Goal: Task Accomplishment & Management: Use online tool/utility

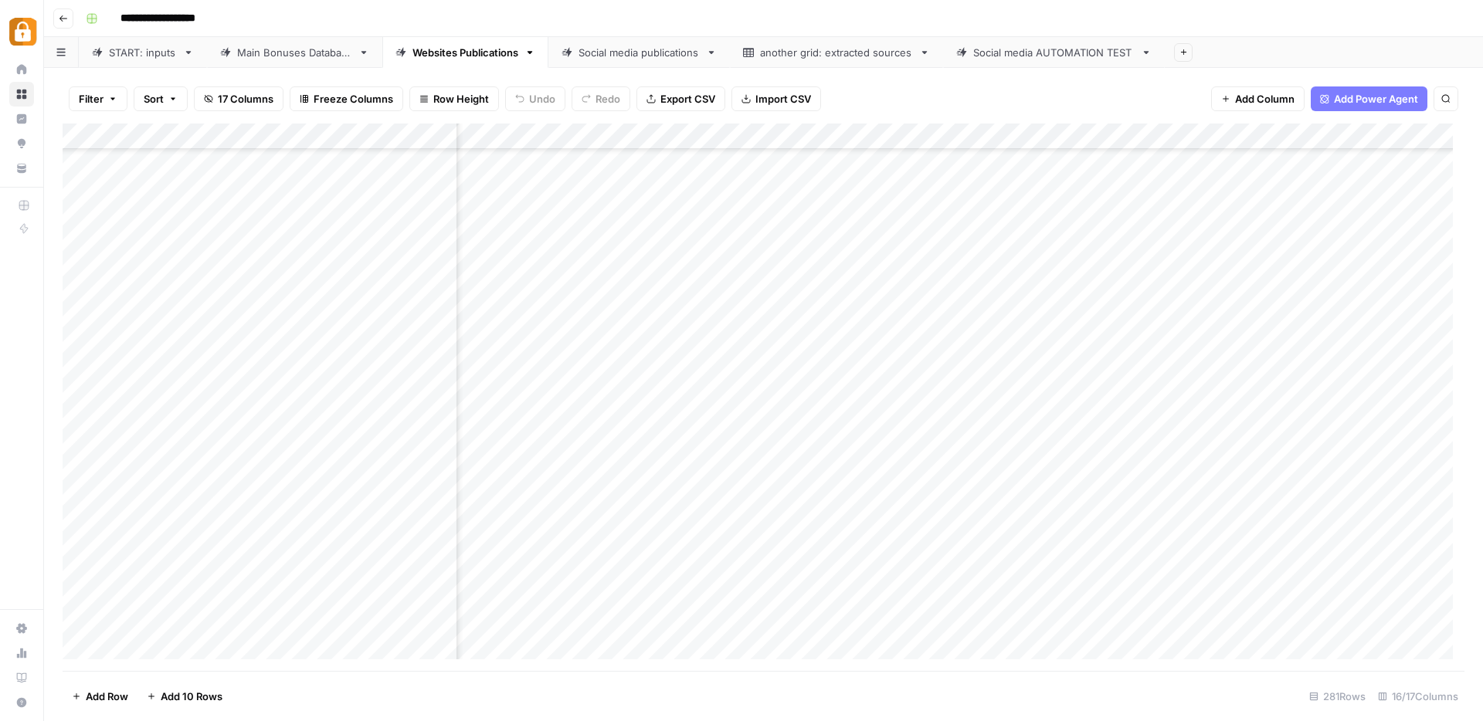
scroll to position [6894, 590]
click at [131, 50] on div "START: inputs" at bounding box center [143, 52] width 68 height 15
click at [282, 474] on div "Add Column" at bounding box center [764, 398] width 1402 height 548
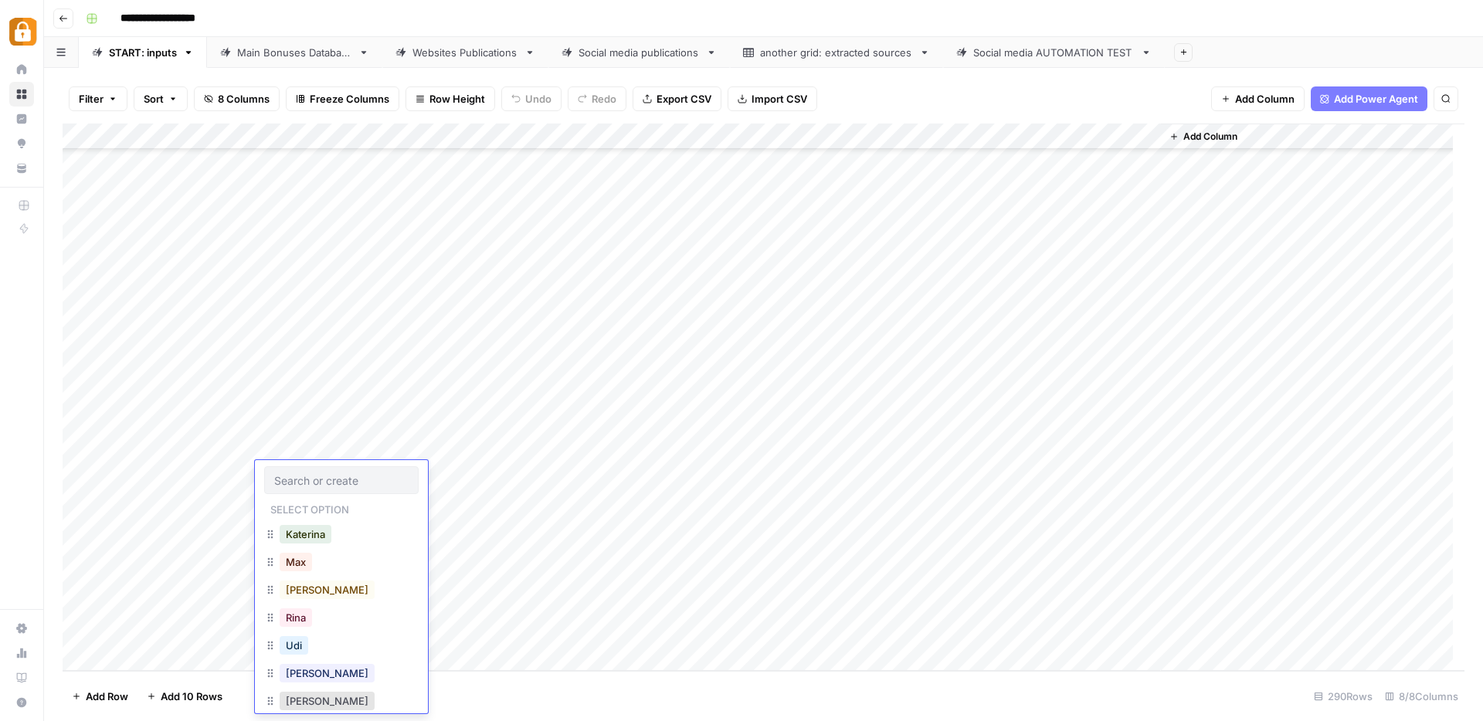
click at [497, 491] on div "Add Column" at bounding box center [764, 398] width 1402 height 548
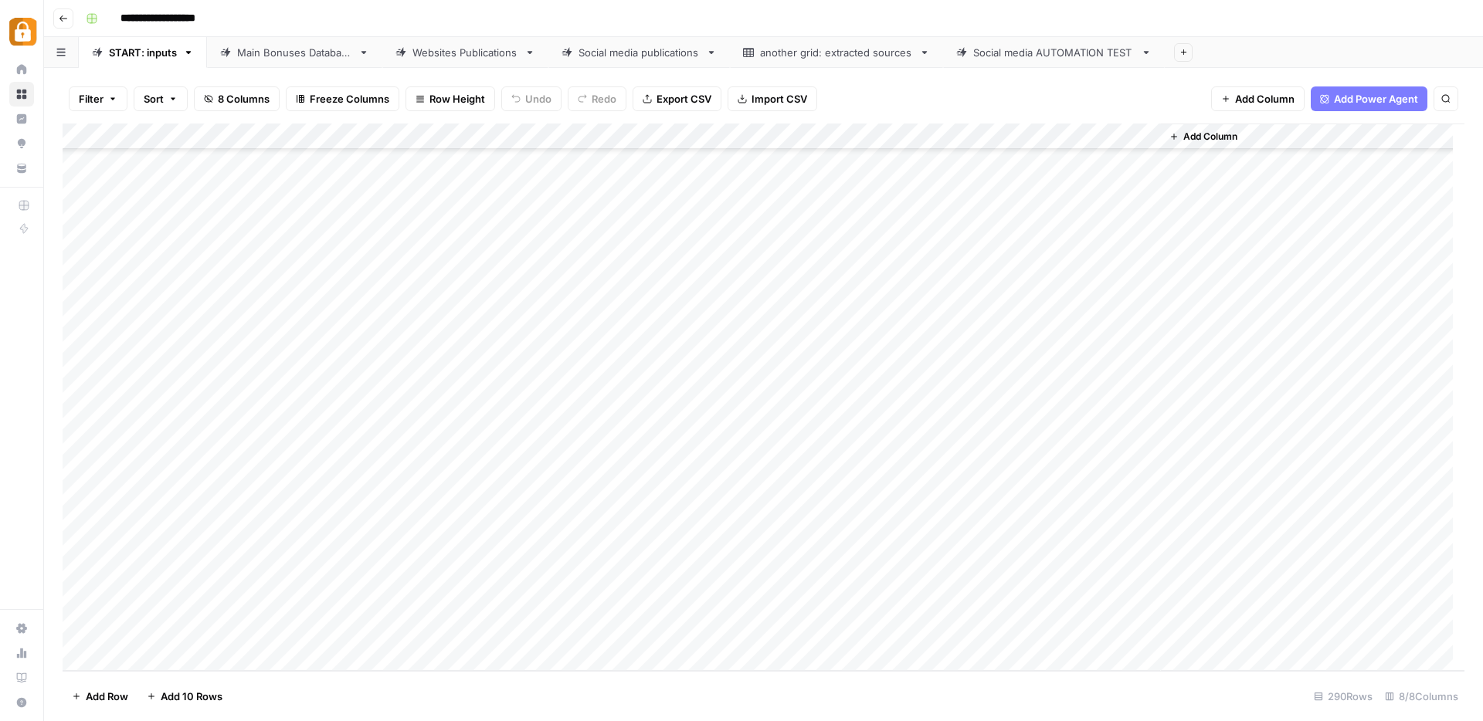
click at [283, 500] on div "Add Column" at bounding box center [764, 398] width 1402 height 548
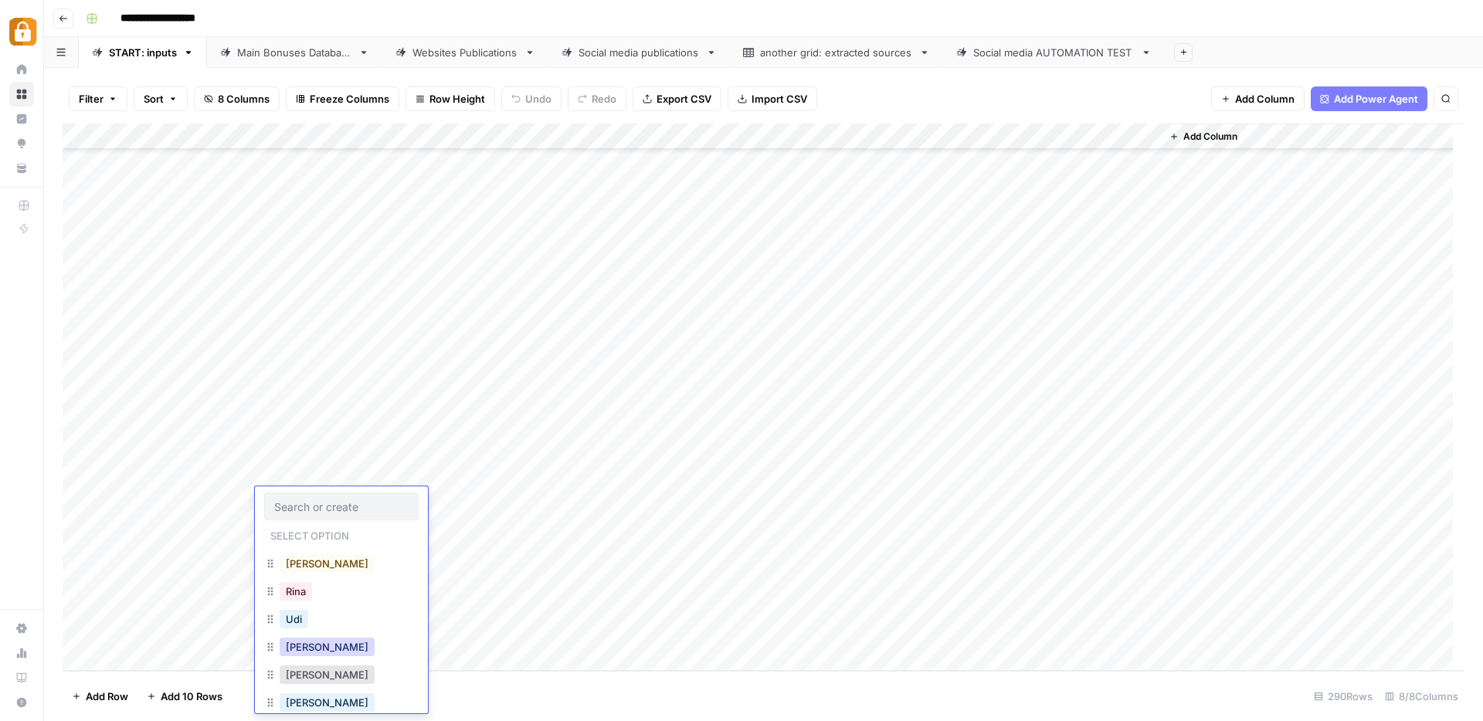
click at [307, 647] on button "Julie" at bounding box center [327, 647] width 95 height 19
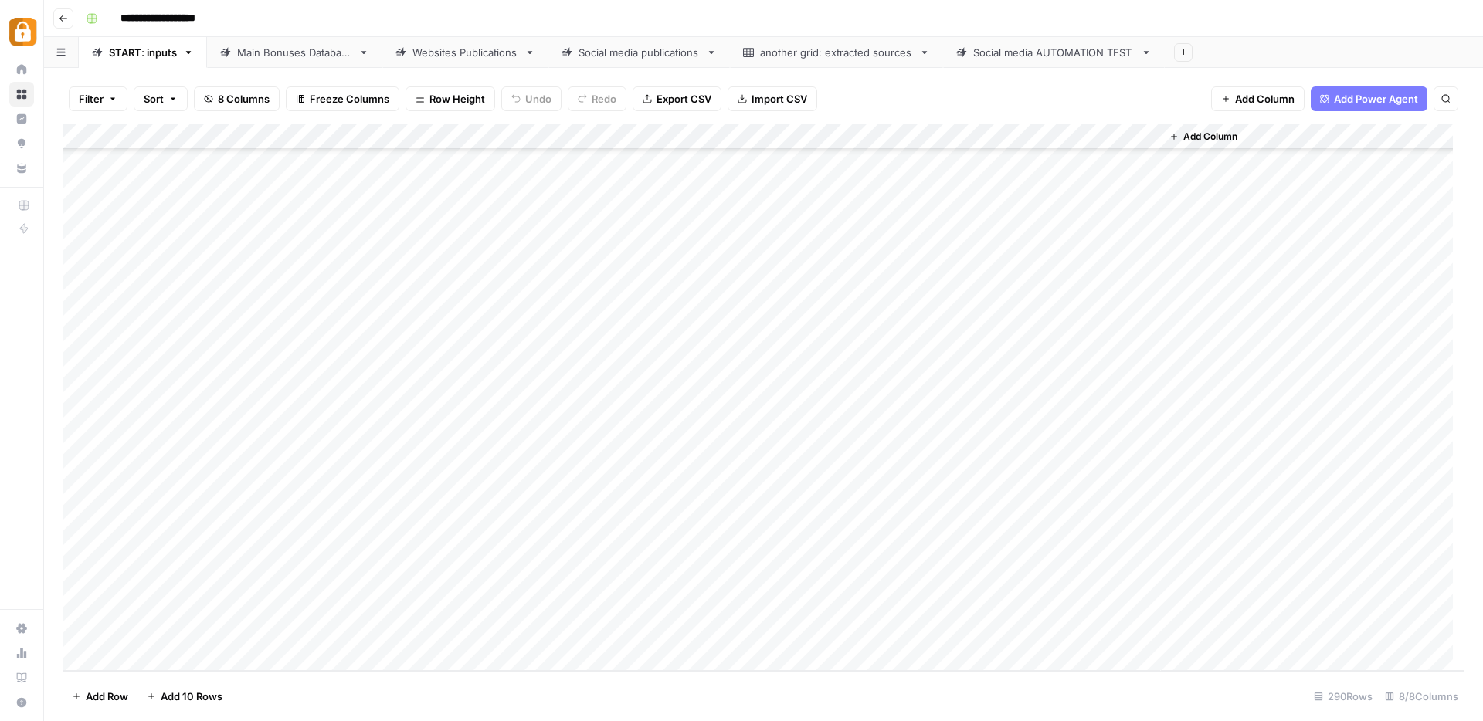
click at [426, 493] on div "Add Column" at bounding box center [764, 398] width 1402 height 548
paste textarea "**********"
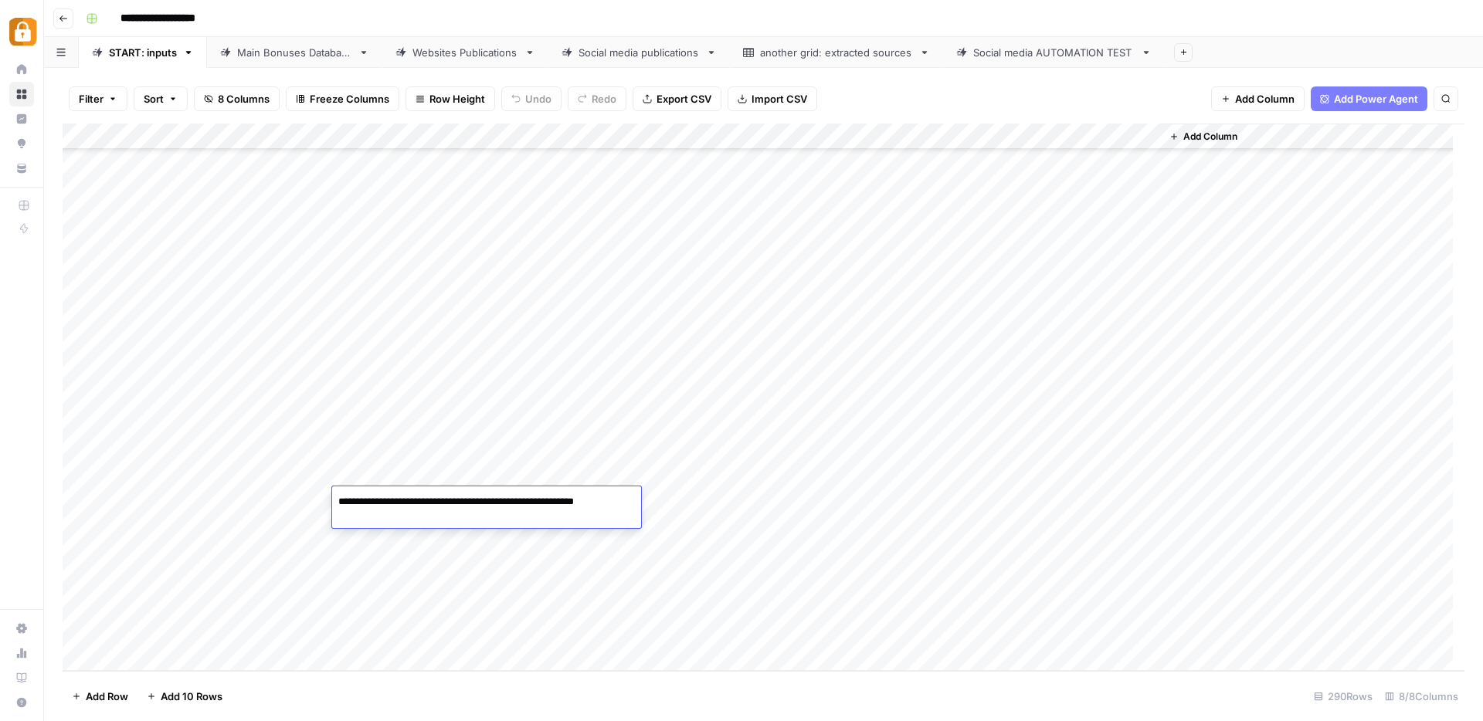
paste textarea "**********"
type textarea "**********"
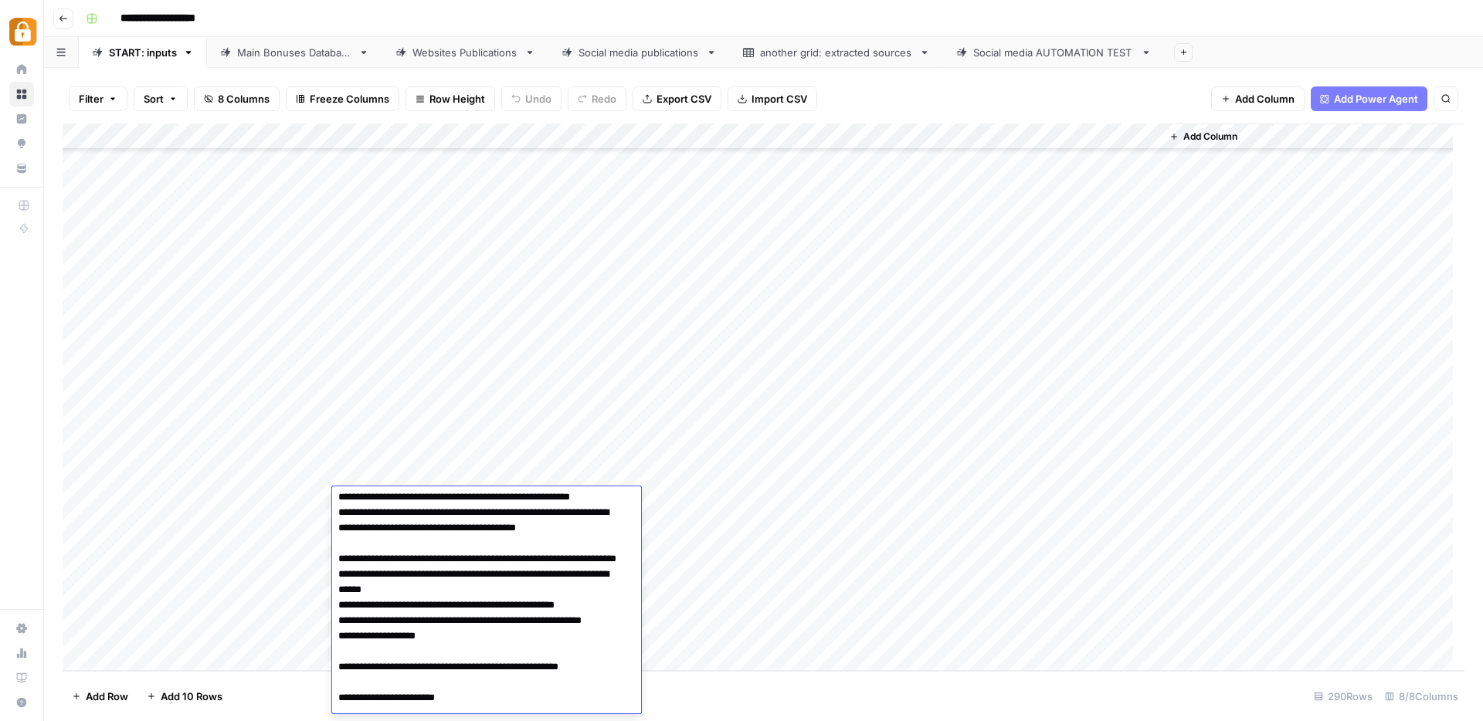
scroll to position [0, 0]
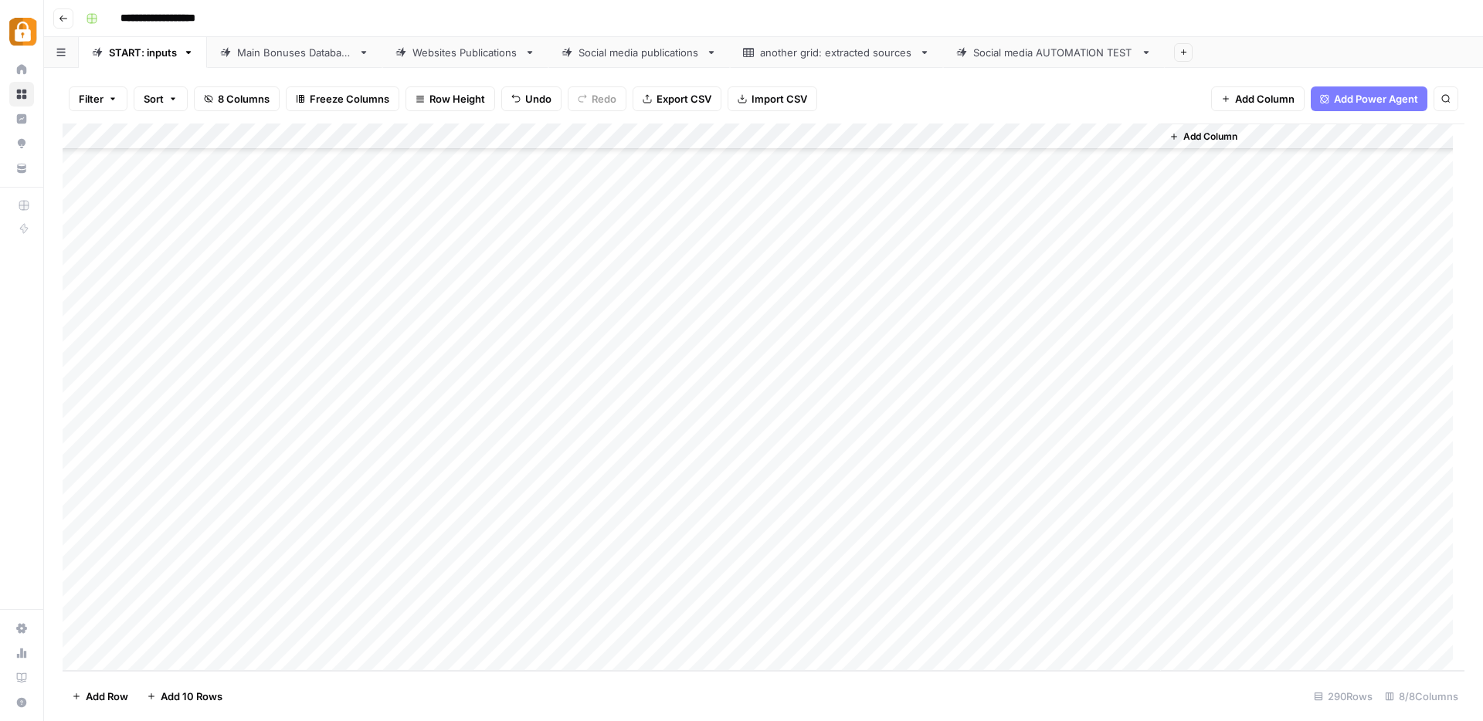
click at [736, 506] on div "Add Column" at bounding box center [764, 398] width 1402 height 548
click at [726, 702] on button "WP" at bounding box center [716, 703] width 29 height 19
click at [1077, 500] on div "Add Column" at bounding box center [764, 398] width 1402 height 548
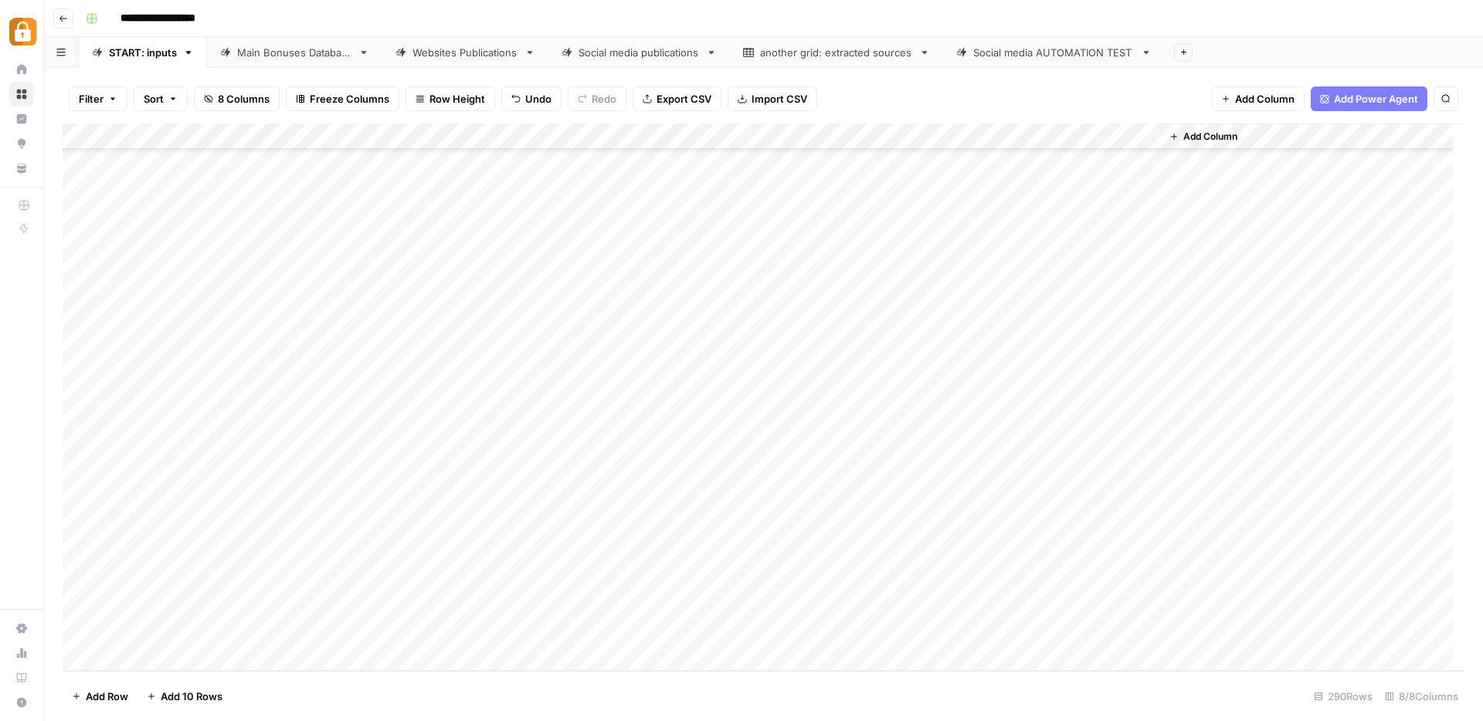
click at [736, 599] on div "Add Column" at bounding box center [764, 398] width 1402 height 548
click at [504, 575] on div "Add Column" at bounding box center [764, 398] width 1402 height 548
click at [480, 539] on div "Add Column" at bounding box center [764, 398] width 1402 height 548
click at [298, 506] on div "Add Column" at bounding box center [764, 398] width 1402 height 548
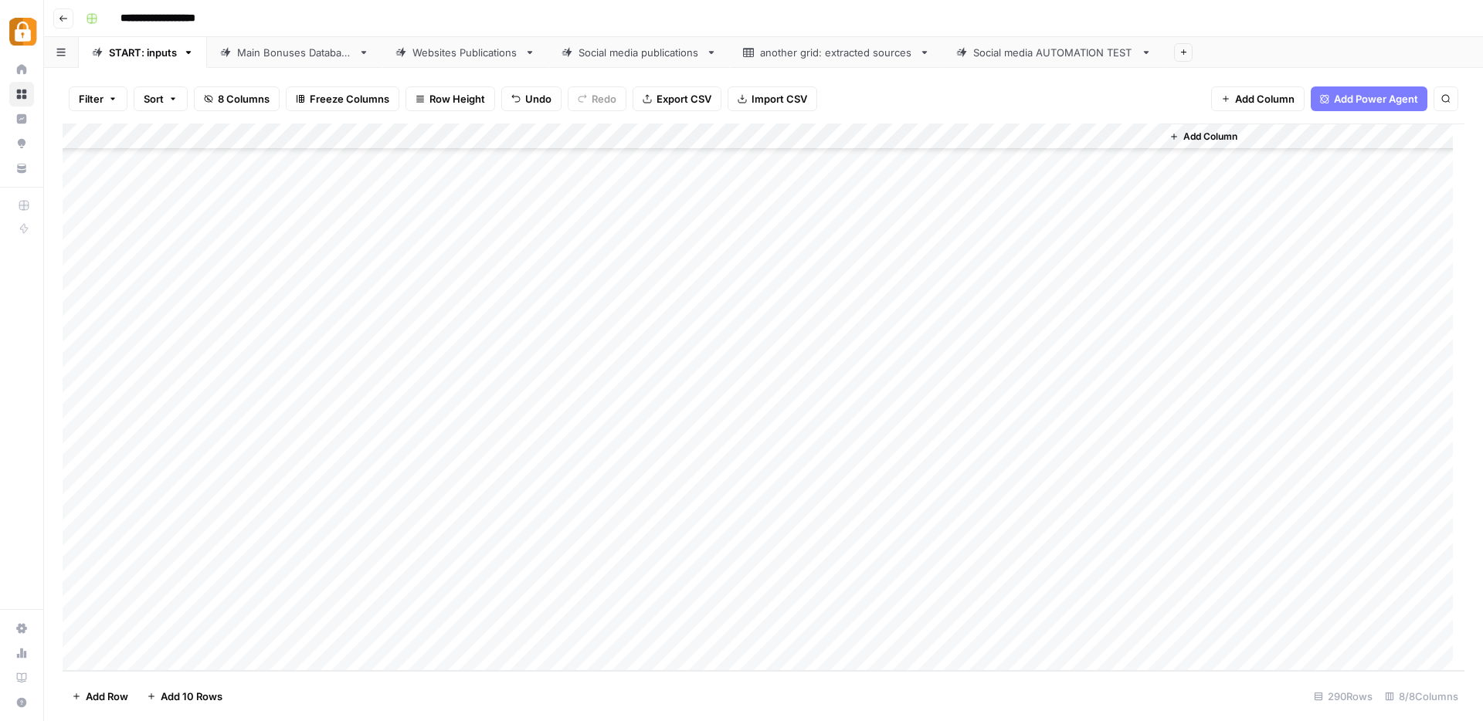
click at [744, 638] on div "Add Column" at bounding box center [764, 398] width 1402 height 548
click at [304, 55] on div "Main Bonuses Database" at bounding box center [294, 52] width 115 height 15
click at [285, 596] on div "Add Column" at bounding box center [764, 398] width 1402 height 548
click at [688, 568] on div "Add Column" at bounding box center [764, 398] width 1402 height 548
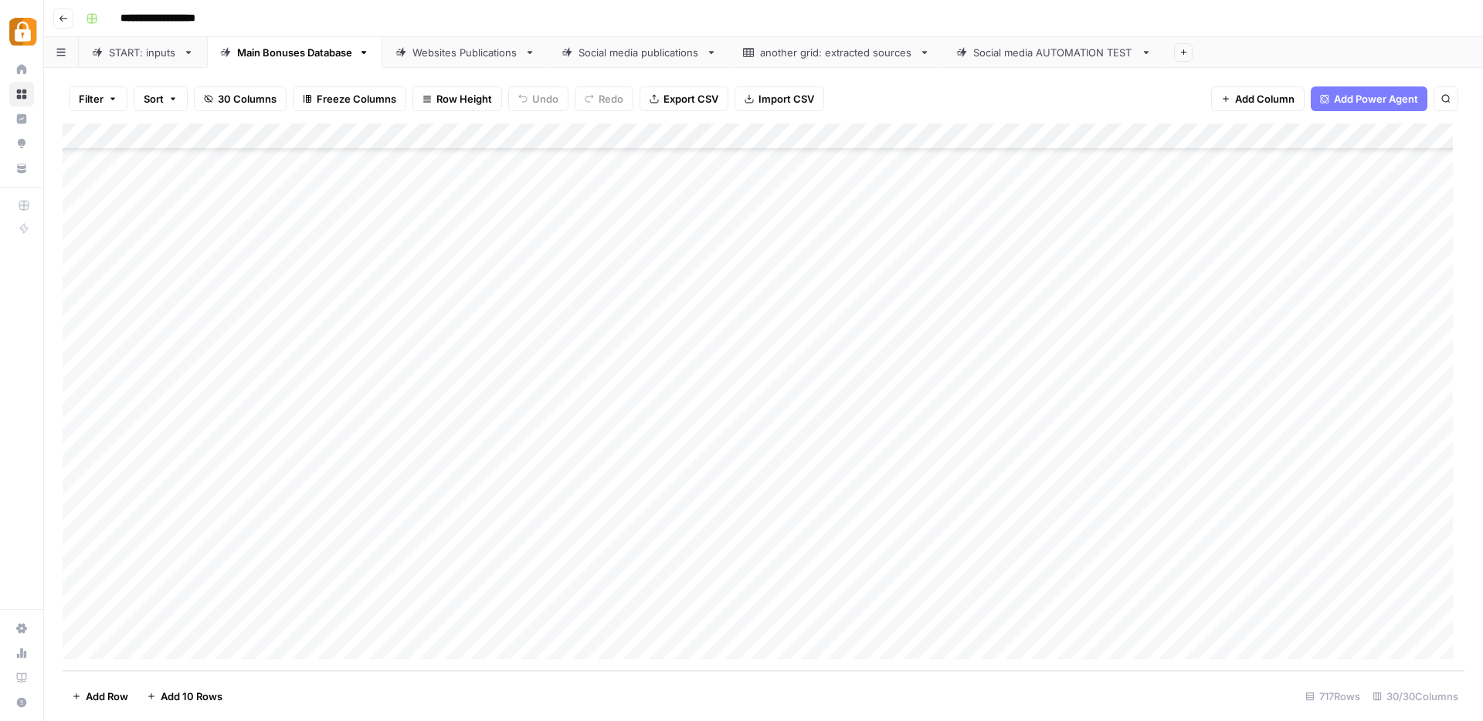
drag, startPoint x: 729, startPoint y: 581, endPoint x: 736, endPoint y: 607, distance: 27.2
click at [736, 607] on div "Add Column" at bounding box center [764, 398] width 1402 height 548
click at [910, 598] on div "Add Column" at bounding box center [764, 398] width 1402 height 548
click at [470, 50] on div "Websites Publications" at bounding box center [465, 52] width 106 height 15
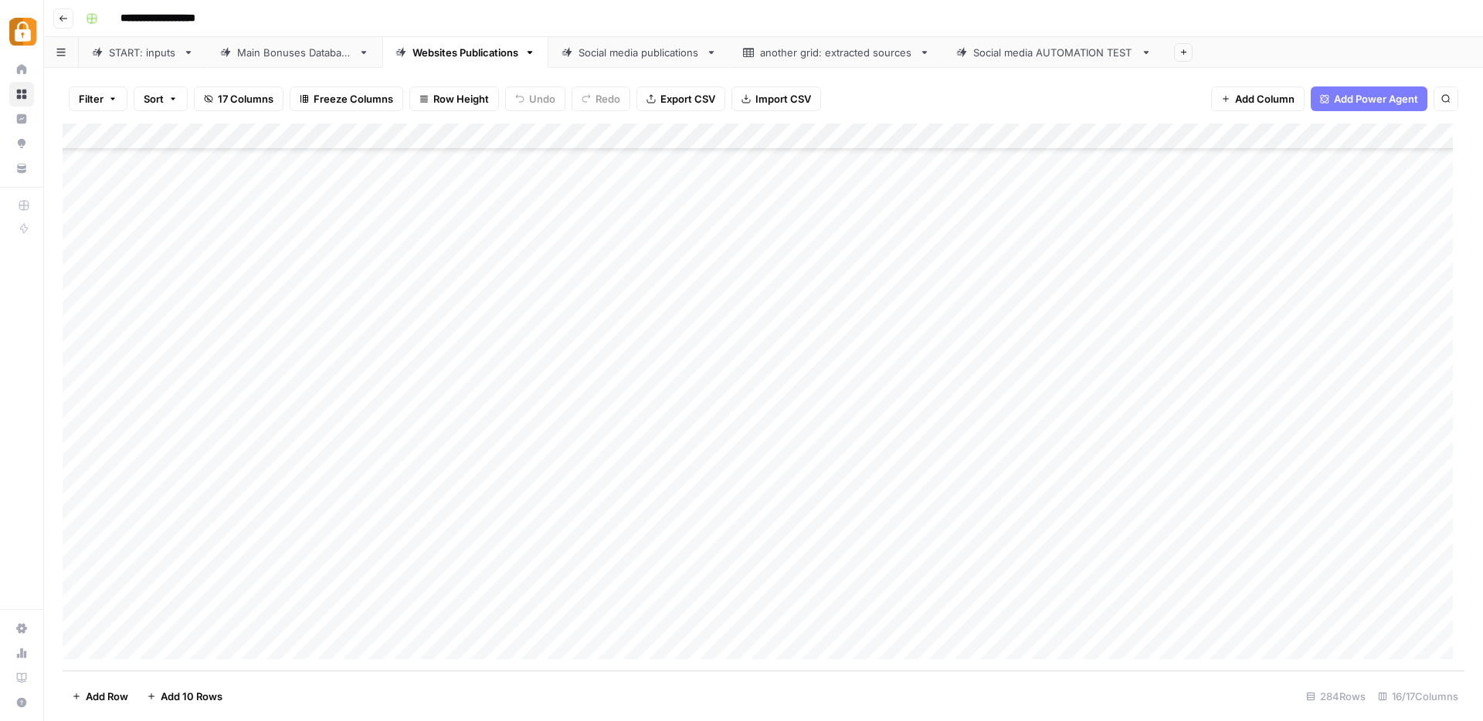
click at [1004, 621] on div "Add Column" at bounding box center [764, 398] width 1402 height 548
click at [679, 621] on div "Add Column" at bounding box center [764, 398] width 1402 height 548
click at [897, 24] on div "**********" at bounding box center [774, 18] width 1388 height 25
click at [124, 49] on div "START: inputs" at bounding box center [143, 52] width 68 height 15
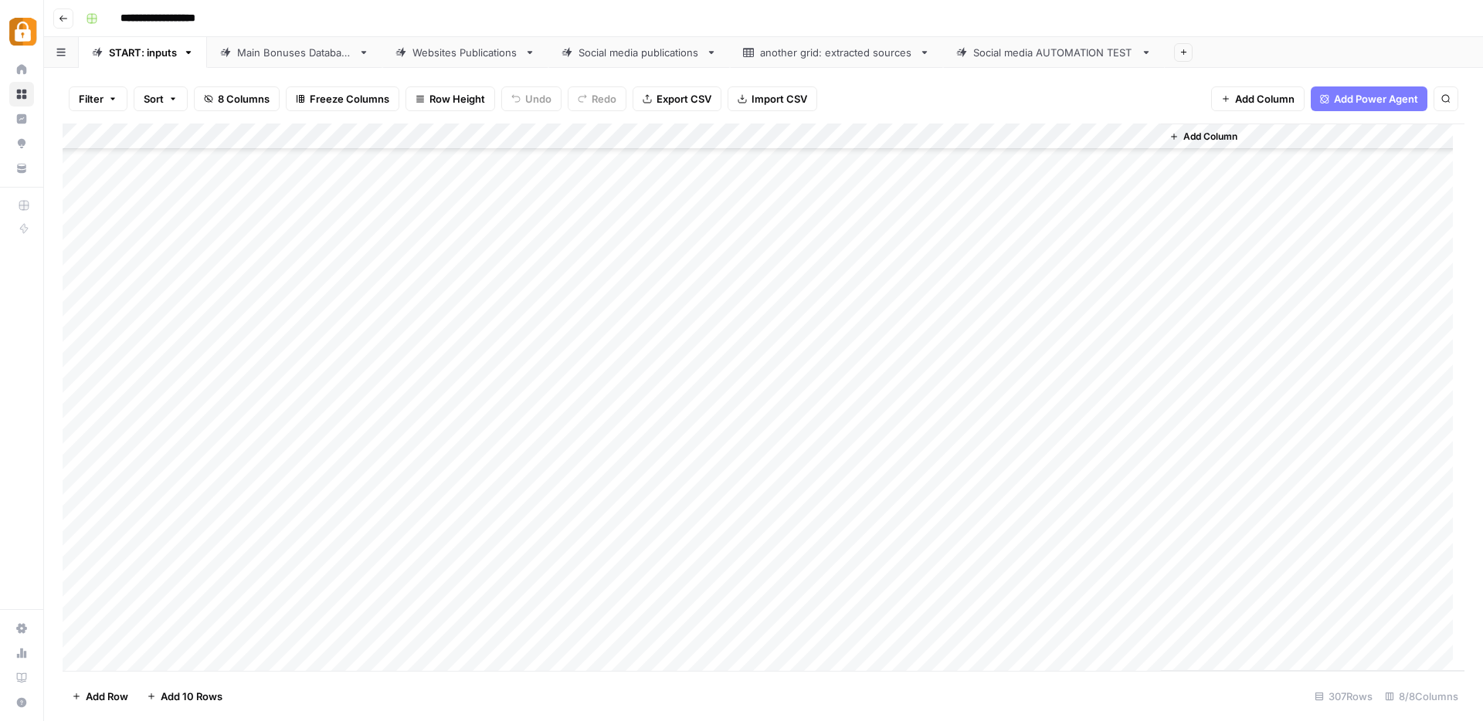
scroll to position [7565, 0]
click at [123, 656] on div "Add Column" at bounding box center [764, 398] width 1402 height 548
click at [163, 697] on span "Add 10 Rows" at bounding box center [192, 696] width 62 height 15
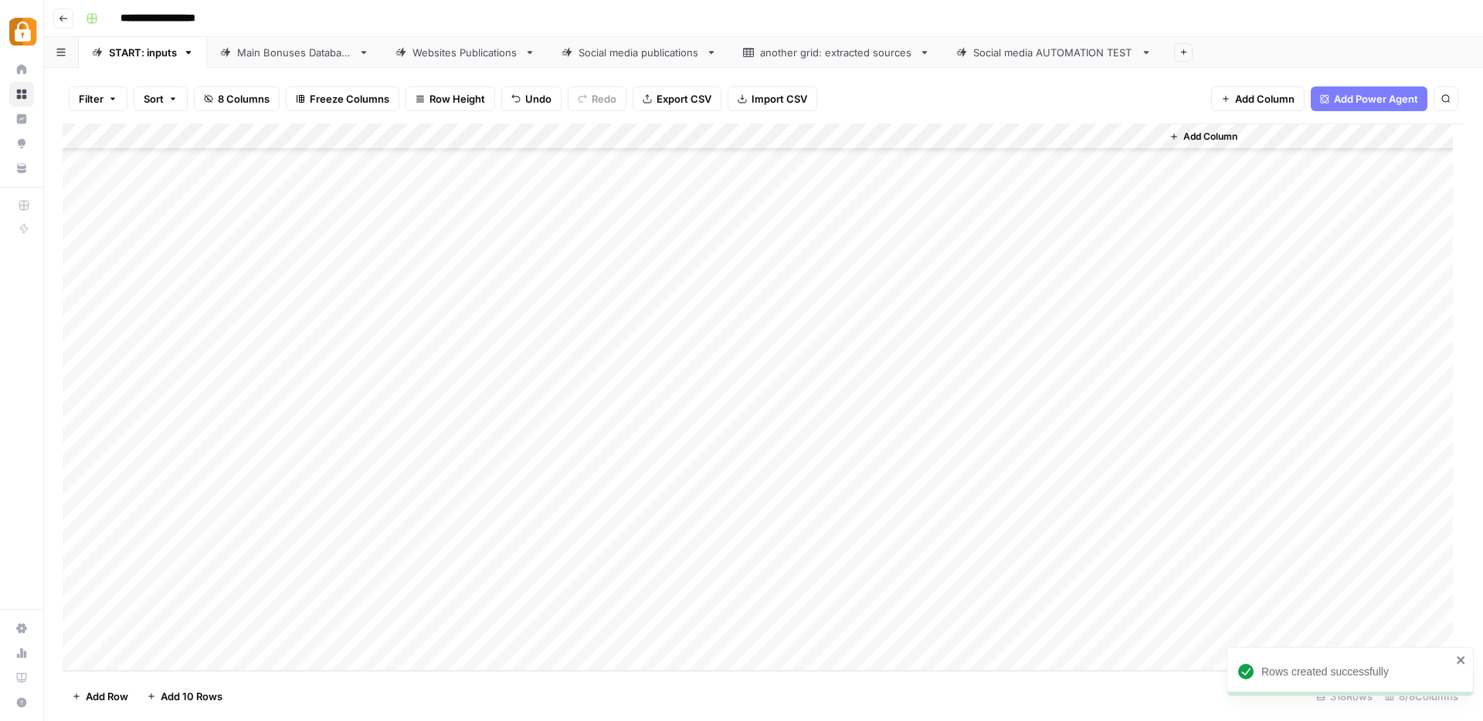
click at [860, 473] on div "Add Column" at bounding box center [764, 398] width 1402 height 548
click at [292, 374] on div "Add Column" at bounding box center [764, 398] width 1402 height 548
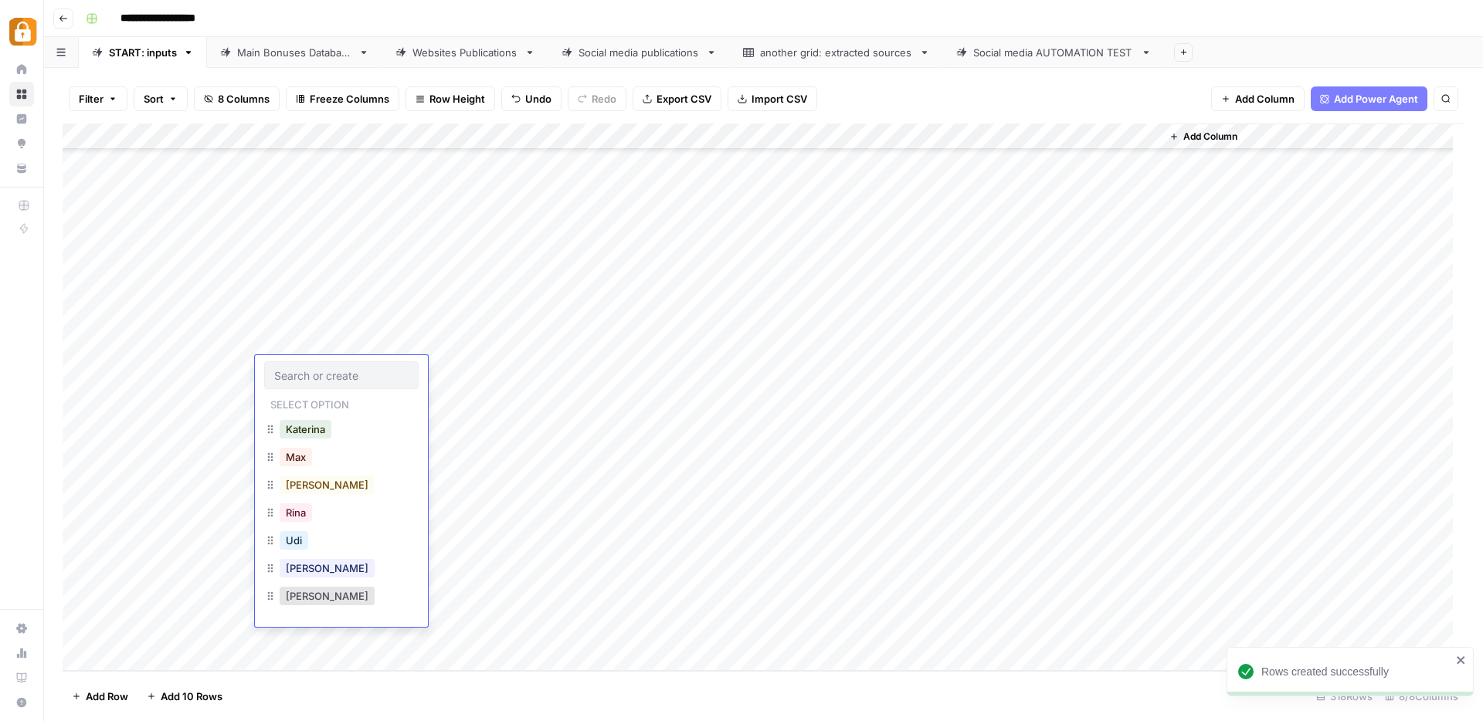
click at [292, 374] on input "text" at bounding box center [341, 375] width 134 height 14
click at [301, 565] on button "Julie" at bounding box center [327, 568] width 95 height 19
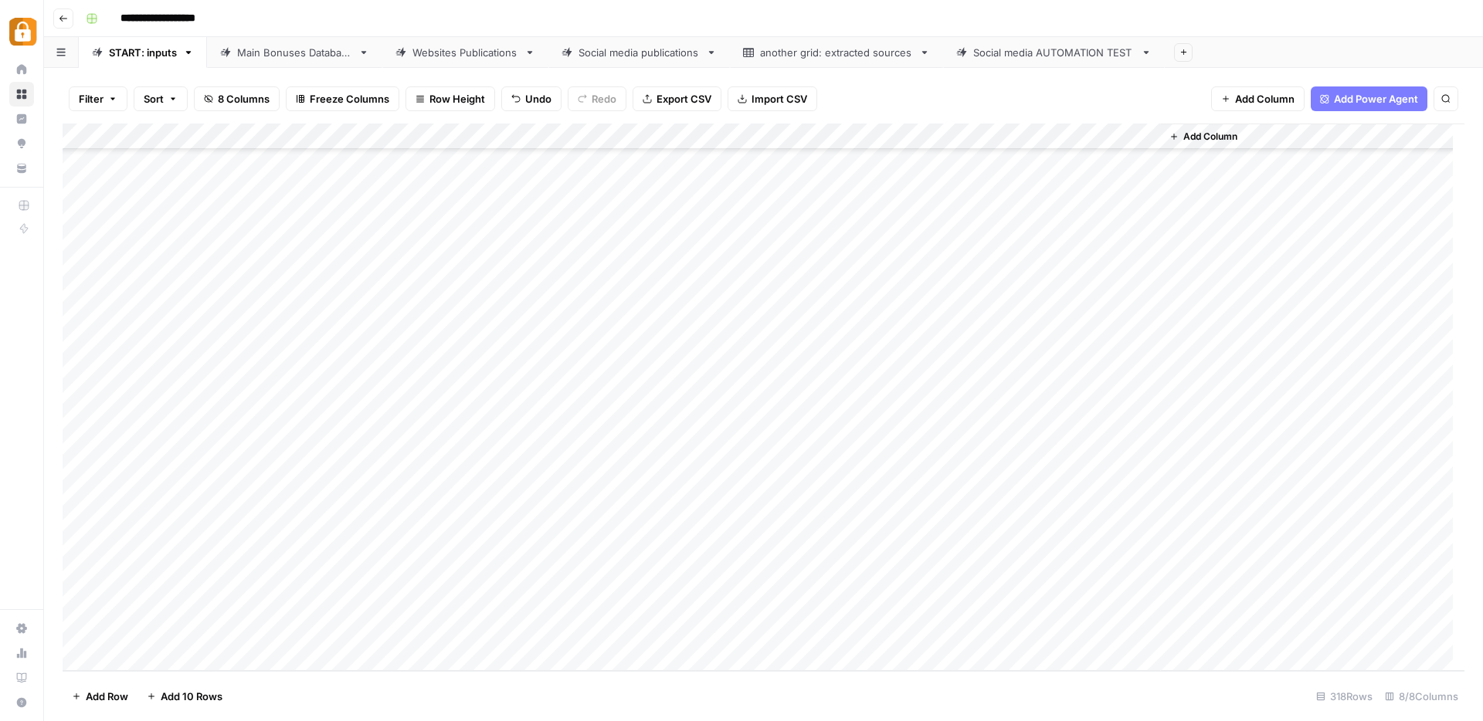
click at [494, 375] on div "Add Column" at bounding box center [764, 398] width 1402 height 548
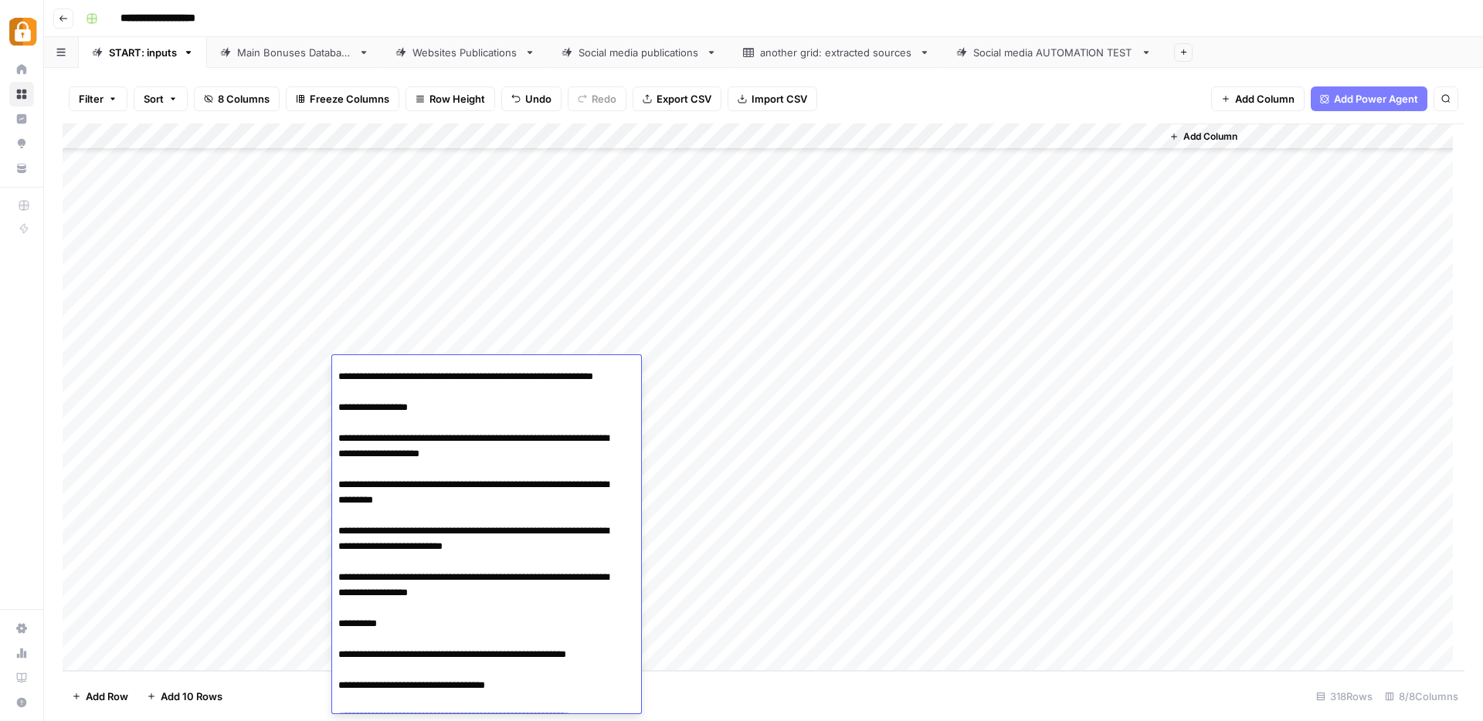
scroll to position [0, 0]
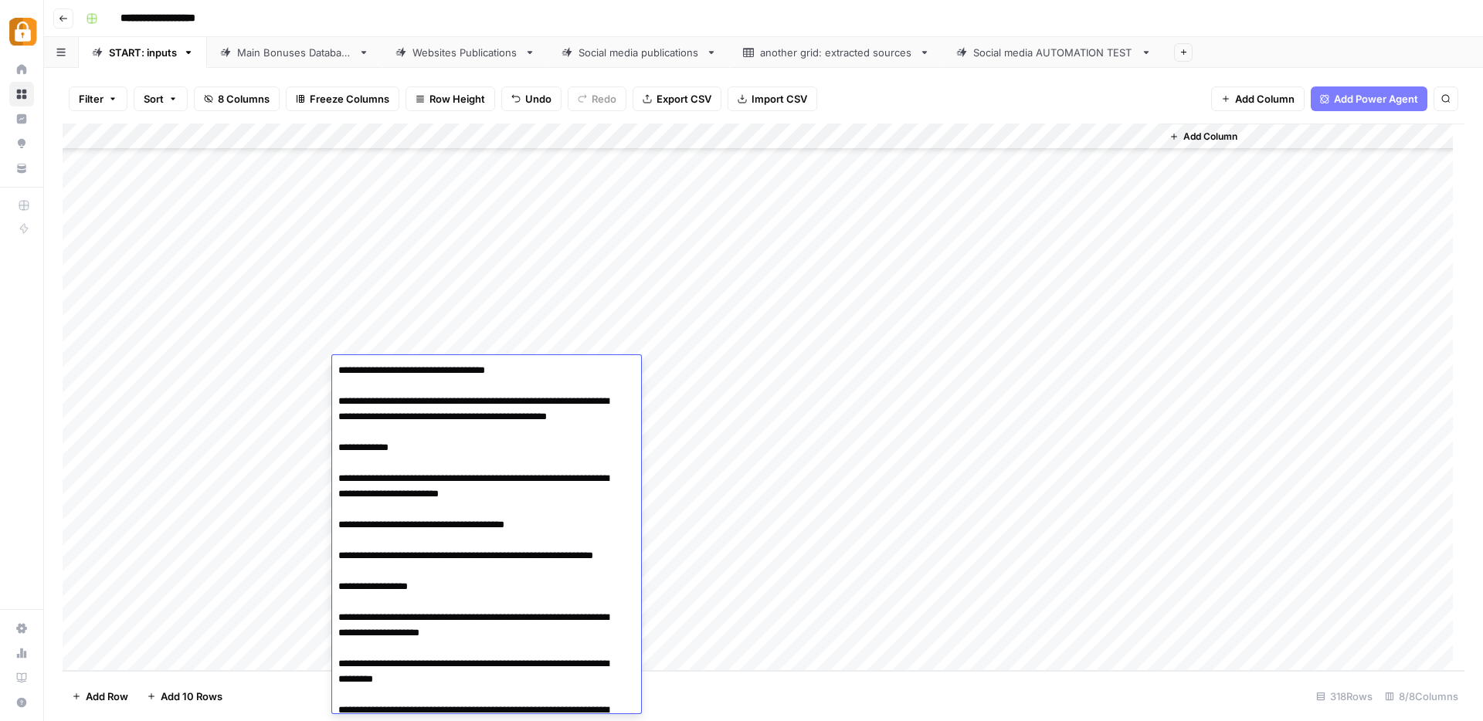
drag, startPoint x: 555, startPoint y: 371, endPoint x: 504, endPoint y: 373, distance: 51.8
click at [504, 373] on textarea at bounding box center [480, 734] width 297 height 748
type textarea "**********"
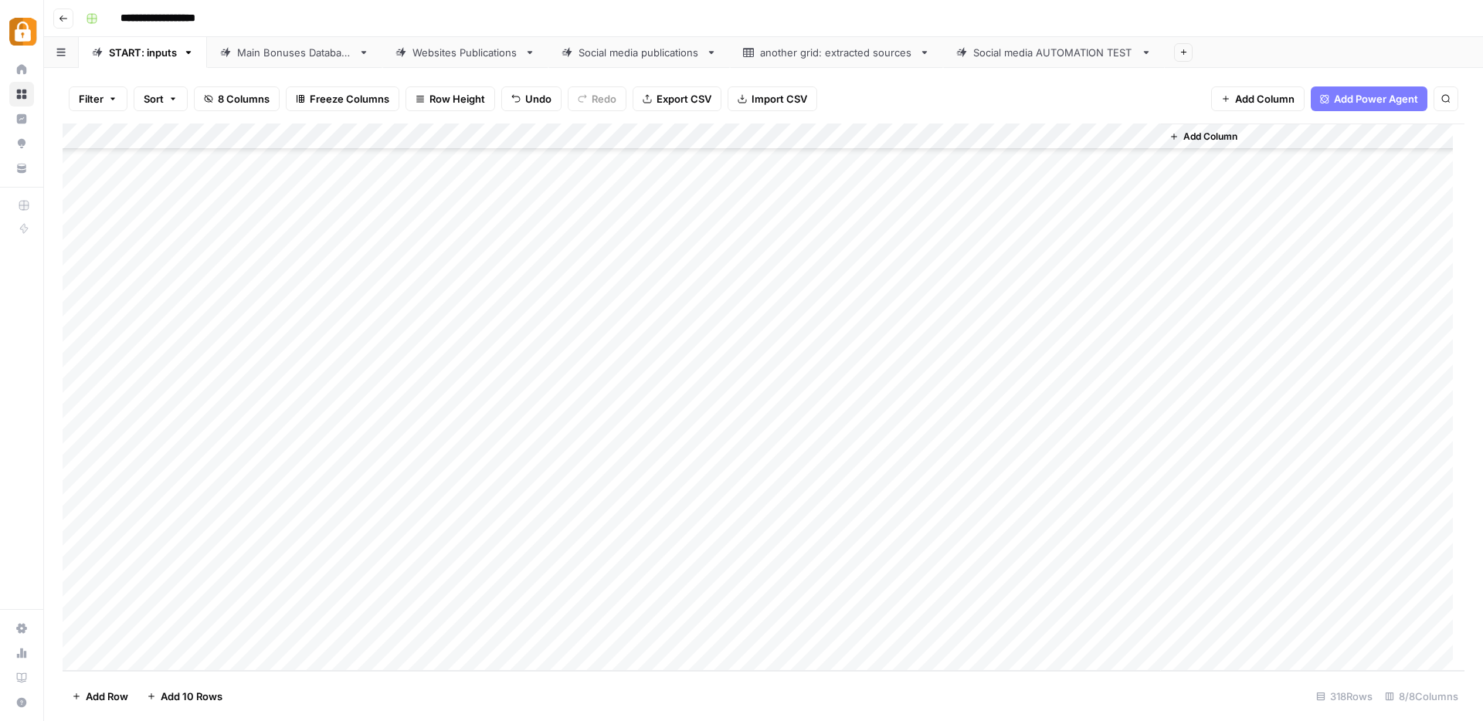
click at [690, 354] on div "Add Column" at bounding box center [764, 398] width 1402 height 548
click at [701, 372] on div "Add Column" at bounding box center [764, 398] width 1402 height 548
click at [722, 599] on button "WP" at bounding box center [716, 596] width 29 height 19
click at [1077, 368] on div "Add Column" at bounding box center [764, 398] width 1402 height 548
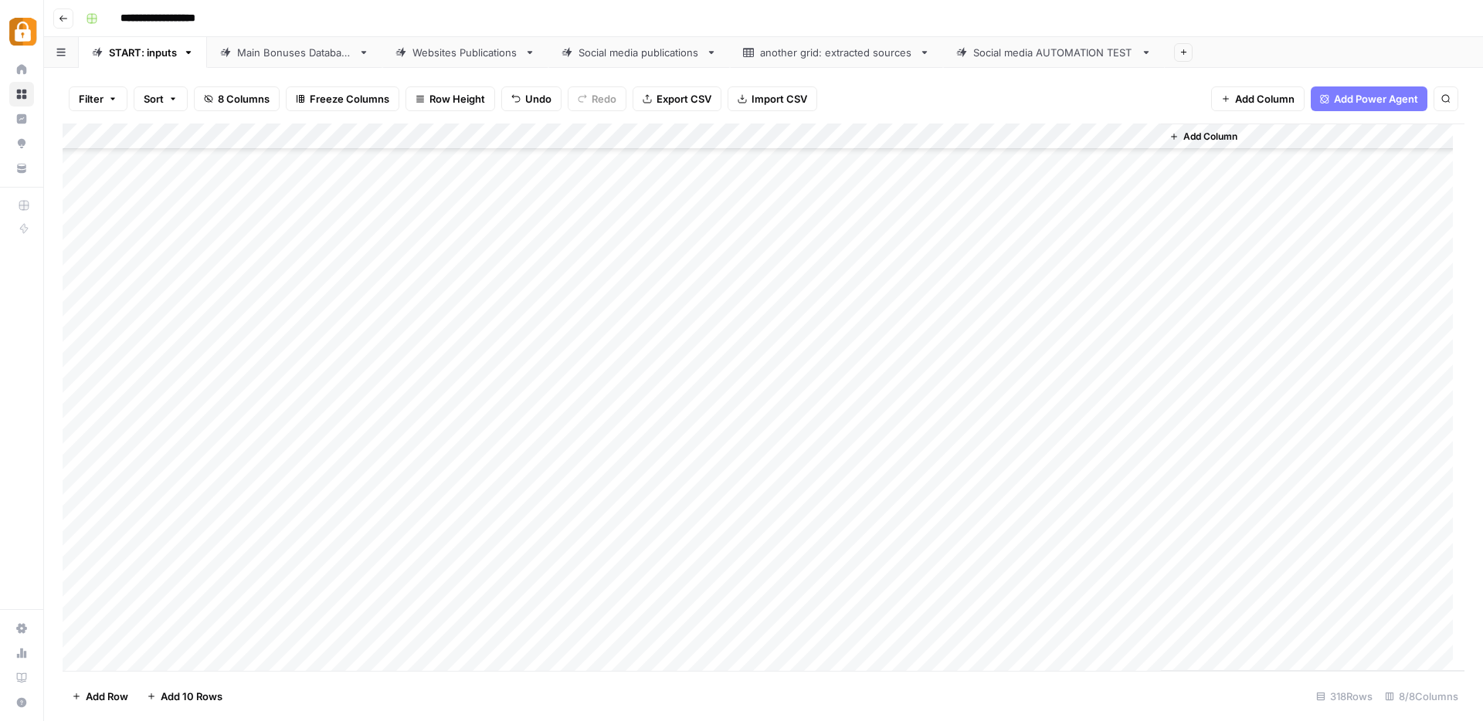
scroll to position [7344, 0]
click at [470, 227] on div "Add Column" at bounding box center [764, 398] width 1402 height 548
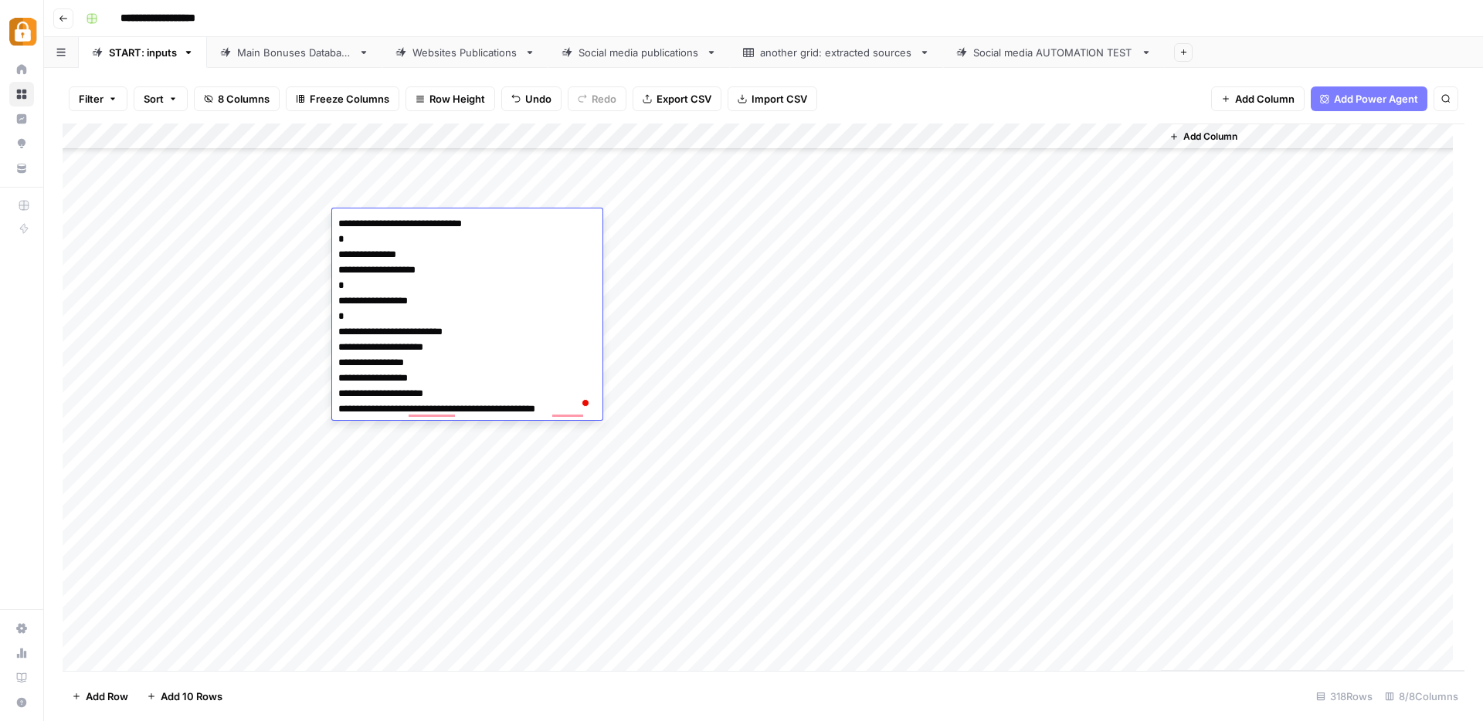
click at [822, 286] on div "Add Column" at bounding box center [764, 398] width 1402 height 548
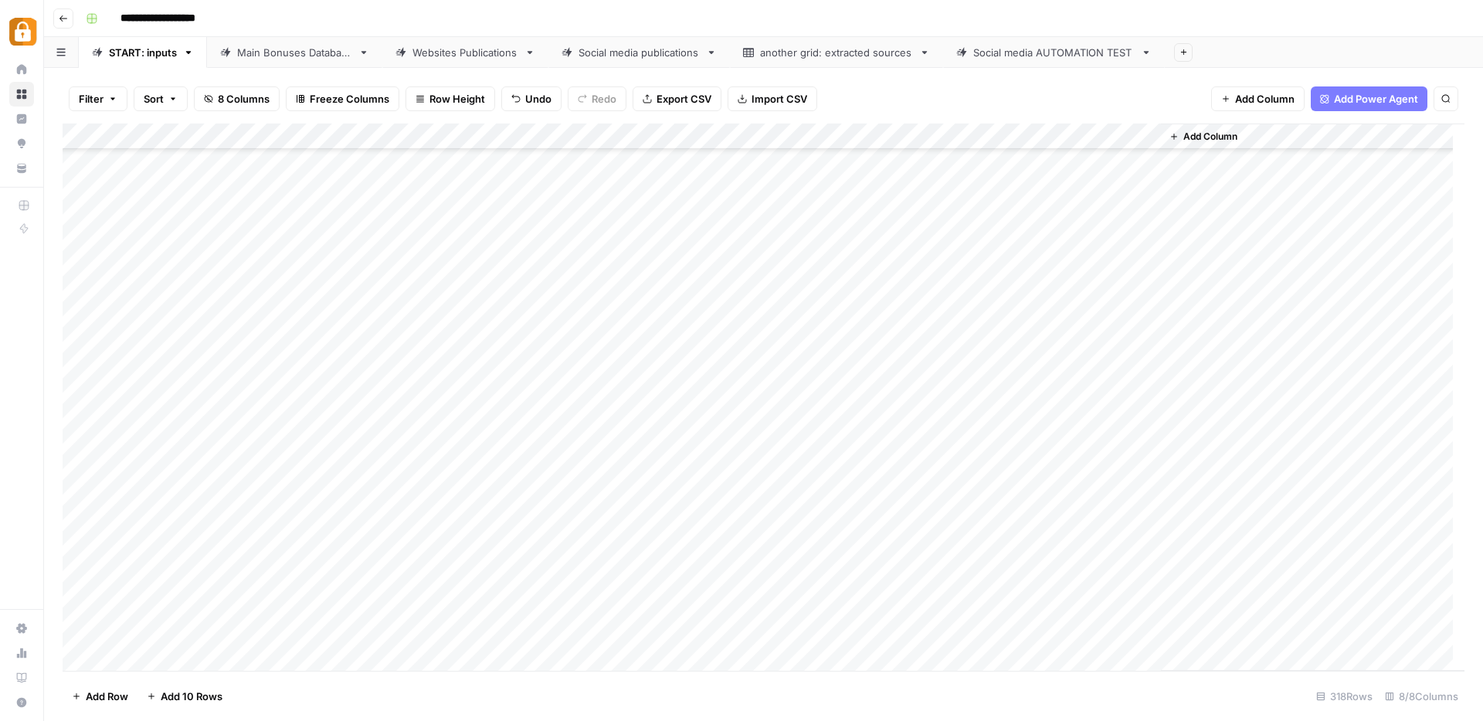
click at [962, 228] on div "Add Column" at bounding box center [764, 398] width 1402 height 548
click at [925, 466] on div "Add Column" at bounding box center [764, 398] width 1402 height 548
click at [833, 469] on div "Add Column" at bounding box center [764, 398] width 1402 height 548
click at [853, 531] on div "Add Column" at bounding box center [764, 398] width 1402 height 548
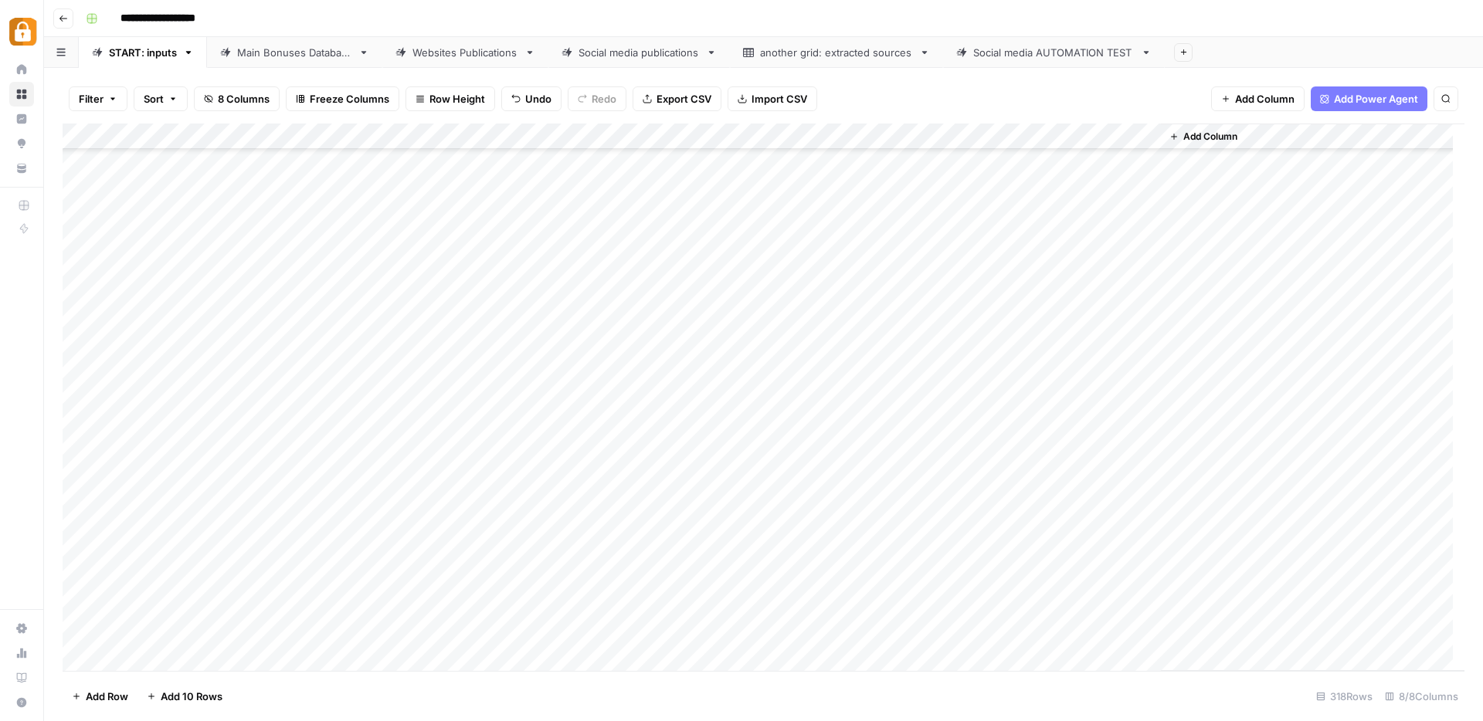
click at [270, 55] on div "Main Bonuses Database" at bounding box center [294, 52] width 115 height 15
click at [164, 51] on div "START: inputs" at bounding box center [143, 52] width 68 height 15
click at [731, 514] on div "Add Column" at bounding box center [764, 398] width 1402 height 548
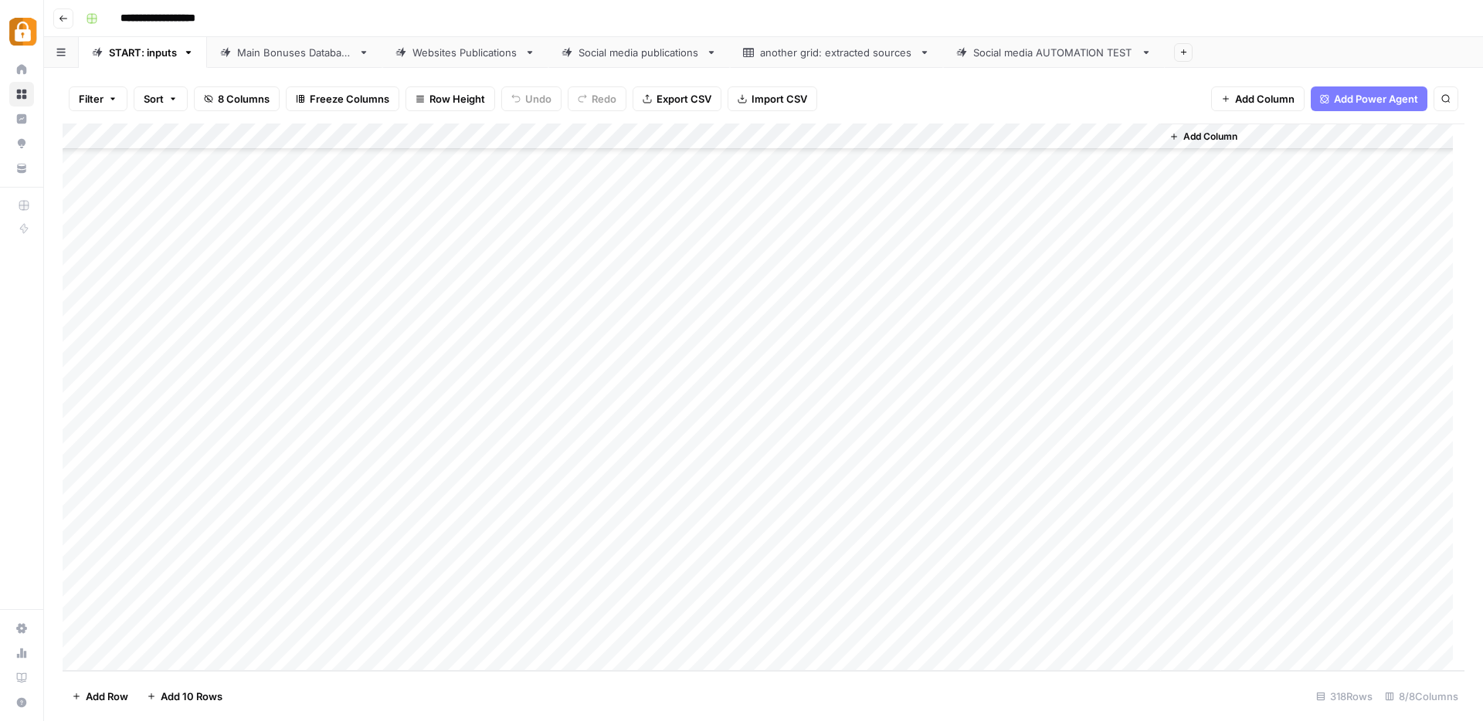
click at [920, 365] on div "Add Column" at bounding box center [764, 398] width 1402 height 548
click at [321, 52] on div "Main Bonuses Database" at bounding box center [294, 52] width 115 height 15
click at [361, 617] on div "Add Column" at bounding box center [764, 398] width 1402 height 548
click at [542, 619] on div "Add Column" at bounding box center [764, 398] width 1402 height 548
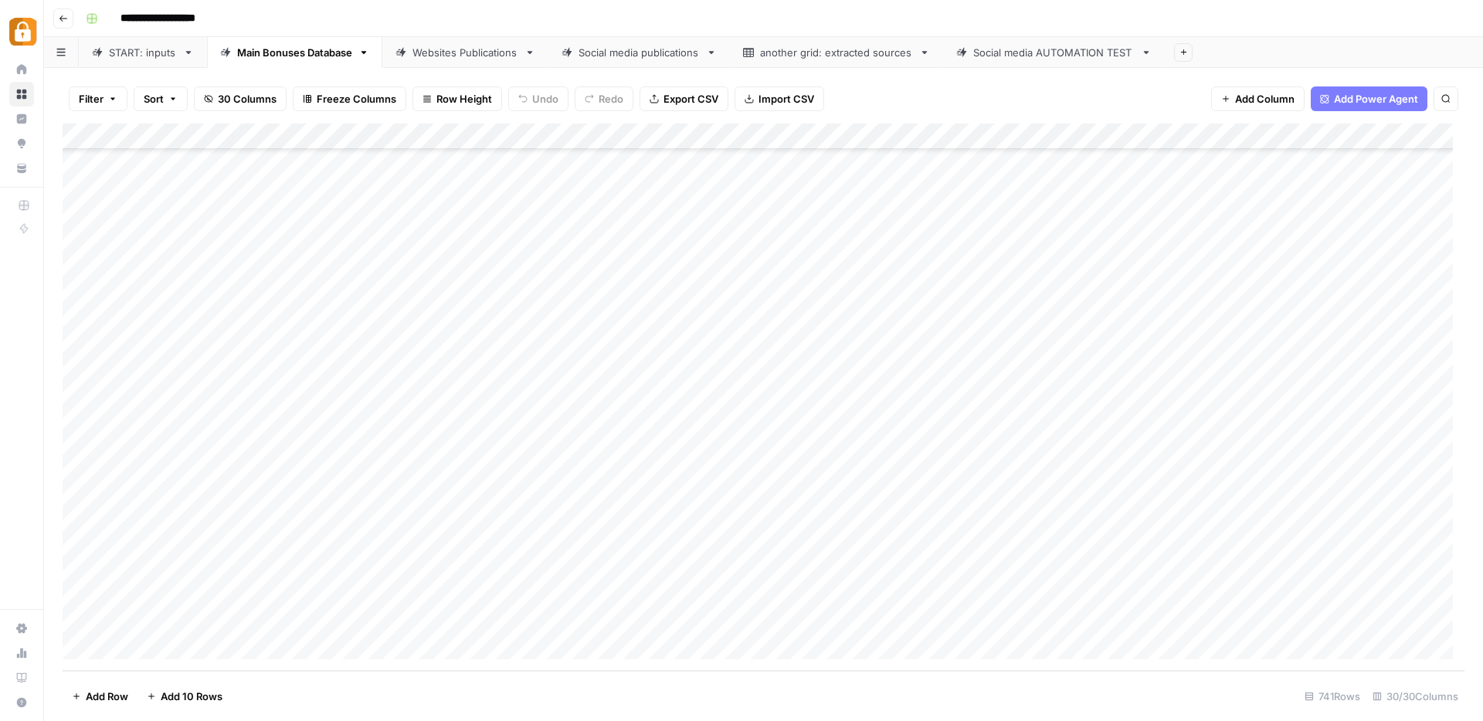
click at [696, 629] on div "Add Column" at bounding box center [764, 398] width 1402 height 548
click at [691, 544] on div "Add Column" at bounding box center [764, 398] width 1402 height 548
click at [629, 627] on div "Add Column" at bounding box center [764, 398] width 1402 height 548
click at [914, 618] on div "Add Column" at bounding box center [764, 398] width 1402 height 548
click at [485, 53] on div "Websites Publications" at bounding box center [465, 52] width 106 height 15
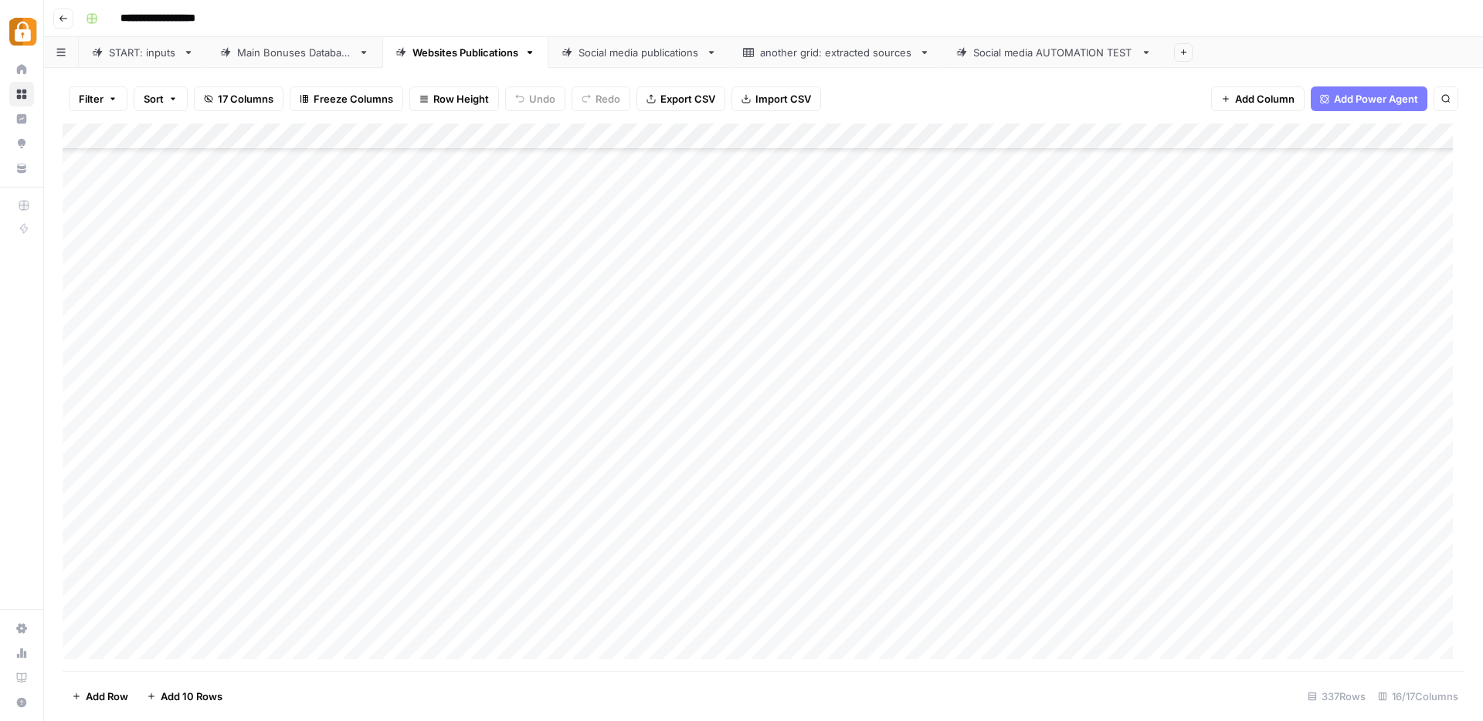
scroll to position [8365, 0]
click at [1005, 619] on div "Add Column" at bounding box center [764, 398] width 1402 height 548
click at [682, 616] on div "Add Column" at bounding box center [764, 398] width 1402 height 548
click at [112, 56] on div "START: inputs" at bounding box center [143, 52] width 68 height 15
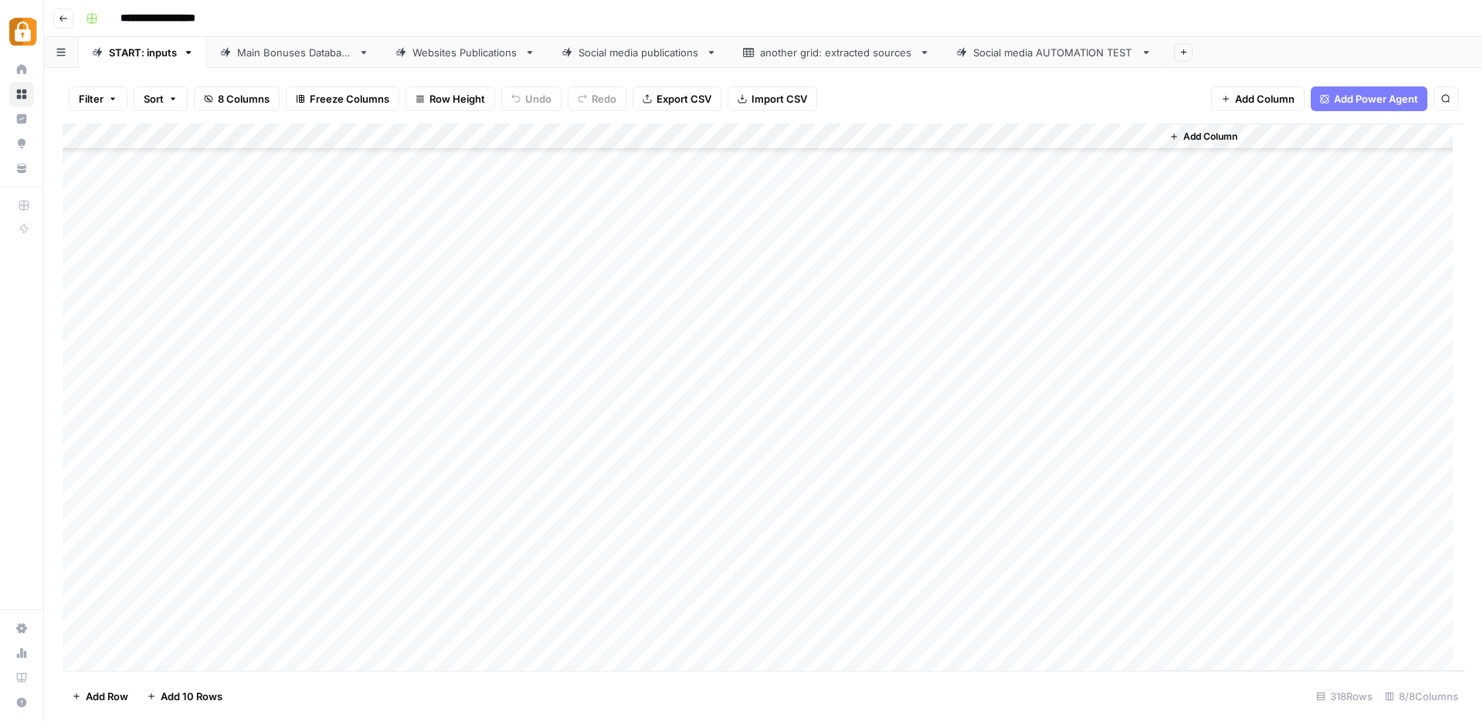
scroll to position [7854, 0]
click at [296, 395] on div "Add Column" at bounding box center [764, 398] width 1402 height 548
drag, startPoint x: 300, startPoint y: 592, endPoint x: 310, endPoint y: 584, distance: 13.2
click at [300, 592] on button "Julie" at bounding box center [327, 594] width 95 height 19
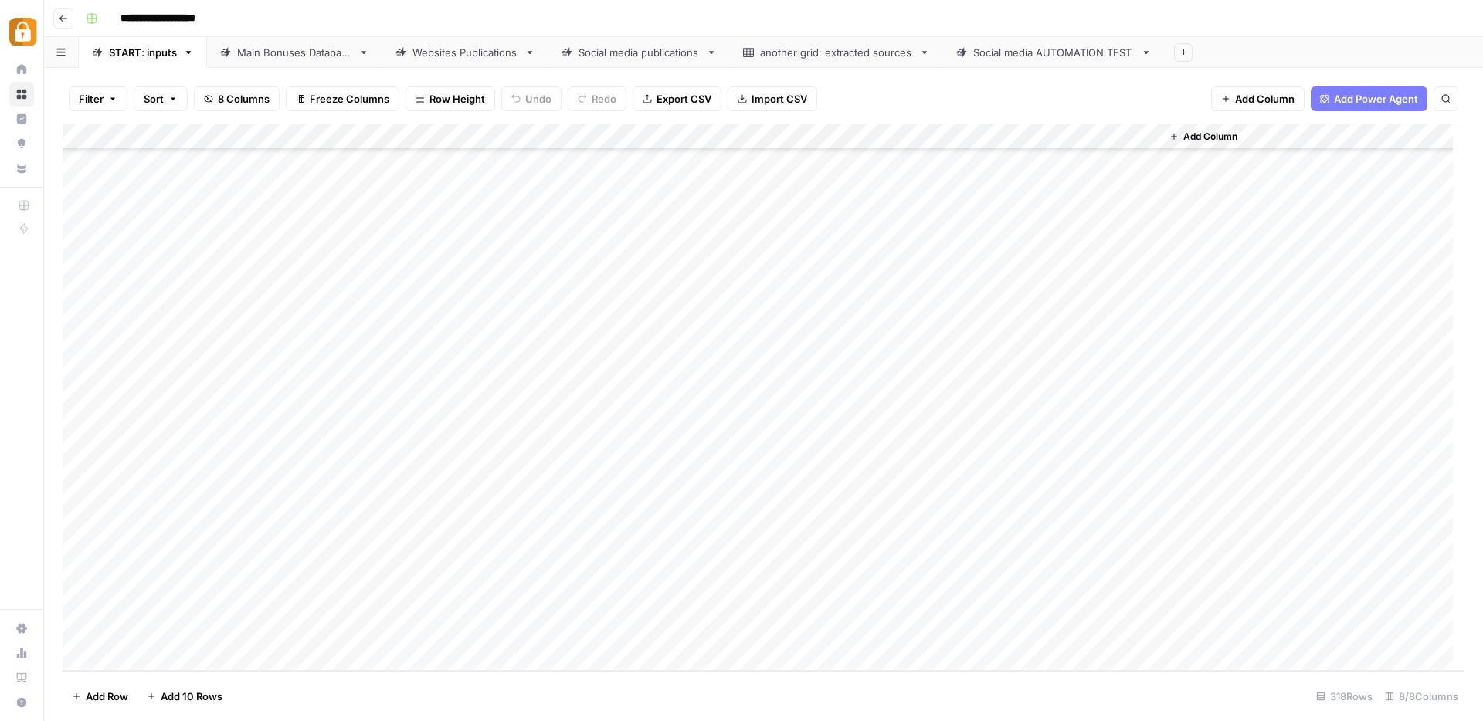
click at [492, 388] on div "Add Column" at bounding box center [764, 398] width 1402 height 548
type textarea "**********"
click at [740, 403] on div "Add Column" at bounding box center [764, 398] width 1402 height 548
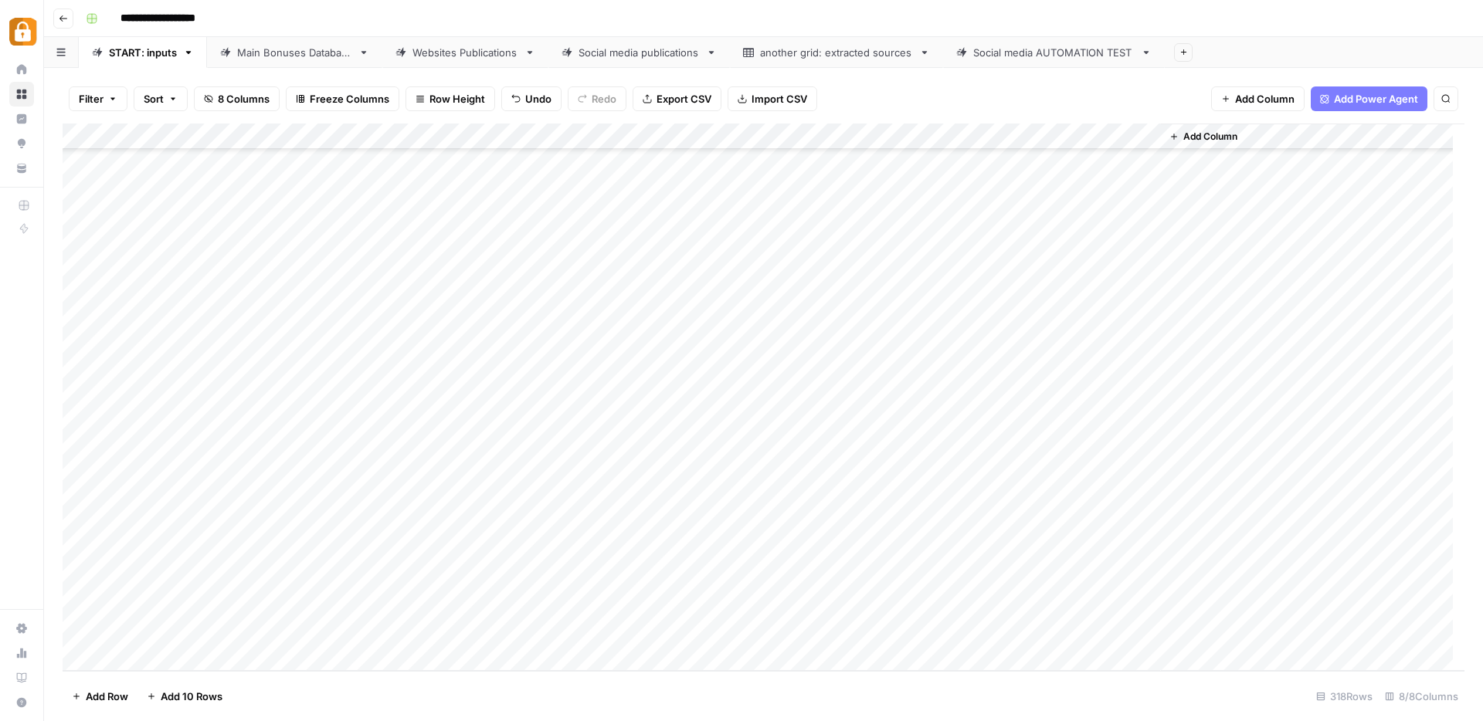
click at [740, 403] on div "Add Column" at bounding box center [764, 398] width 1402 height 548
click at [739, 374] on div "Add Column" at bounding box center [764, 398] width 1402 height 548
click at [555, 511] on div "Add Column" at bounding box center [764, 398] width 1402 height 548
click at [706, 395] on div "Add Column" at bounding box center [764, 398] width 1402 height 548
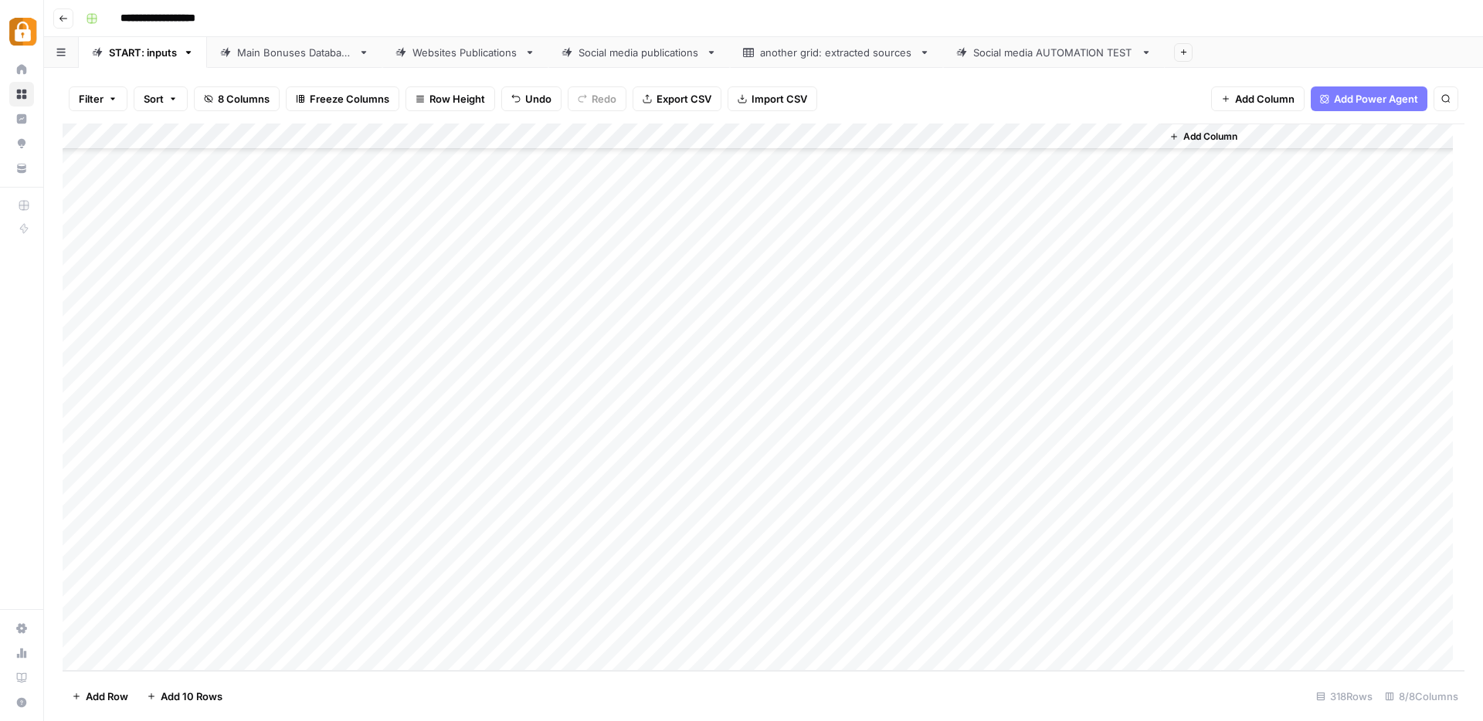
click at [706, 395] on div "Add Column" at bounding box center [764, 398] width 1402 height 548
click at [741, 533] on button "Official Site" at bounding box center [735, 539] width 66 height 19
click at [731, 372] on div "Add Column" at bounding box center [764, 398] width 1402 height 548
drag, startPoint x: 753, startPoint y: 511, endPoint x: 806, endPoint y: 501, distance: 54.2
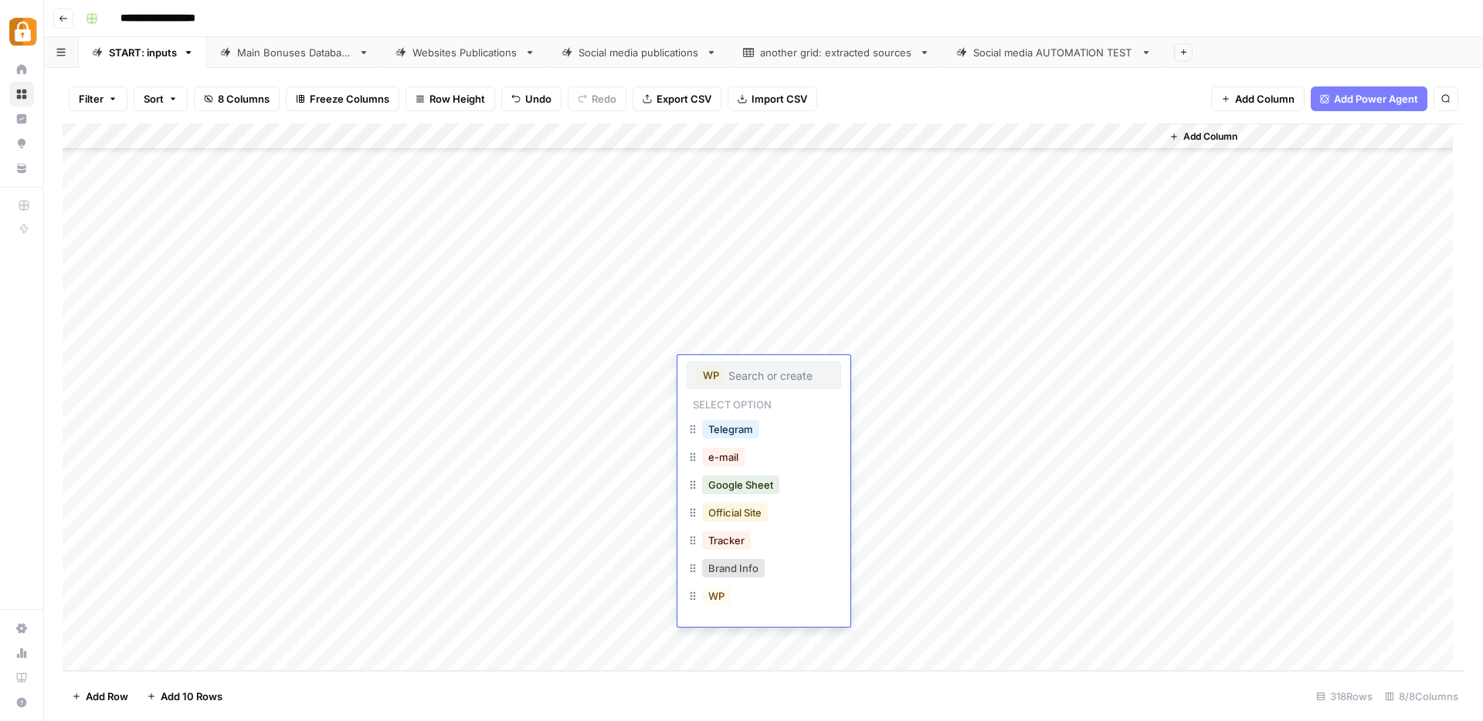
click at [753, 511] on button "Official Site" at bounding box center [735, 513] width 66 height 19
click at [916, 451] on div "Add Column" at bounding box center [764, 398] width 1402 height 548
click at [1036, 392] on div "Add Column" at bounding box center [764, 398] width 1402 height 548
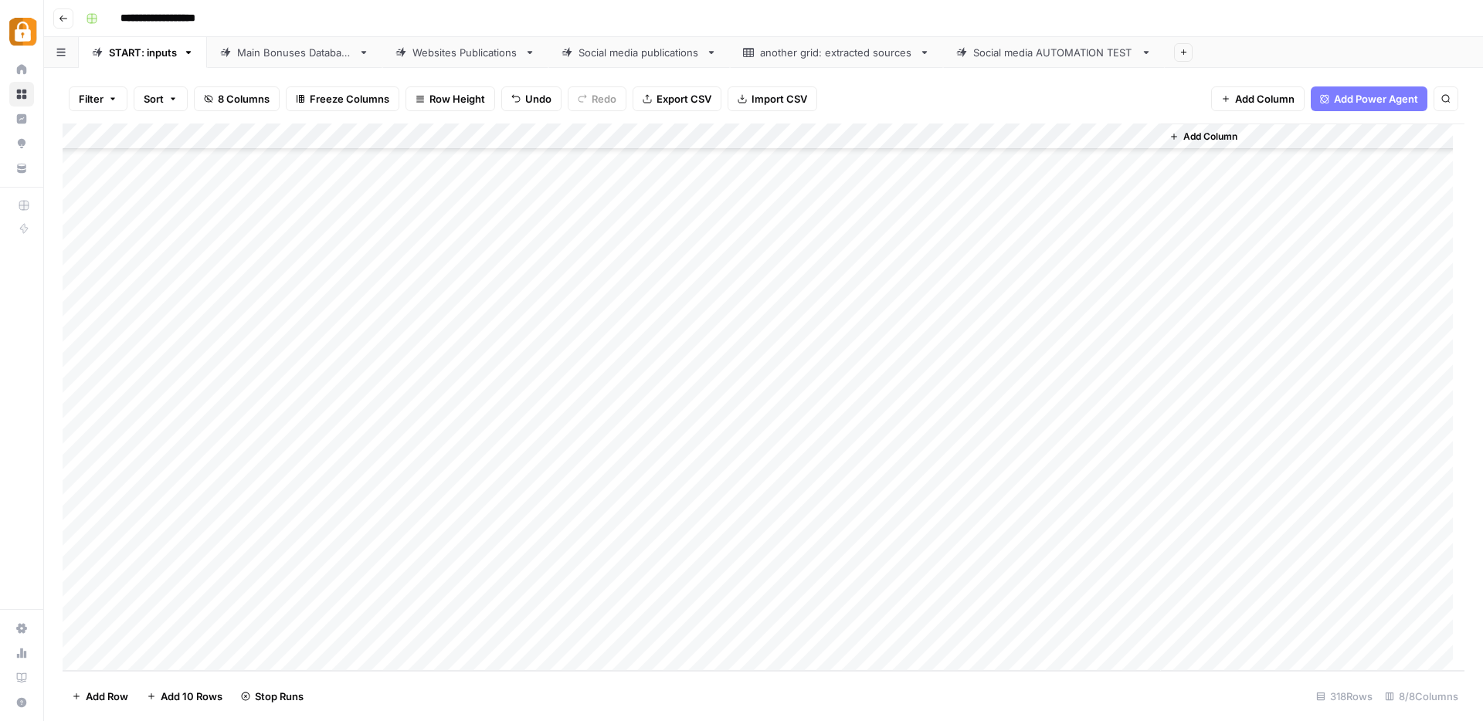
click at [470, 49] on div "Websites Publications" at bounding box center [465, 52] width 106 height 15
click at [263, 52] on div "Main Bonuses Database" at bounding box center [294, 52] width 115 height 15
click at [124, 59] on link "START: inputs" at bounding box center [143, 52] width 128 height 31
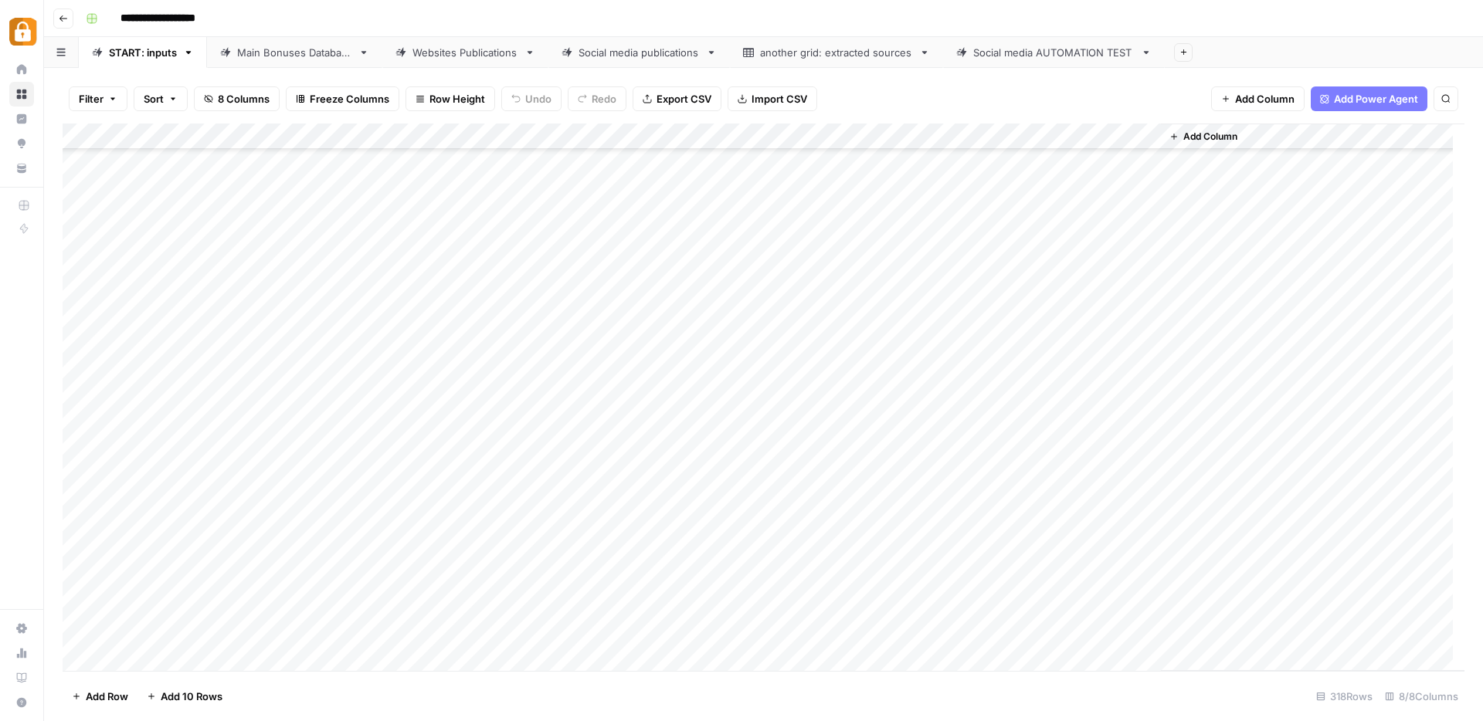
scroll to position [7854, 0]
click at [286, 58] on div "Main Bonuses Database" at bounding box center [294, 52] width 115 height 15
click at [701, 595] on div "Add Column" at bounding box center [764, 398] width 1402 height 548
drag, startPoint x: 731, startPoint y: 606, endPoint x: 727, endPoint y: 625, distance: 19.7
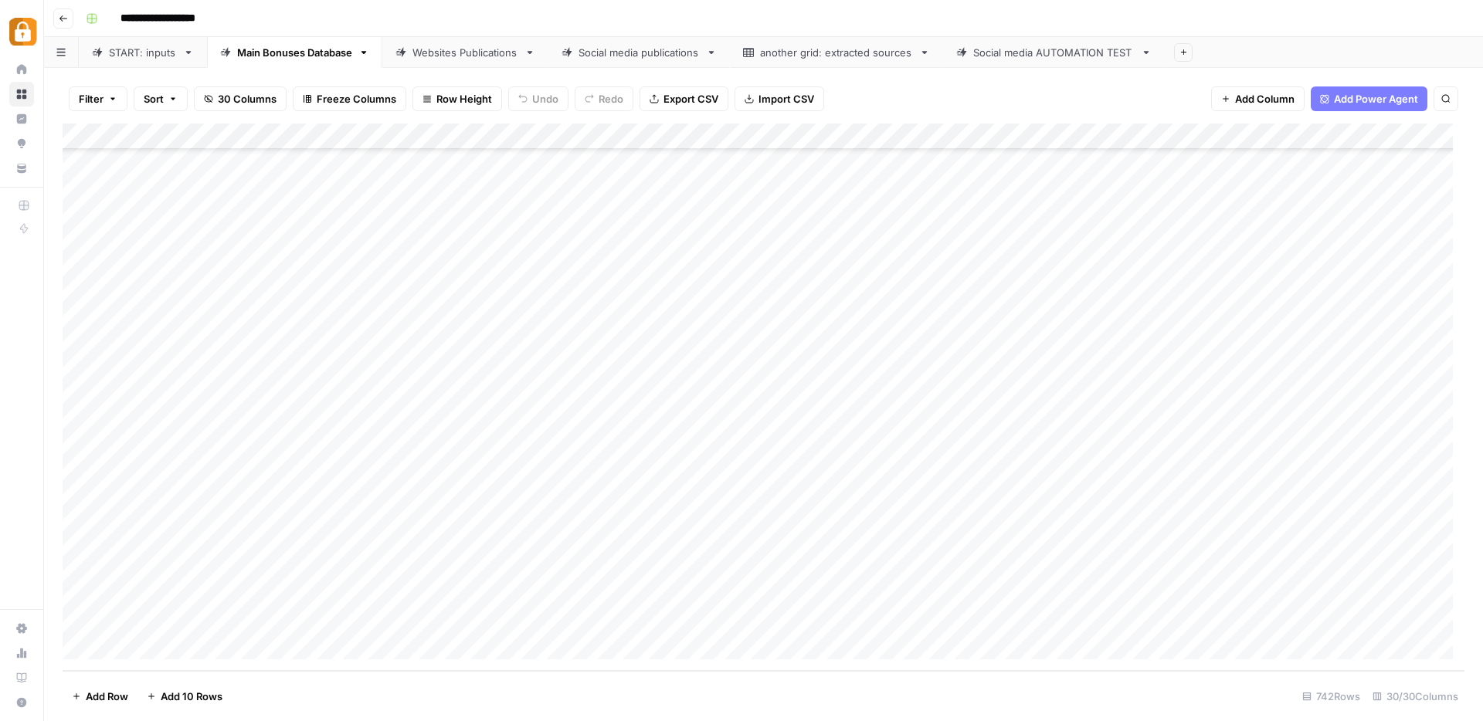
click at [727, 625] on div "Add Column" at bounding box center [764, 398] width 1402 height 548
click at [773, 614] on div "Add Column" at bounding box center [764, 398] width 1402 height 548
click at [908, 619] on div "Add Column" at bounding box center [764, 398] width 1402 height 548
click at [450, 56] on div "Websites Publications" at bounding box center [465, 52] width 106 height 15
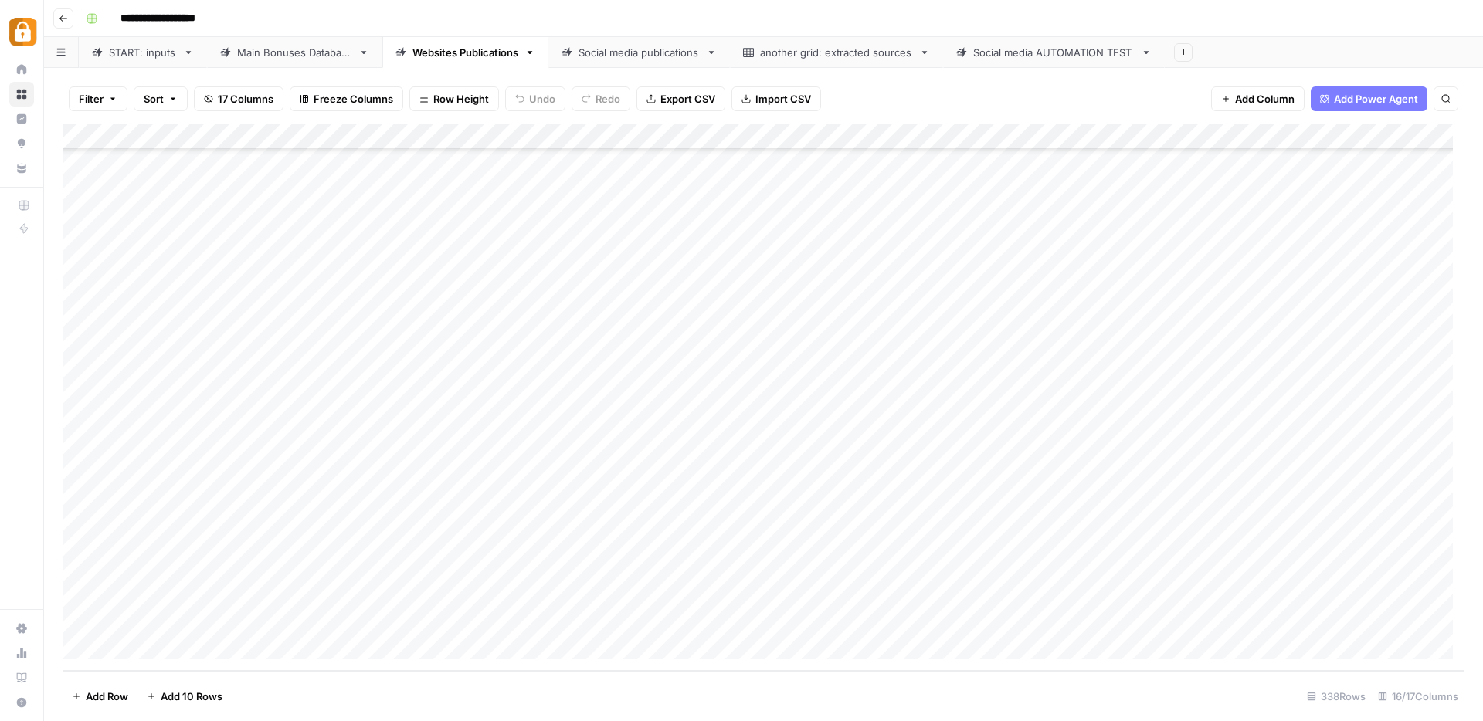
click at [1016, 618] on div "Add Column" at bounding box center [764, 398] width 1402 height 548
click at [765, 620] on div "Add Column" at bounding box center [764, 398] width 1402 height 548
click at [128, 47] on div "START: inputs" at bounding box center [143, 52] width 68 height 15
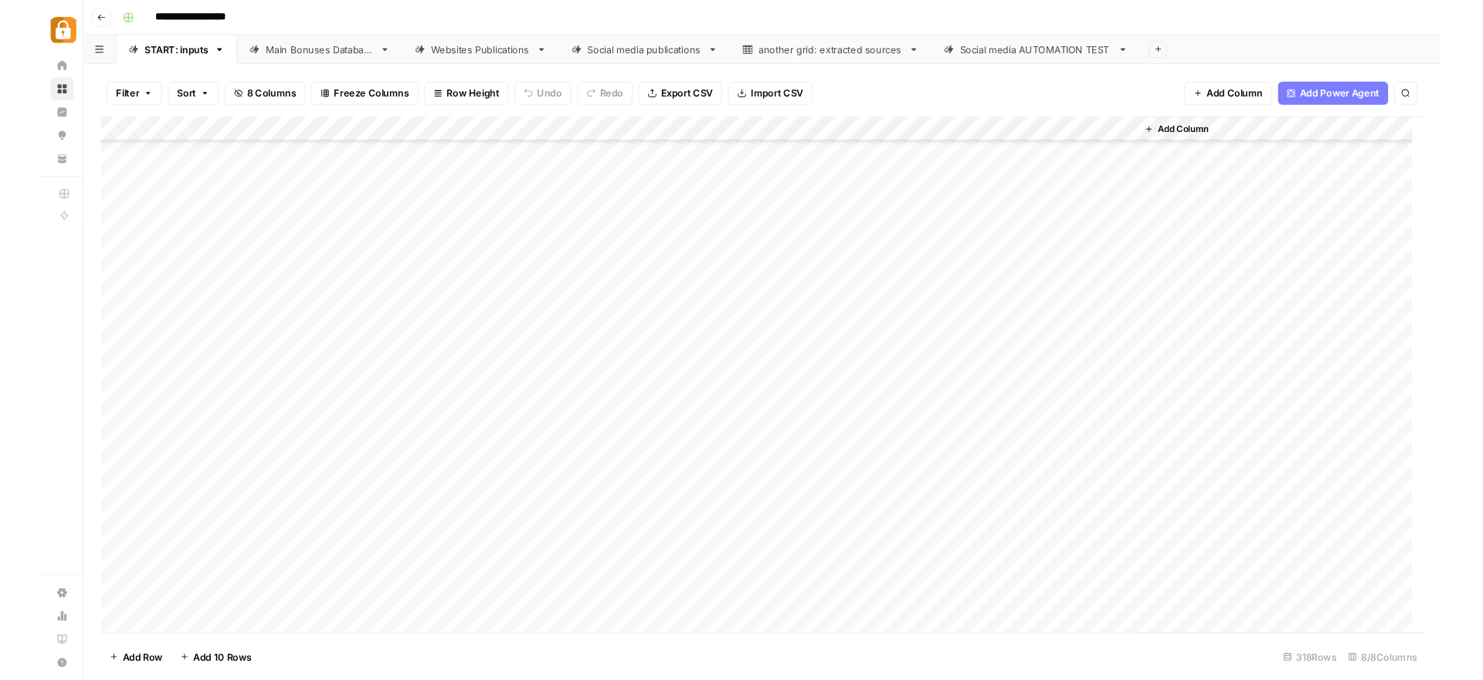
scroll to position [7854, 0]
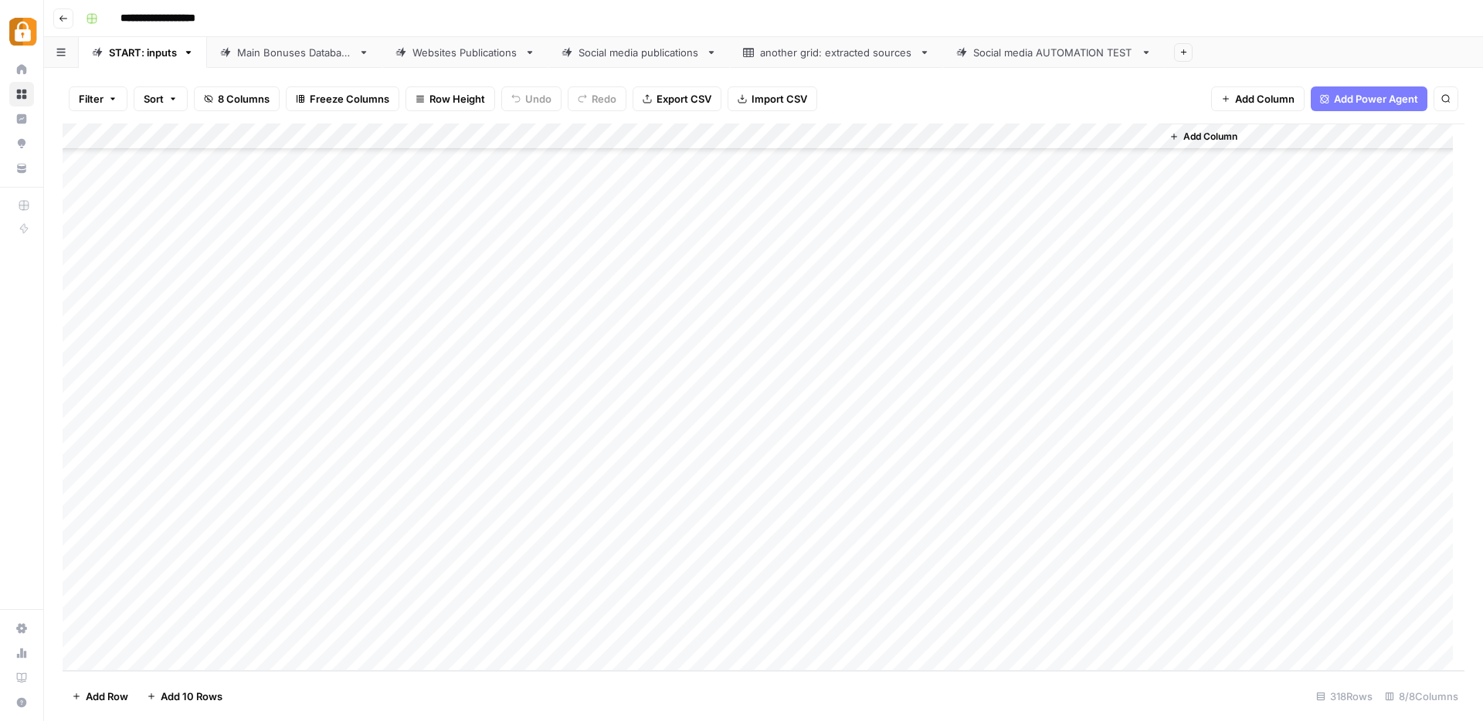
click at [297, 422] on div "Add Column" at bounding box center [764, 398] width 1402 height 548
click at [513, 464] on div "Add Column" at bounding box center [764, 398] width 1402 height 548
click at [310, 422] on div "Add Column" at bounding box center [764, 398] width 1402 height 548
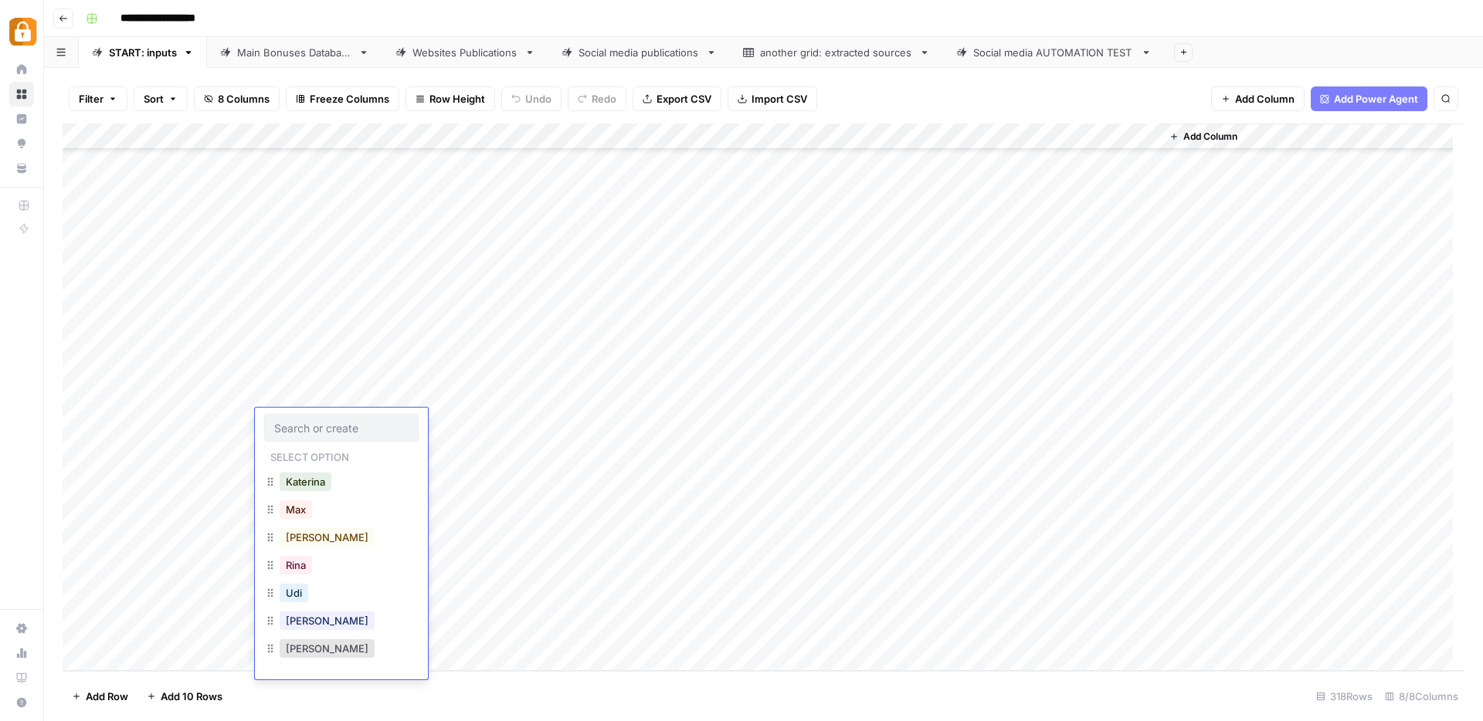
click at [322, 618] on div "Julie" at bounding box center [341, 623] width 154 height 28
click at [314, 619] on div "Julie" at bounding box center [327, 621] width 101 height 22
click at [304, 621] on button "Julie" at bounding box center [327, 621] width 95 height 19
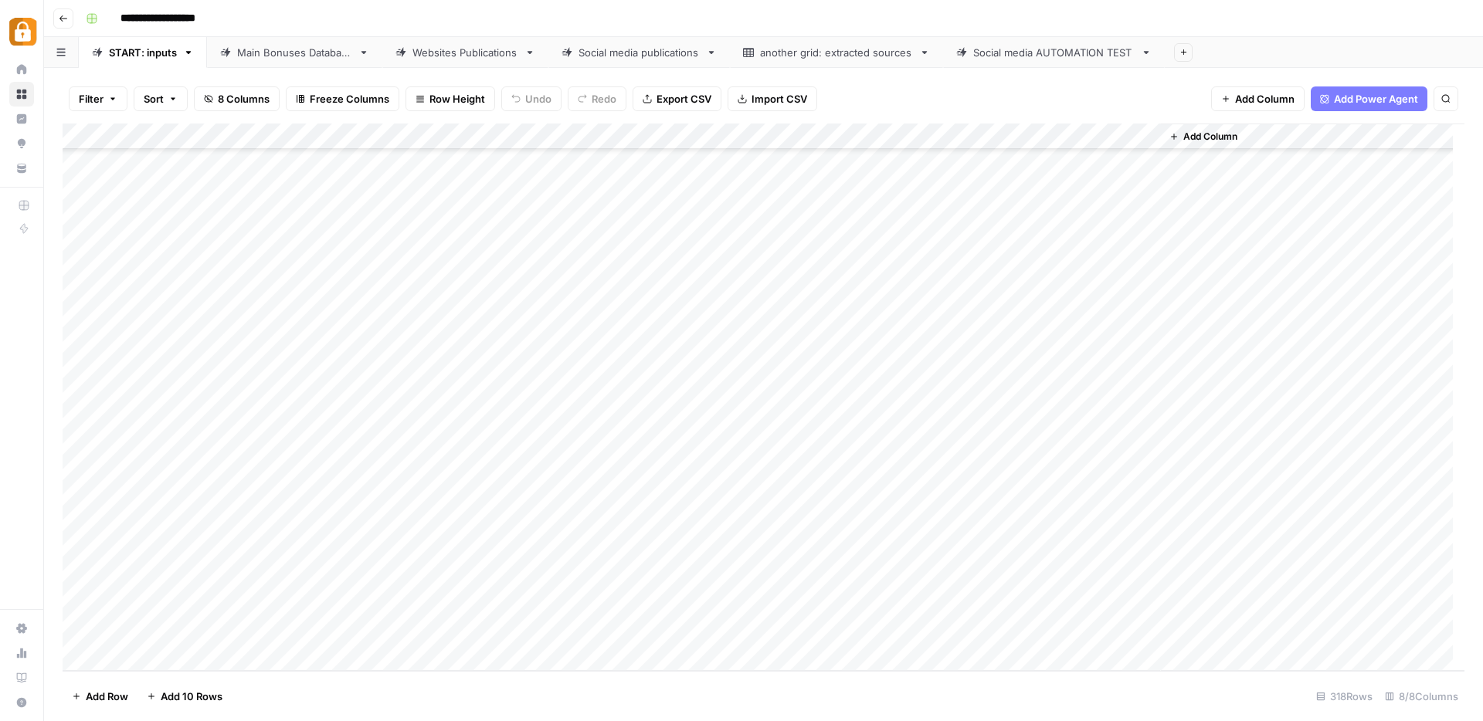
click at [424, 408] on div "Add Column" at bounding box center [764, 398] width 1402 height 548
click at [505, 418] on div "Add Column" at bounding box center [764, 398] width 1402 height 548
click at [456, 428] on div "Add Column" at bounding box center [764, 398] width 1402 height 548
click at [456, 428] on textarea at bounding box center [467, 423] width 270 height 22
paste textarea "**********"
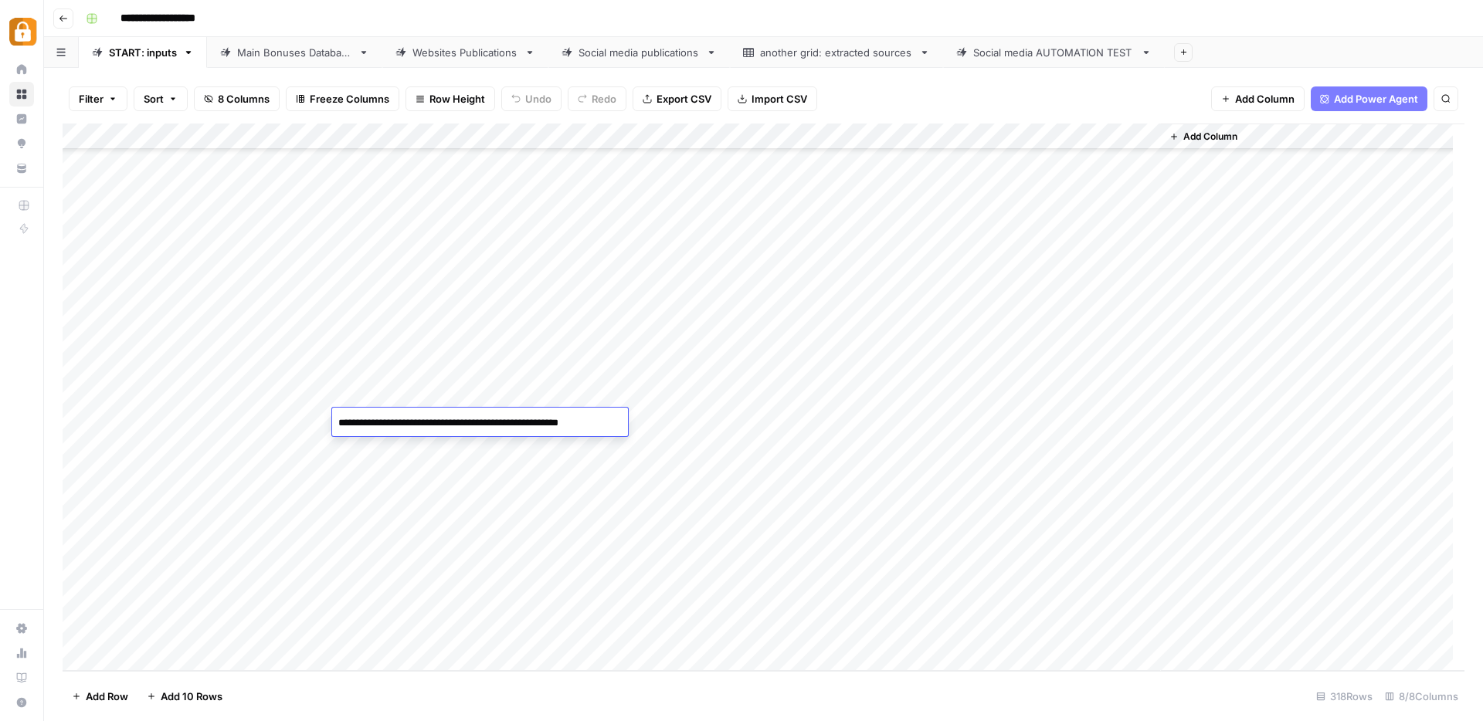
type textarea "**********"
click at [710, 431] on div "Add Column" at bounding box center [764, 398] width 1402 height 548
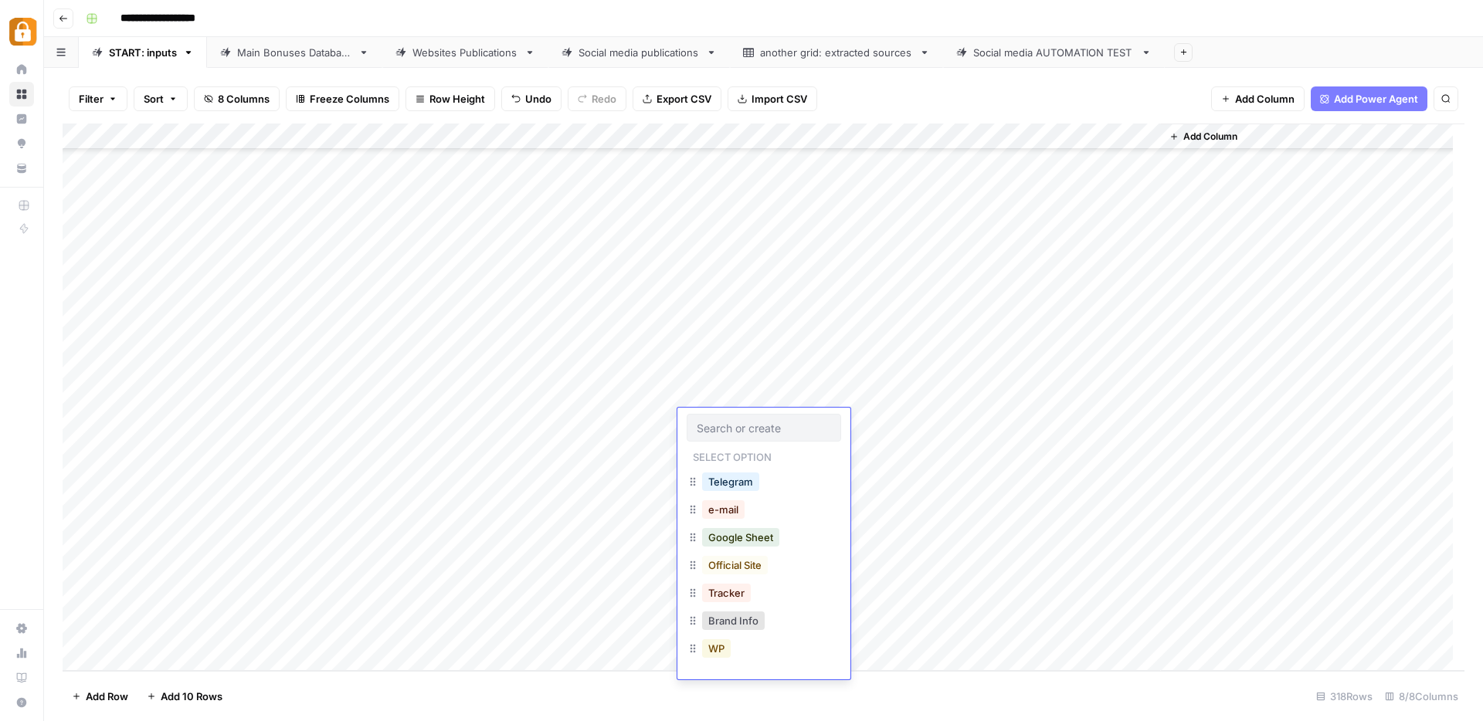
click at [718, 647] on button "WP" at bounding box center [716, 649] width 29 height 19
click at [1081, 419] on div "Add Column" at bounding box center [764, 398] width 1402 height 548
click at [280, 451] on div "Add Column" at bounding box center [764, 398] width 1402 height 548
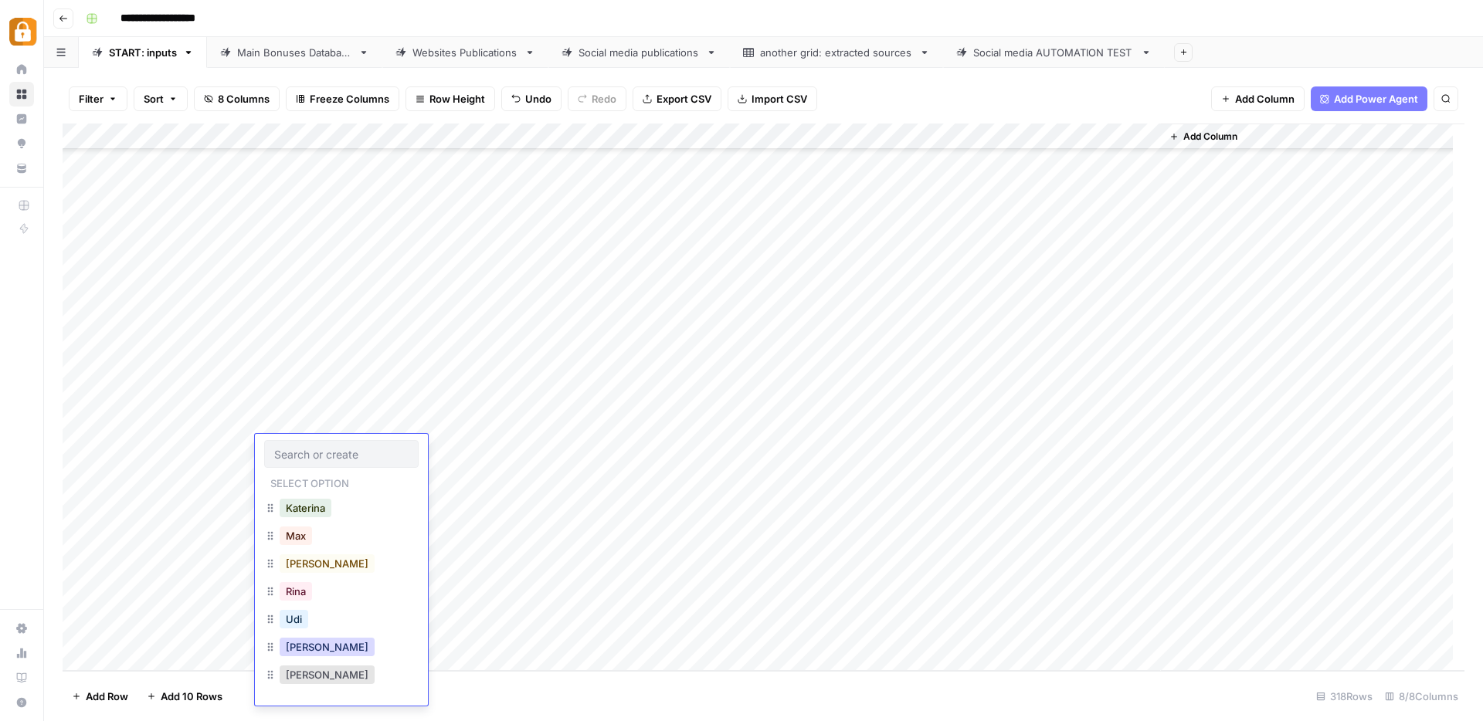
click at [304, 646] on button "Julie" at bounding box center [327, 647] width 95 height 19
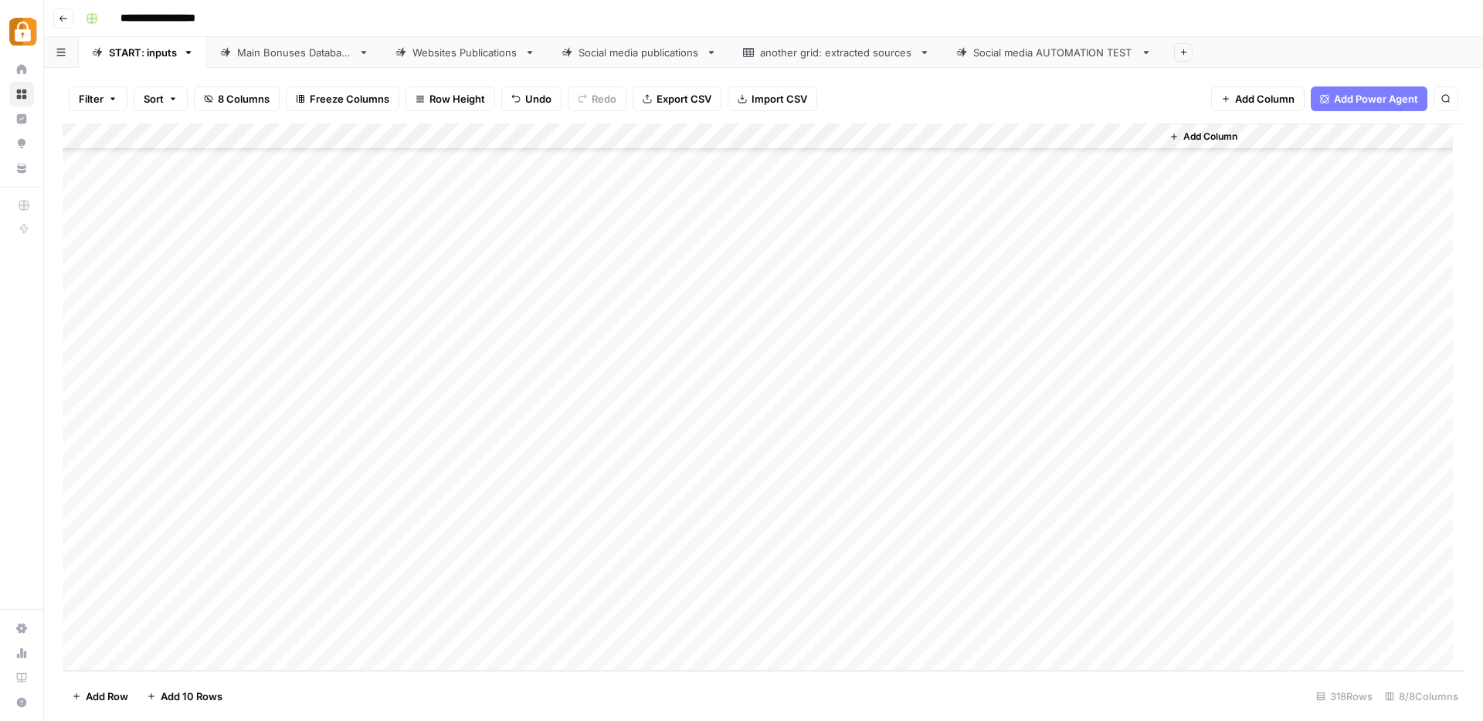
click at [514, 447] on div "Add Column" at bounding box center [764, 398] width 1402 height 548
paste textarea "**********"
type textarea "**********"
click at [748, 452] on div "Add Column" at bounding box center [764, 398] width 1402 height 548
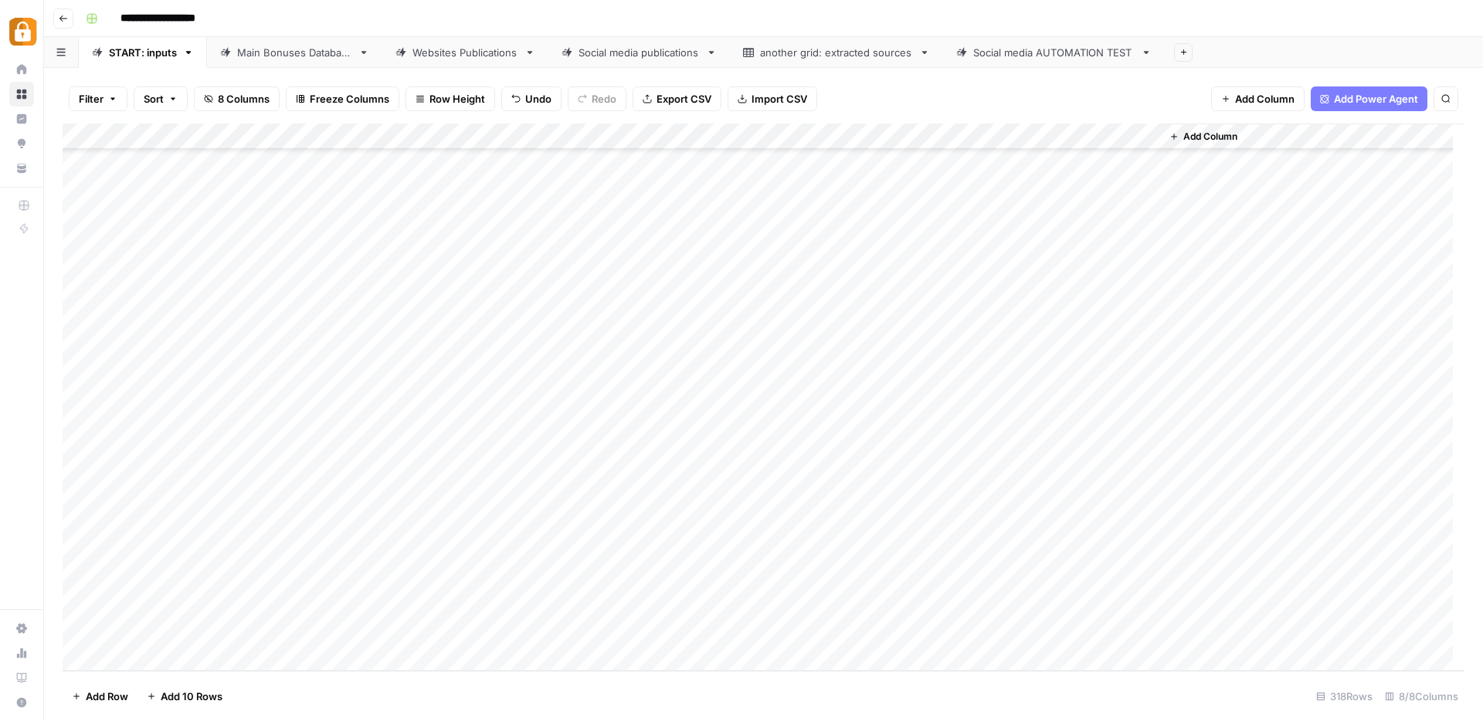
click at [748, 452] on div "Add Column" at bounding box center [764, 398] width 1402 height 548
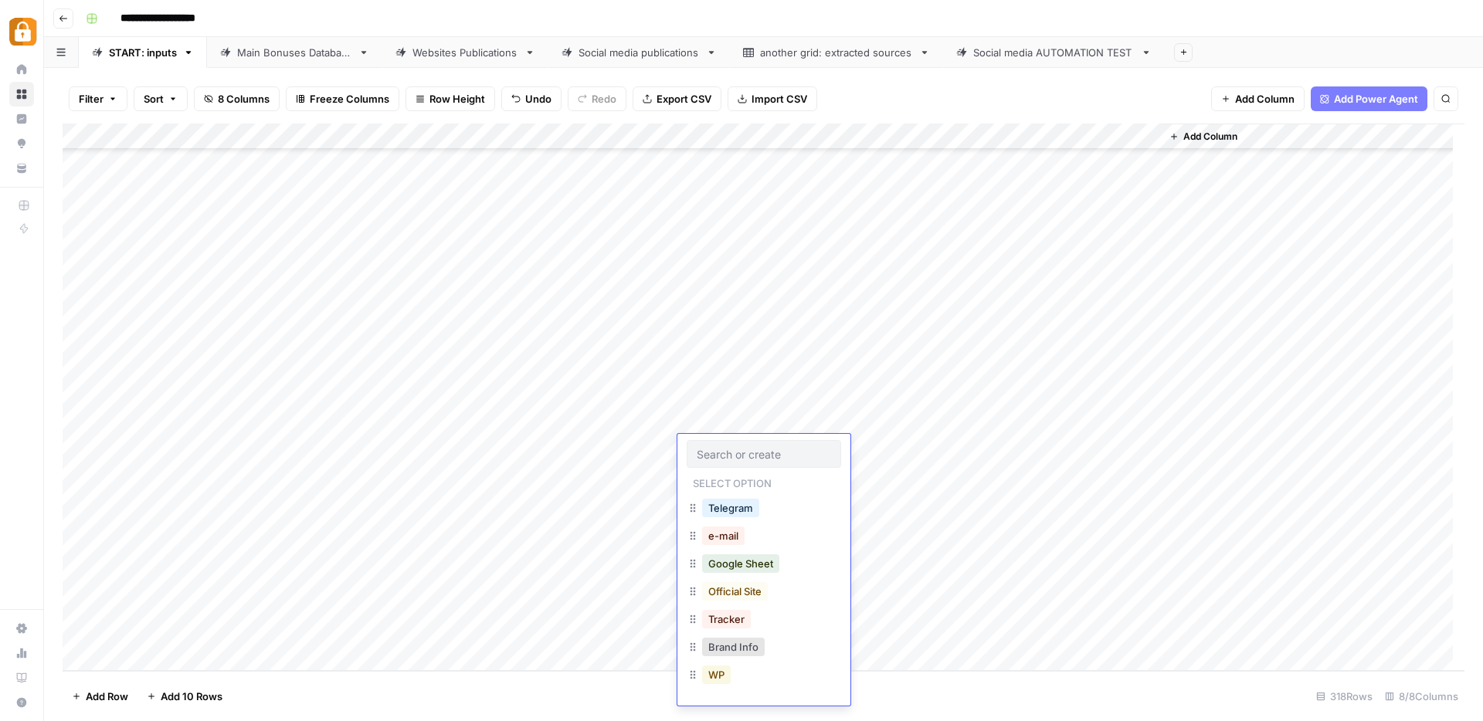
click at [714, 673] on button "WP" at bounding box center [716, 675] width 29 height 19
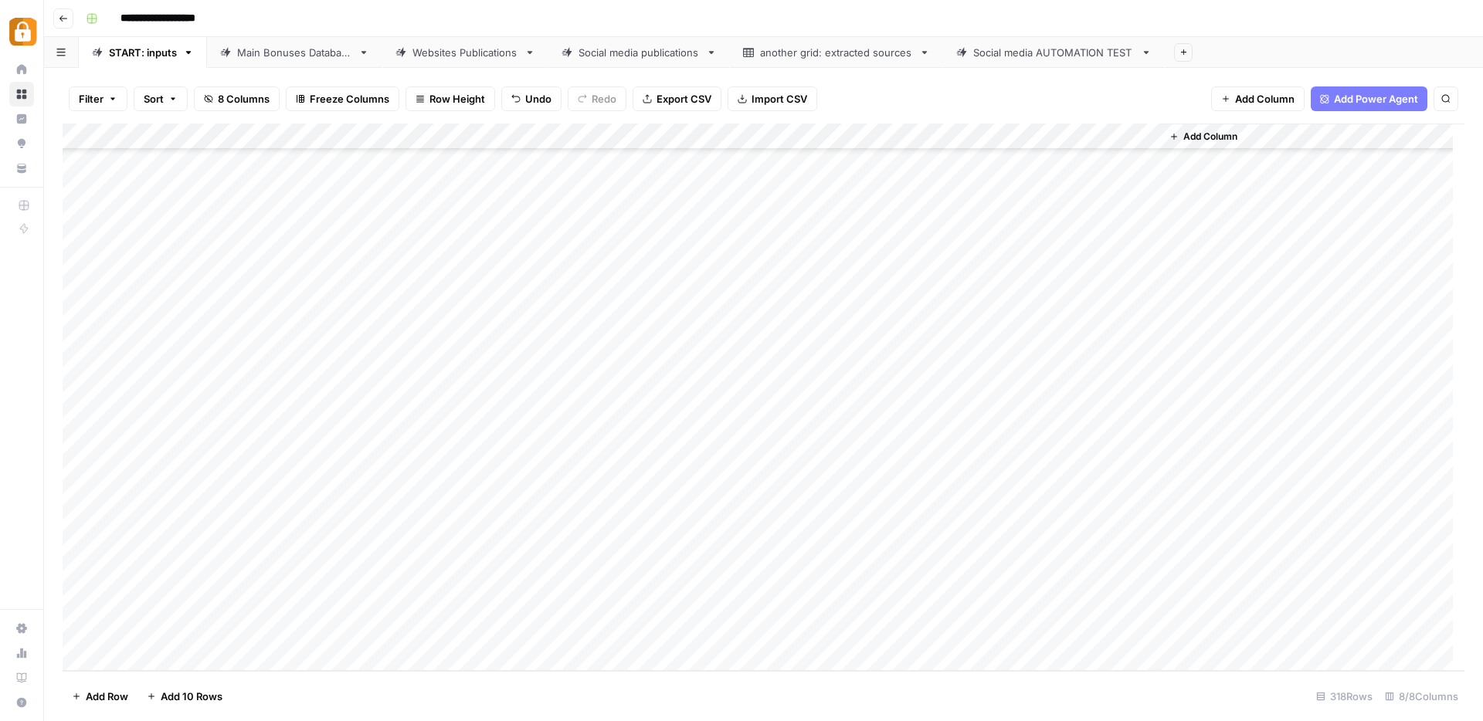
click at [1066, 446] on div "Add Column" at bounding box center [764, 398] width 1402 height 548
click at [741, 475] on div "Add Column" at bounding box center [764, 398] width 1402 height 548
click at [482, 467] on div "Add Column" at bounding box center [764, 398] width 1402 height 548
click at [799, 455] on div "Add Column" at bounding box center [764, 398] width 1402 height 548
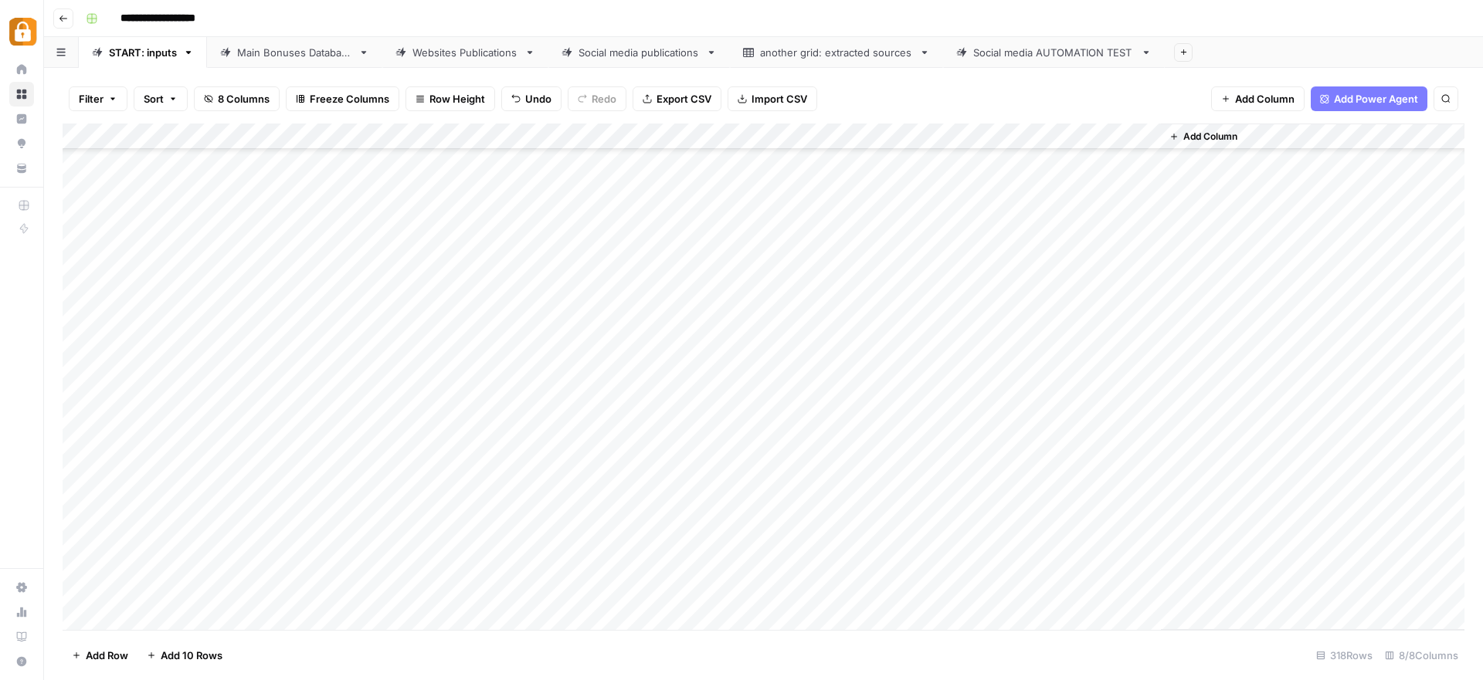
click at [303, 56] on div "Main Bonuses Database" at bounding box center [294, 52] width 115 height 15
click at [693, 527] on div "Add Column" at bounding box center [764, 377] width 1402 height 507
drag, startPoint x: 731, startPoint y: 539, endPoint x: 735, endPoint y: 572, distance: 32.7
click at [735, 572] on div "Add Column" at bounding box center [764, 377] width 1402 height 507
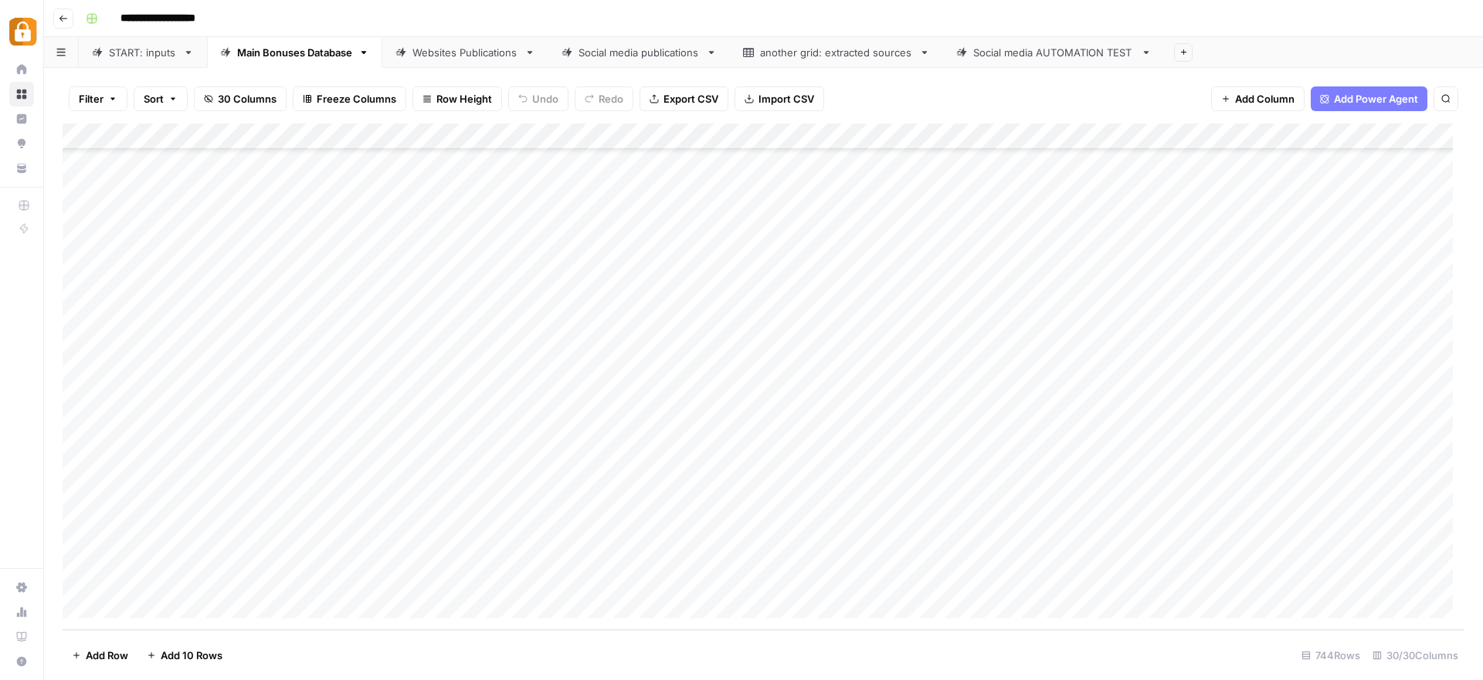
click at [913, 551] on div "Add Column" at bounding box center [764, 377] width 1402 height 507
click at [918, 577] on div "Add Column" at bounding box center [764, 377] width 1402 height 507
click at [431, 55] on div "Websites Publications" at bounding box center [465, 52] width 106 height 15
click at [641, 562] on div "Add Column" at bounding box center [764, 377] width 1402 height 507
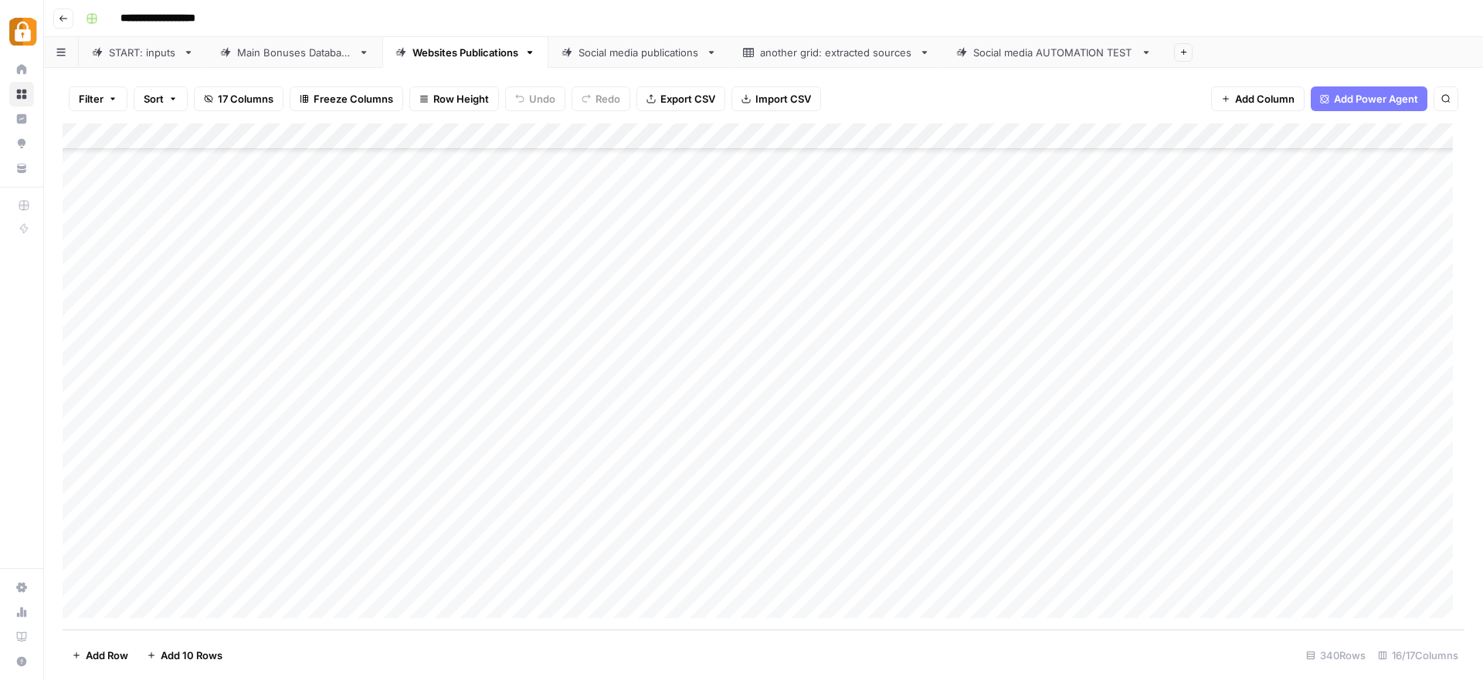
click at [642, 578] on div "Add Column" at bounding box center [764, 377] width 1402 height 507
click at [1013, 555] on div "Add Column" at bounding box center [764, 377] width 1402 height 507
click at [1013, 575] on div "Add Column" at bounding box center [764, 377] width 1402 height 507
click at [690, 551] on div "Add Column" at bounding box center [764, 377] width 1402 height 507
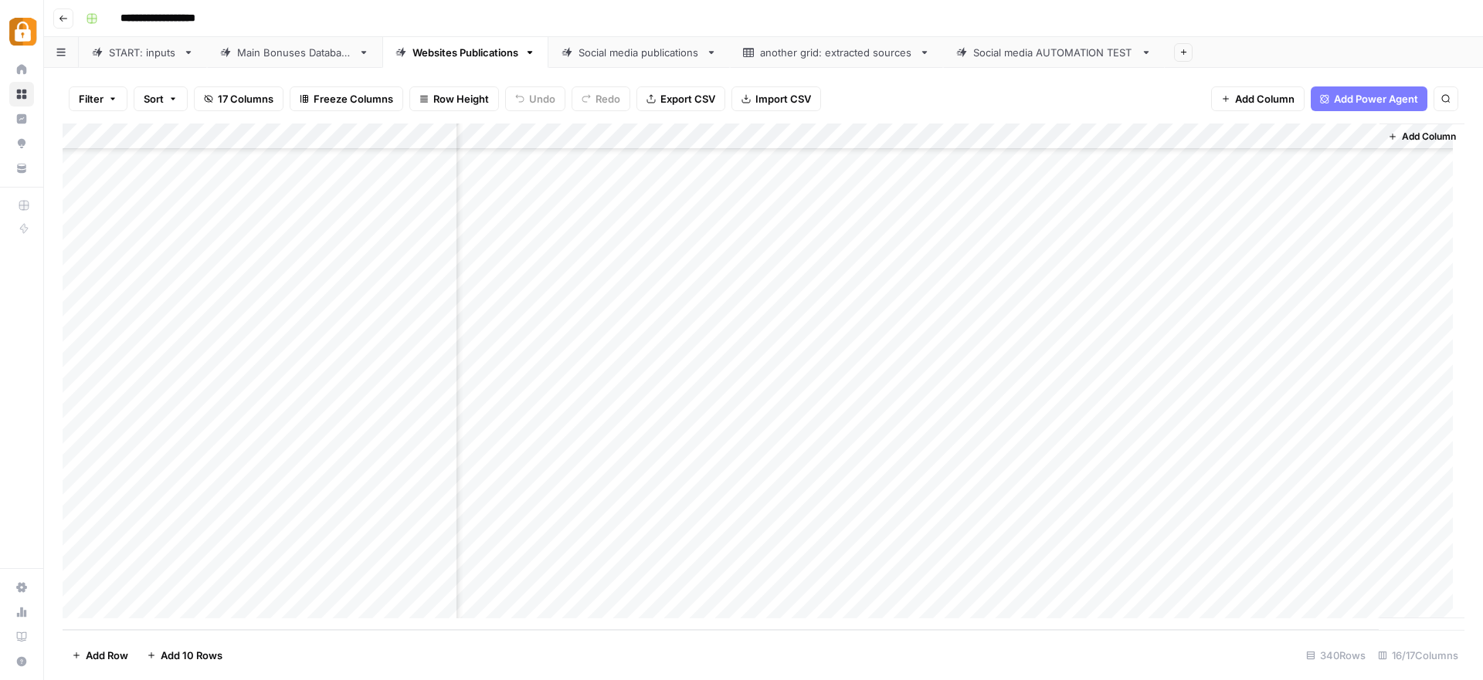
click at [687, 582] on div "Add Column" at bounding box center [764, 377] width 1402 height 507
click at [412, 551] on div "Add Column" at bounding box center [764, 377] width 1402 height 507
drag, startPoint x: 463, startPoint y: 556, endPoint x: 433, endPoint y: 553, distance: 31.0
click at [433, 553] on textarea "**********" at bounding box center [475, 555] width 247 height 22
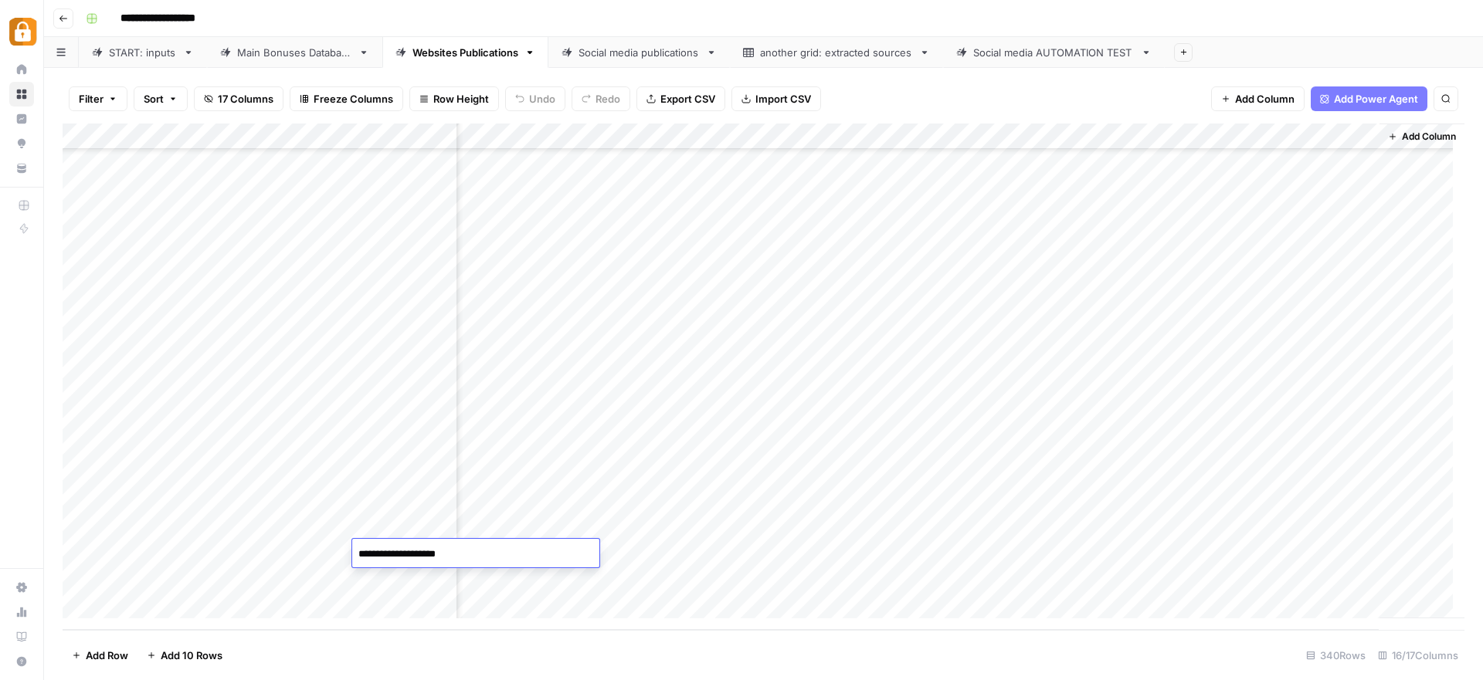
click at [409, 515] on div "Add Column" at bounding box center [764, 377] width 1402 height 507
click at [409, 467] on div "Add Column" at bounding box center [764, 377] width 1402 height 507
click at [331, 57] on div "Main Bonuses Database" at bounding box center [294, 52] width 115 height 15
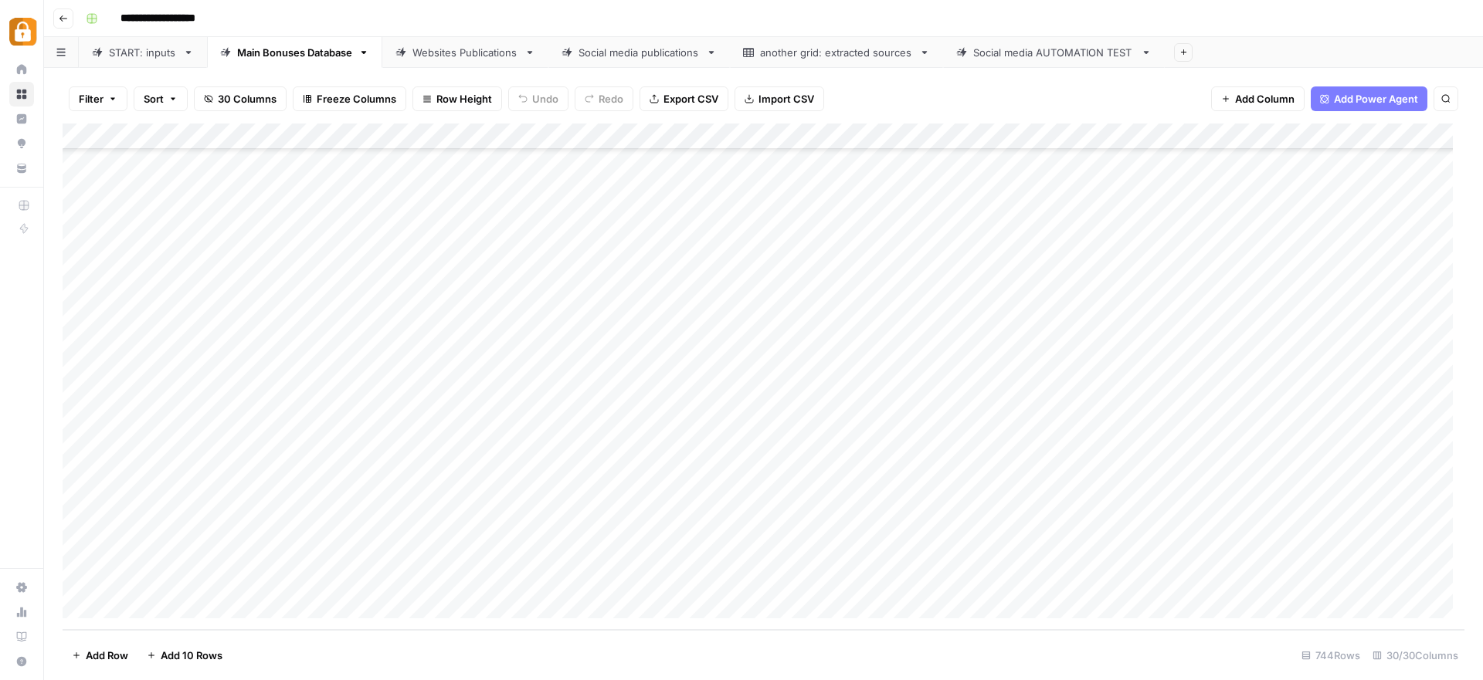
click at [398, 551] on div "Add Column" at bounding box center [764, 377] width 1402 height 507
click at [393, 575] on div "Add Column" at bounding box center [764, 377] width 1402 height 507
click at [489, 56] on div "Websites Publications" at bounding box center [465, 52] width 106 height 15
click at [395, 555] on div "Add Column" at bounding box center [764, 377] width 1402 height 507
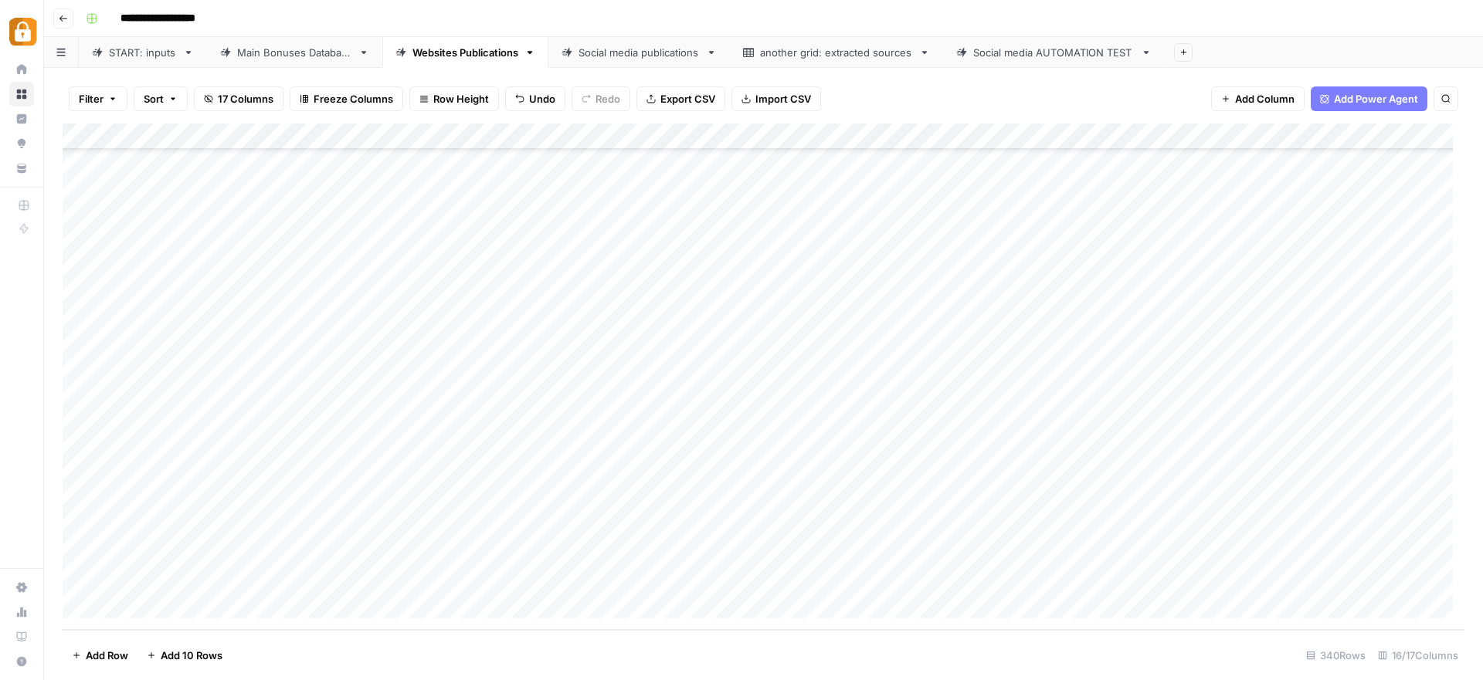
click at [390, 578] on div "Add Column" at bounding box center [764, 377] width 1402 height 507
click at [918, 551] on div "Add Column" at bounding box center [764, 377] width 1402 height 507
click at [911, 581] on div "Add Column" at bounding box center [764, 377] width 1402 height 507
click at [153, 53] on div "START: inputs" at bounding box center [143, 52] width 68 height 15
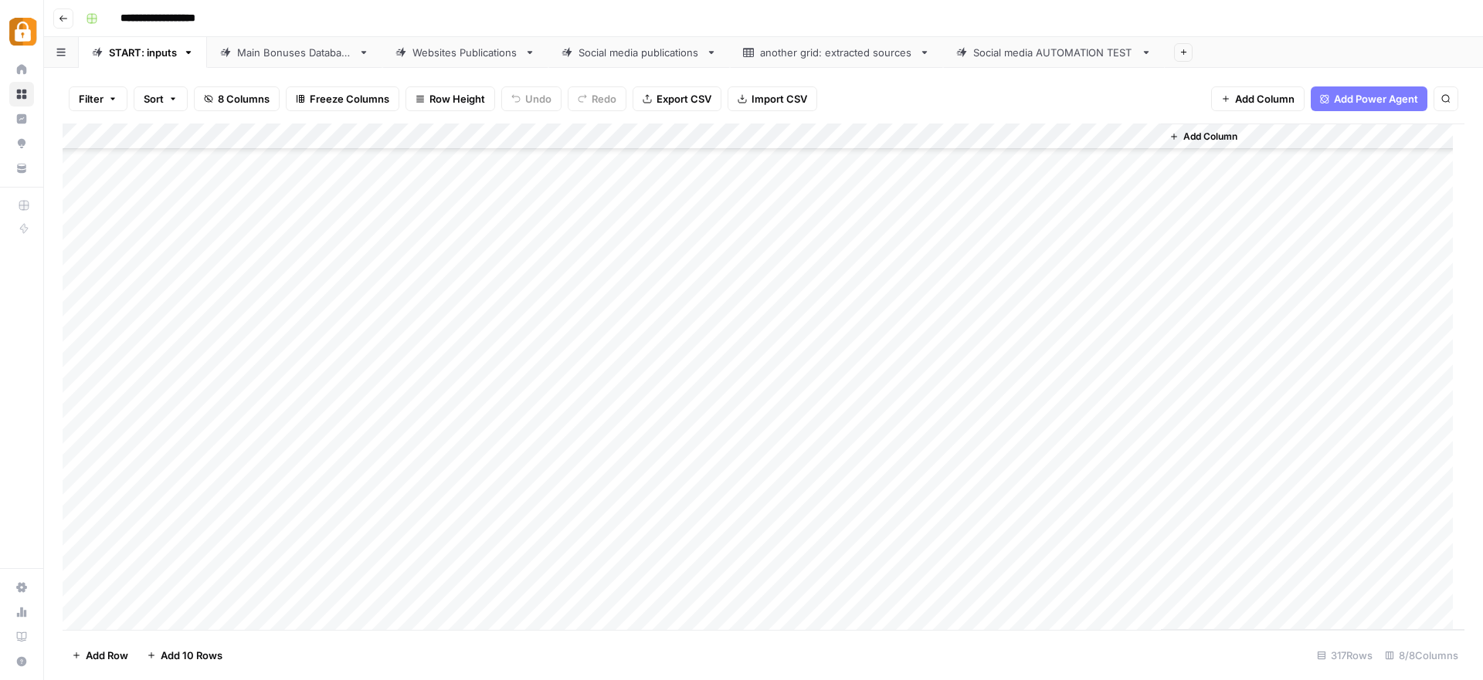
scroll to position [7869, 0]
click at [293, 460] on div "Add Column" at bounding box center [764, 377] width 1402 height 507
click at [518, 500] on div "Add Column" at bounding box center [764, 377] width 1402 height 507
click at [287, 483] on div "Add Column" at bounding box center [764, 377] width 1402 height 507
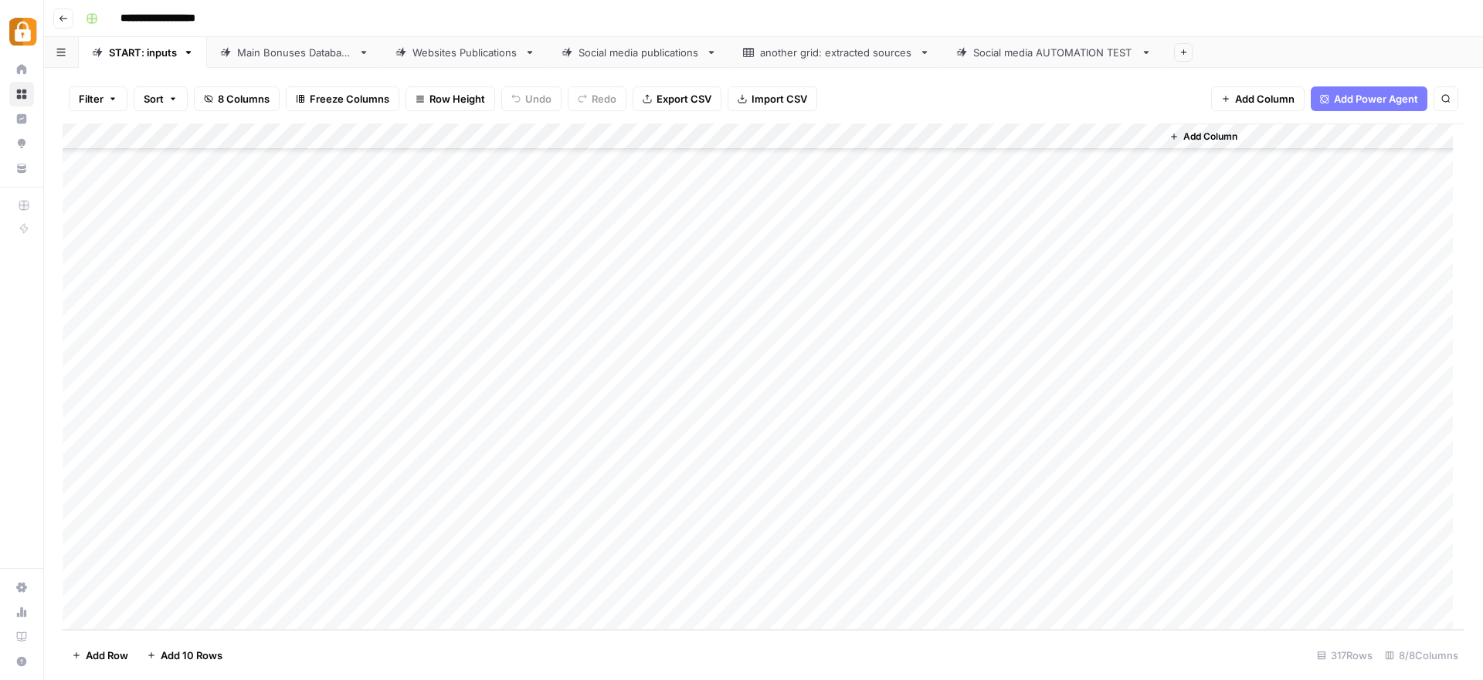
click at [287, 483] on div "Add Column" at bounding box center [764, 377] width 1402 height 507
click at [301, 628] on button "Julie" at bounding box center [327, 632] width 95 height 19
click at [424, 489] on div "Add Column" at bounding box center [764, 377] width 1402 height 507
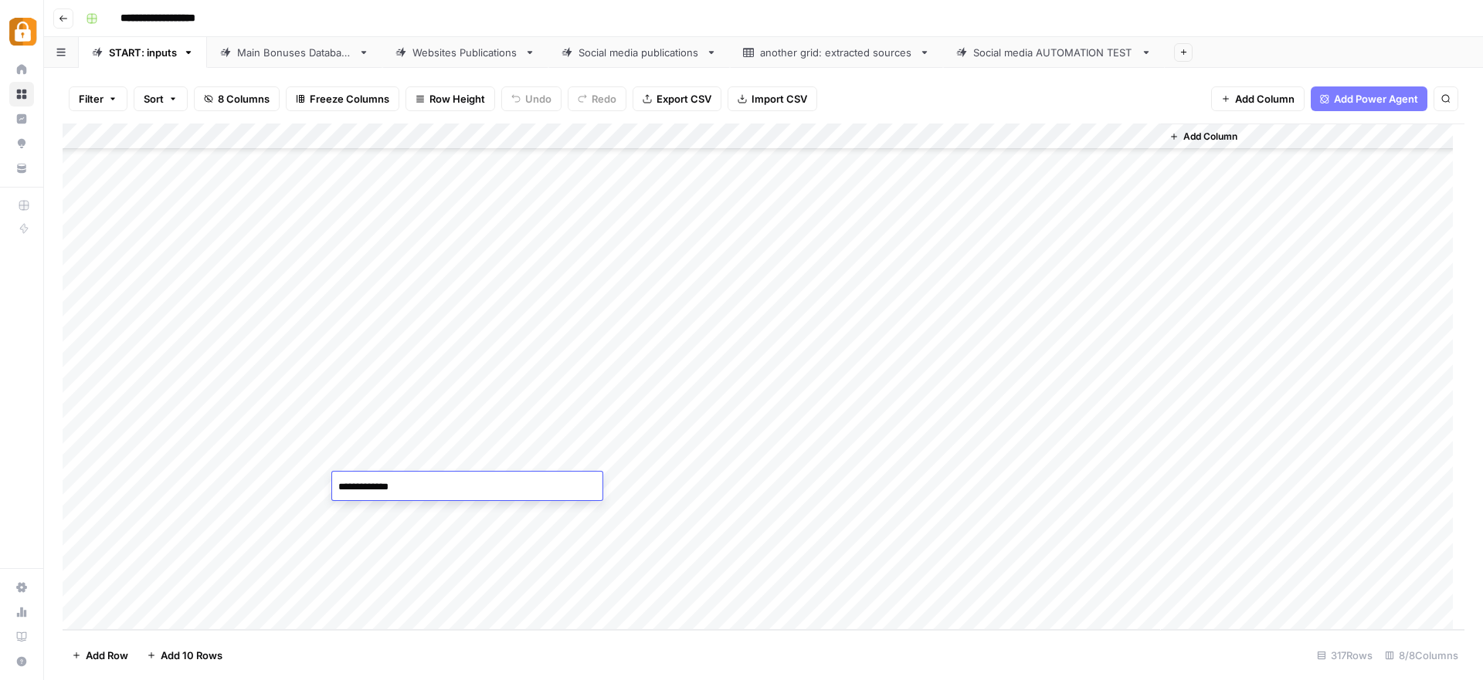
type textarea "**********"
click at [735, 484] on div "Add Column" at bounding box center [764, 377] width 1402 height 507
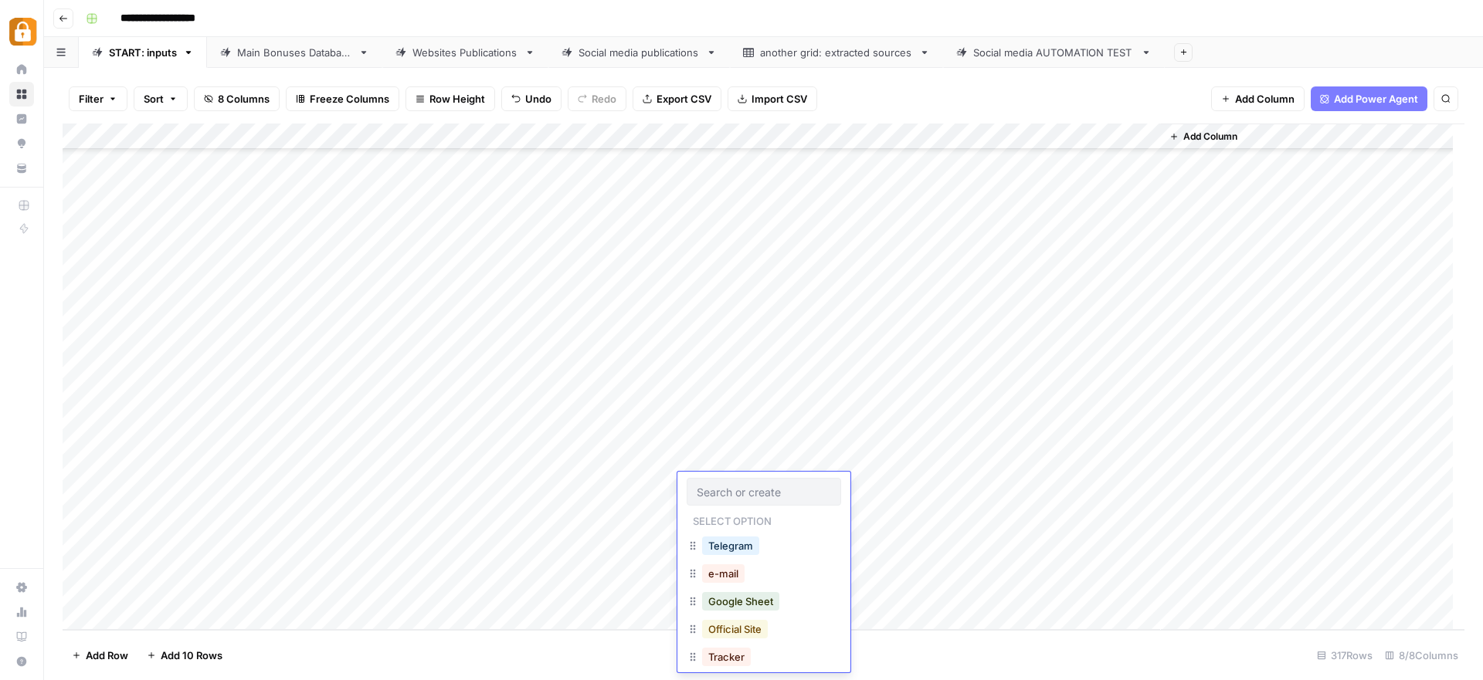
click at [743, 630] on button "Official Site" at bounding box center [735, 629] width 66 height 19
click at [1068, 483] on div "Add Column" at bounding box center [764, 377] width 1402 height 507
click at [294, 521] on div "Add Column" at bounding box center [764, 377] width 1402 height 507
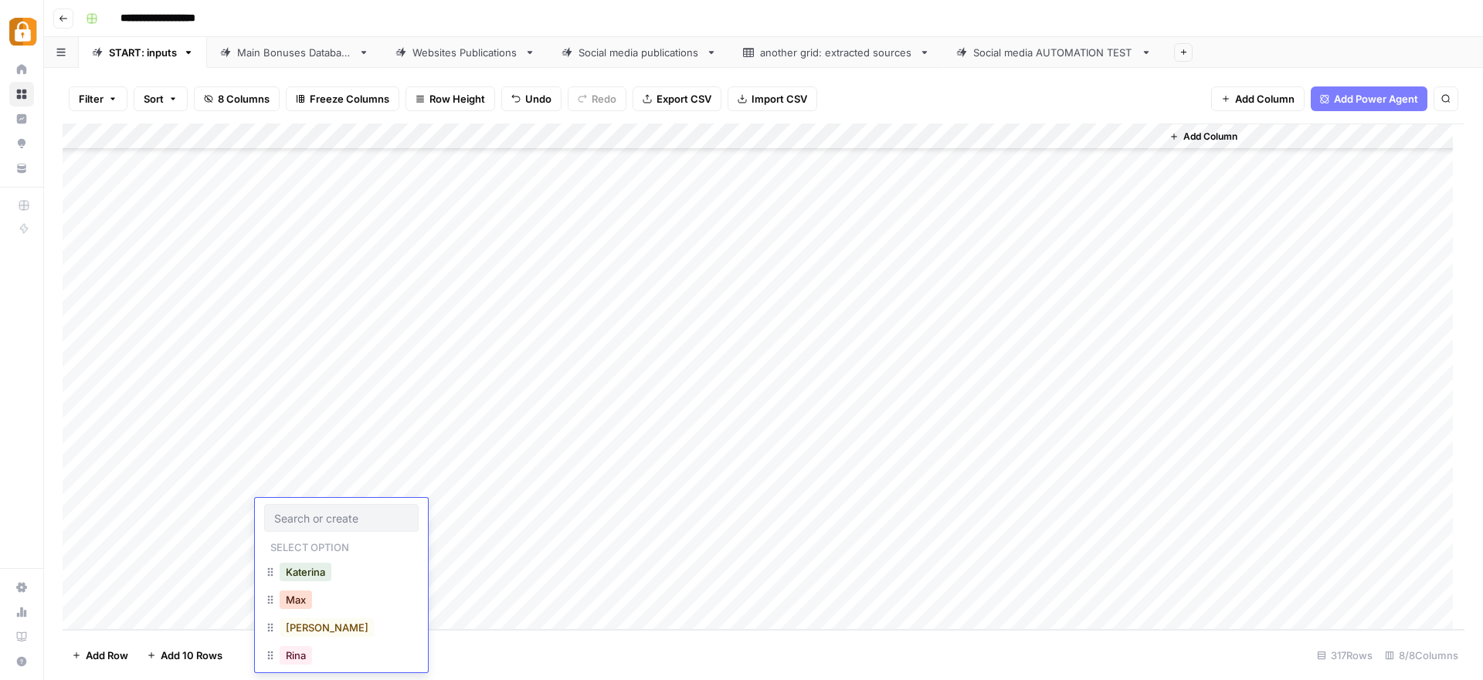
scroll to position [53, 0]
click at [295, 661] on button "Julie" at bounding box center [327, 659] width 95 height 19
click at [483, 507] on div "Add Column" at bounding box center [764, 377] width 1402 height 507
click at [484, 507] on div "Add Column" at bounding box center [764, 377] width 1402 height 507
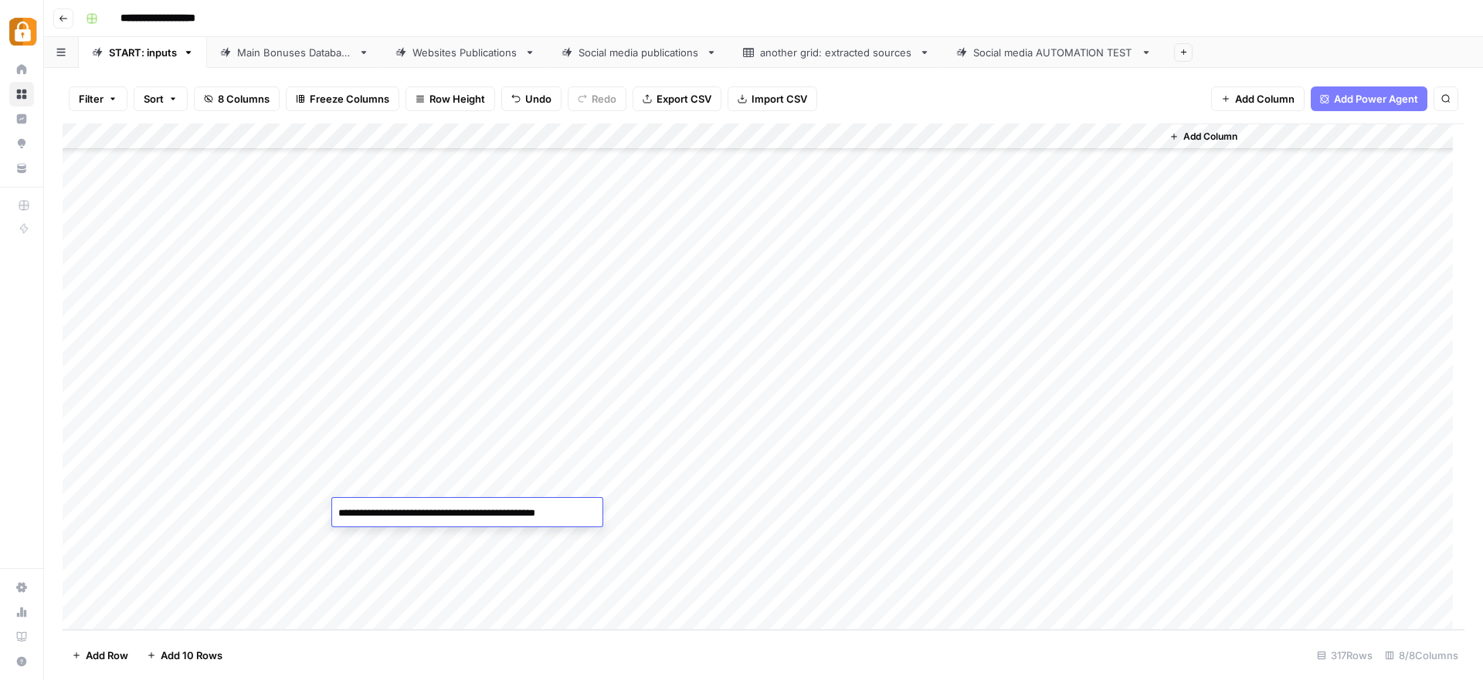
scroll to position [1222, 0]
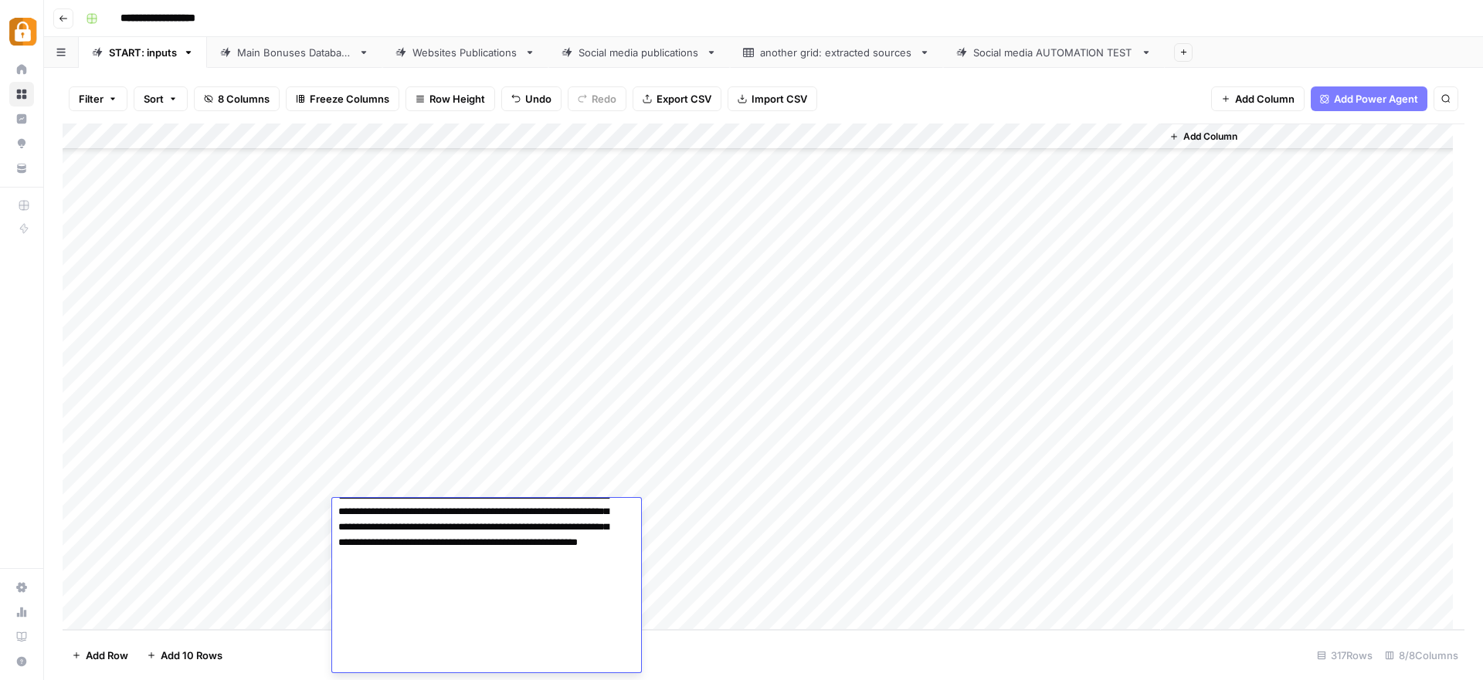
type textarea "**********"
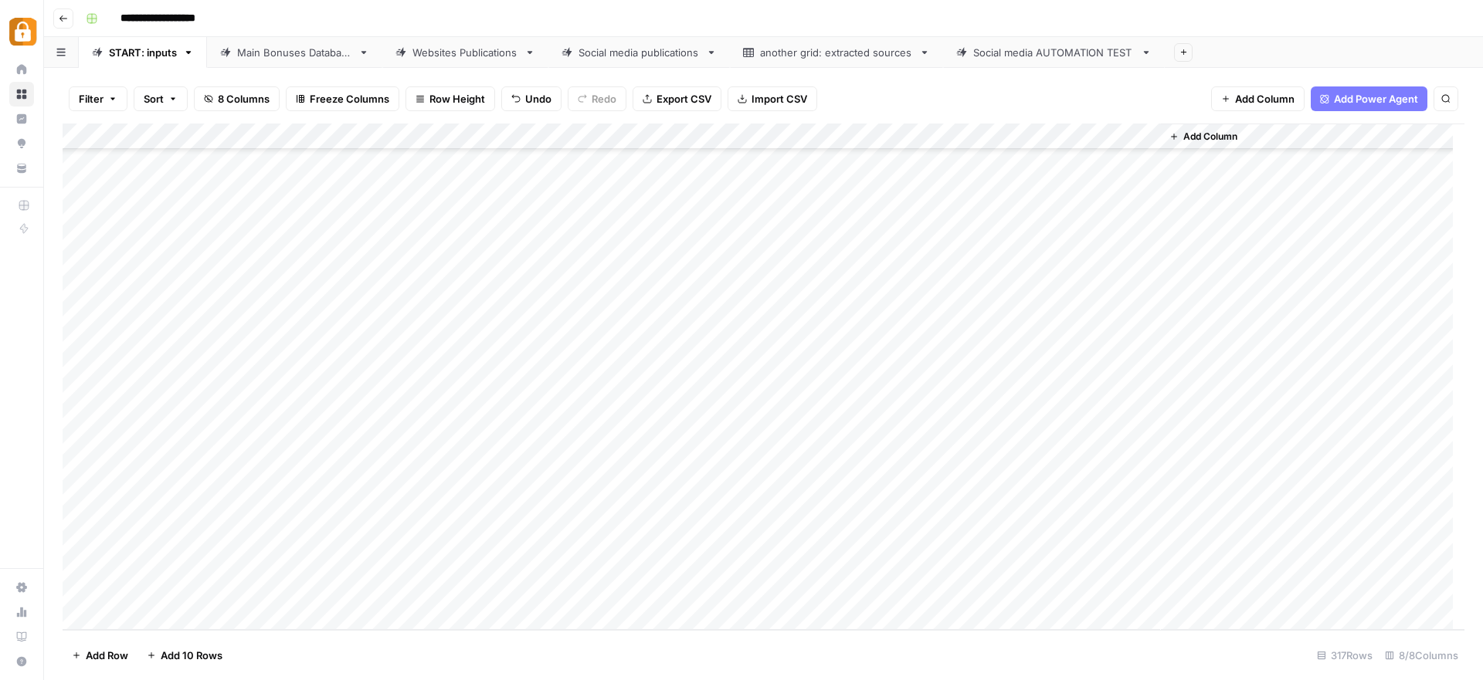
click at [755, 517] on div "Add Column" at bounding box center [764, 377] width 1402 height 507
click at [737, 660] on button "Official Site" at bounding box center [735, 655] width 66 height 19
click at [1053, 511] on div "Add Column" at bounding box center [764, 377] width 1402 height 507
click at [260, 49] on div "Main Bonuses Database" at bounding box center [294, 52] width 115 height 15
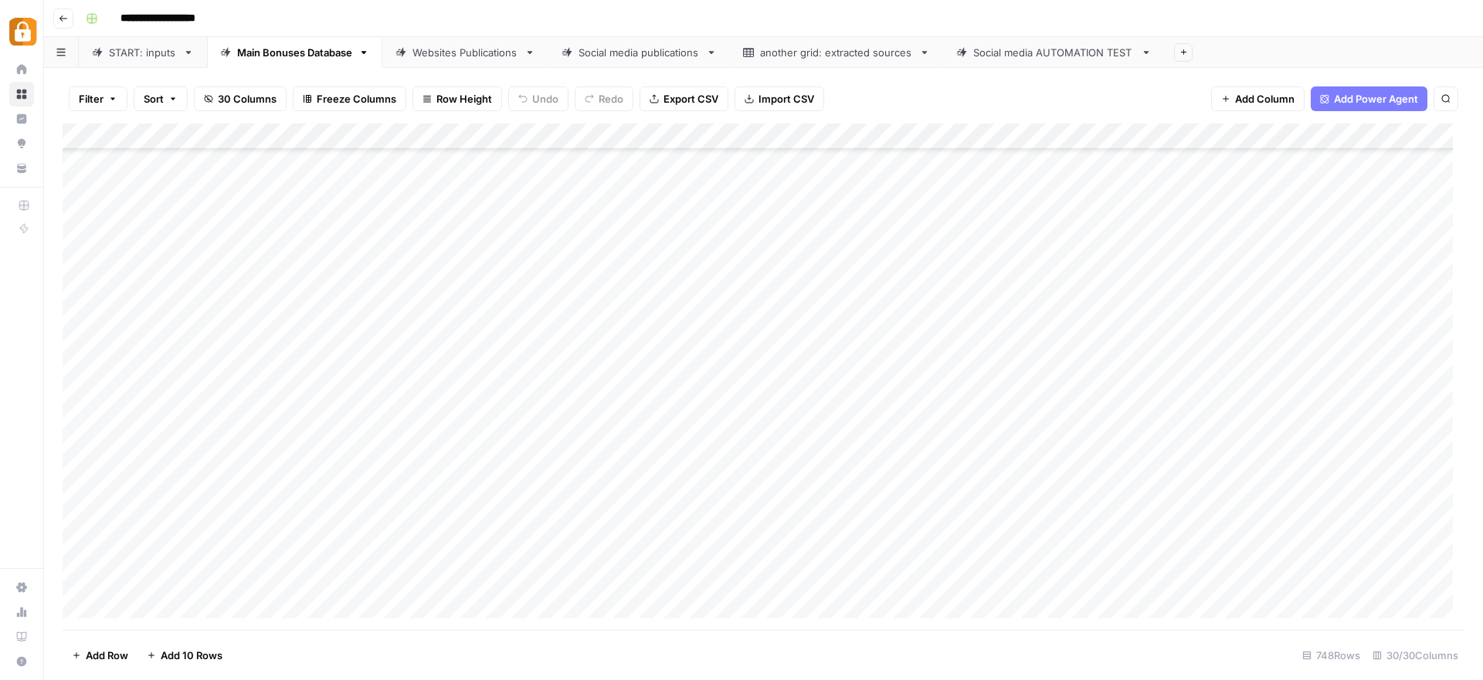
scroll to position [19198, 0]
click at [641, 458] on div "Add Column" at bounding box center [764, 377] width 1402 height 507
click at [651, 556] on div "Add Column" at bounding box center [764, 377] width 1402 height 507
click at [731, 573] on div "Add Column" at bounding box center [764, 377] width 1402 height 507
click at [923, 551] on div "Add Column" at bounding box center [764, 377] width 1402 height 507
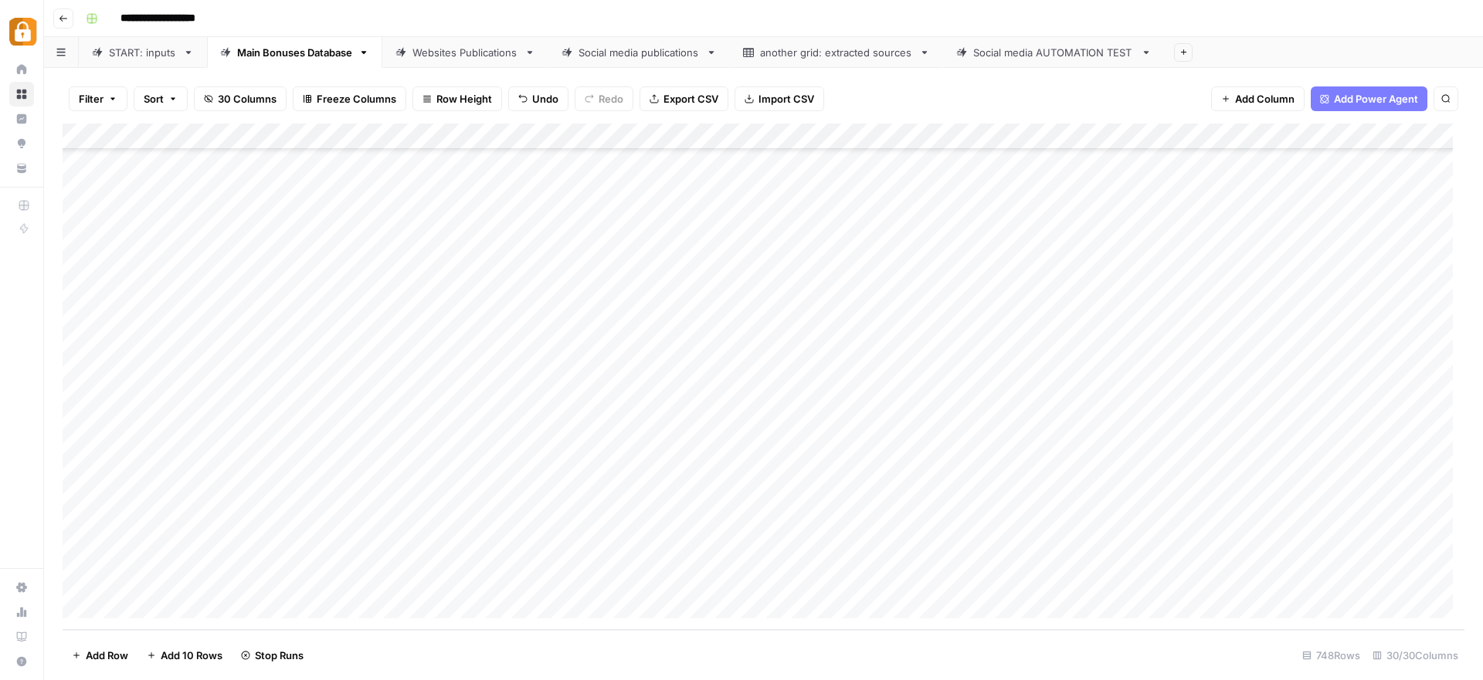
click at [912, 576] on div "Add Column" at bounding box center [764, 377] width 1402 height 507
click at [504, 57] on div "Websites Publications" at bounding box center [465, 52] width 106 height 15
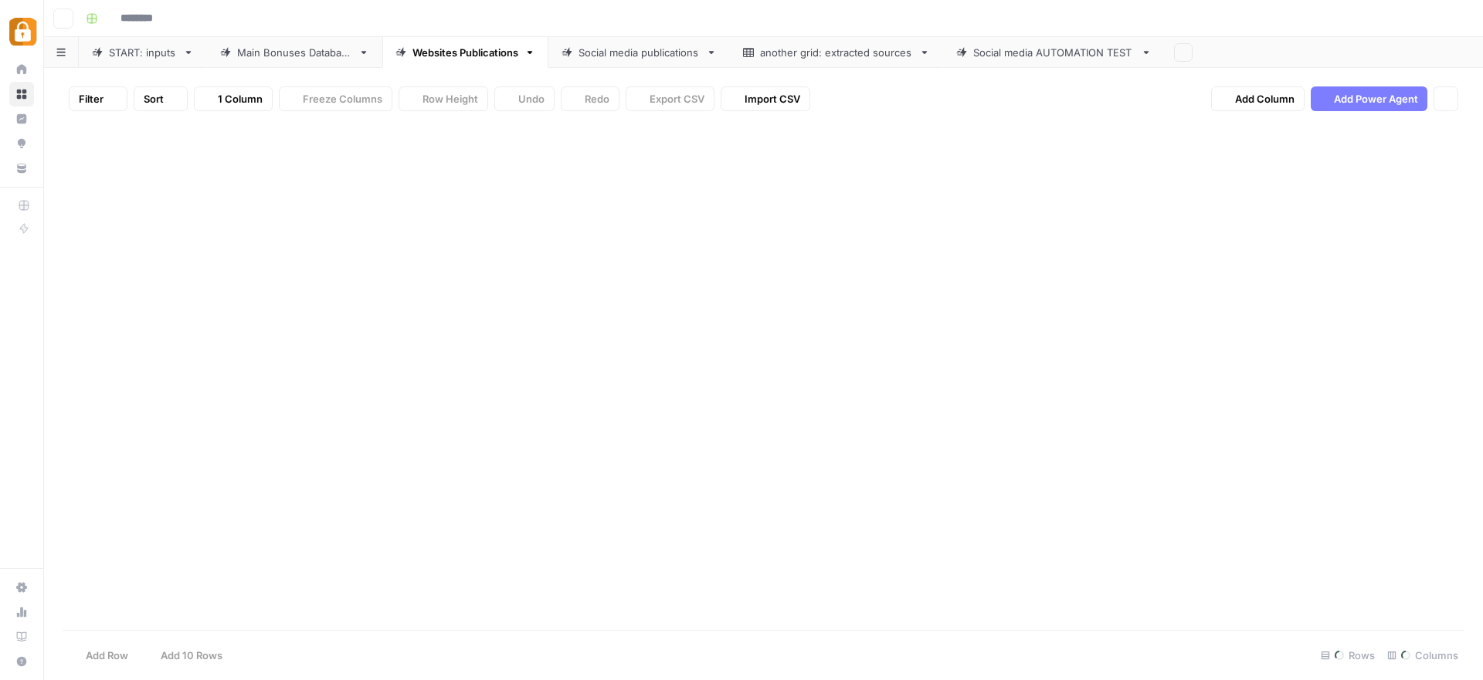
type input "**********"
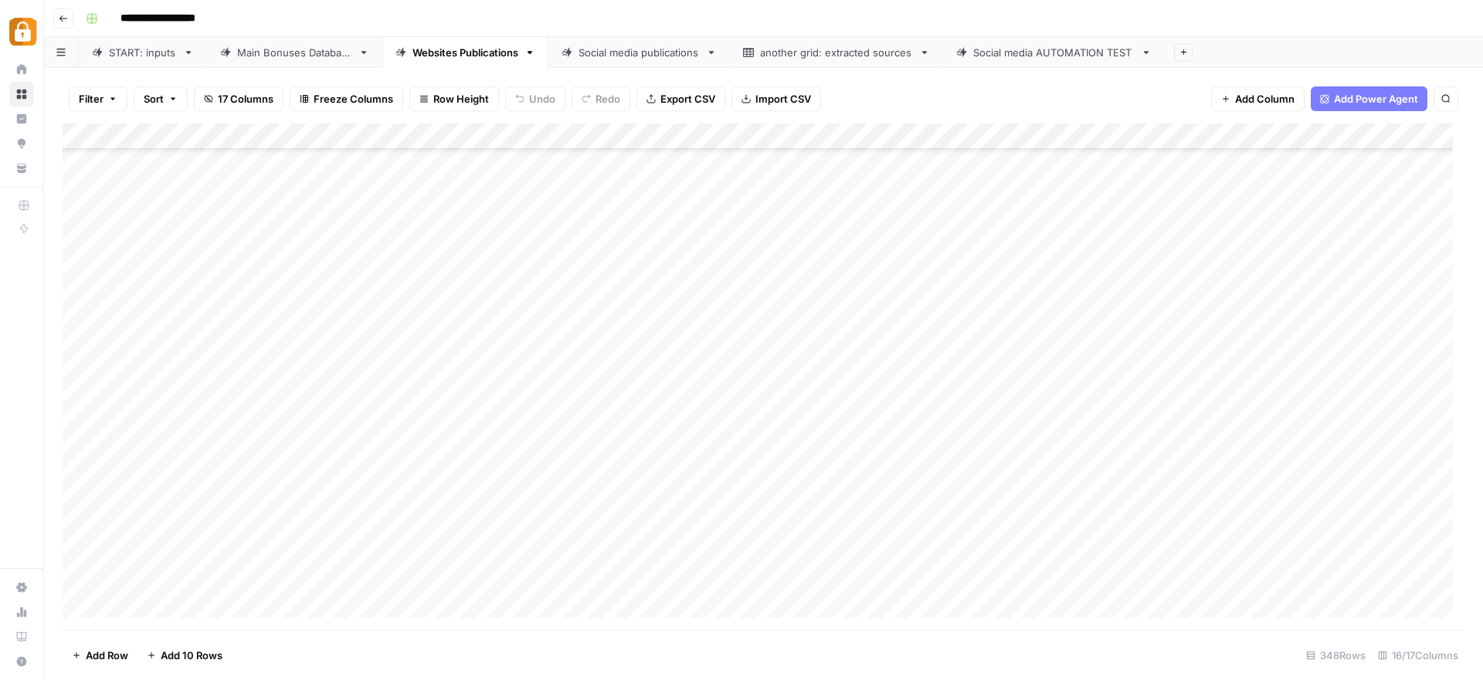
scroll to position [8694, 0]
click at [1012, 555] on div "Add Column" at bounding box center [764, 377] width 1402 height 507
click at [1011, 577] on div "Add Column" at bounding box center [764, 377] width 1402 height 507
click at [282, 54] on div "Main Bonuses Database" at bounding box center [294, 52] width 115 height 15
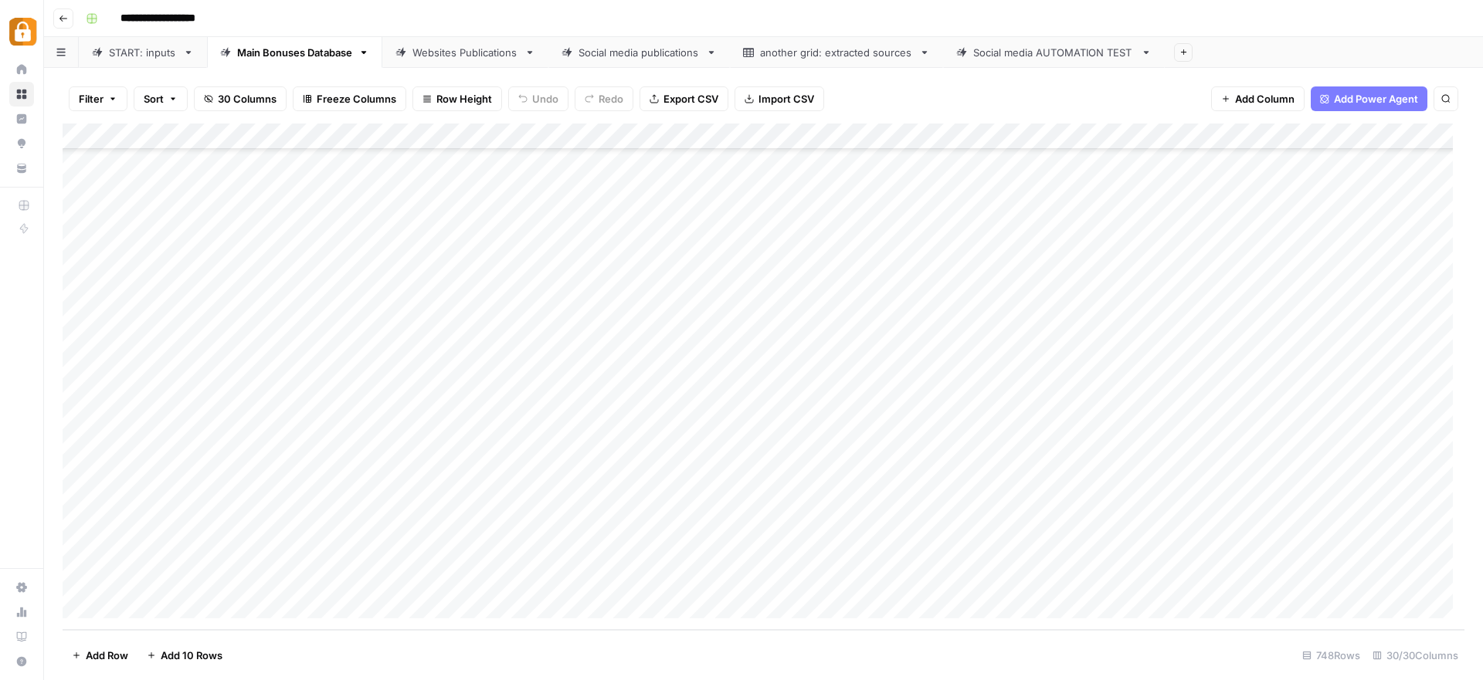
click at [473, 47] on div "Websites Publications" at bounding box center [465, 52] width 106 height 15
click at [673, 549] on div "Add Column" at bounding box center [764, 377] width 1402 height 507
click at [677, 570] on div "Add Column" at bounding box center [764, 377] width 1402 height 507
click at [420, 558] on div "Add Column" at bounding box center [764, 377] width 1402 height 507
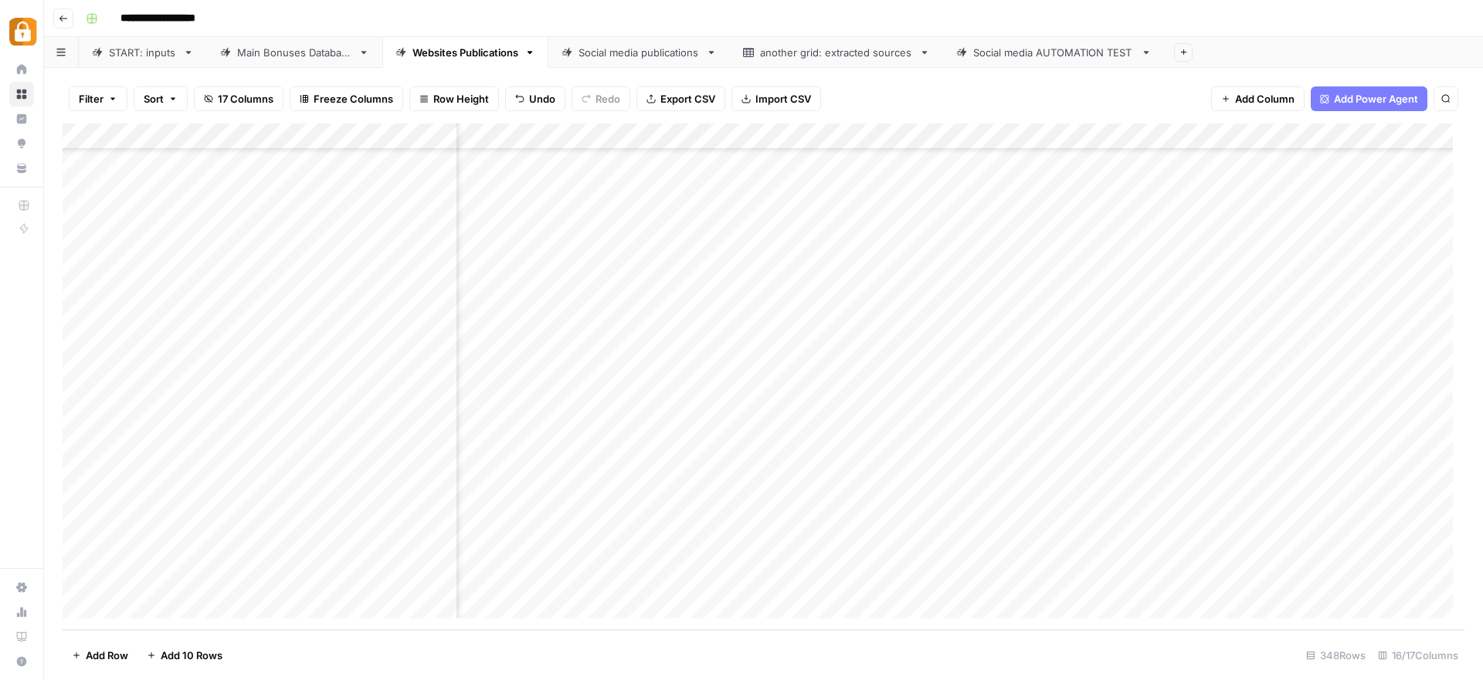
scroll to position [8694, 0]
click at [306, 42] on link "Main Bonuses Database" at bounding box center [294, 52] width 175 height 31
click at [388, 589] on div "Add Column" at bounding box center [764, 377] width 1402 height 507
click at [450, 49] on div "Websites Publications" at bounding box center [465, 52] width 106 height 15
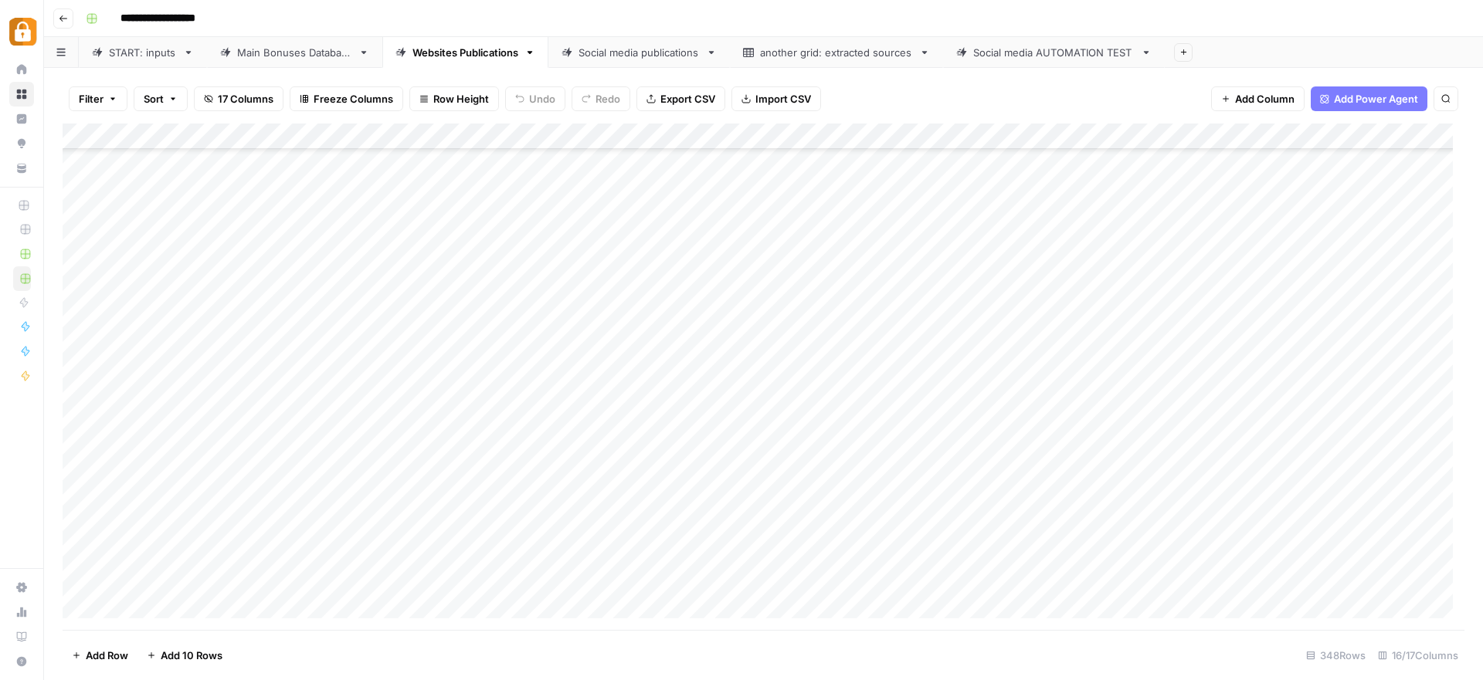
scroll to position [8694, 0]
click at [819, 561] on div "Add Column" at bounding box center [764, 377] width 1402 height 507
click at [816, 583] on div "Add Column" at bounding box center [764, 377] width 1402 height 507
click at [771, 549] on div "Add Column" at bounding box center [764, 377] width 1402 height 507
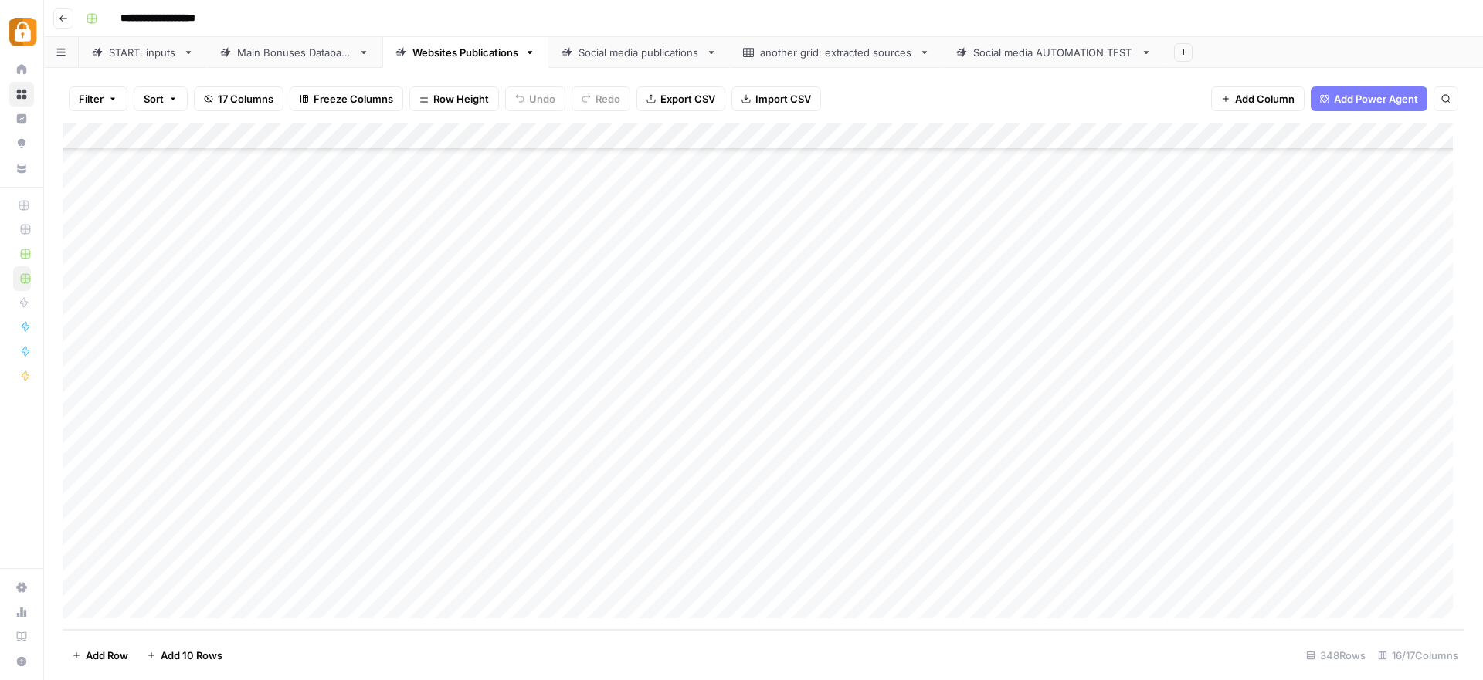
scroll to position [8694, 0]
click at [113, 55] on div "START: inputs" at bounding box center [143, 52] width 68 height 15
click at [914, 534] on div "Add Column" at bounding box center [764, 377] width 1402 height 507
click at [290, 538] on div "Add Column" at bounding box center [764, 377] width 1402 height 507
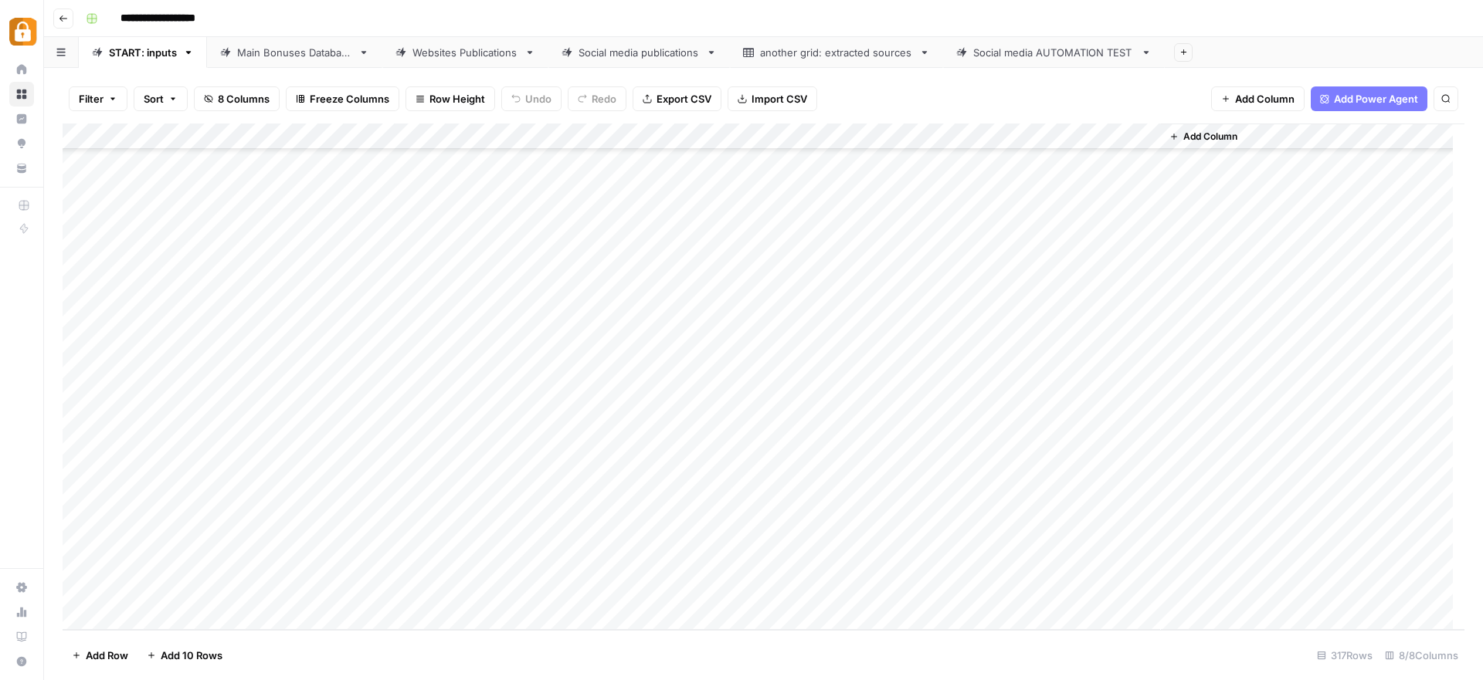
click at [290, 538] on div "Add Column" at bounding box center [764, 377] width 1402 height 507
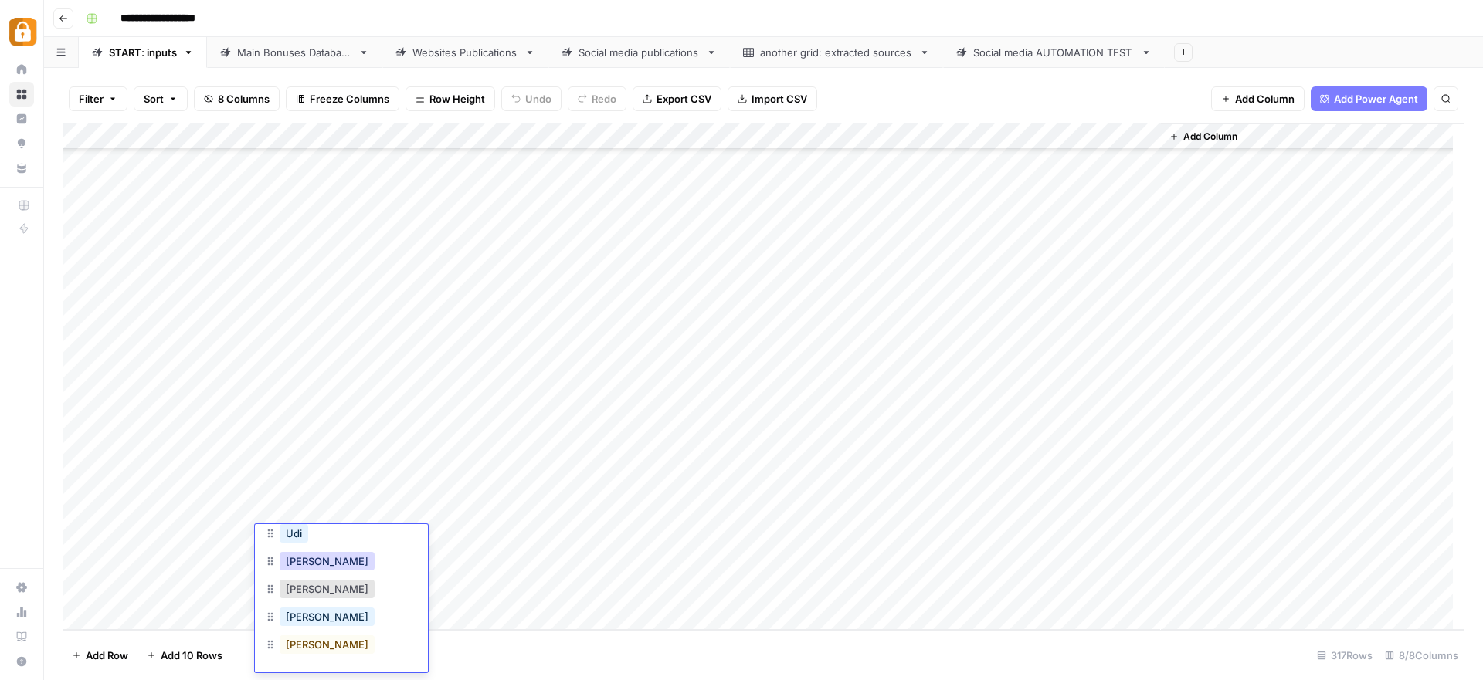
click at [311, 556] on button "Julie" at bounding box center [327, 561] width 95 height 19
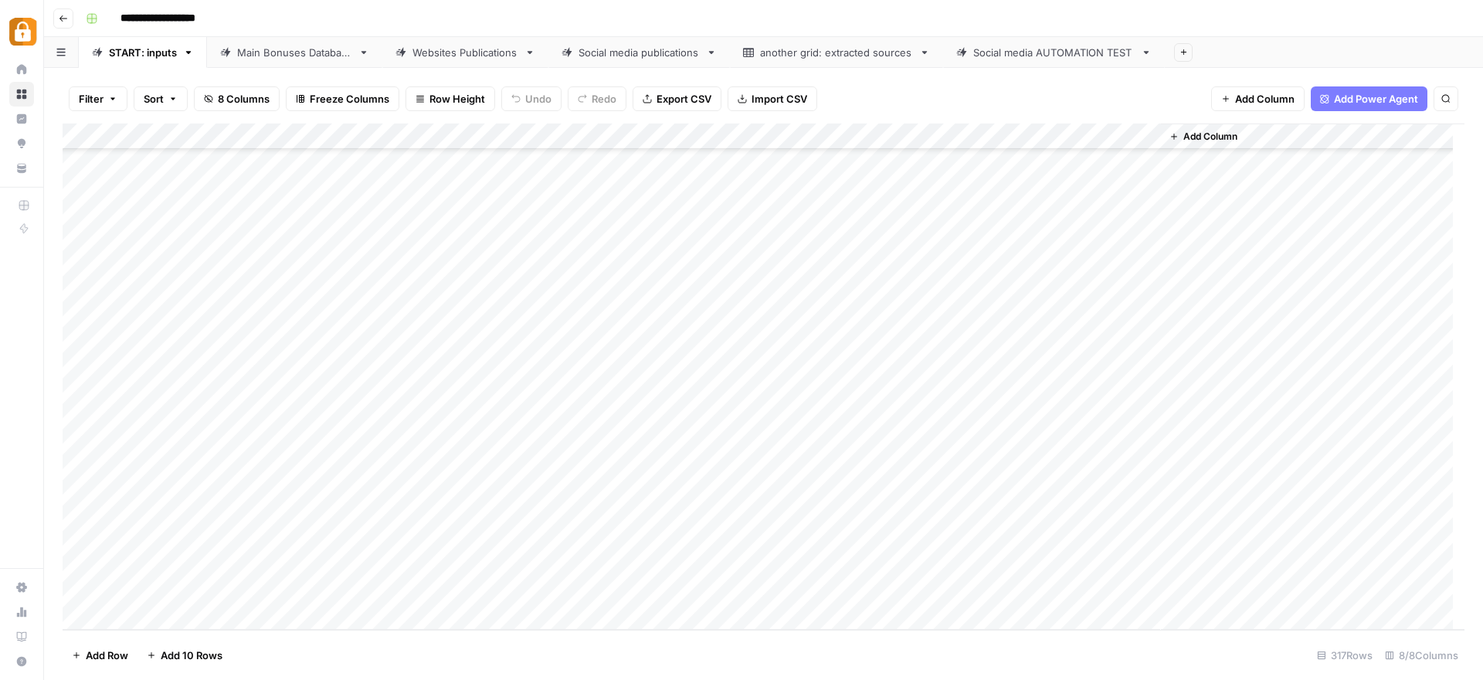
click at [491, 535] on div "Add Column" at bounding box center [764, 377] width 1402 height 507
click at [456, 545] on div "Add Column" at bounding box center [764, 377] width 1402 height 507
click at [456, 545] on textarea at bounding box center [467, 540] width 270 height 22
click at [336, 537] on textarea "**********" at bounding box center [486, 547] width 309 height 37
click at [491, 548] on textarea "**********" at bounding box center [486, 547] width 309 height 37
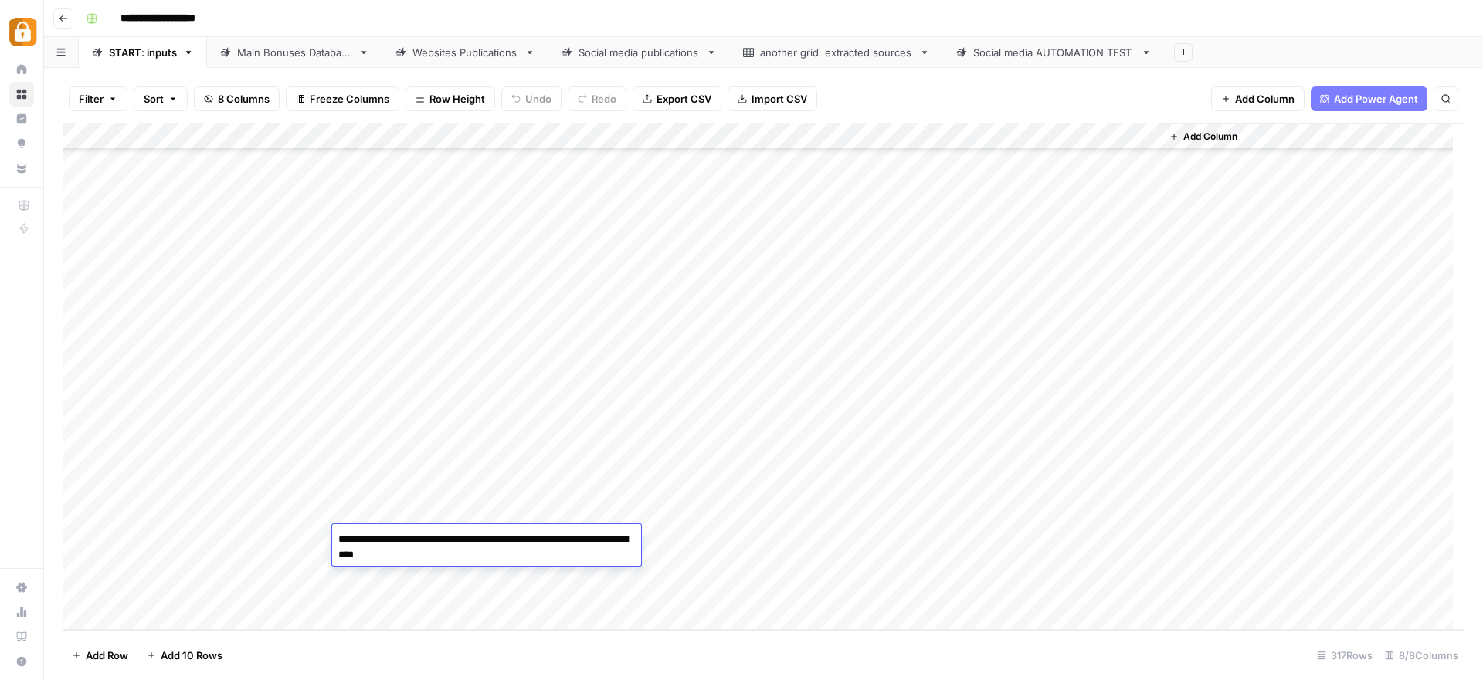
paste textarea "**********"
type textarea "**********"
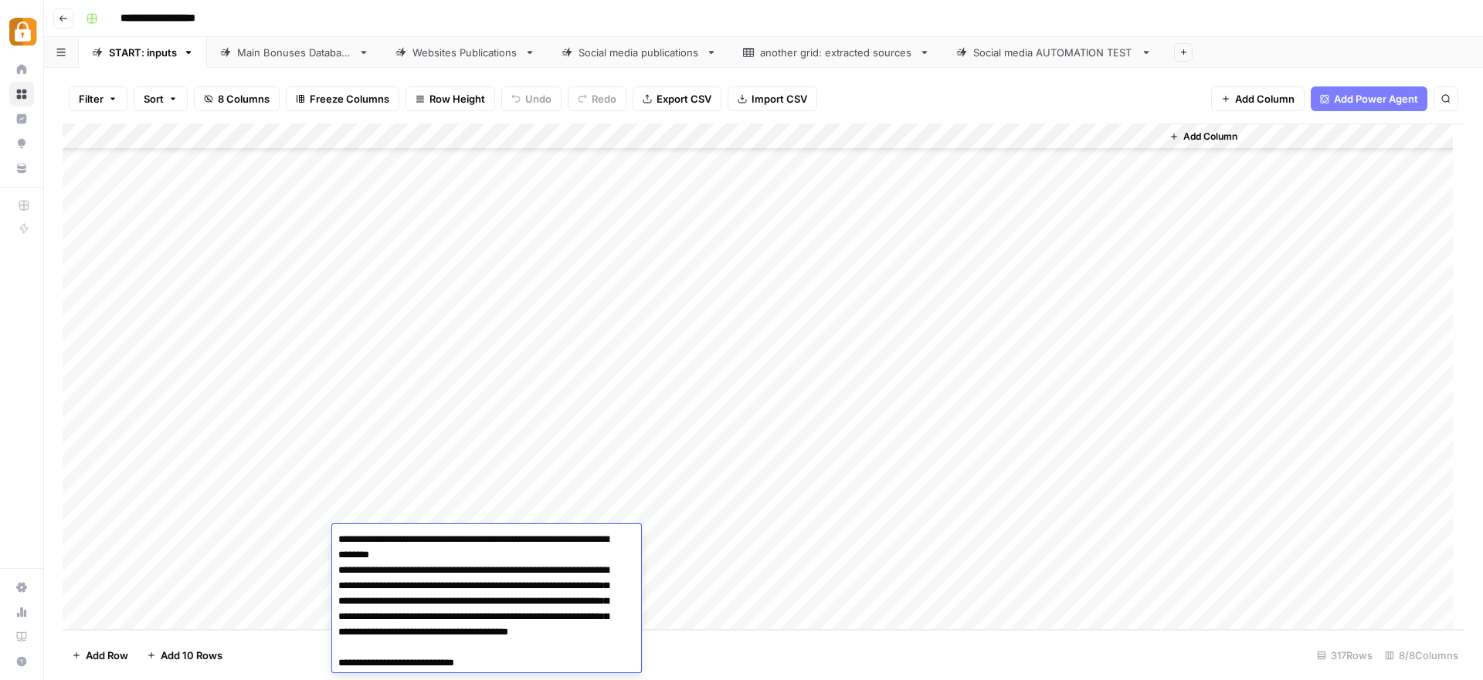
scroll to position [275, 0]
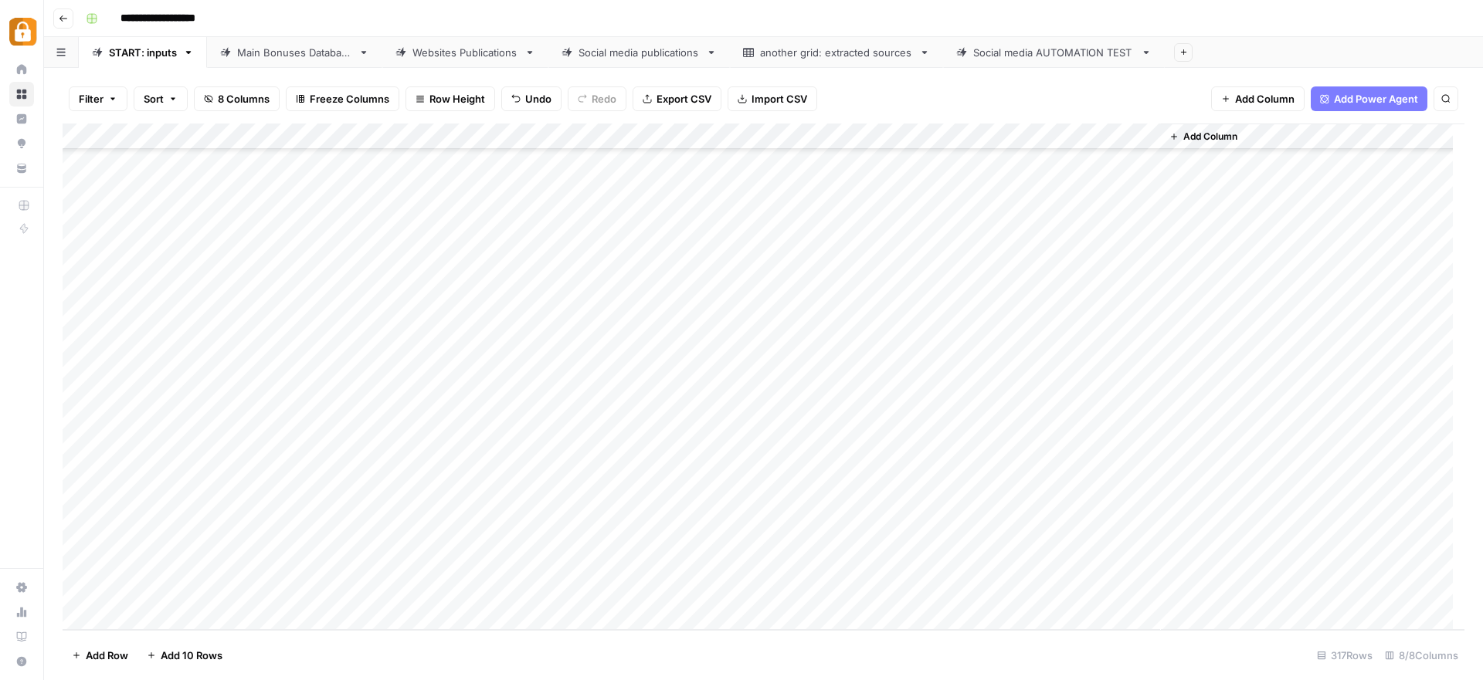
click at [731, 541] on div "Add Column" at bounding box center [764, 377] width 1402 height 507
click at [741, 620] on div "WP" at bounding box center [764, 619] width 154 height 28
click at [720, 619] on button "WP" at bounding box center [716, 617] width 29 height 19
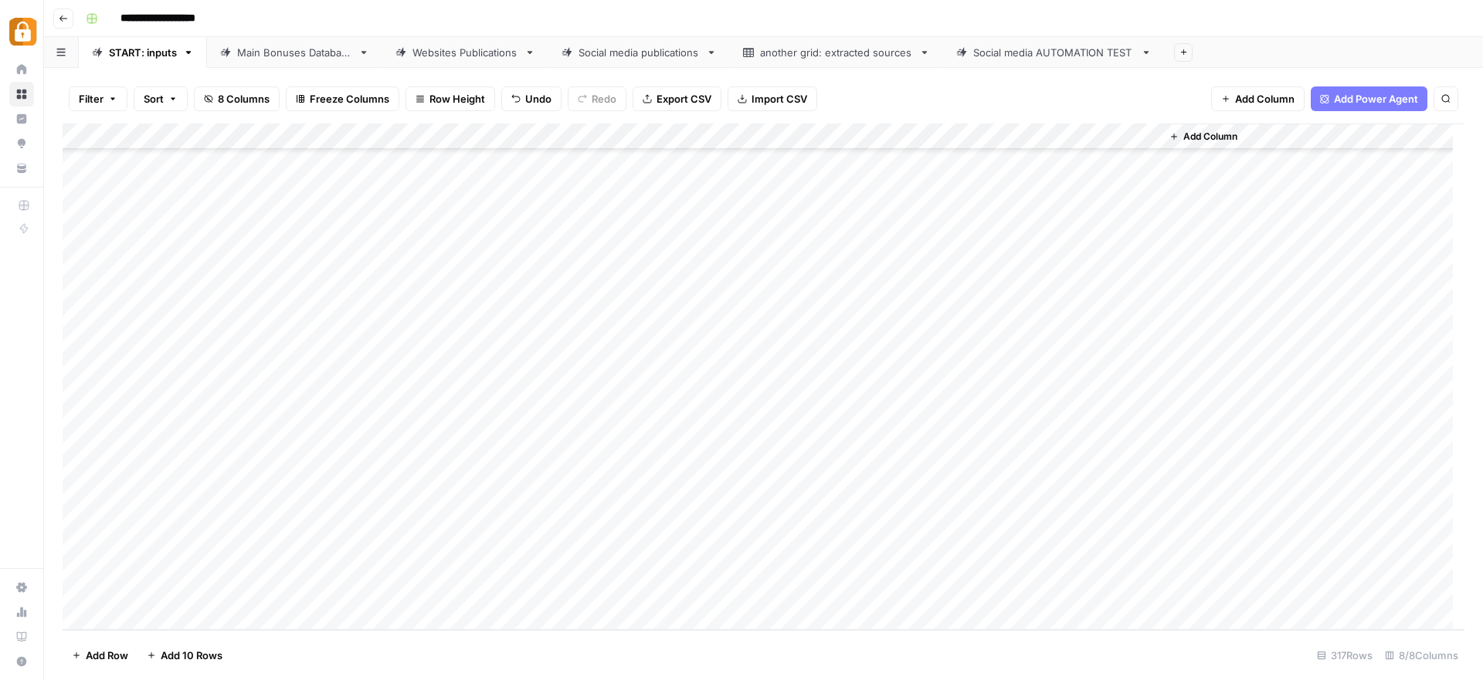
click at [947, 541] on div "Add Column" at bounding box center [764, 377] width 1402 height 507
click at [1072, 539] on div "Add Column" at bounding box center [764, 377] width 1402 height 507
click at [293, 573] on div "Add Column" at bounding box center [764, 377] width 1402 height 507
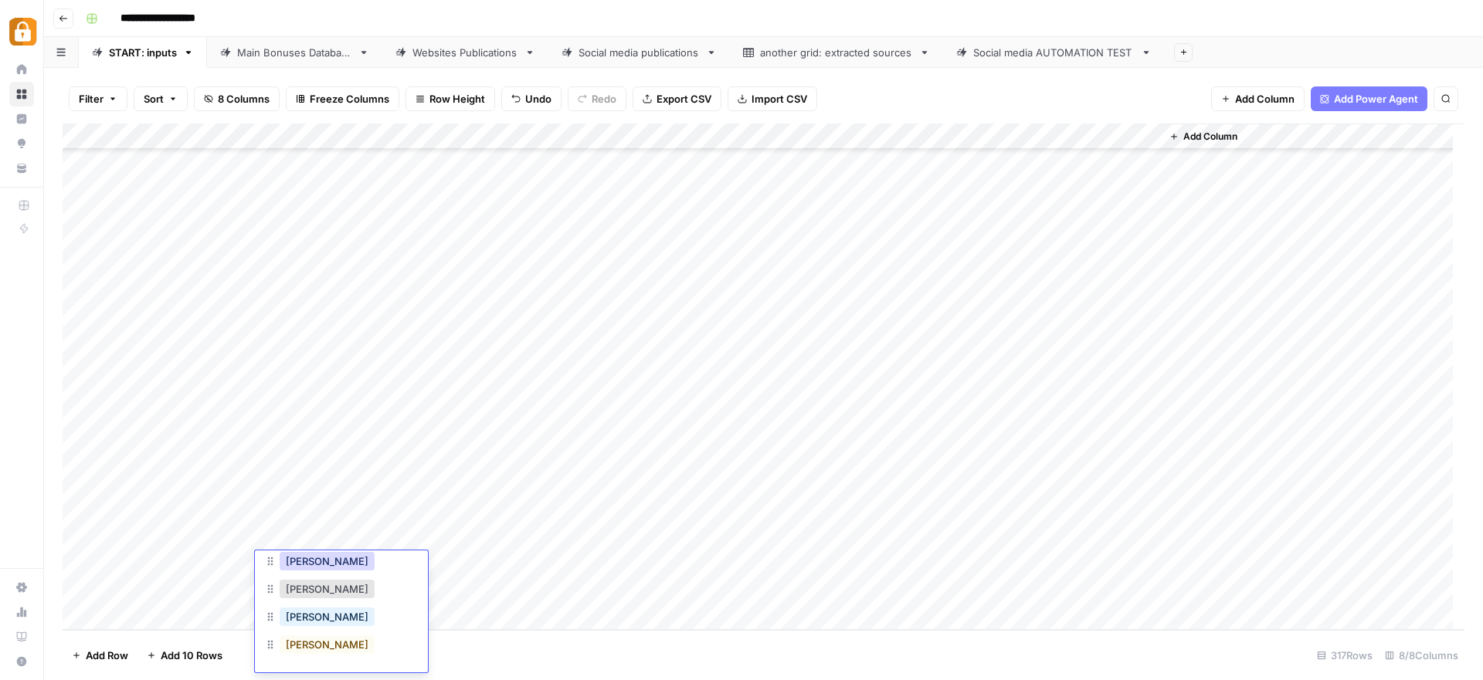
click at [304, 557] on button "Julie" at bounding box center [327, 561] width 95 height 19
click at [457, 568] on div "Add Column" at bounding box center [764, 377] width 1402 height 507
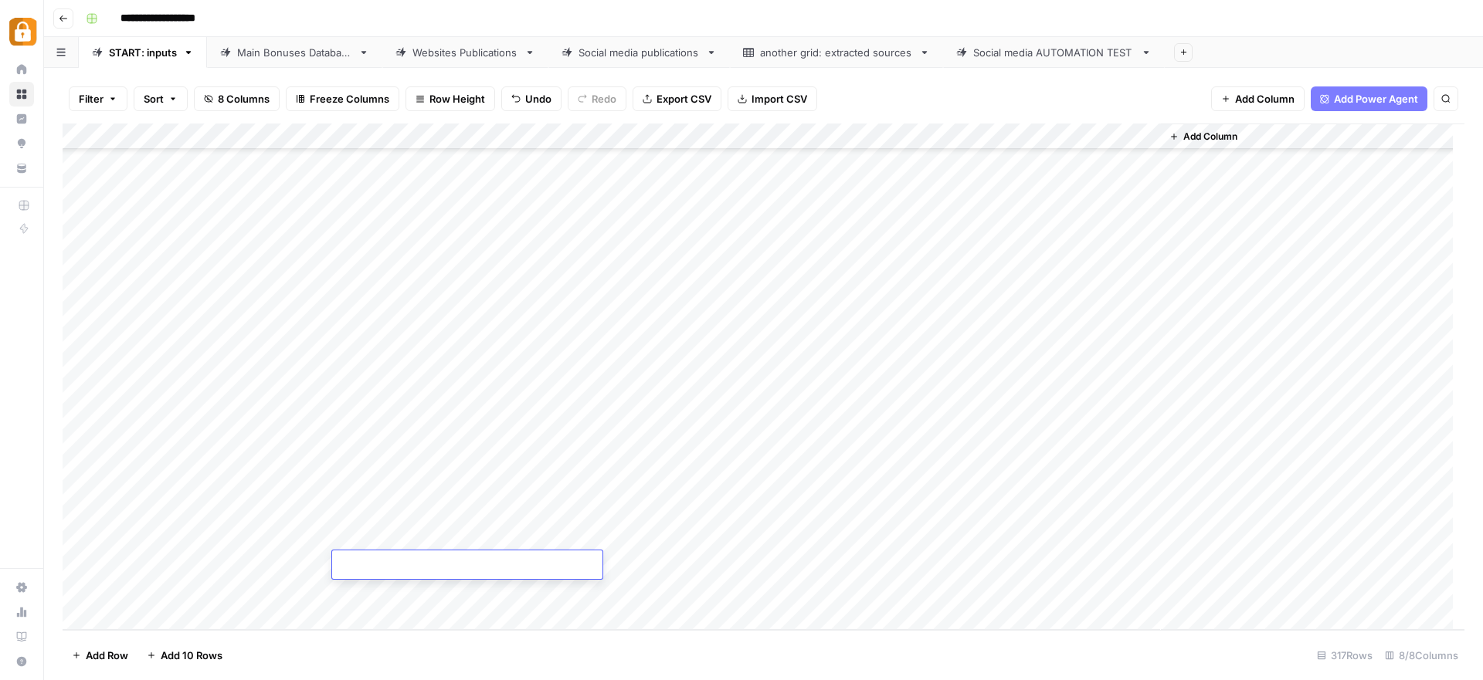
click at [457, 568] on textarea at bounding box center [467, 566] width 270 height 22
paste textarea "**********"
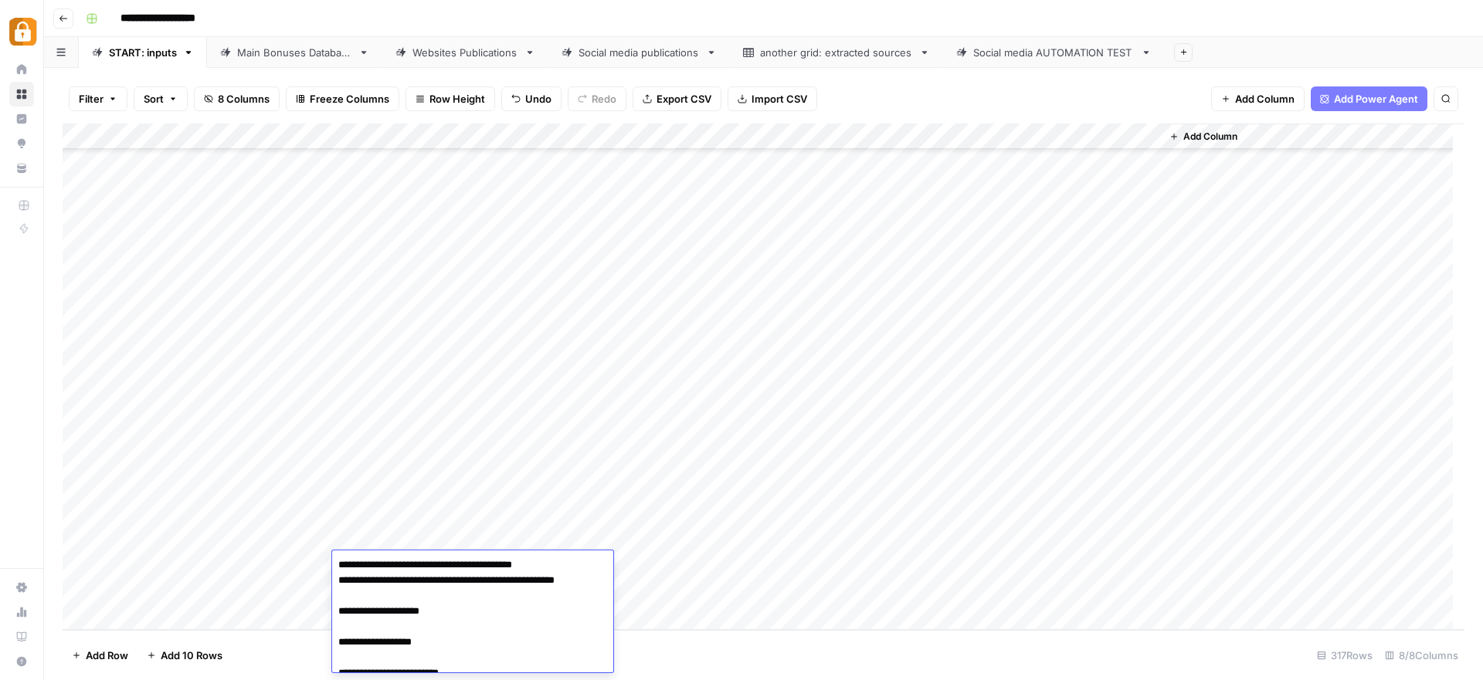
scroll to position [0, 0]
click at [362, 567] on textarea "**********" at bounding box center [469, 666] width 274 height 222
type textarea "**********"
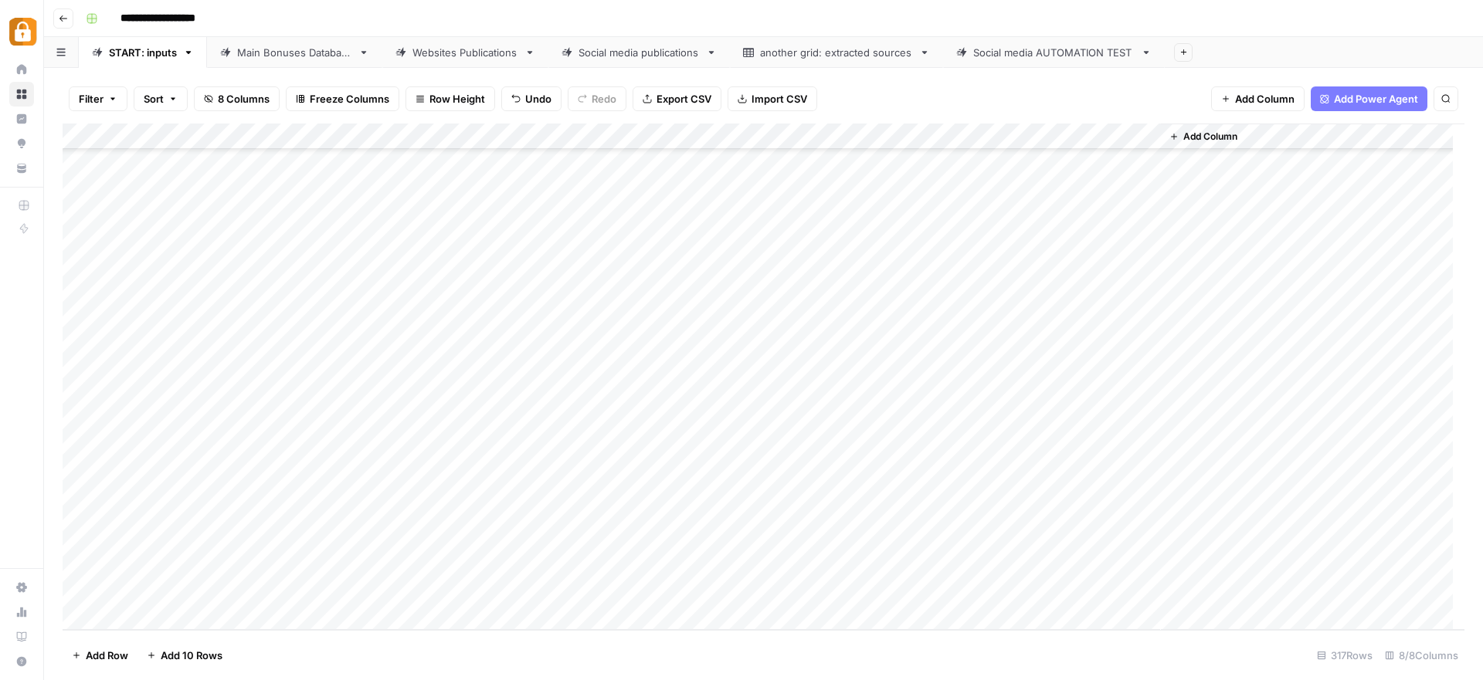
click at [761, 558] on div "Add Column" at bounding box center [764, 377] width 1402 height 507
click at [741, 568] on div "Add Column" at bounding box center [764, 377] width 1402 height 507
click at [741, 568] on input "text" at bounding box center [764, 571] width 134 height 14
type input "WP"
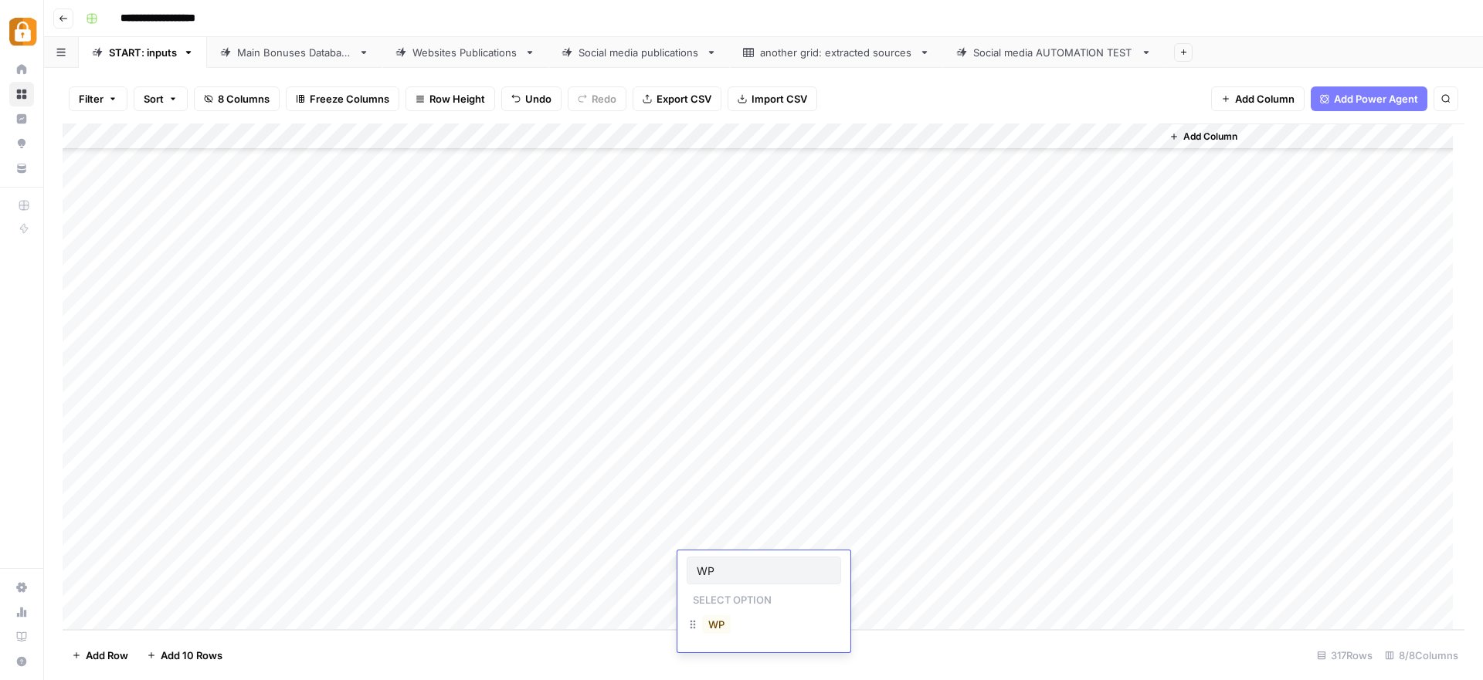
scroll to position [0, 0]
click at [721, 628] on button "WP" at bounding box center [716, 625] width 29 height 19
click at [1074, 564] on div "Add Column" at bounding box center [764, 377] width 1402 height 507
click at [310, 54] on div "Main Bonuses Database" at bounding box center [294, 52] width 115 height 15
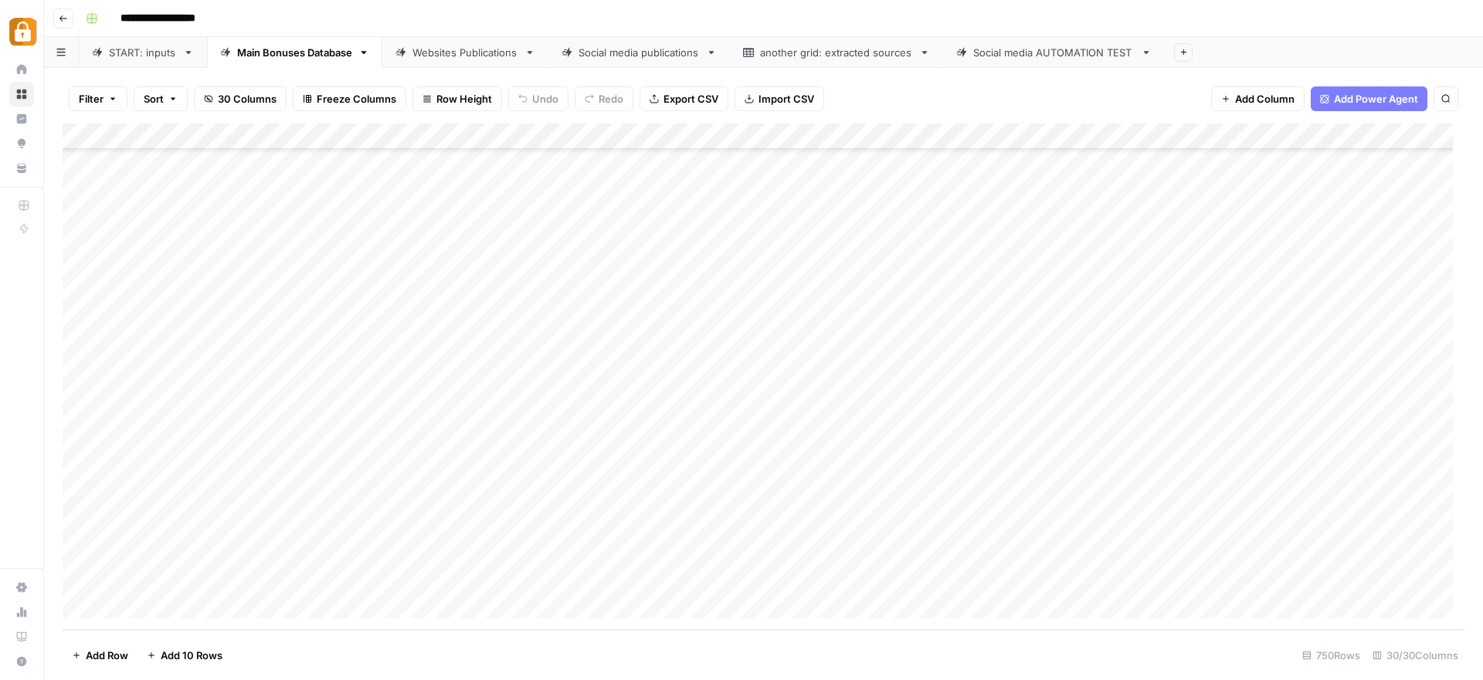
click at [404, 549] on div "Add Column" at bounding box center [764, 377] width 1402 height 507
click at [393, 580] on div "Add Column" at bounding box center [764, 377] width 1402 height 507
click at [719, 523] on div "Add Column" at bounding box center [764, 377] width 1402 height 507
drag, startPoint x: 731, startPoint y: 538, endPoint x: 733, endPoint y: 573, distance: 34.8
click at [733, 573] on div "Add Column" at bounding box center [764, 377] width 1402 height 507
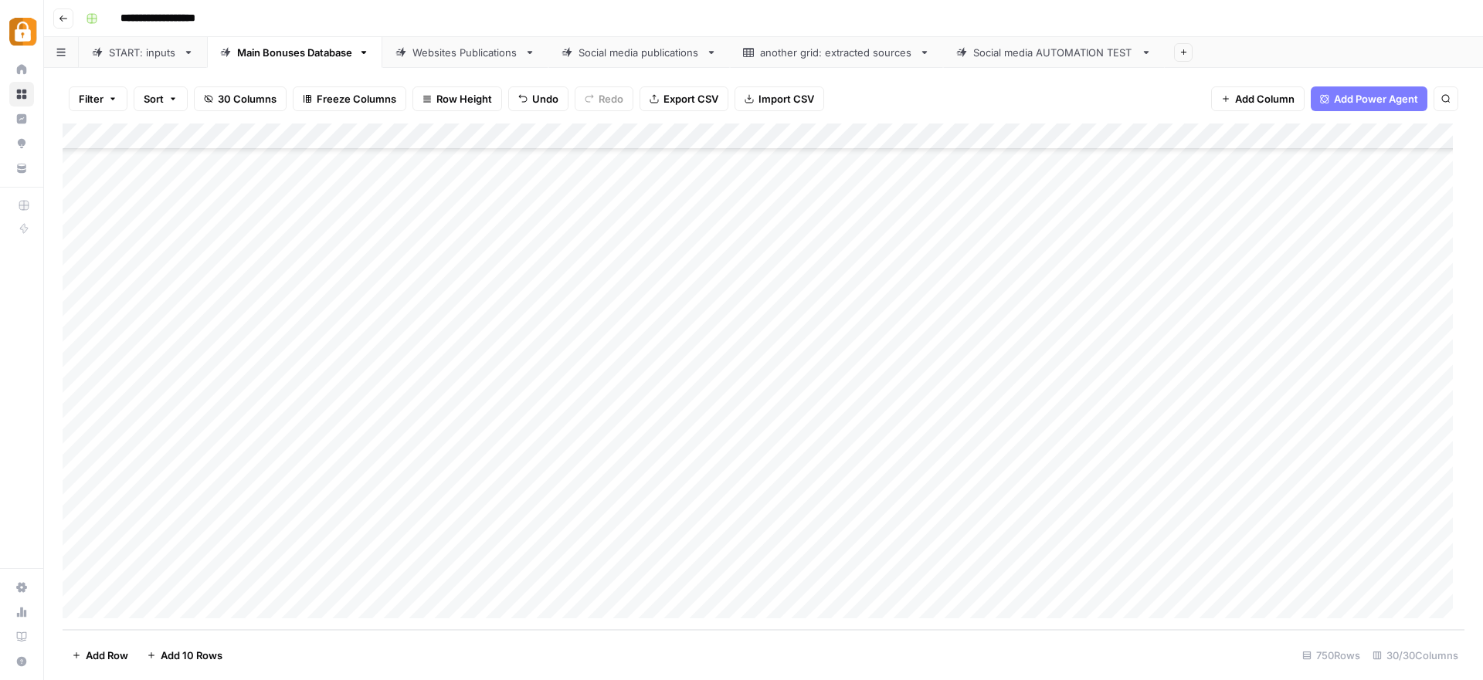
click at [1149, 556] on div "Add Column" at bounding box center [764, 377] width 1402 height 507
click at [913, 551] on div "Add Column" at bounding box center [764, 377] width 1402 height 507
click at [911, 575] on div "Add Column" at bounding box center [764, 377] width 1402 height 507
click at [450, 52] on div "Websites Publications" at bounding box center [465, 52] width 106 height 15
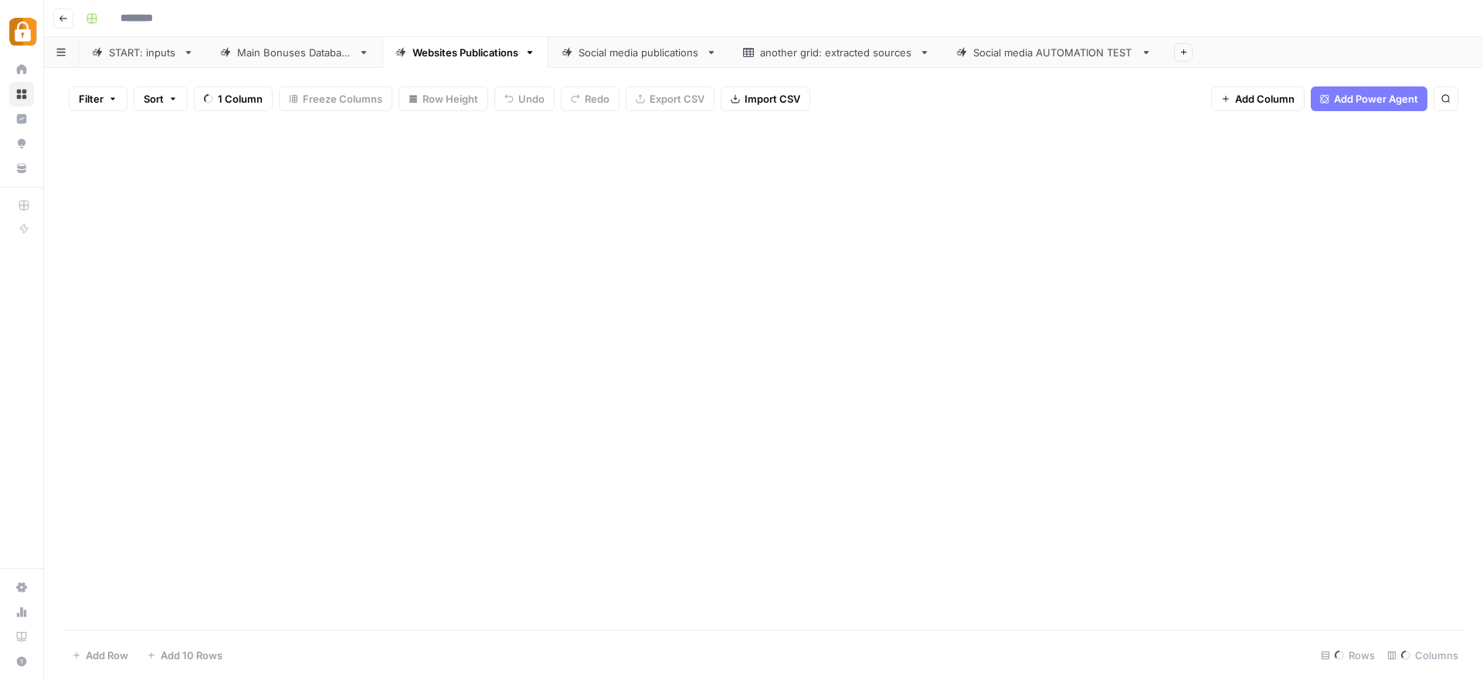
type input "**********"
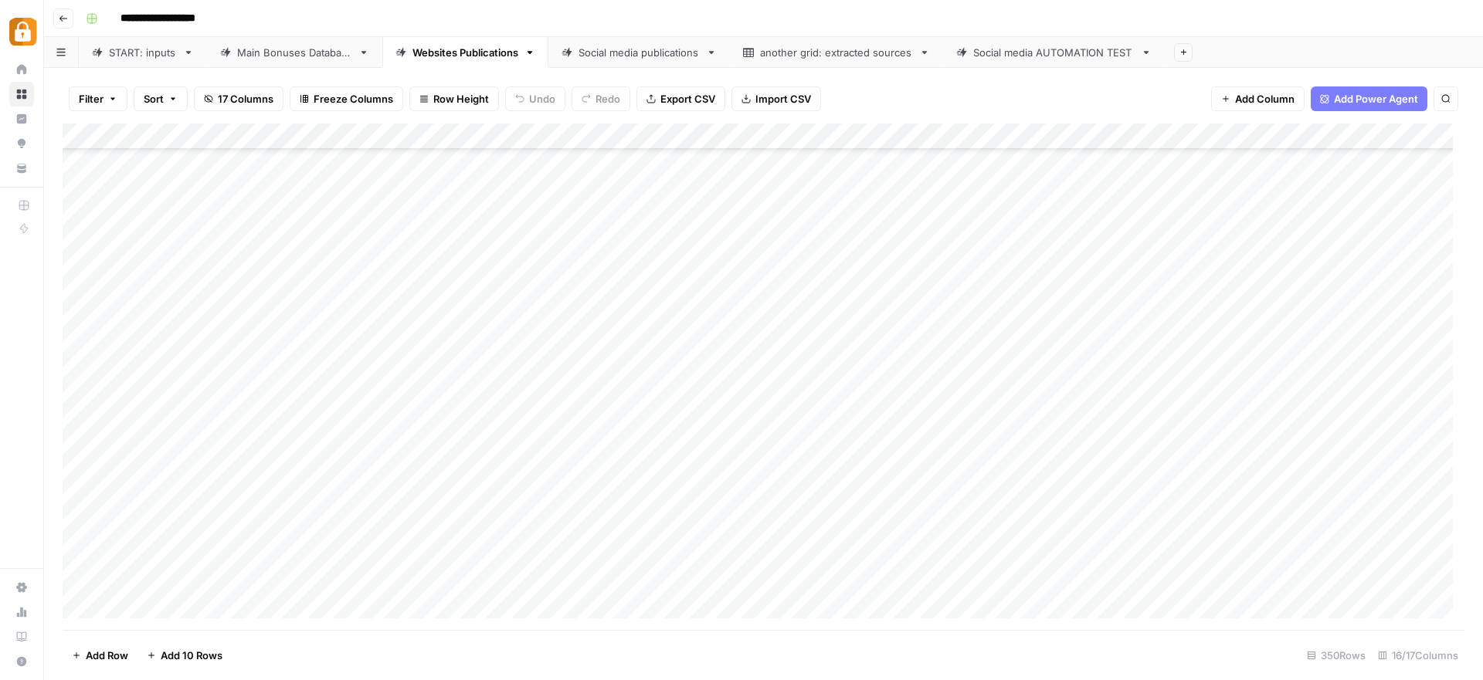
scroll to position [8747, 0]
click at [1060, 551] on div "Add Column" at bounding box center [764, 377] width 1402 height 507
click at [1061, 578] on div "Add Column" at bounding box center [764, 377] width 1402 height 507
click at [889, 545] on div "Add Column" at bounding box center [764, 377] width 1402 height 507
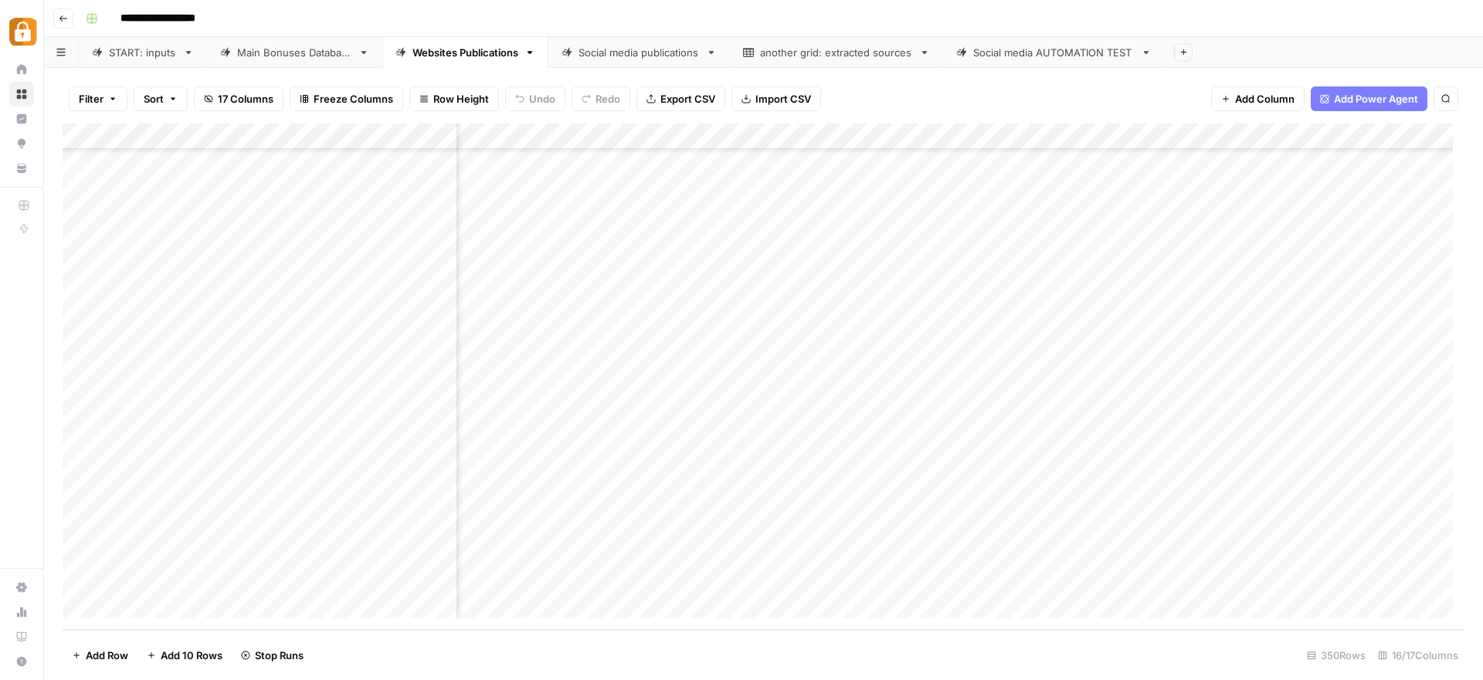
click at [875, 580] on div "Add Column" at bounding box center [764, 377] width 1402 height 507
click at [558, 581] on div "Add Column" at bounding box center [764, 377] width 1402 height 507
click at [259, 49] on div "Main Bonuses Database" at bounding box center [294, 52] width 115 height 15
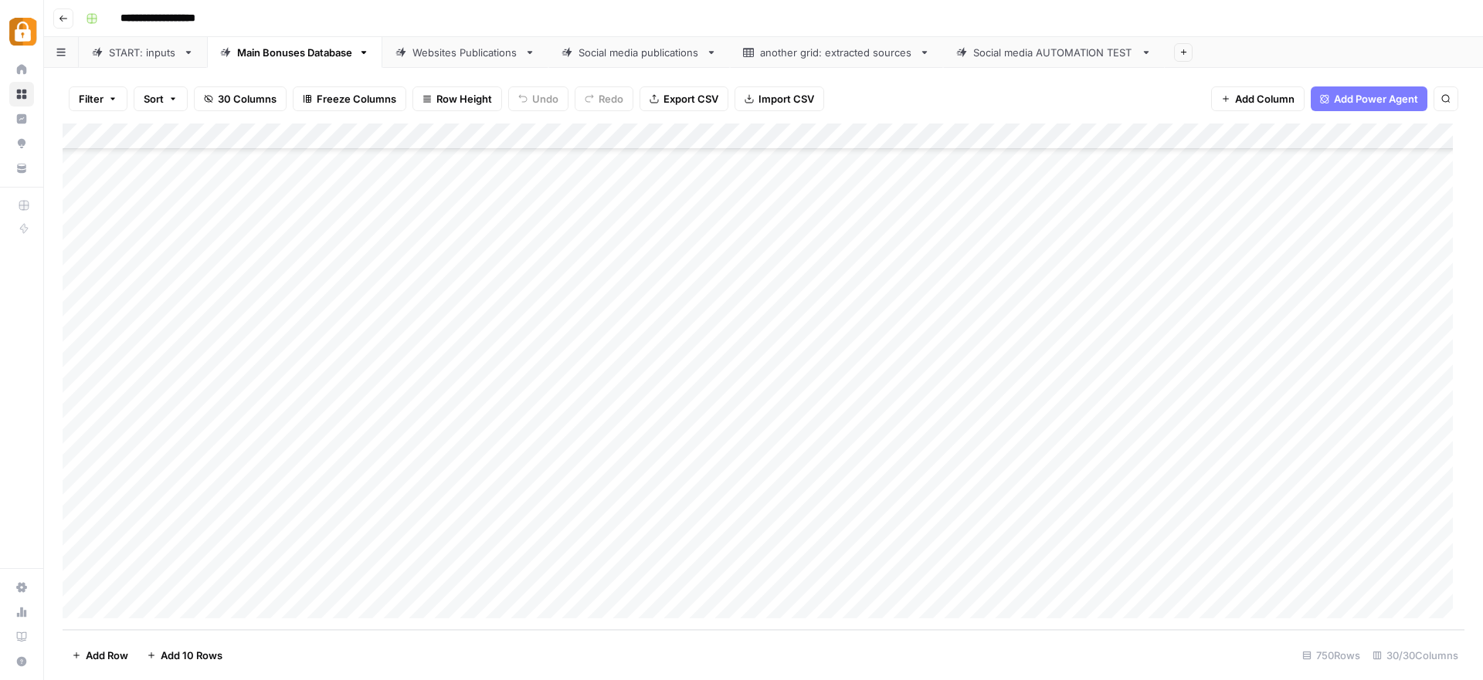
click at [541, 548] on div "Add Column" at bounding box center [764, 377] width 1402 height 507
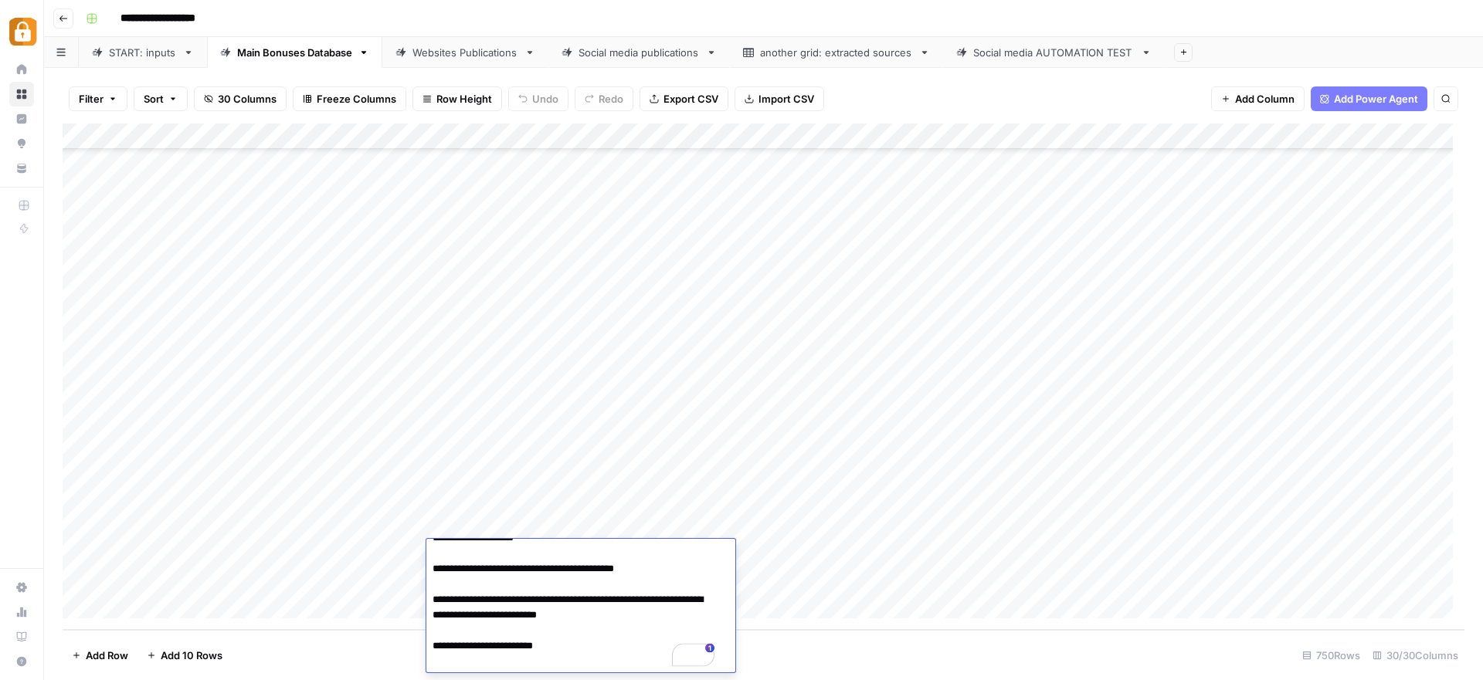
click at [603, 594] on textarea "**********" at bounding box center [574, 460] width 297 height 423
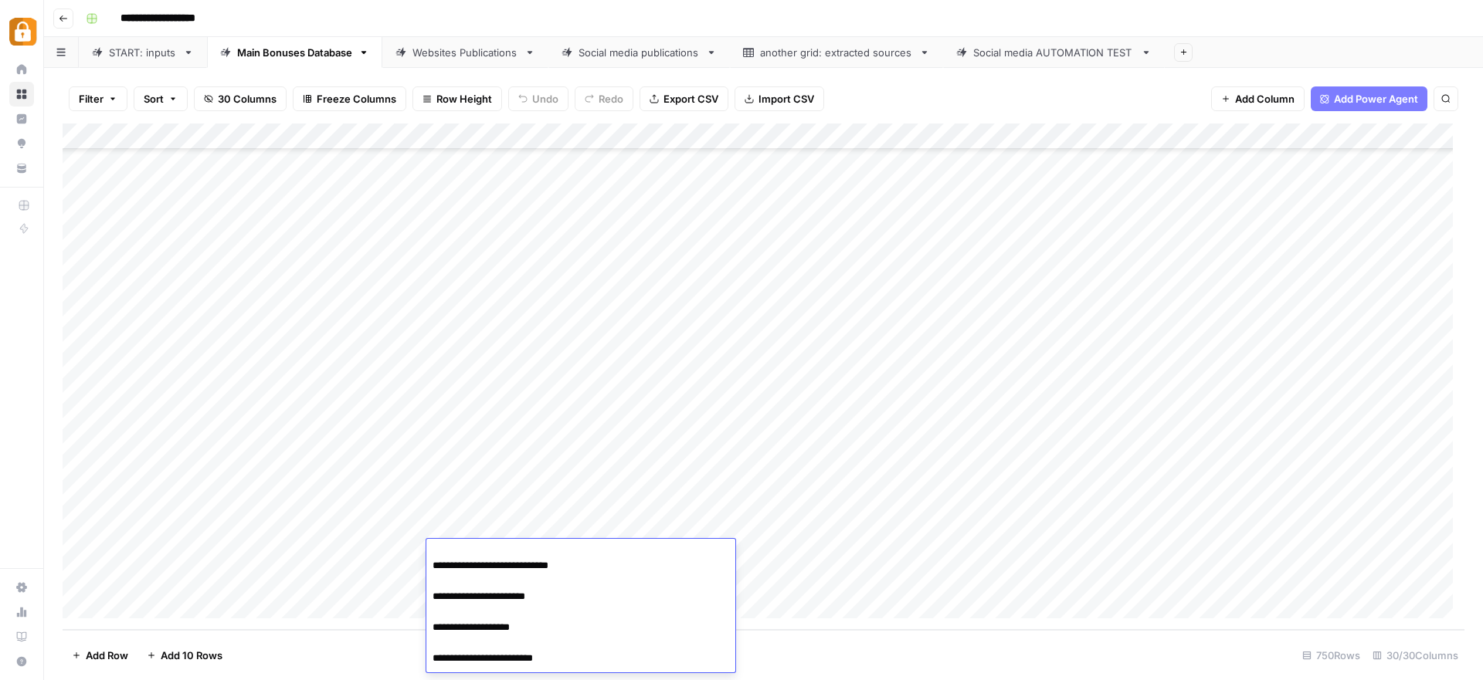
scroll to position [0, 0]
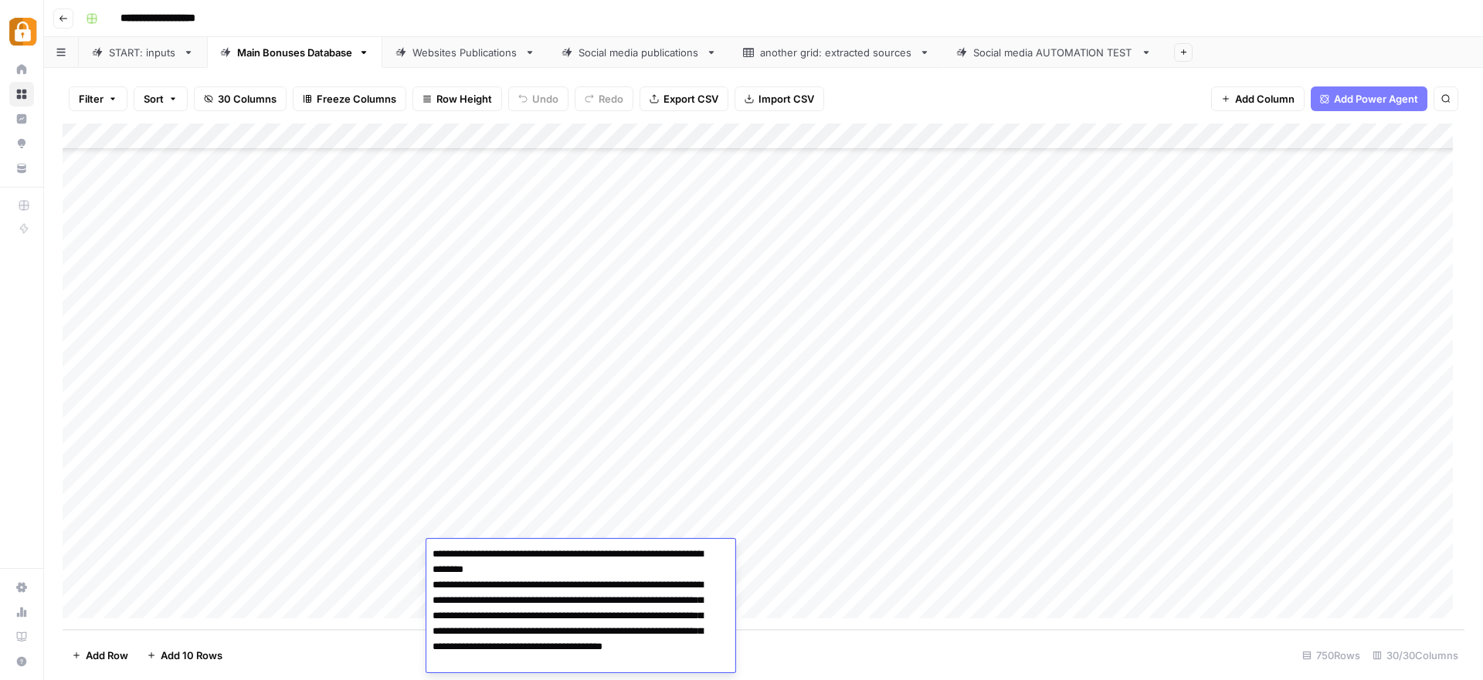
click at [770, 534] on div "Add Column" at bounding box center [764, 377] width 1402 height 507
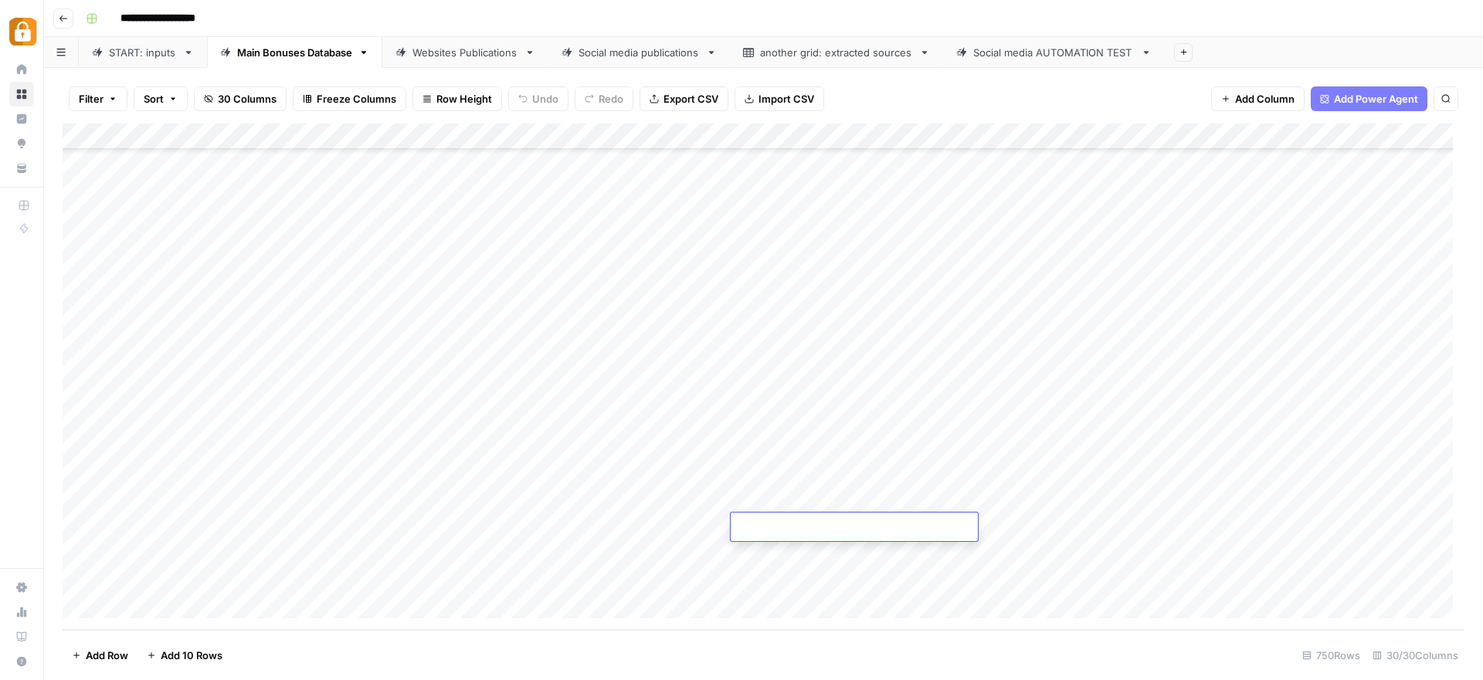
click at [762, 585] on div "Add Column" at bounding box center [764, 377] width 1402 height 507
click at [469, 49] on div "Websites Publications" at bounding box center [465, 52] width 106 height 15
click at [920, 588] on div "Add Column" at bounding box center [764, 377] width 1402 height 507
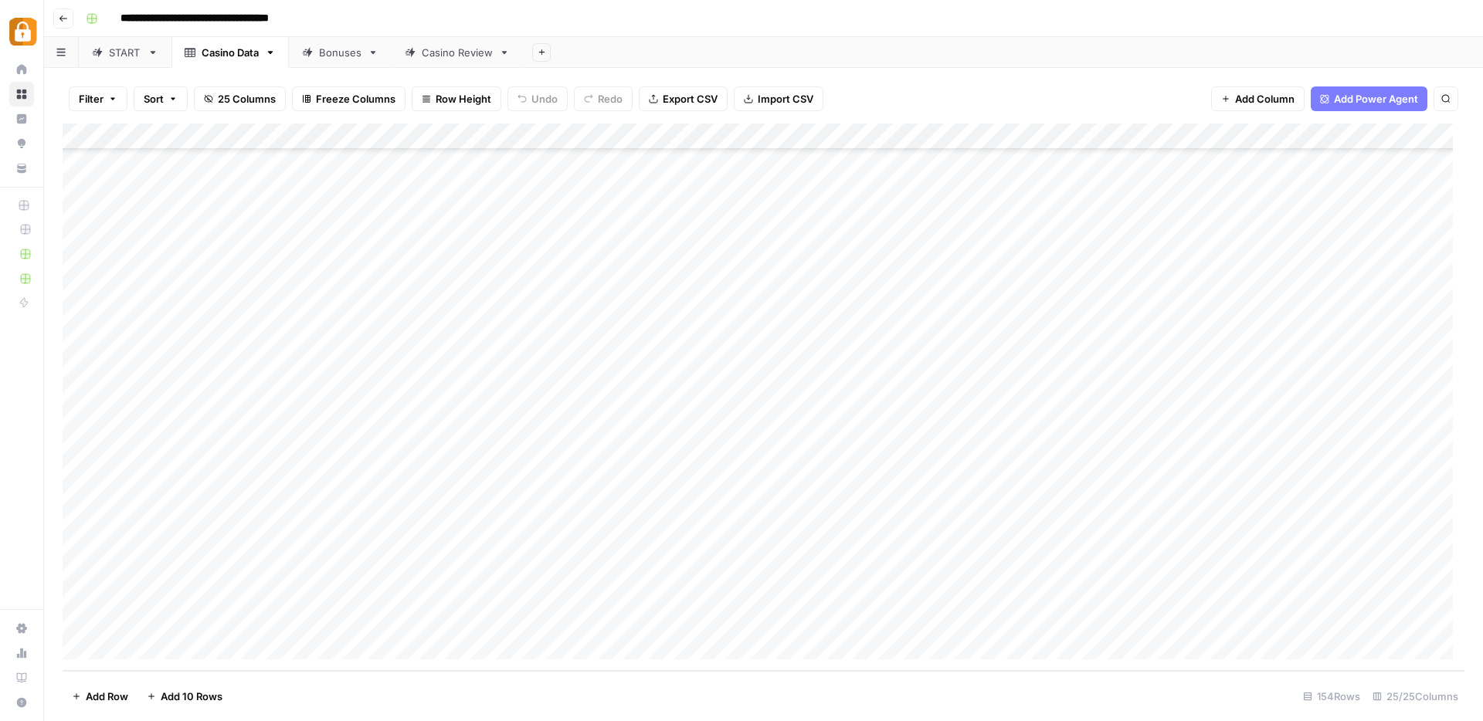
scroll to position [3559, 0]
click at [77, 595] on div "Add Column" at bounding box center [764, 398] width 1402 height 548
click at [758, 591] on div "Add Column" at bounding box center [764, 398] width 1402 height 548
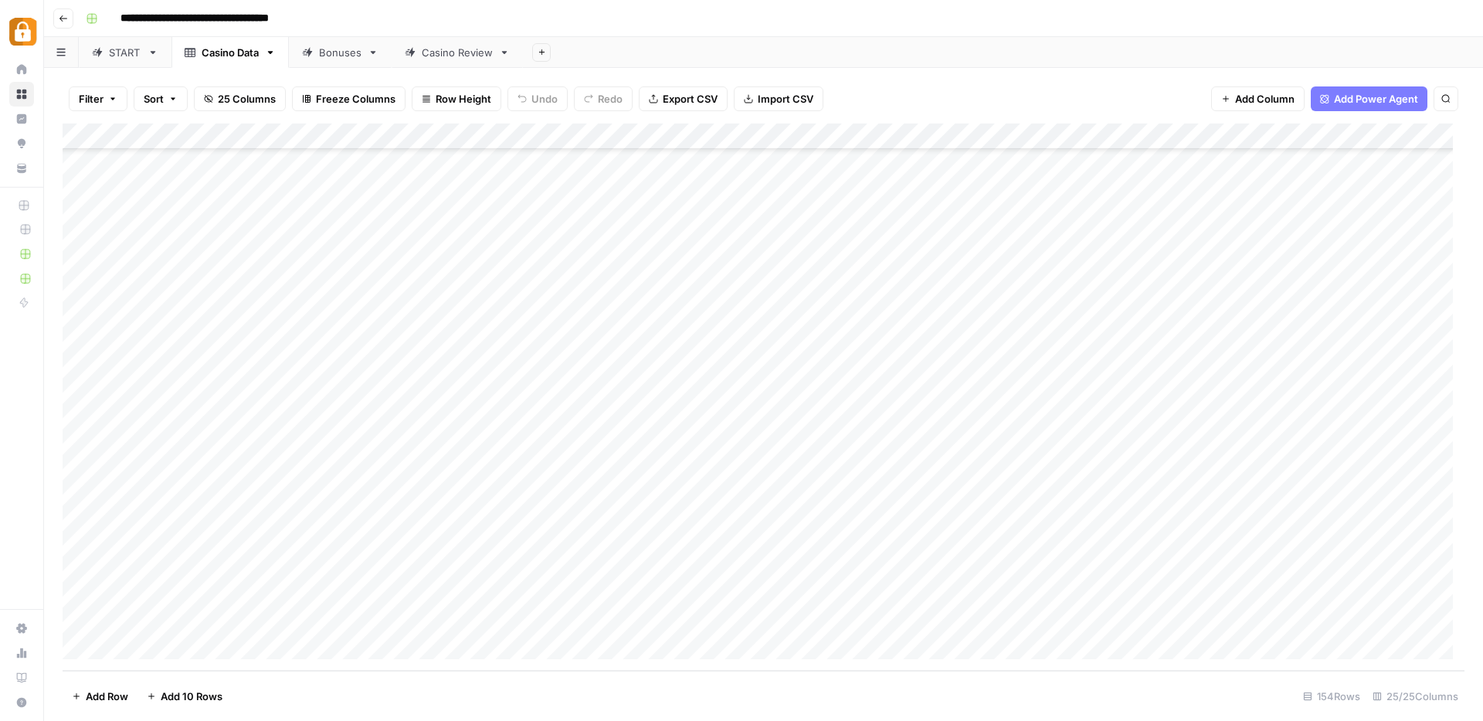
scroll to position [3559, 0]
click at [78, 508] on div "Add Column" at bounding box center [764, 398] width 1402 height 548
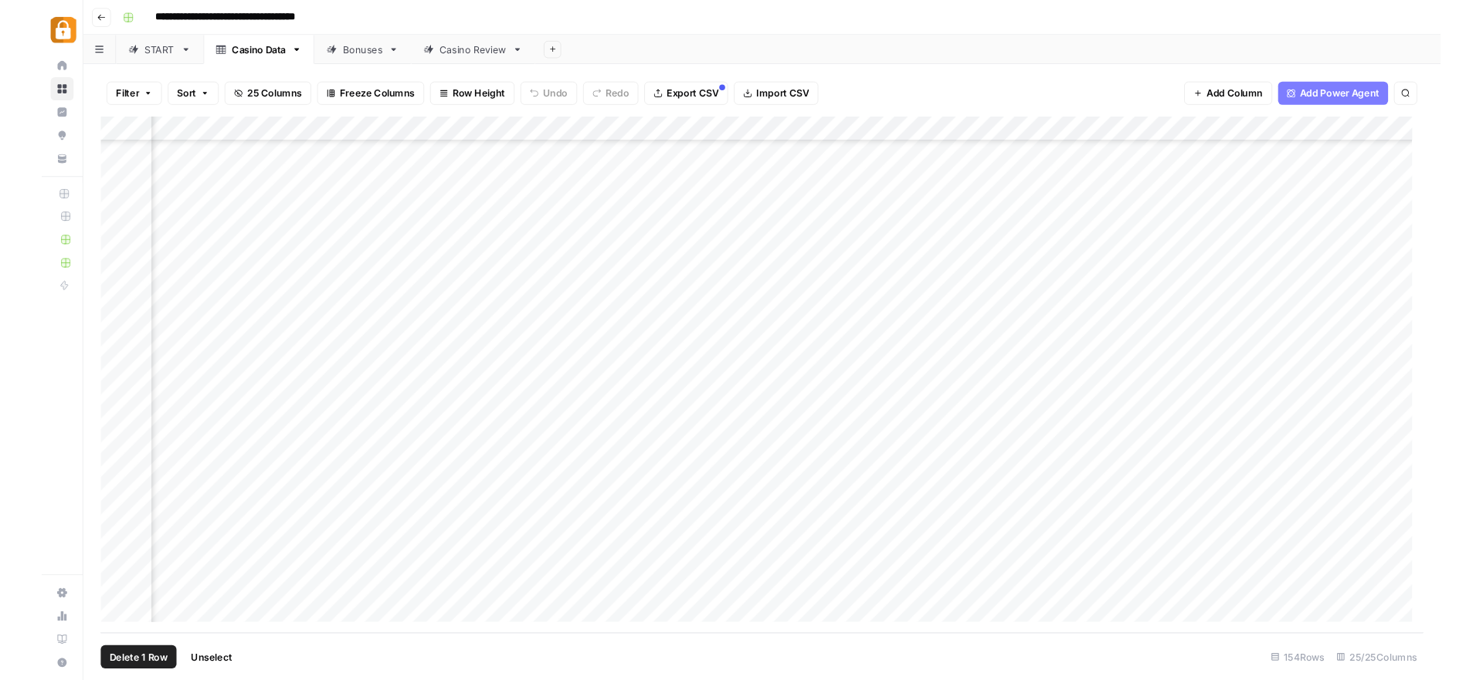
scroll to position [3559, 2353]
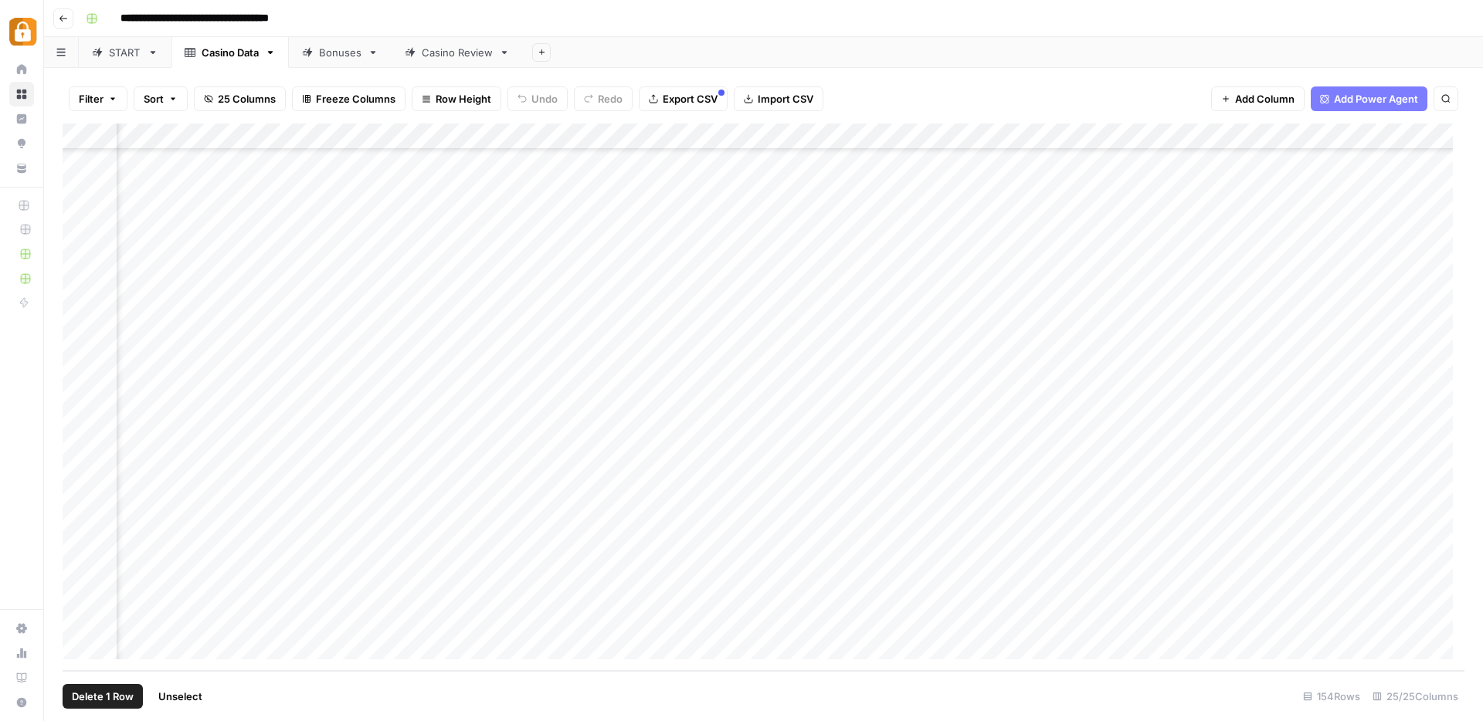
click at [677, 517] on div "Add Column" at bounding box center [764, 398] width 1402 height 548
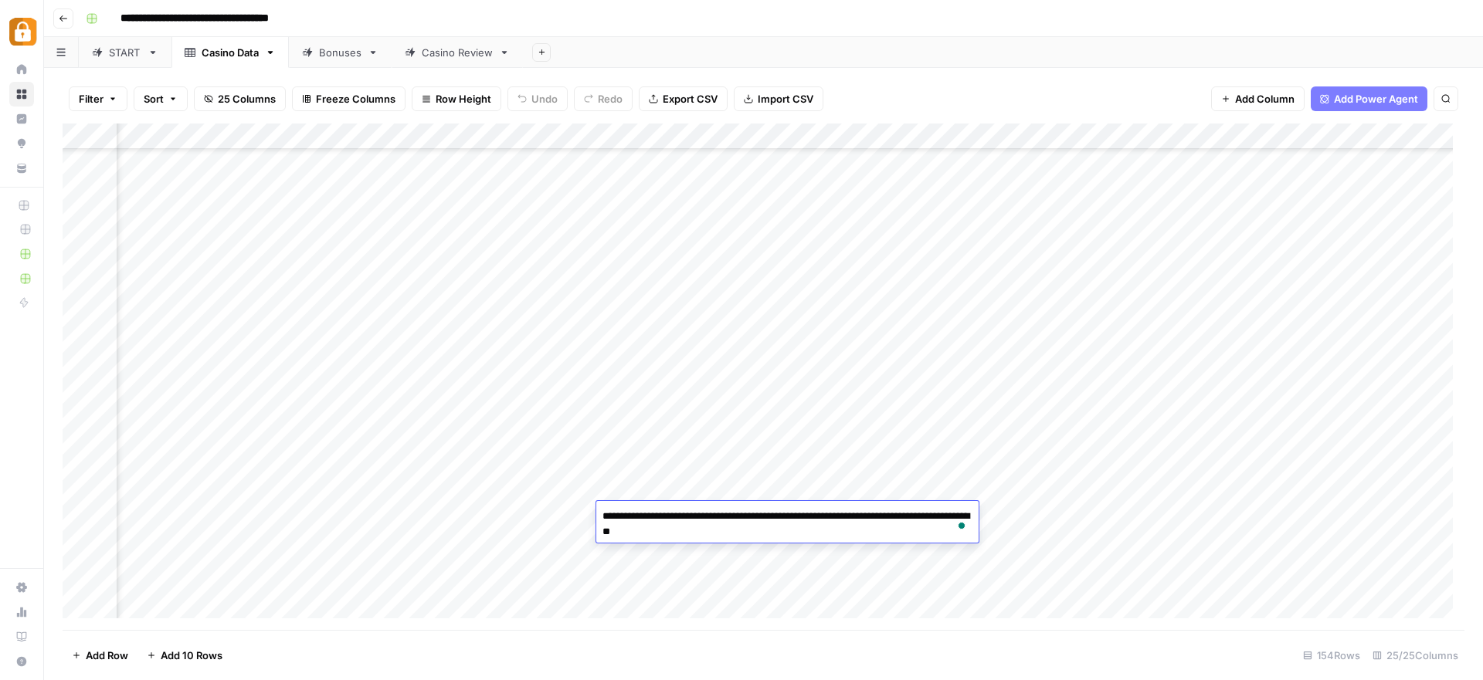
click at [75, 517] on div "Add Column" at bounding box center [764, 377] width 1402 height 507
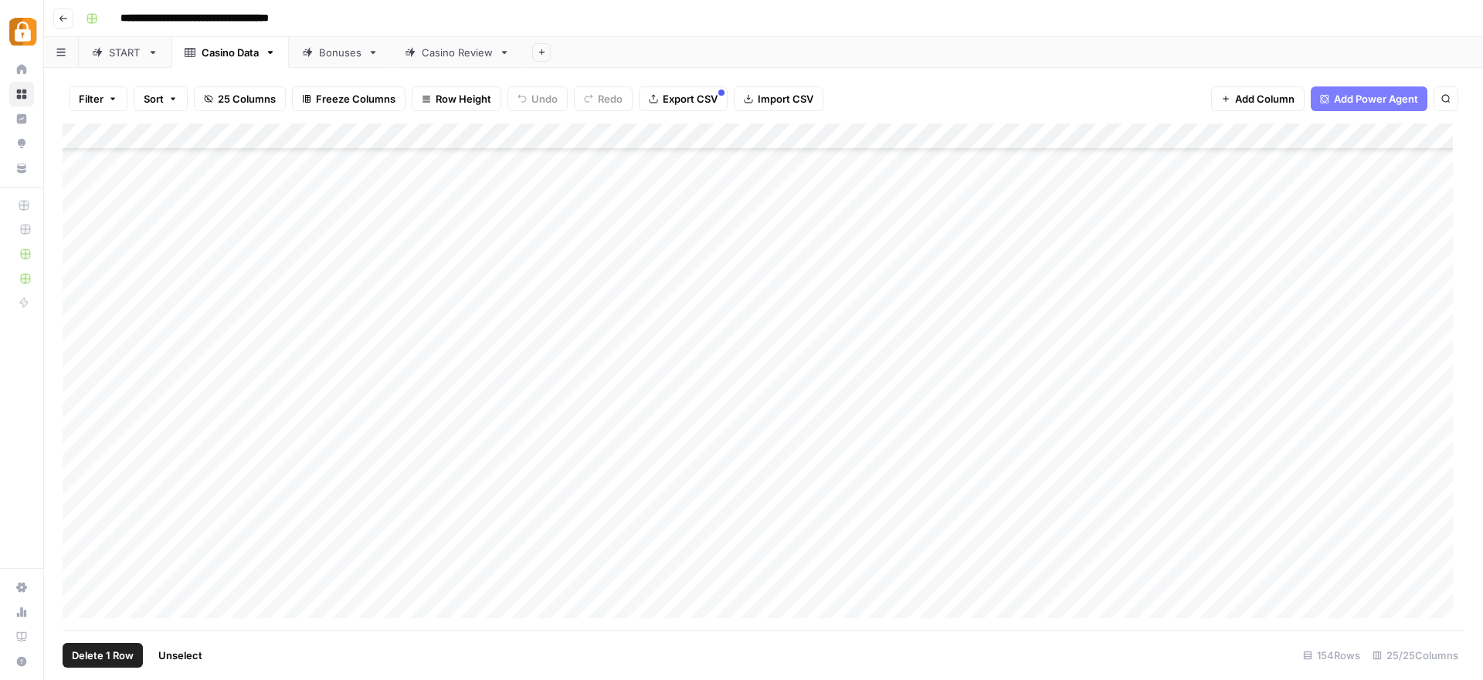
scroll to position [3559, 0]
click at [226, 519] on div "Add Column" at bounding box center [764, 377] width 1402 height 507
click at [80, 539] on div "Add Column" at bounding box center [764, 377] width 1402 height 507
click at [1173, 546] on div "Add Column" at bounding box center [764, 377] width 1402 height 507
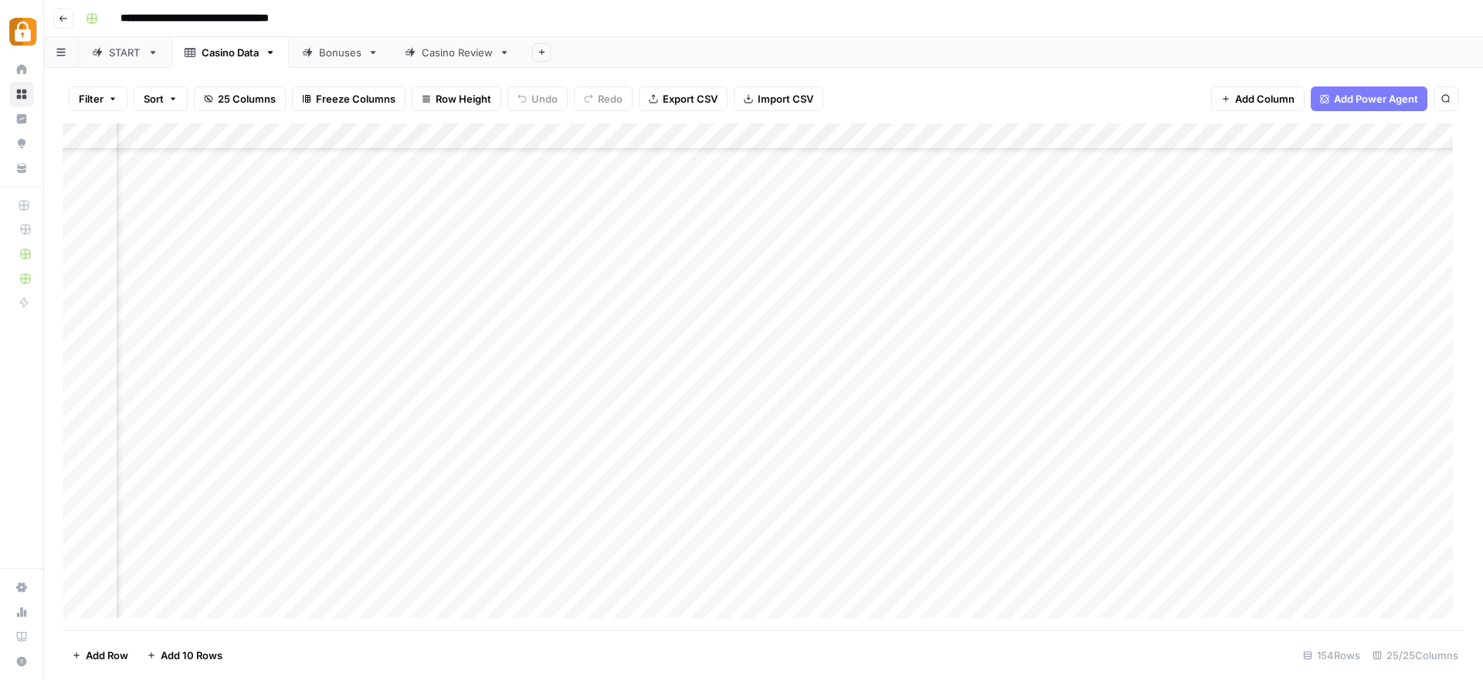
click at [1173, 546] on div "Add Column" at bounding box center [764, 377] width 1402 height 507
click at [921, 540] on div "Add Column" at bounding box center [764, 377] width 1402 height 507
click at [653, 541] on div "Add Column" at bounding box center [764, 377] width 1402 height 507
click at [612, 540] on div "Add Column" at bounding box center [764, 377] width 1402 height 507
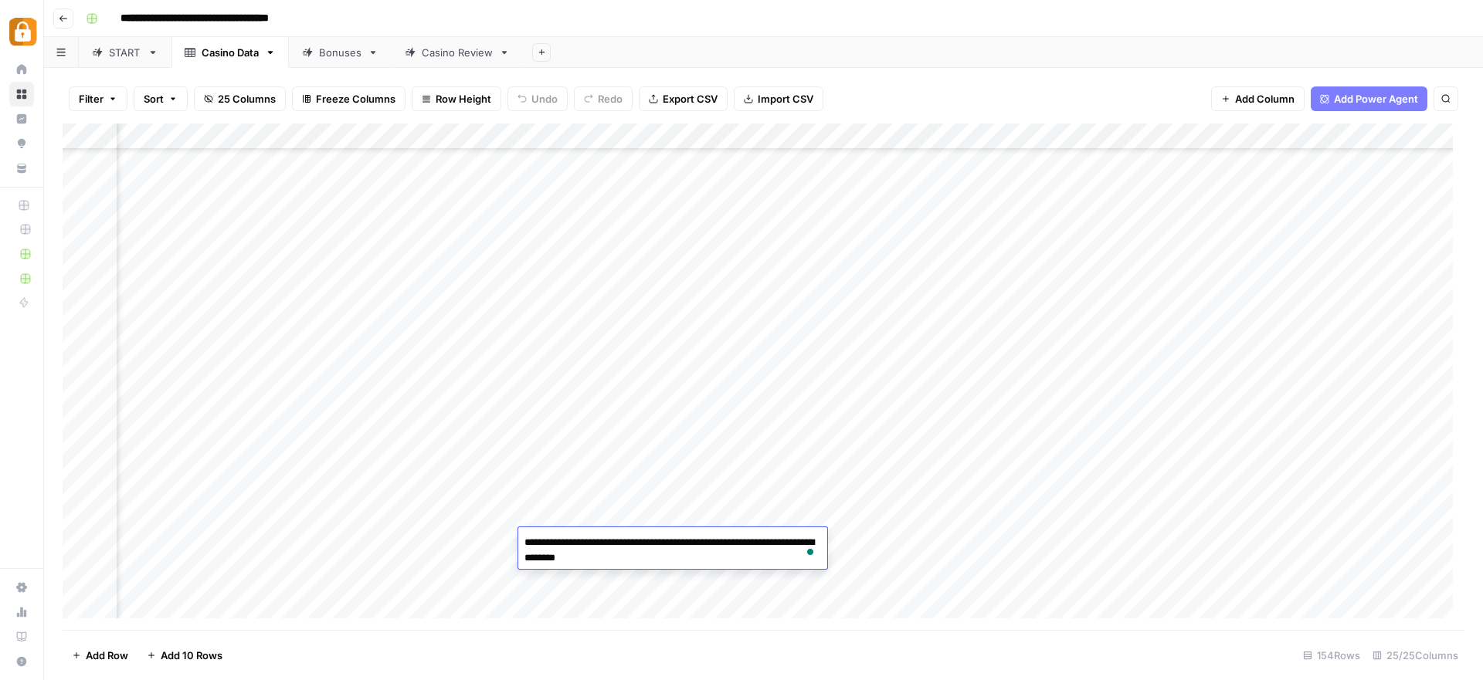
click at [80, 544] on div "Add Column" at bounding box center [764, 377] width 1402 height 507
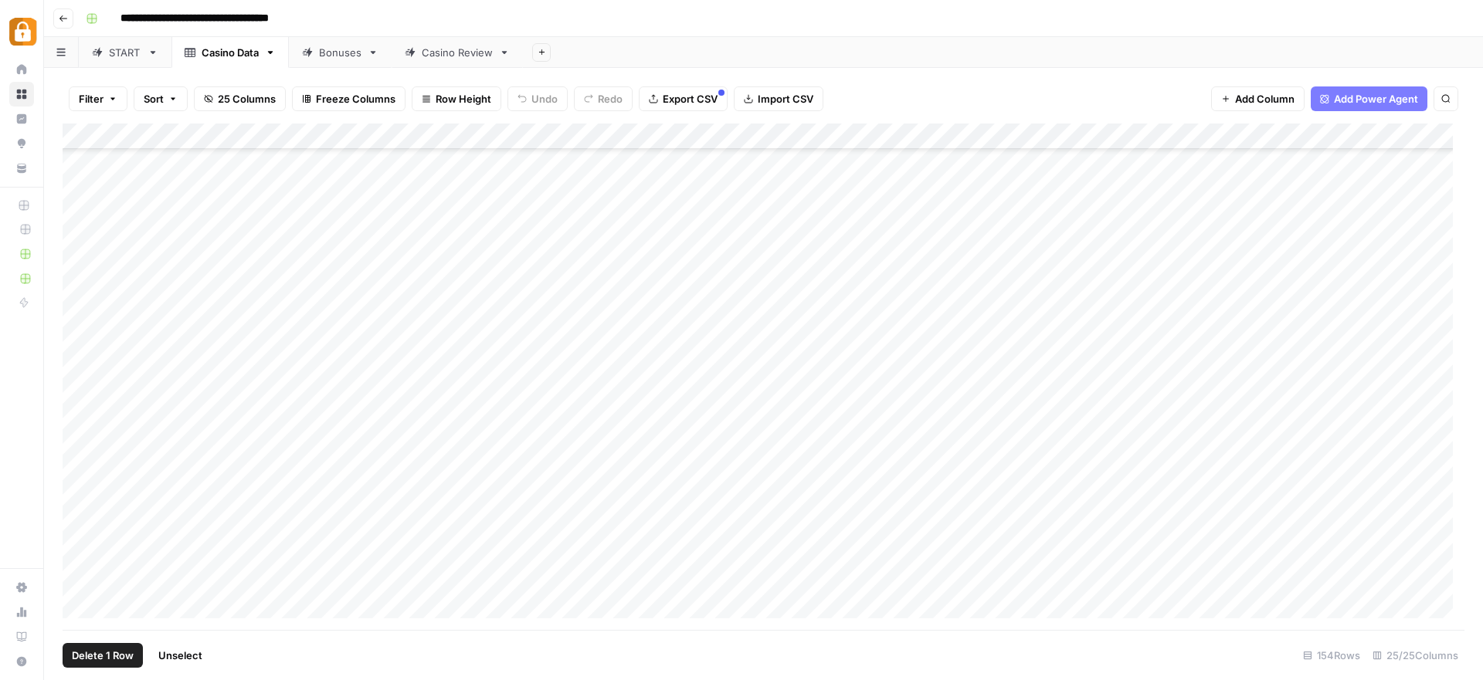
scroll to position [3559, 0]
click at [592, 544] on div "Add Column" at bounding box center [764, 377] width 1402 height 507
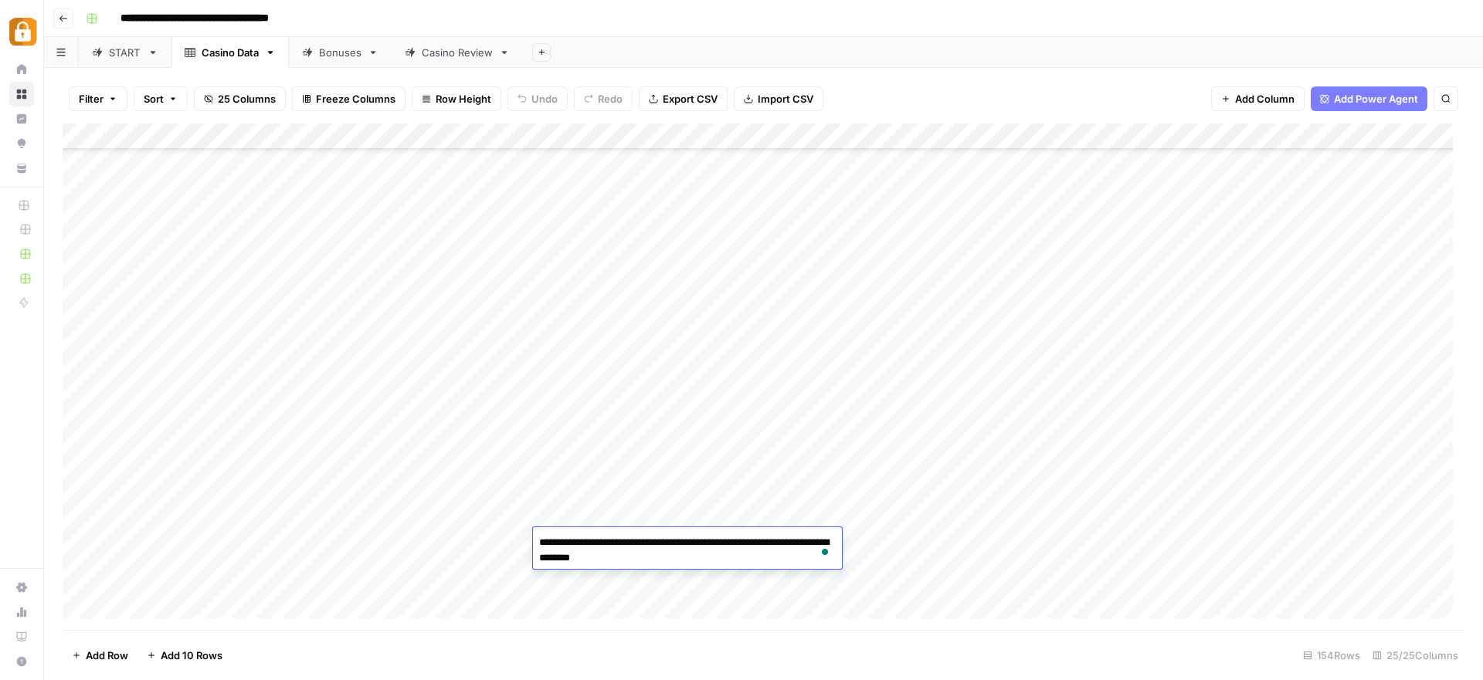
click at [1058, 527] on div "Add Column" at bounding box center [764, 377] width 1402 height 507
click at [114, 56] on div "START" at bounding box center [125, 52] width 32 height 15
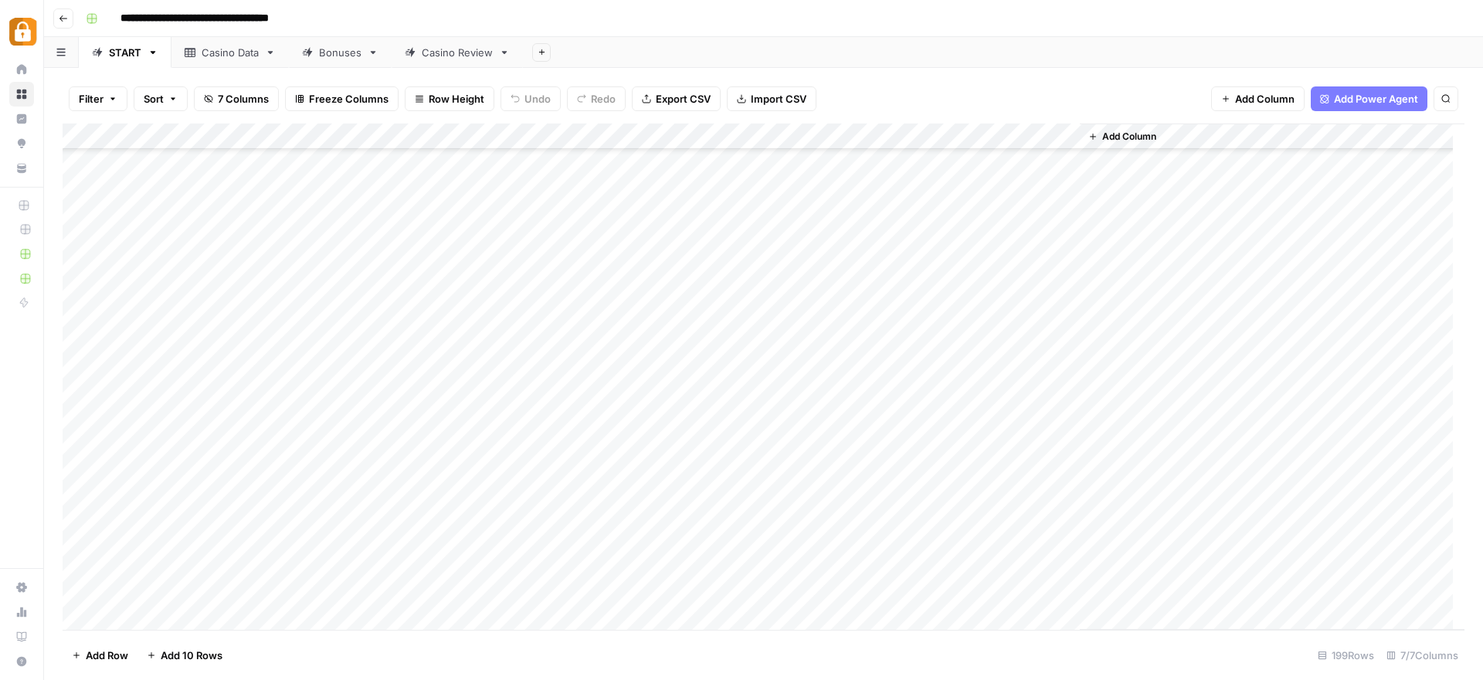
scroll to position [4001, 0]
click at [187, 415] on div "Add Column" at bounding box center [764, 377] width 1402 height 507
click at [594, 414] on div "Add Column" at bounding box center [764, 377] width 1402 height 507
click at [595, 443] on div "Add Column" at bounding box center [764, 377] width 1402 height 507
click at [592, 470] on div "Add Column" at bounding box center [764, 377] width 1402 height 507
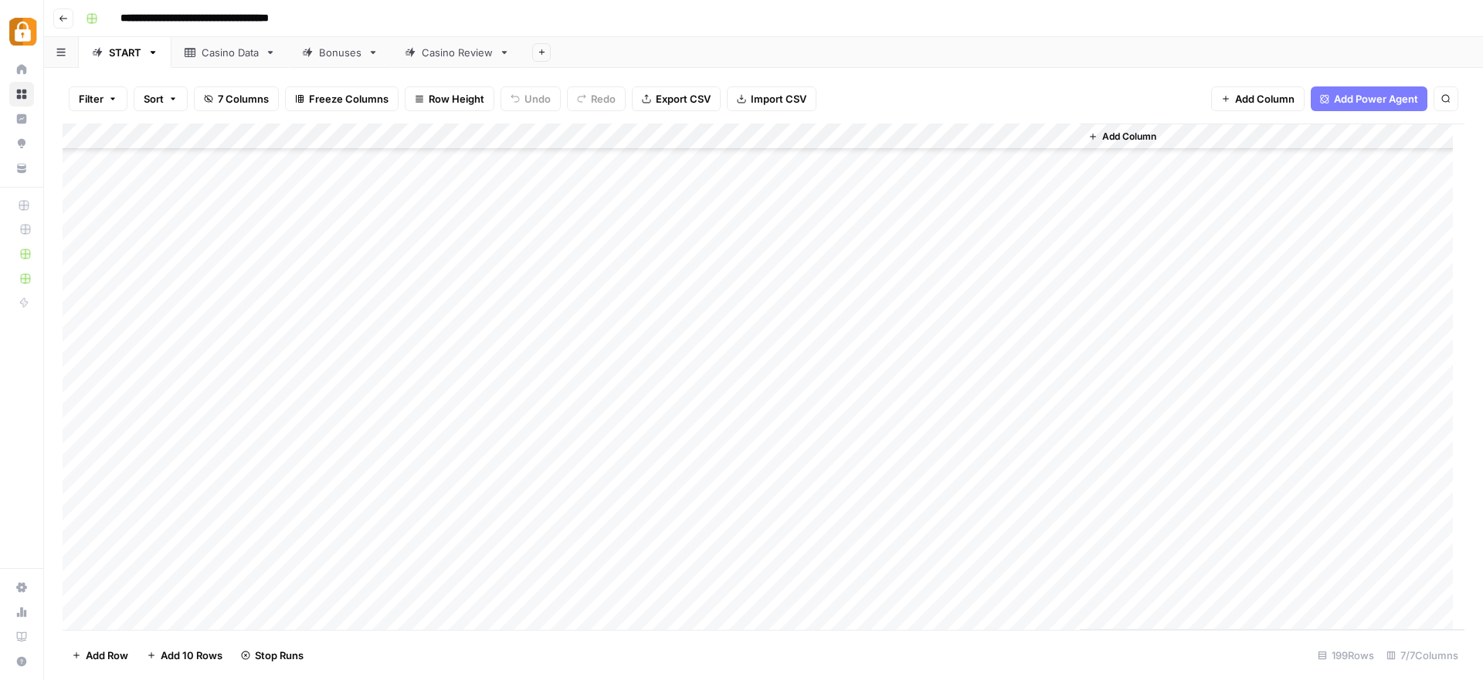
click at [591, 494] on div "Add Column" at bounding box center [764, 377] width 1402 height 507
click at [589, 515] on div "Add Column" at bounding box center [764, 377] width 1402 height 507
click at [178, 280] on div "Add Column" at bounding box center [764, 377] width 1402 height 507
click at [230, 61] on link "Casino Data" at bounding box center [229, 52] width 117 height 31
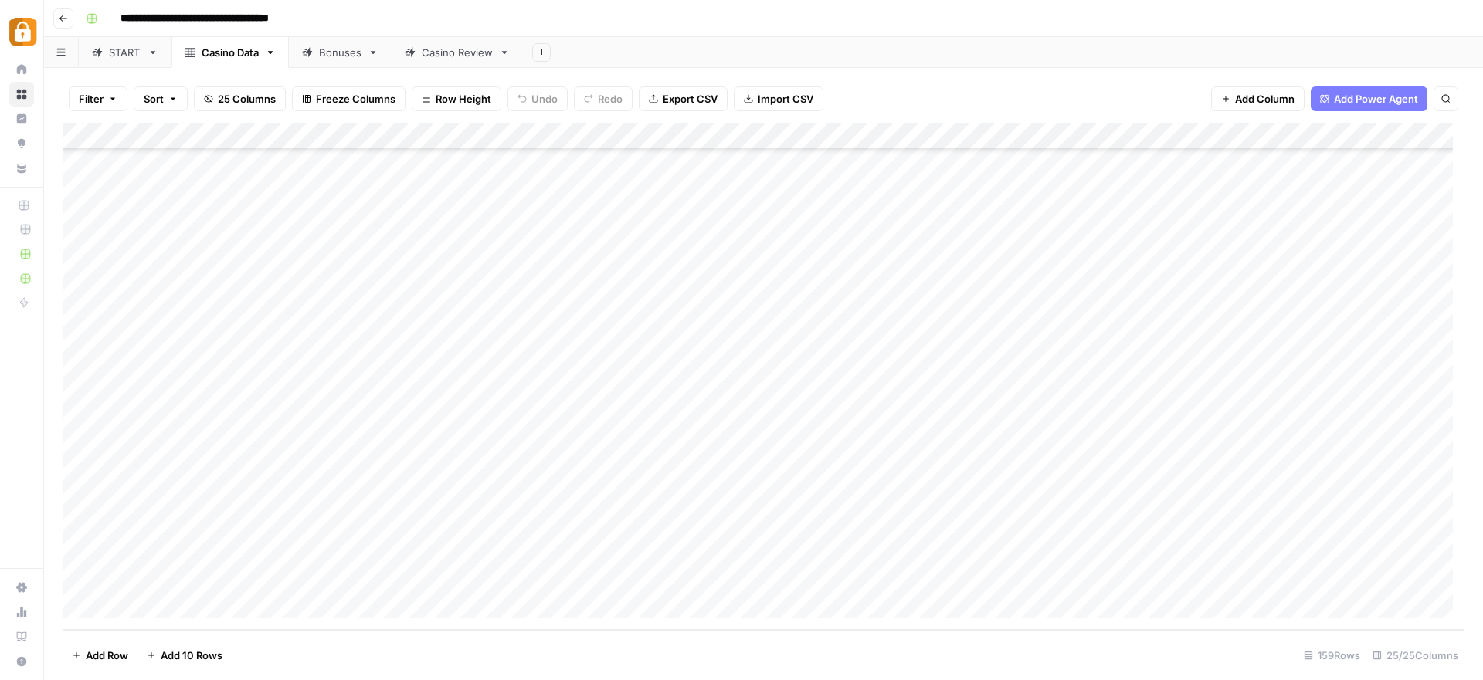
click at [134, 57] on div "START" at bounding box center [125, 52] width 32 height 15
click at [205, 309] on div "Add Column" at bounding box center [764, 377] width 1402 height 507
drag, startPoint x: 209, startPoint y: 333, endPoint x: 204, endPoint y: 431, distance: 98.2
click at [204, 431] on div "Add Column" at bounding box center [764, 377] width 1402 height 507
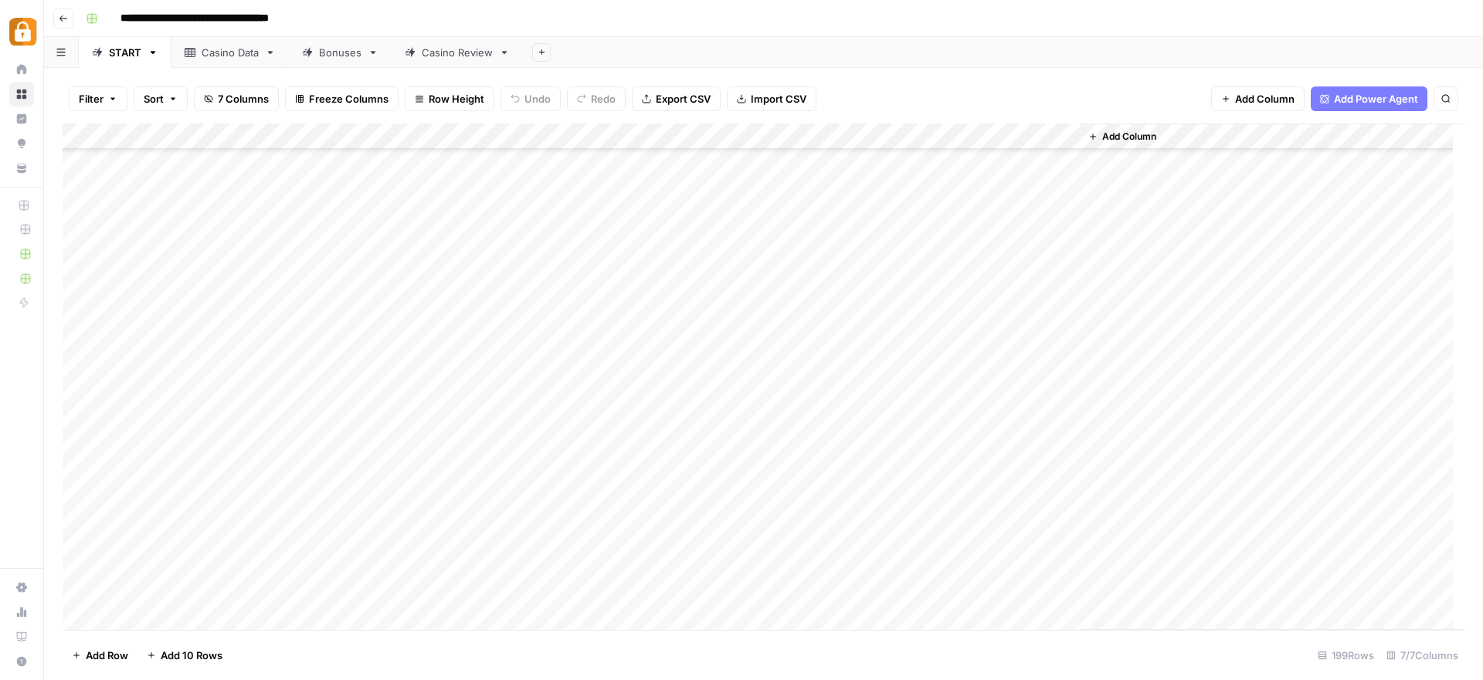
click at [241, 61] on link "Casino Data" at bounding box center [229, 52] width 117 height 31
click at [192, 472] on div "Add Column" at bounding box center [764, 377] width 1402 height 507
click at [191, 499] on div "Add Column" at bounding box center [764, 377] width 1402 height 507
click at [188, 527] on div "Add Column" at bounding box center [764, 377] width 1402 height 507
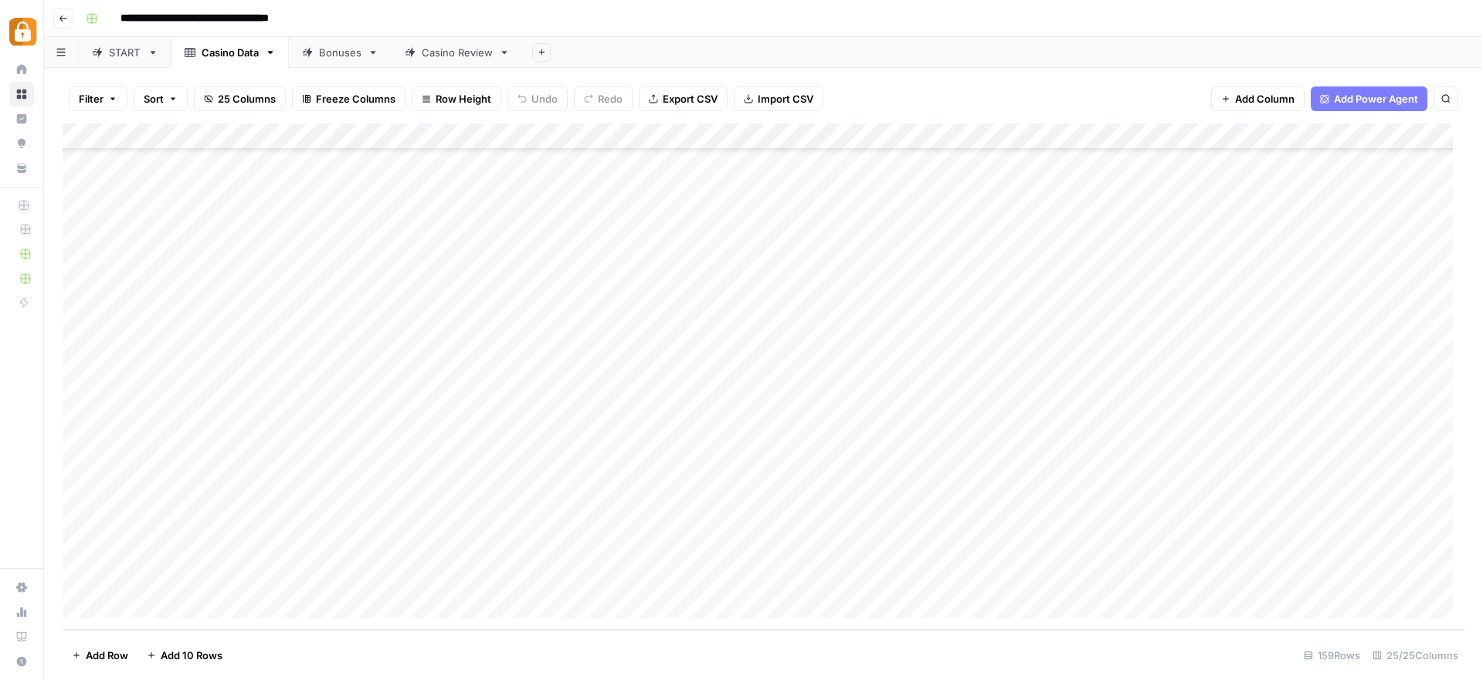
click at [185, 551] on div "Add Column" at bounding box center [764, 377] width 1402 height 507
click at [184, 578] on div "Add Column" at bounding box center [764, 377] width 1402 height 507
click at [126, 60] on link "START" at bounding box center [125, 52] width 93 height 31
click at [332, 355] on div "Add Column" at bounding box center [764, 377] width 1402 height 507
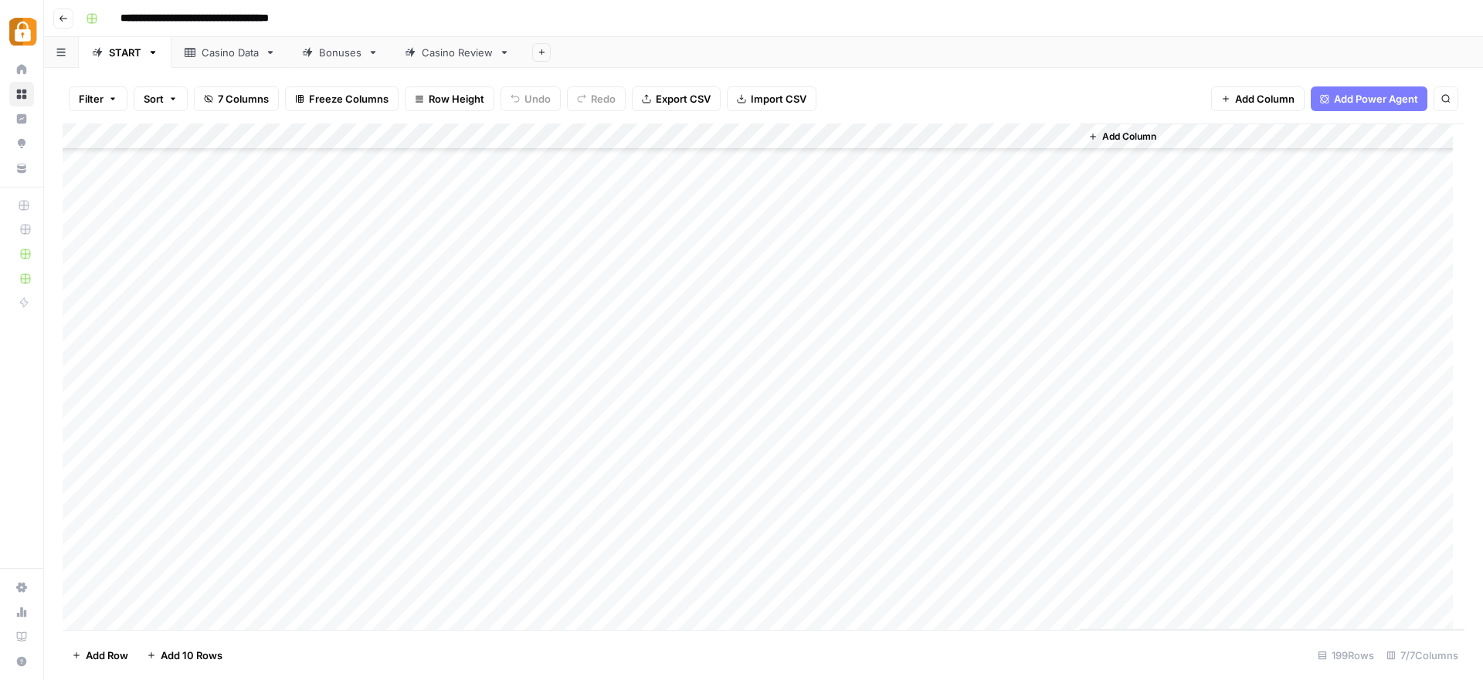
scroll to position [4114, 0]
click at [197, 301] on div "Add Column" at bounding box center [764, 377] width 1402 height 507
click at [233, 58] on div "Casino Data" at bounding box center [230, 52] width 57 height 15
click at [205, 473] on div "Add Column" at bounding box center [764, 377] width 1402 height 507
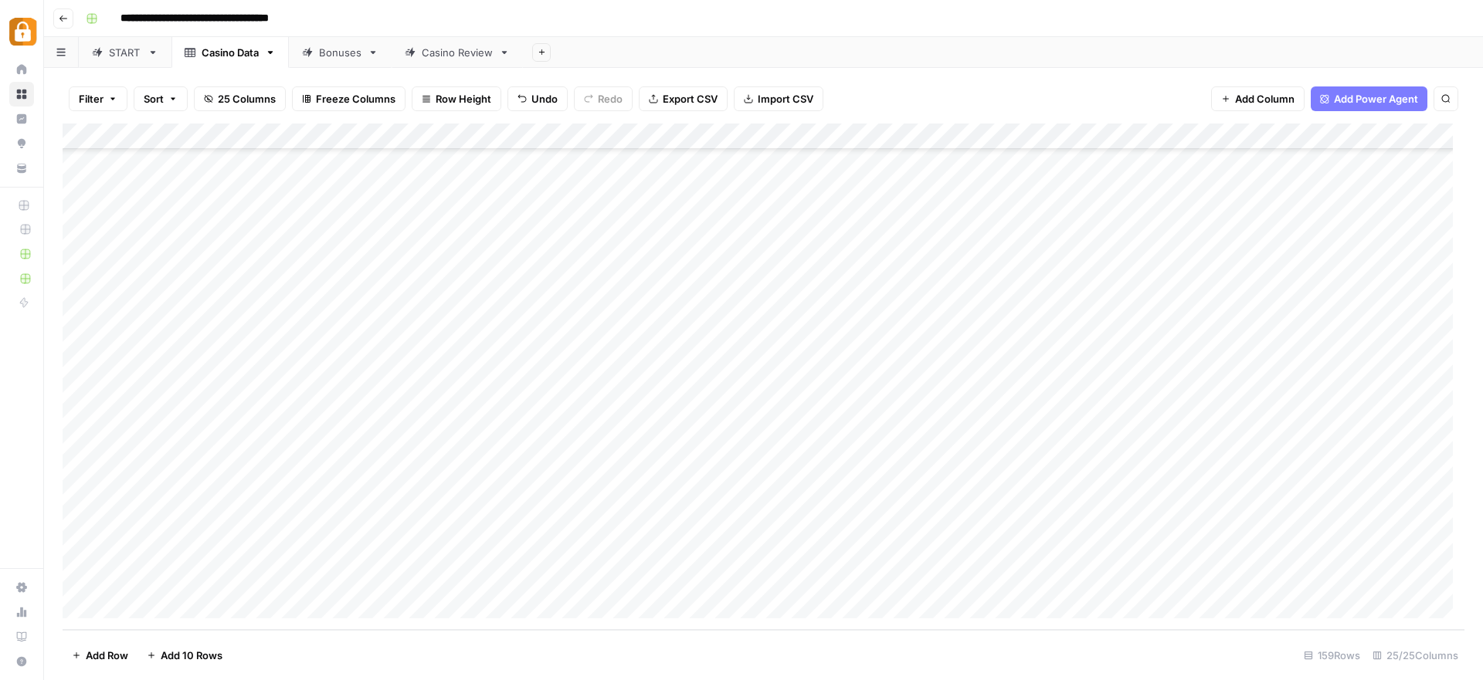
click at [199, 497] on div "Add Column" at bounding box center [764, 377] width 1402 height 507
click at [113, 49] on div "START" at bounding box center [125, 52] width 32 height 15
click at [195, 246] on div "Add Column" at bounding box center [764, 377] width 1402 height 507
click at [212, 57] on div "Casino Data" at bounding box center [230, 52] width 57 height 15
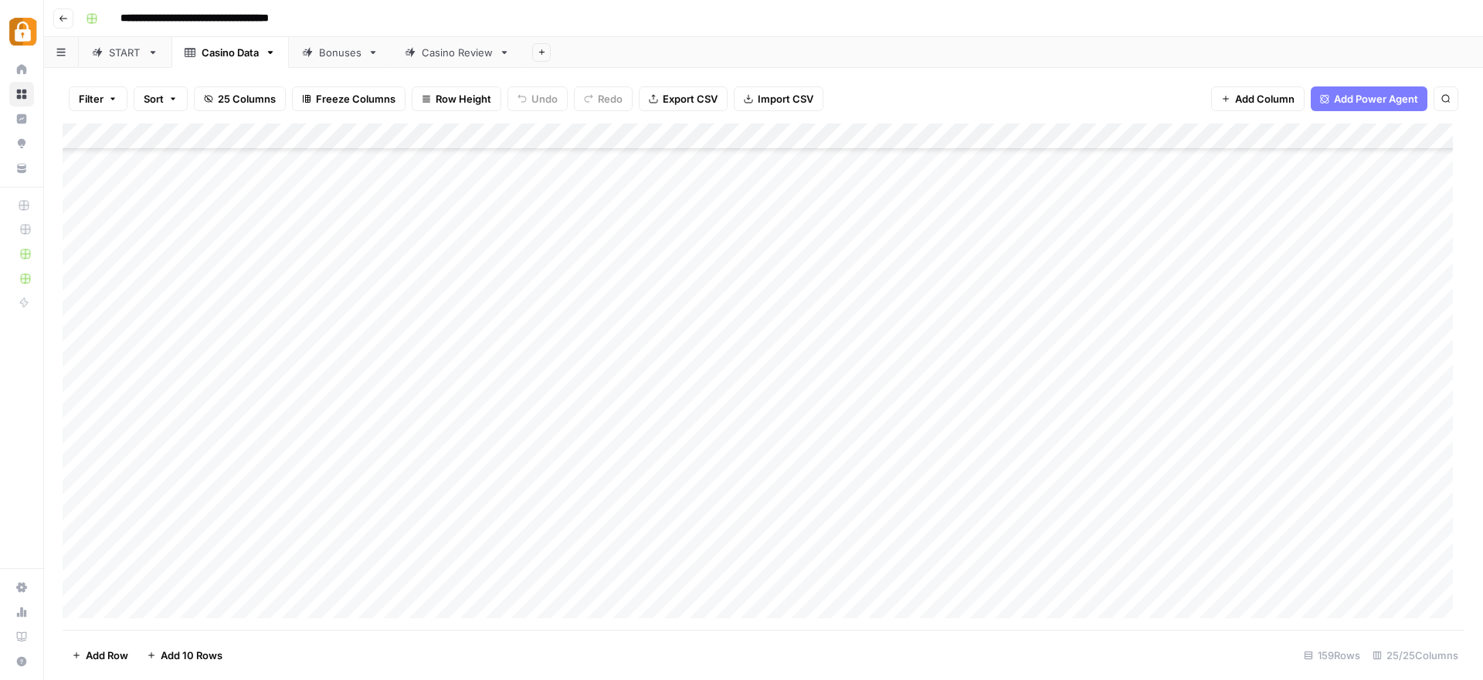
scroll to position [3731, 0]
click at [212, 504] on div "Add Column" at bounding box center [764, 377] width 1402 height 507
click at [202, 527] on div "Add Column" at bounding box center [764, 377] width 1402 height 507
click at [134, 58] on div "START" at bounding box center [125, 52] width 32 height 15
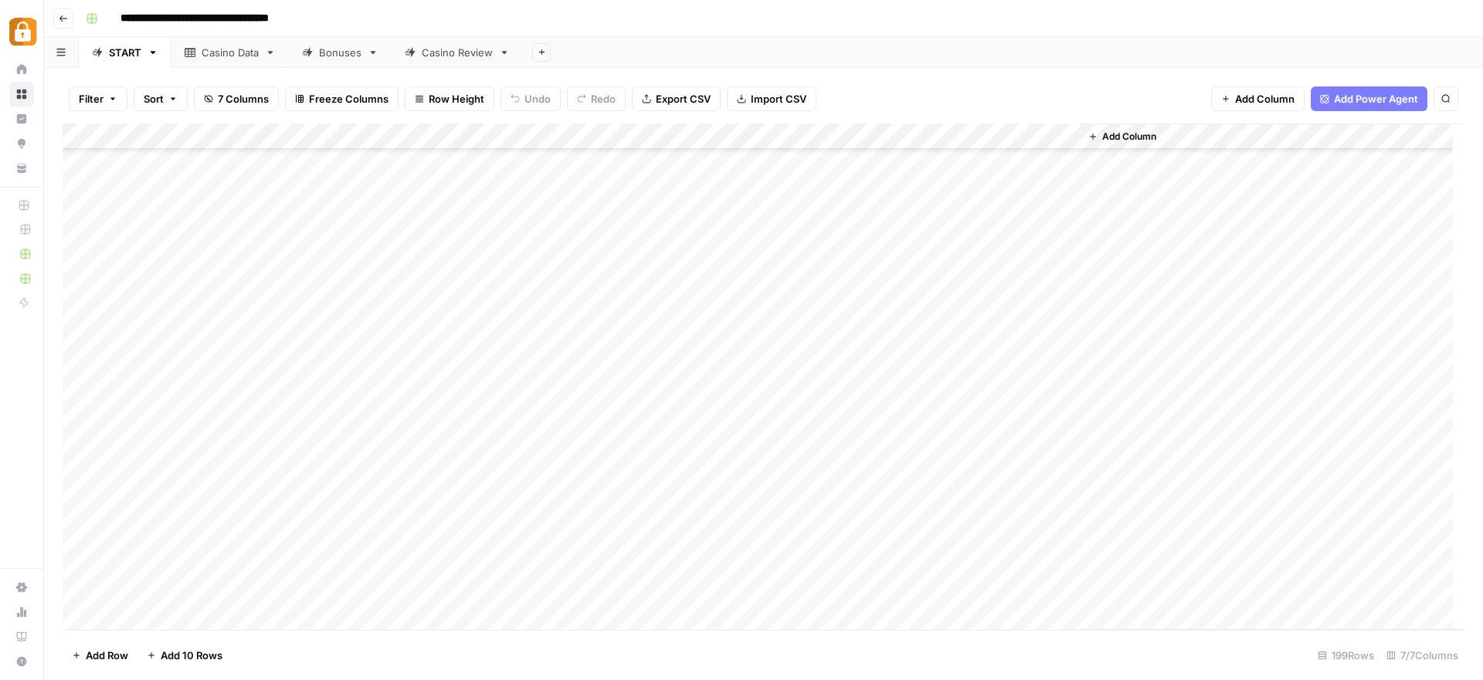
click at [188, 329] on div "Add Column" at bounding box center [764, 377] width 1402 height 507
click at [229, 52] on div "Casino Data" at bounding box center [230, 52] width 57 height 15
click at [205, 529] on div "Add Column" at bounding box center [764, 377] width 1402 height 507
click at [203, 554] on div "Add Column" at bounding box center [764, 377] width 1402 height 507
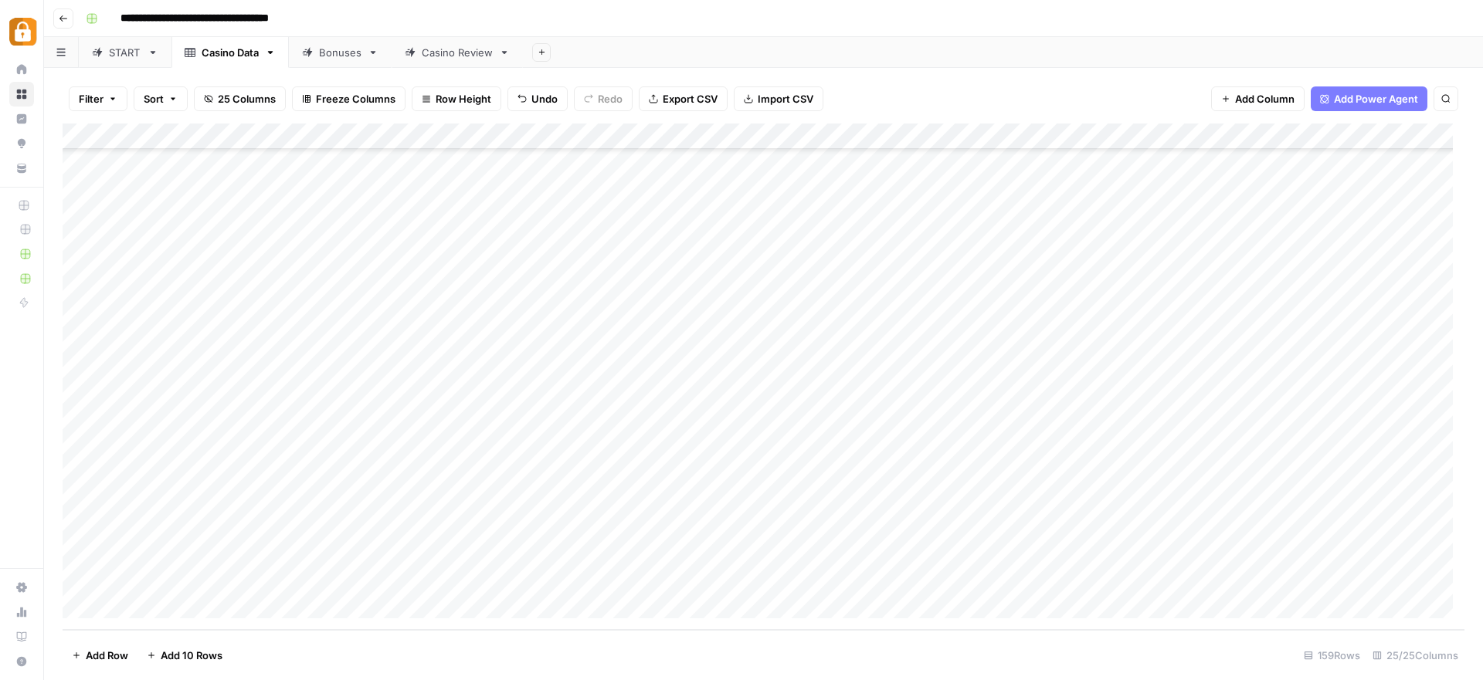
click at [145, 51] on link "START" at bounding box center [125, 52] width 93 height 31
click at [186, 504] on div "Add Column" at bounding box center [764, 377] width 1402 height 507
click at [215, 54] on div "Casino Data" at bounding box center [230, 52] width 57 height 15
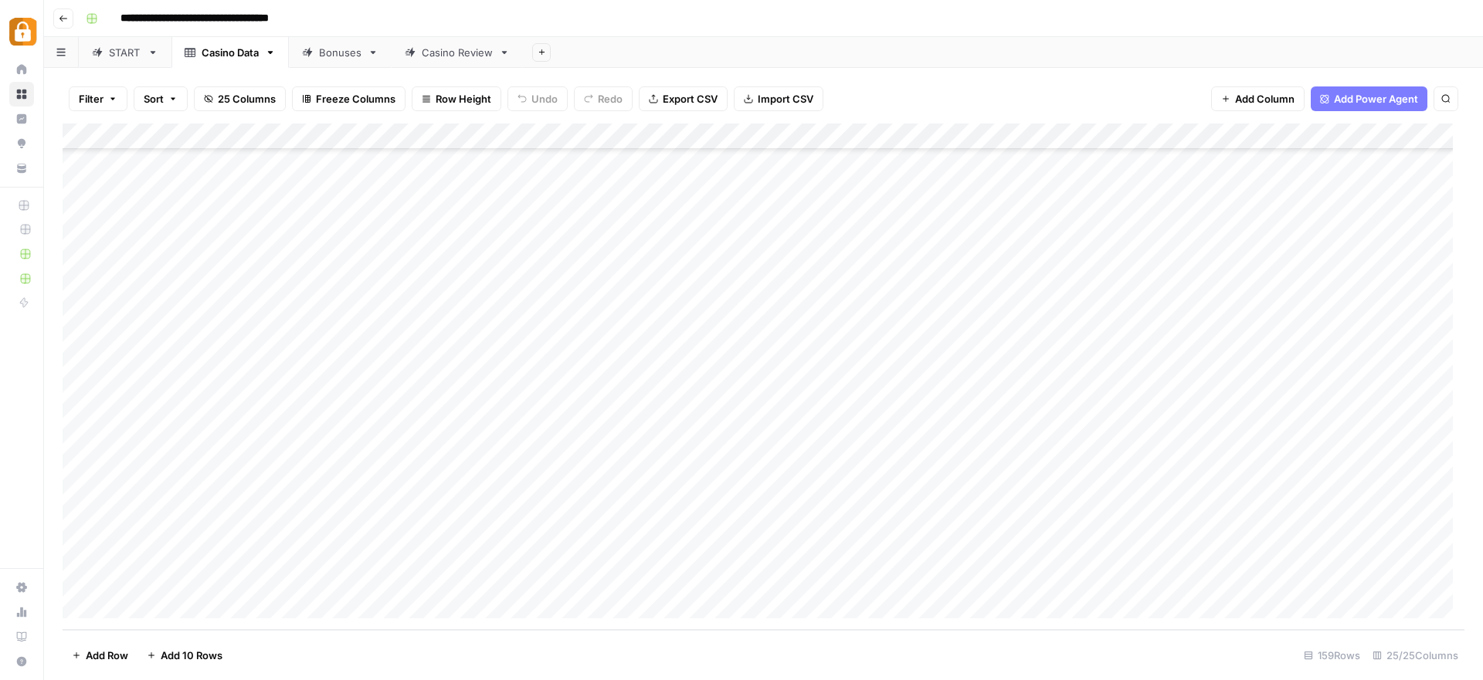
click at [188, 551] on div "Add Column" at bounding box center [764, 377] width 1402 height 507
click at [185, 579] on div "Add Column" at bounding box center [764, 377] width 1402 height 507
click at [121, 54] on div "START" at bounding box center [125, 52] width 32 height 15
click at [196, 542] on div "Add Column" at bounding box center [764, 377] width 1402 height 507
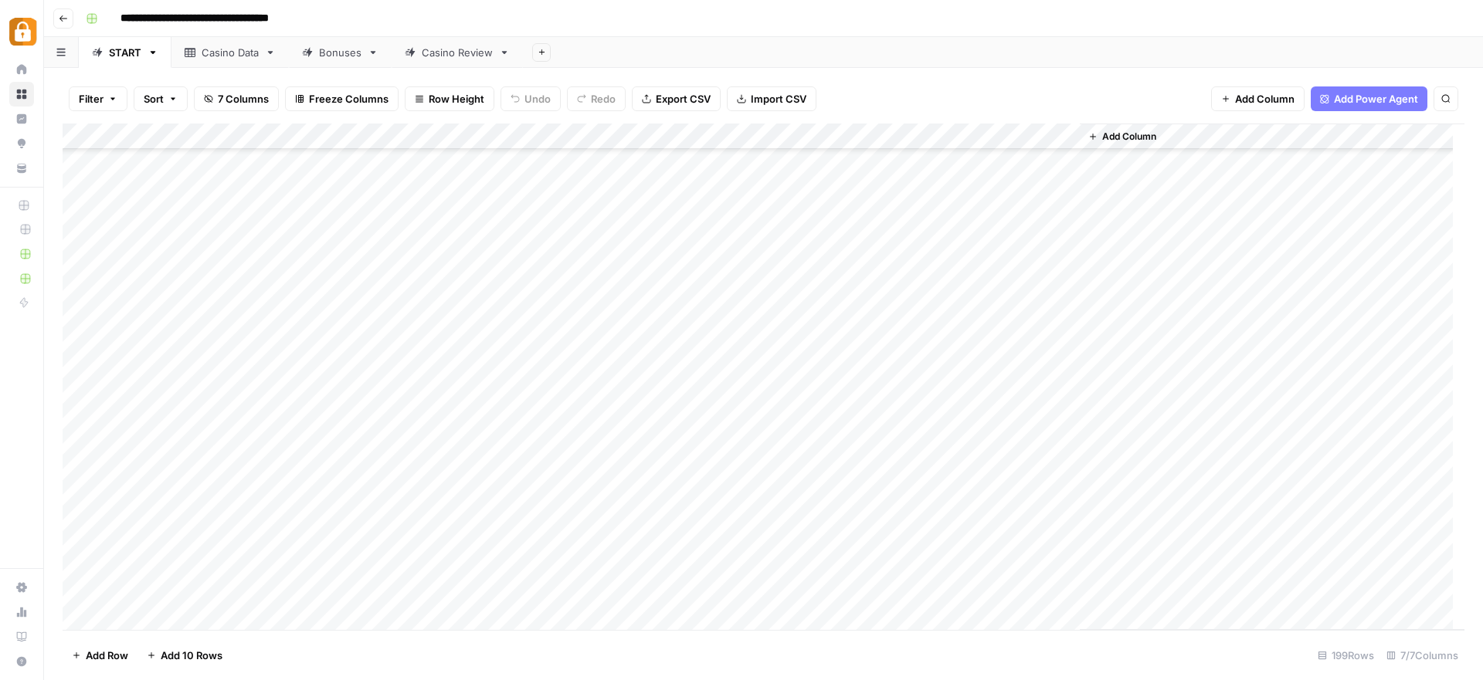
click at [249, 53] on div "Casino Data" at bounding box center [230, 52] width 57 height 15
click at [178, 577] on div "Add Column" at bounding box center [764, 377] width 1402 height 507
click at [478, 54] on div "Casino Review" at bounding box center [457, 52] width 71 height 15
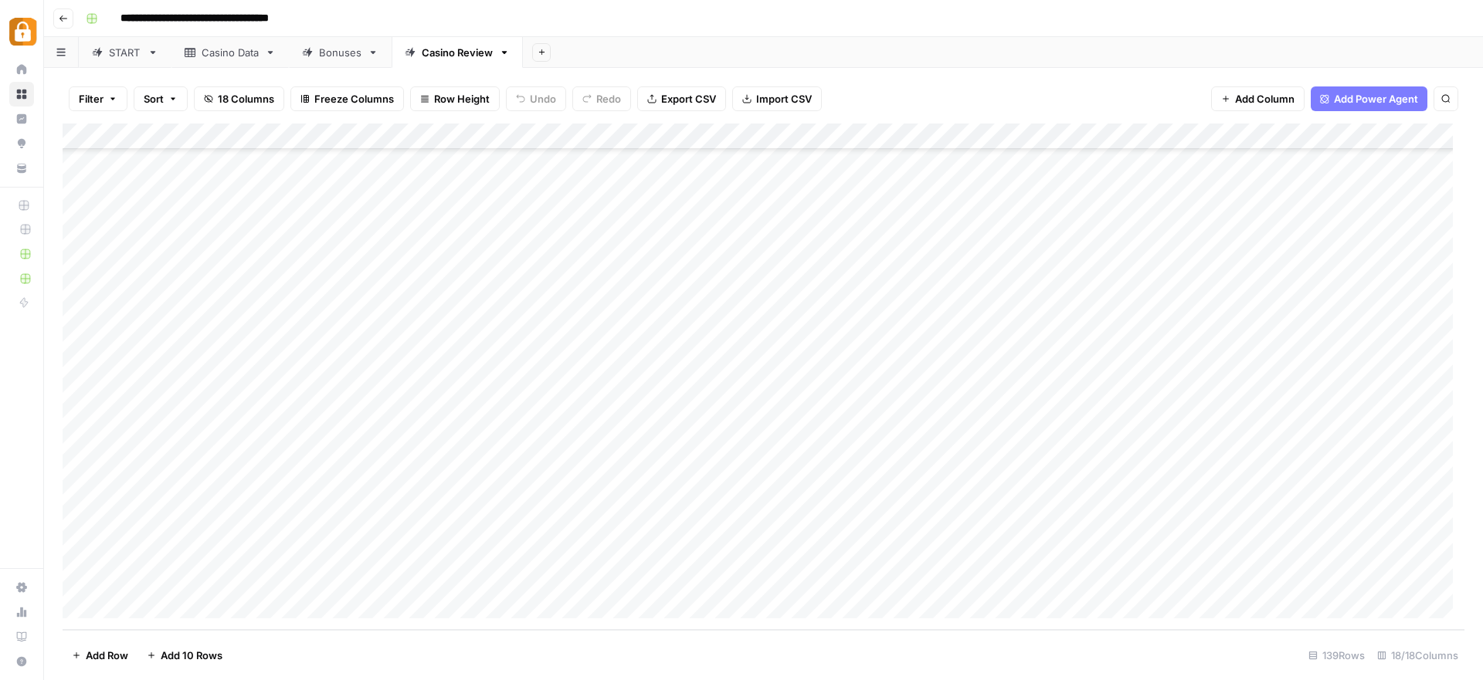
click at [227, 58] on div "Casino Data" at bounding box center [230, 52] width 57 height 15
click at [206, 477] on div "Add Column" at bounding box center [764, 377] width 1402 height 507
drag, startPoint x: 206, startPoint y: 477, endPoint x: 209, endPoint y: 570, distance: 92.7
click at [209, 572] on div "Add Column" at bounding box center [764, 377] width 1402 height 507
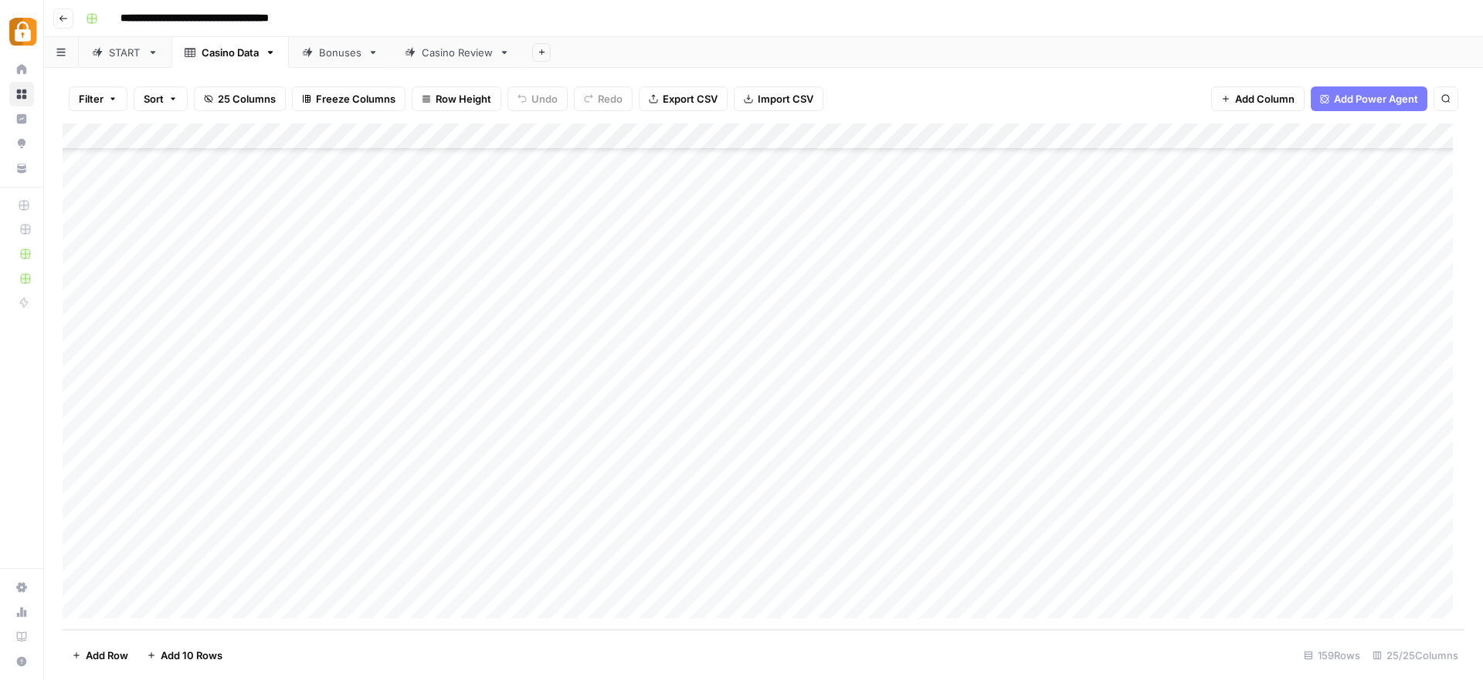
click at [444, 54] on div "Casino Review" at bounding box center [457, 52] width 71 height 15
click at [131, 603] on div "Add Column" at bounding box center [764, 377] width 1402 height 507
click at [131, 602] on div "Add Column" at bounding box center [764, 377] width 1402 height 507
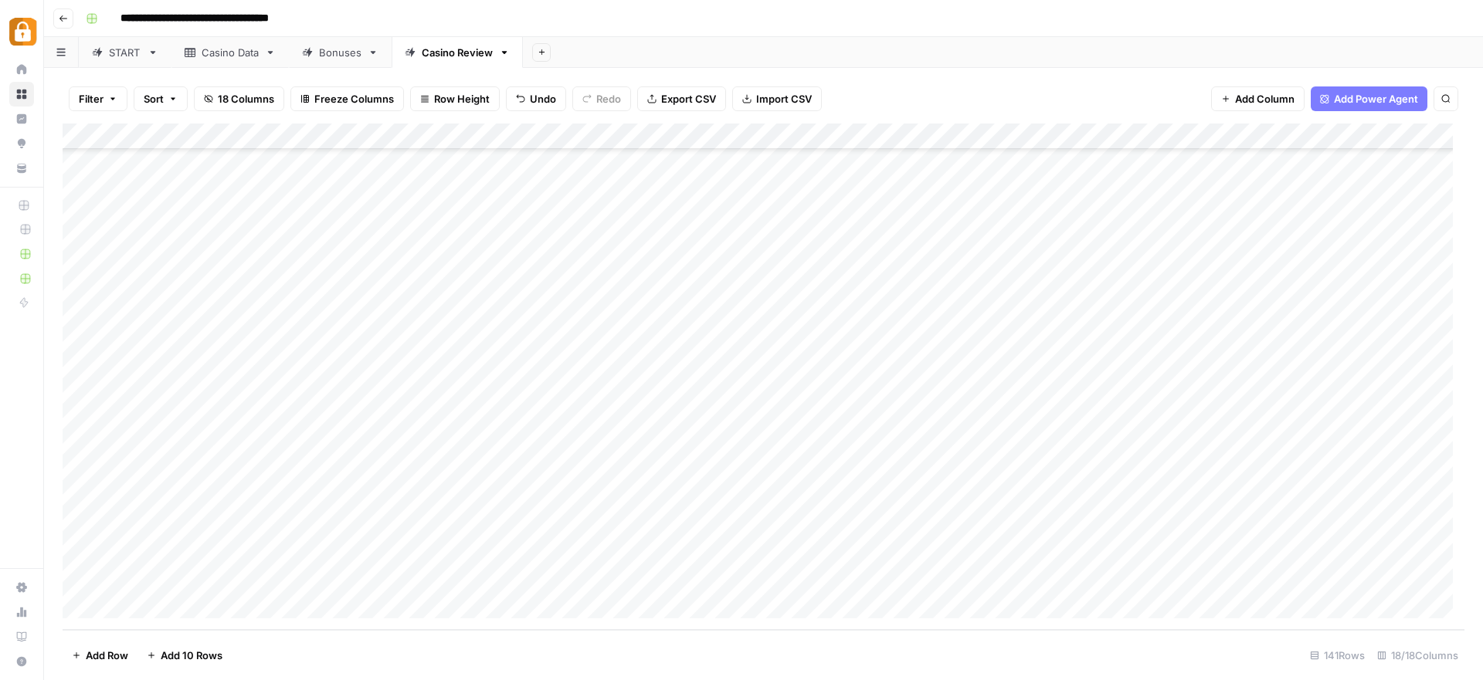
click at [132, 603] on div "Add Column" at bounding box center [764, 377] width 1402 height 507
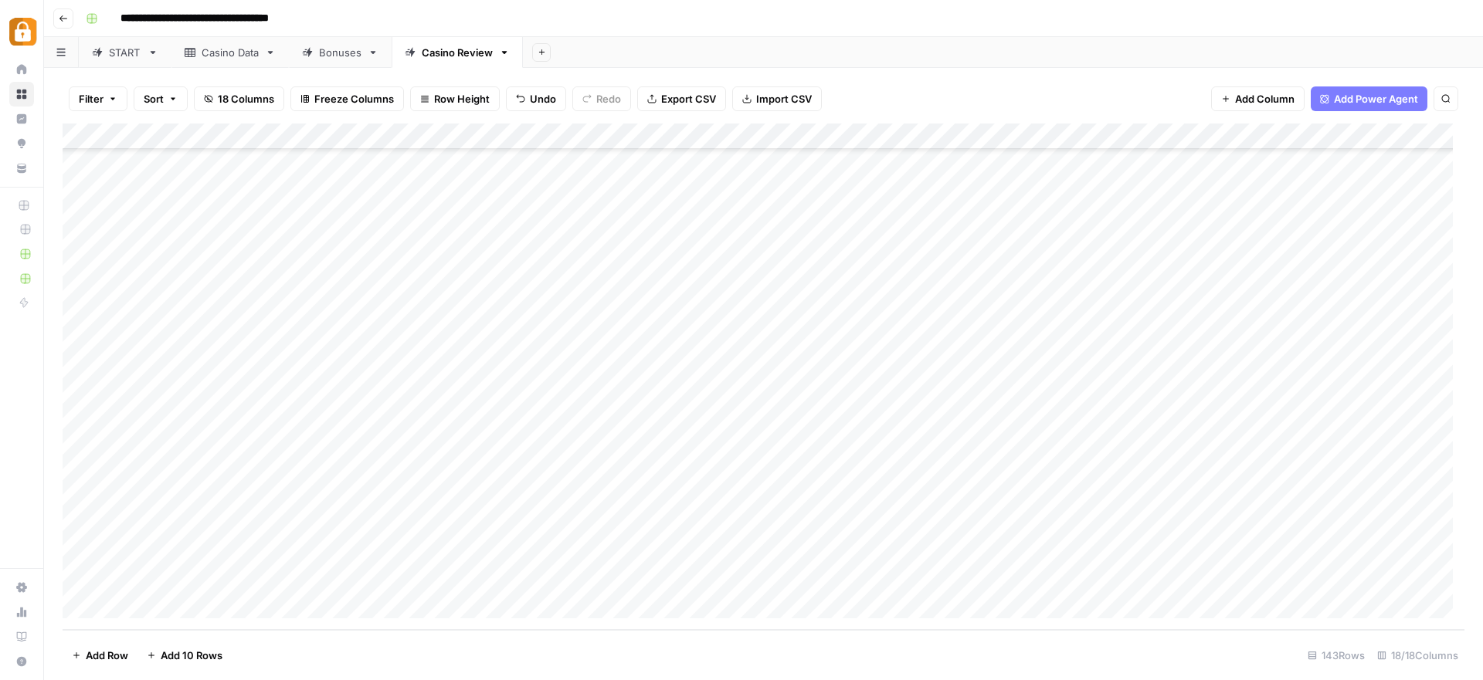
click at [219, 450] on div "Add Column" at bounding box center [764, 377] width 1402 height 507
drag, startPoint x: 297, startPoint y: 444, endPoint x: 299, endPoint y: 548, distance: 103.5
click at [299, 548] on div "Add Column" at bounding box center [764, 377] width 1402 height 507
click at [228, 424] on div "Add Column" at bounding box center [764, 377] width 1402 height 507
drag, startPoint x: 254, startPoint y: 435, endPoint x: 242, endPoint y: 556, distance: 121.9
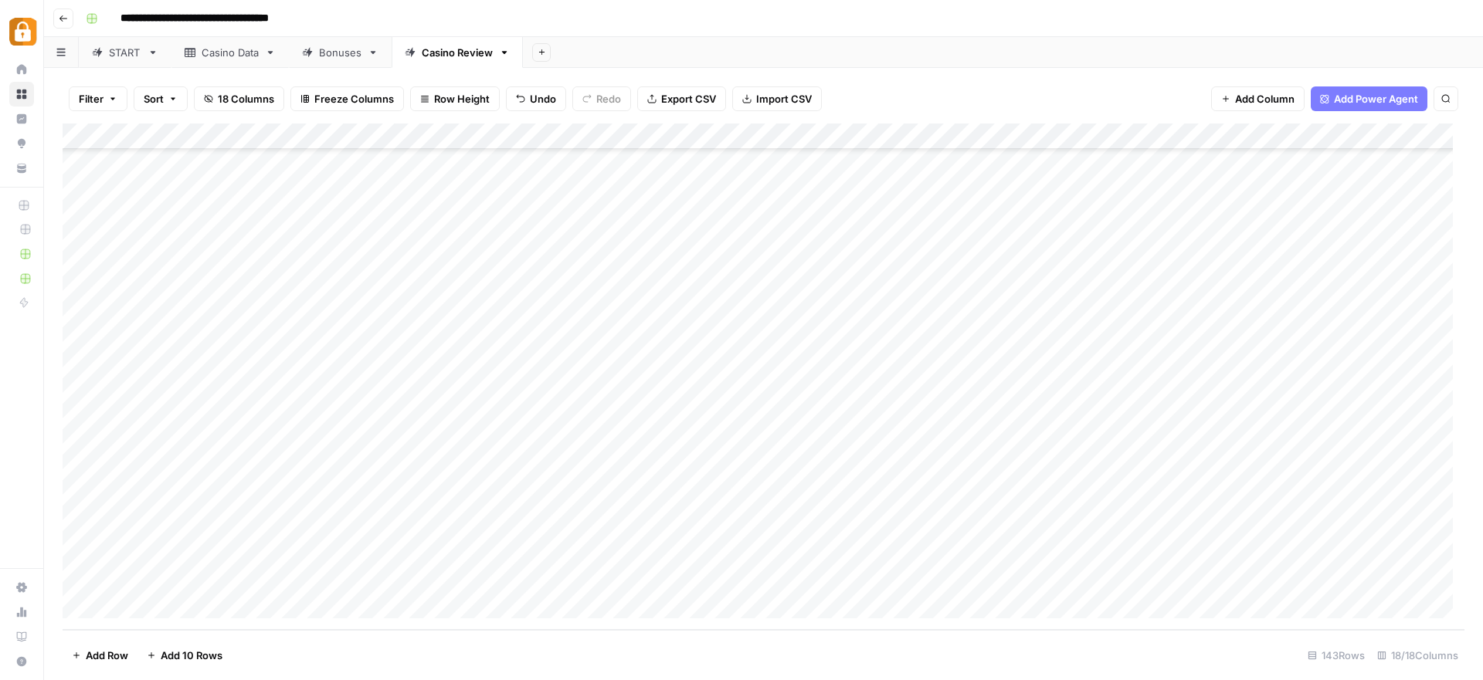
click at [242, 556] on div "Add Column" at bounding box center [764, 377] width 1402 height 507
click at [699, 473] on div "Add Column" at bounding box center [764, 377] width 1402 height 507
click at [466, 444] on div "Add Column" at bounding box center [764, 377] width 1402 height 507
click at [461, 472] on div "Add Column" at bounding box center [764, 377] width 1402 height 507
click at [463, 497] on div "Add Column" at bounding box center [764, 377] width 1402 height 507
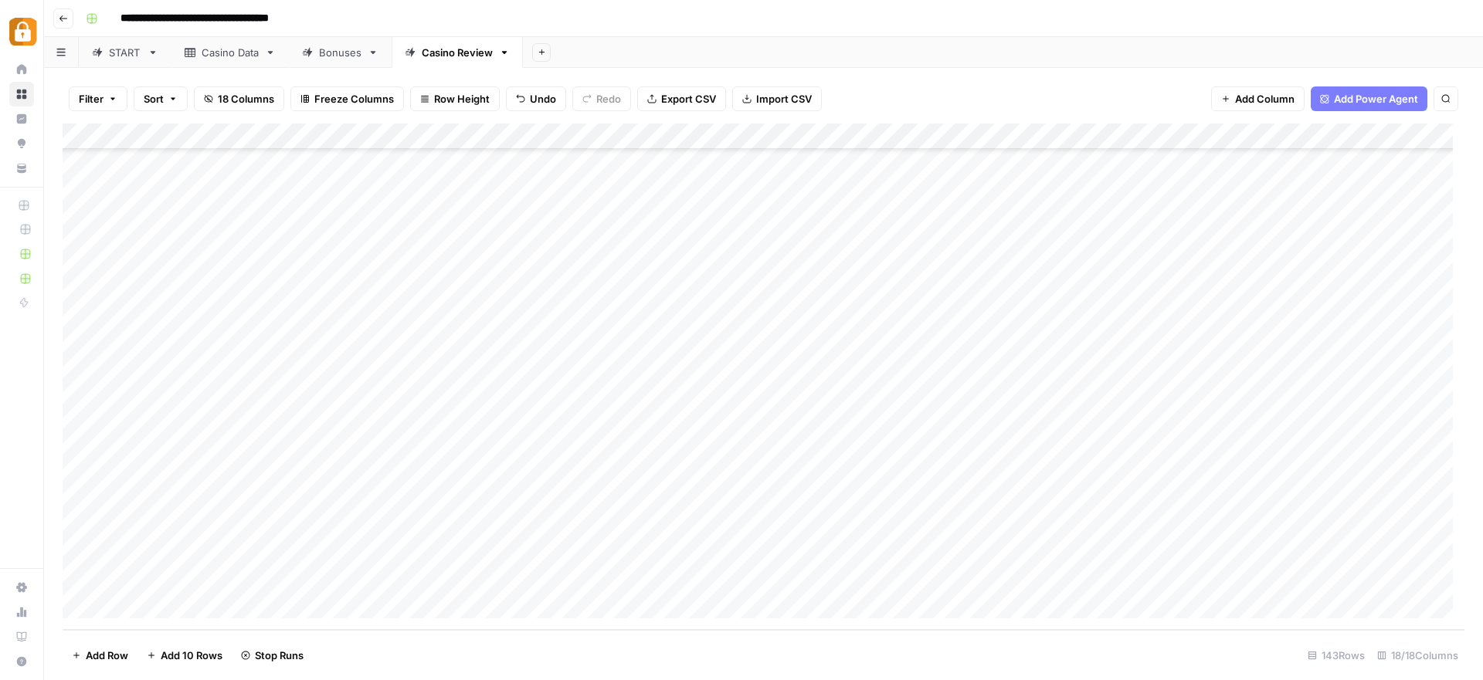
click at [460, 524] on div "Add Column" at bounding box center [764, 377] width 1402 height 507
click at [461, 554] on div "Add Column" at bounding box center [764, 377] width 1402 height 507
click at [461, 578] on div "Add Column" at bounding box center [764, 377] width 1402 height 507
click at [299, 580] on div "Add Column" at bounding box center [764, 377] width 1402 height 507
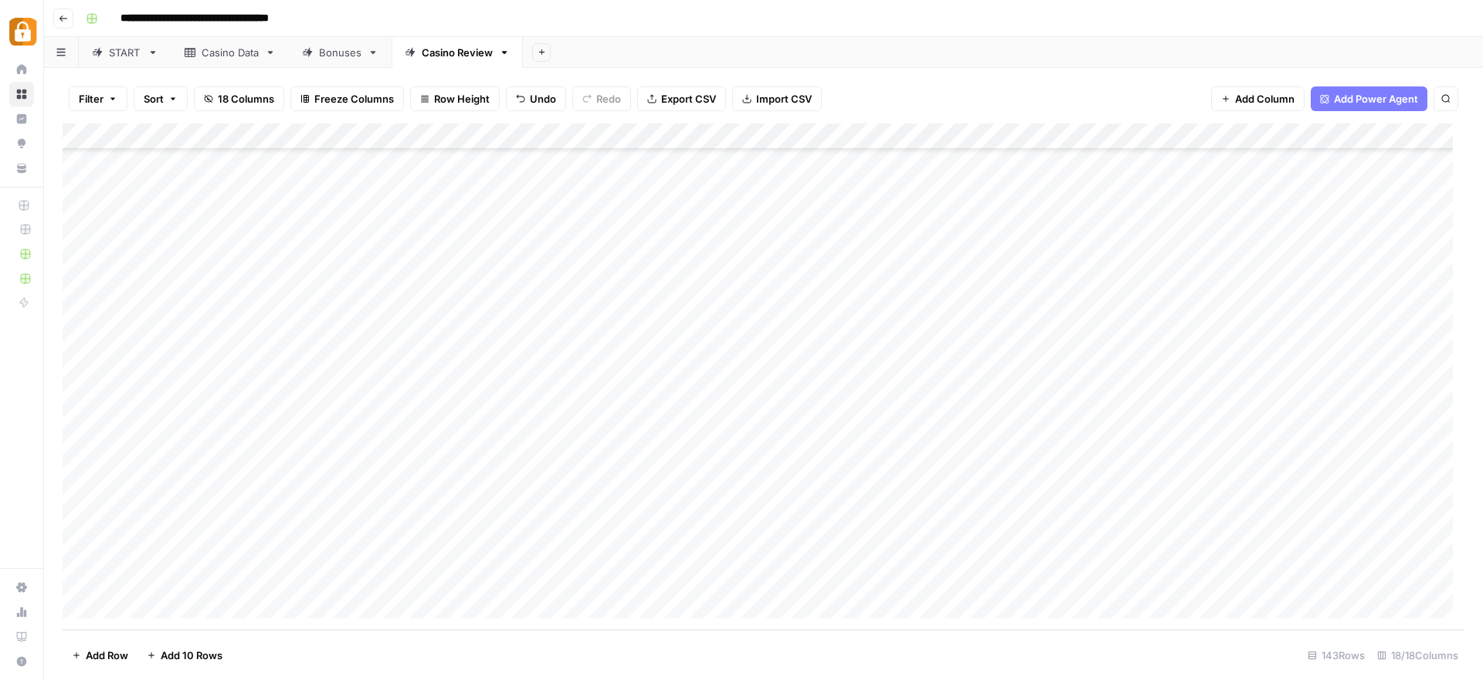
click at [130, 55] on div "START" at bounding box center [125, 52] width 32 height 15
click at [226, 376] on div "Add Column" at bounding box center [764, 377] width 1402 height 507
click at [238, 49] on div "Casino Data" at bounding box center [230, 52] width 57 height 15
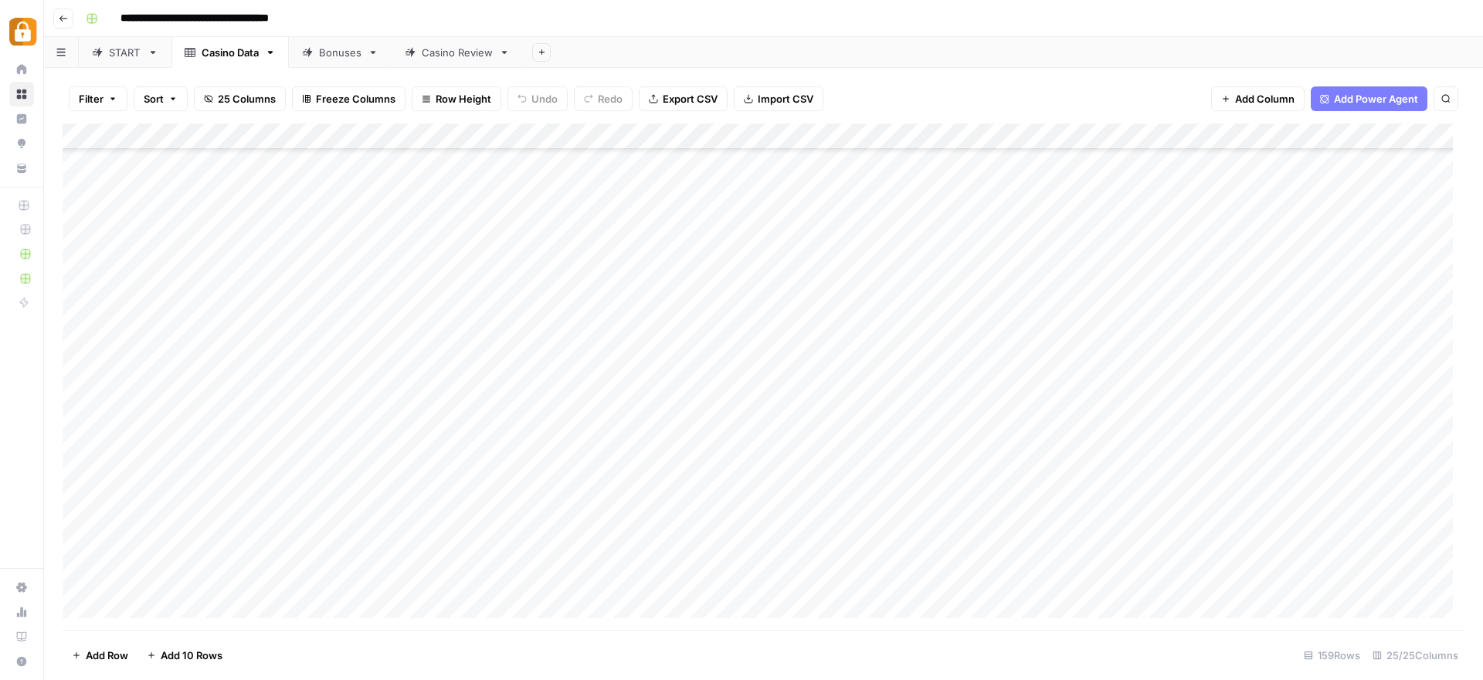
scroll to position [3731, 0]
click at [453, 54] on div "Casino Review" at bounding box center [457, 52] width 71 height 15
click at [460, 584] on div "Add Column" at bounding box center [764, 377] width 1402 height 507
click at [602, 582] on div "Add Column" at bounding box center [764, 377] width 1402 height 507
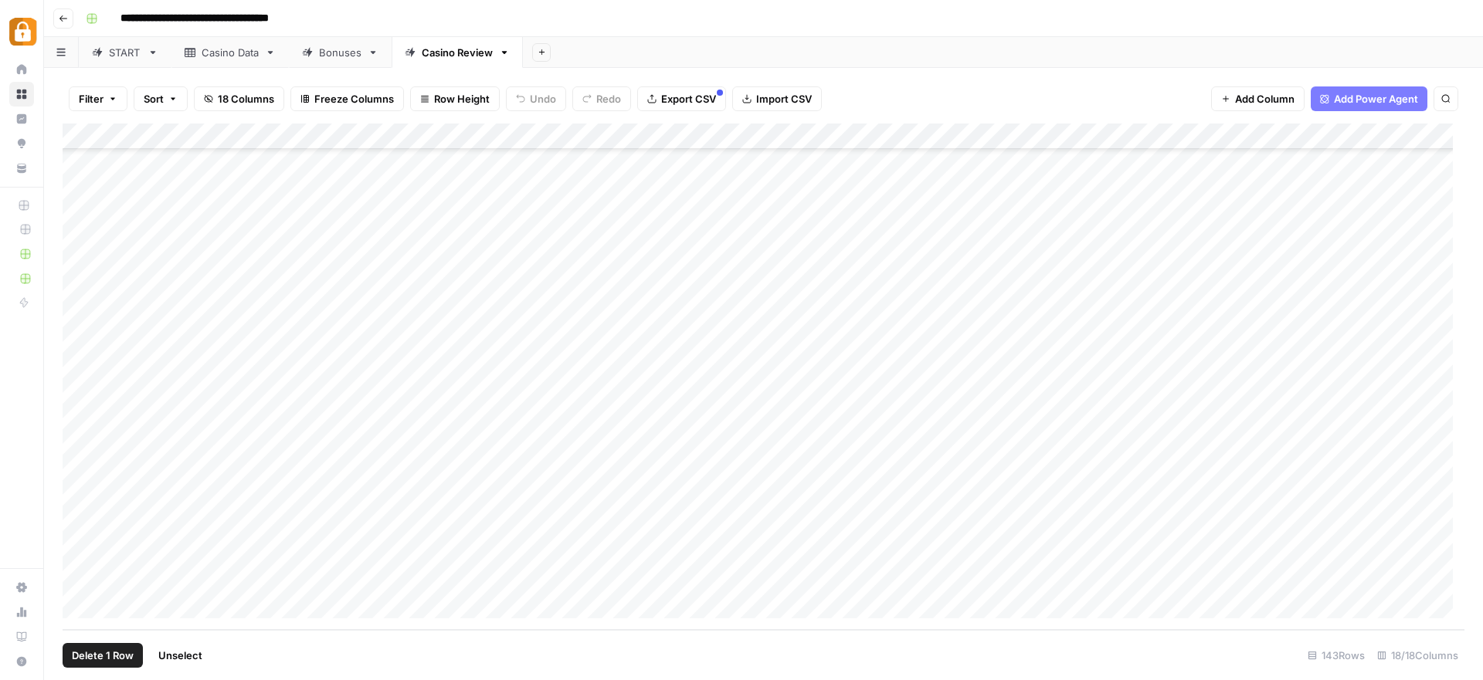
click at [87, 580] on div "Add Column" at bounding box center [764, 377] width 1402 height 507
click at [109, 652] on span "Delete 1 Row" at bounding box center [103, 655] width 62 height 15
click at [702, 185] on span "Delete" at bounding box center [686, 178] width 33 height 15
click at [133, 606] on div "Add Column" at bounding box center [764, 377] width 1402 height 507
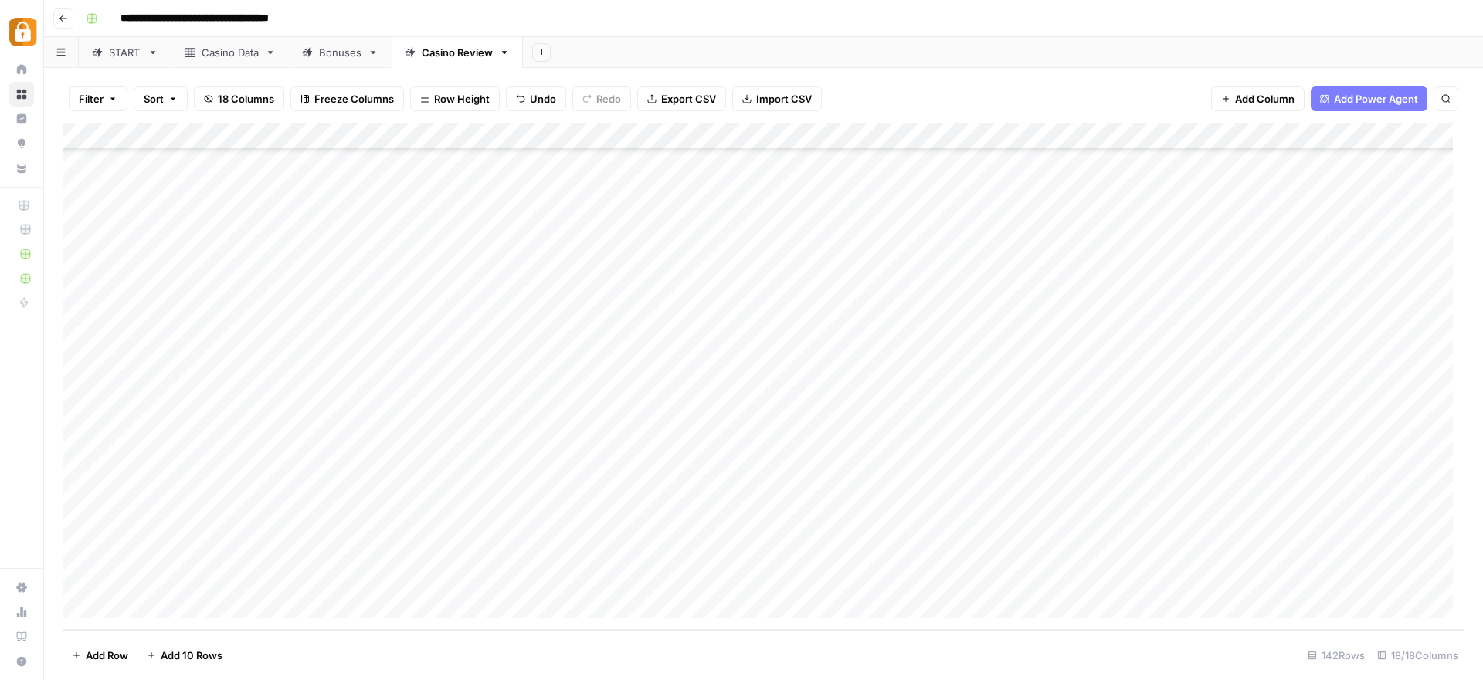
scroll to position [3311, 0]
click at [133, 606] on div "Add Column" at bounding box center [764, 377] width 1402 height 507
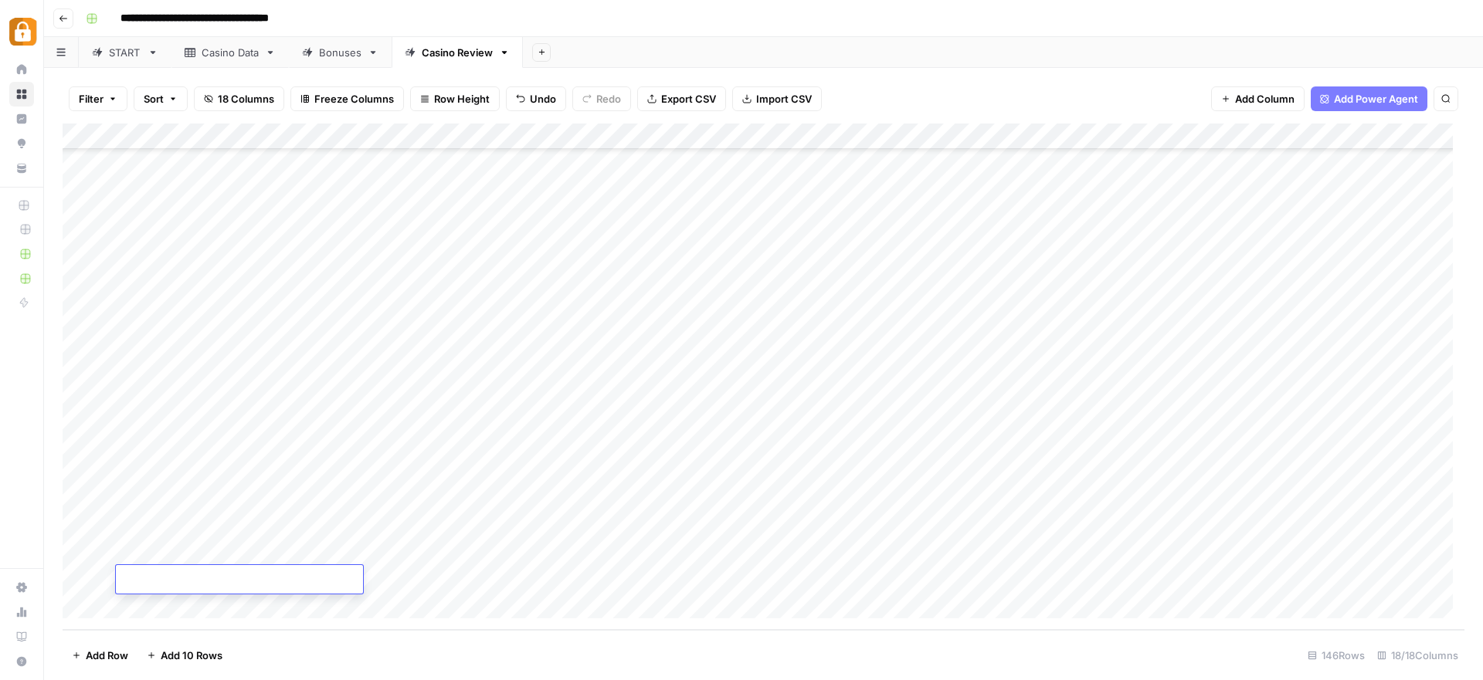
click at [133, 606] on div "Add Column" at bounding box center [764, 377] width 1402 height 507
click at [134, 607] on div "Add Column" at bounding box center [764, 377] width 1402 height 507
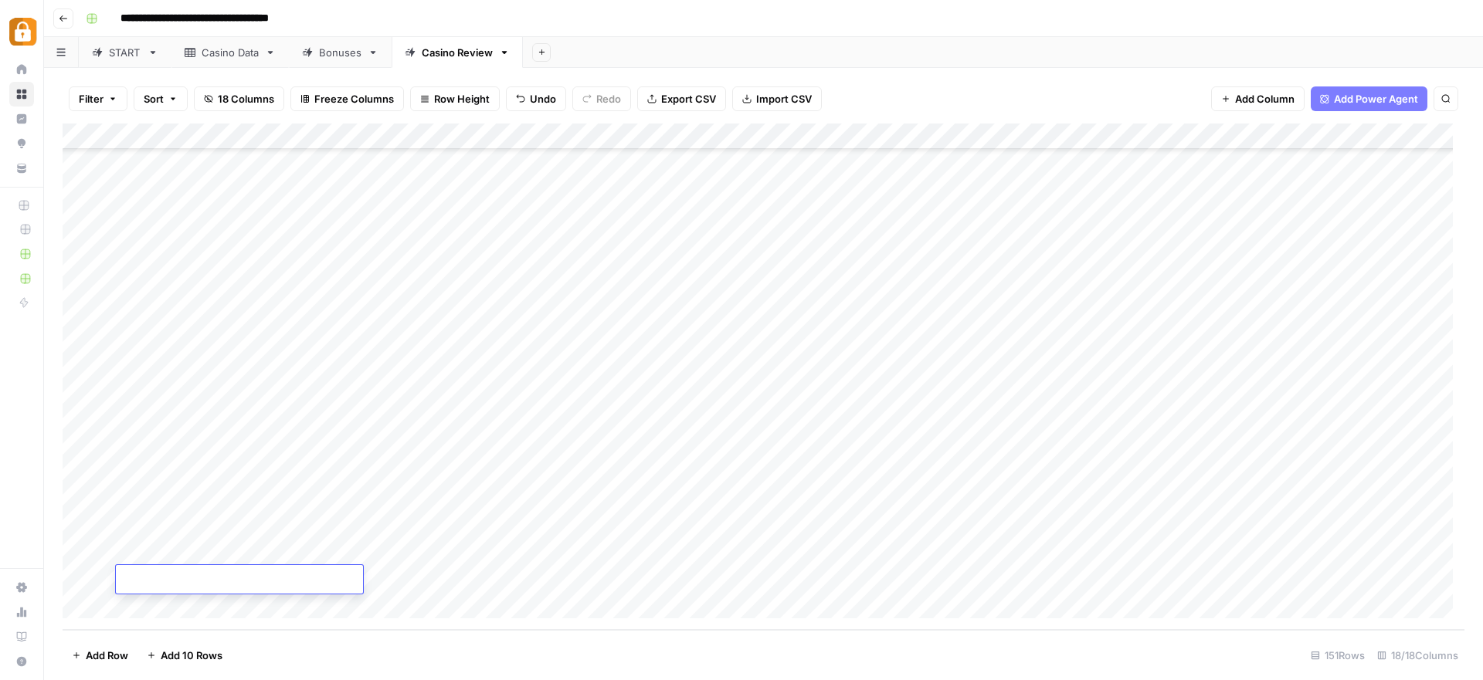
scroll to position [3413, 0]
click at [761, 569] on div "Add Column" at bounding box center [764, 377] width 1402 height 507
click at [327, 349] on div "Add Column" at bounding box center [764, 377] width 1402 height 507
click at [947, 523] on div "Add Column" at bounding box center [764, 377] width 1402 height 507
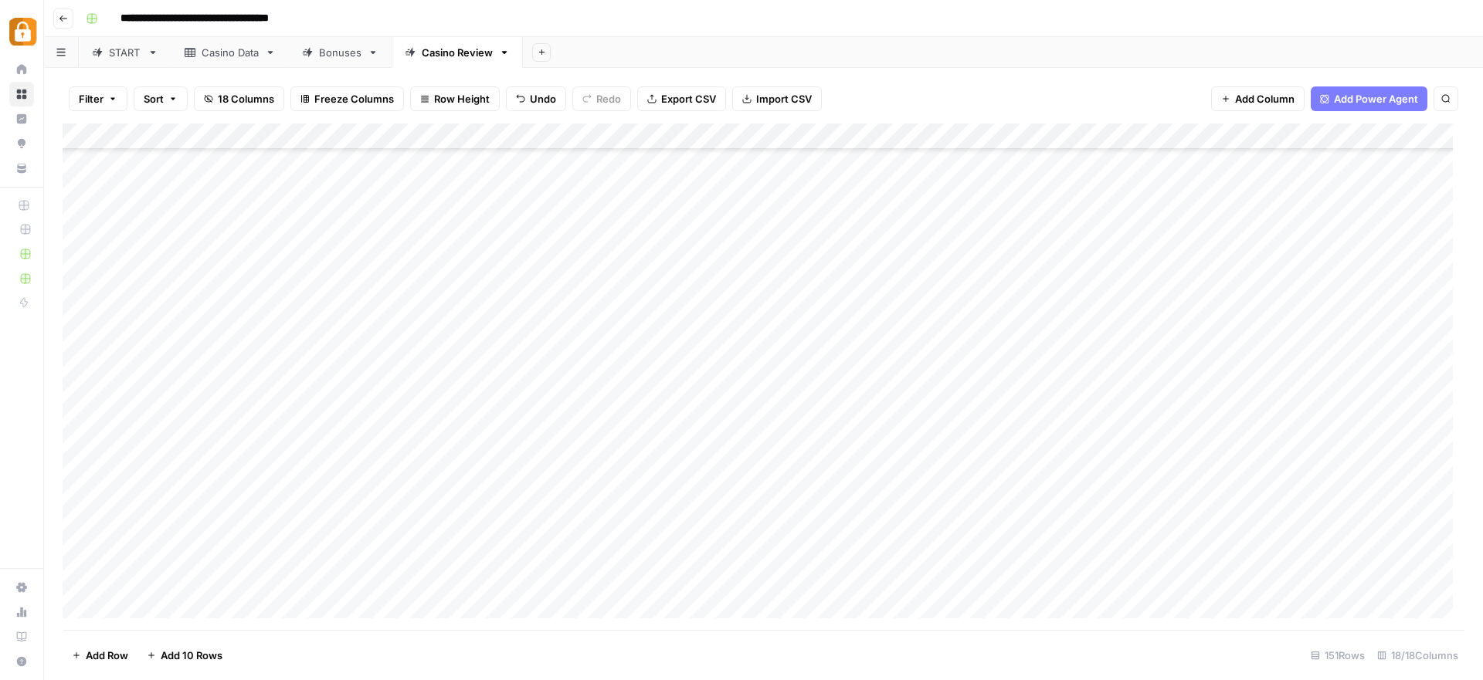
click at [1033, 507] on div "Add Column" at bounding box center [764, 377] width 1402 height 507
click at [1045, 481] on div "Add Column" at bounding box center [764, 377] width 1402 height 507
drag, startPoint x: 1036, startPoint y: 498, endPoint x: 1038, endPoint y: 526, distance: 27.8
click at [1037, 509] on div "Add Column" at bounding box center [764, 377] width 1402 height 507
drag, startPoint x: 1037, startPoint y: 529, endPoint x: 1038, endPoint y: 539, distance: 10.1
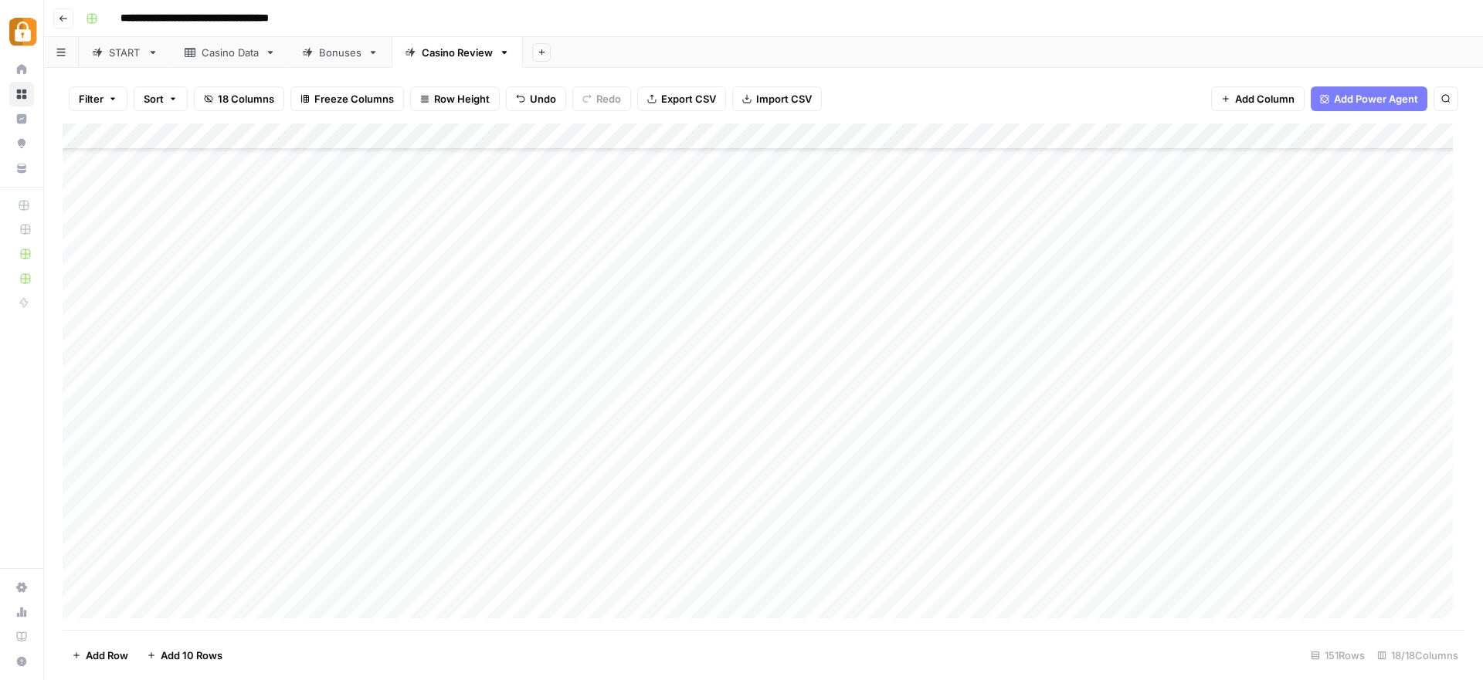
click at [1038, 537] on div "Add Column" at bounding box center [764, 377] width 1402 height 507
click at [672, 431] on div "Add Column" at bounding box center [764, 377] width 1402 height 507
click at [924, 443] on div "Add Column" at bounding box center [764, 377] width 1402 height 507
click at [908, 280] on div "Add Column" at bounding box center [764, 377] width 1402 height 507
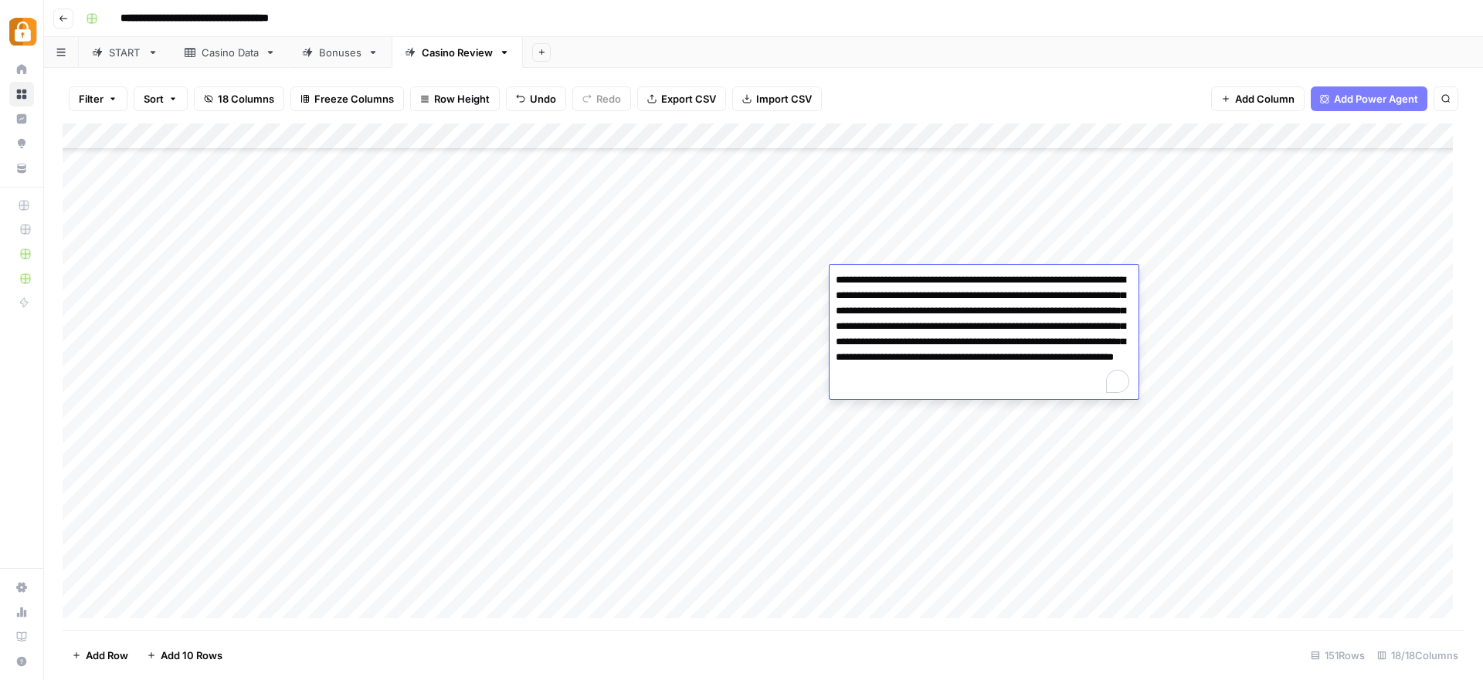
click at [934, 507] on div "Add Column" at bounding box center [764, 377] width 1402 height 507
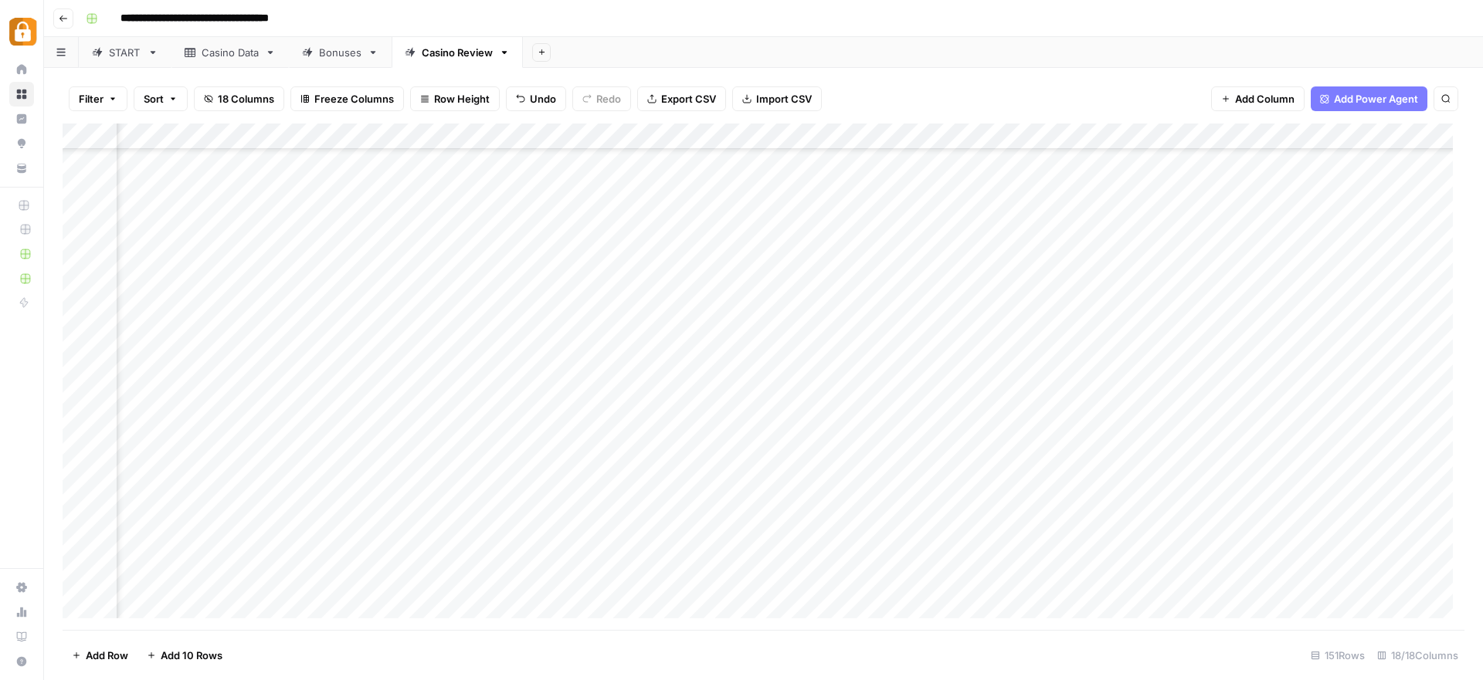
scroll to position [3395, 0]
click at [932, 380] on div "Add Column" at bounding box center [764, 377] width 1402 height 507
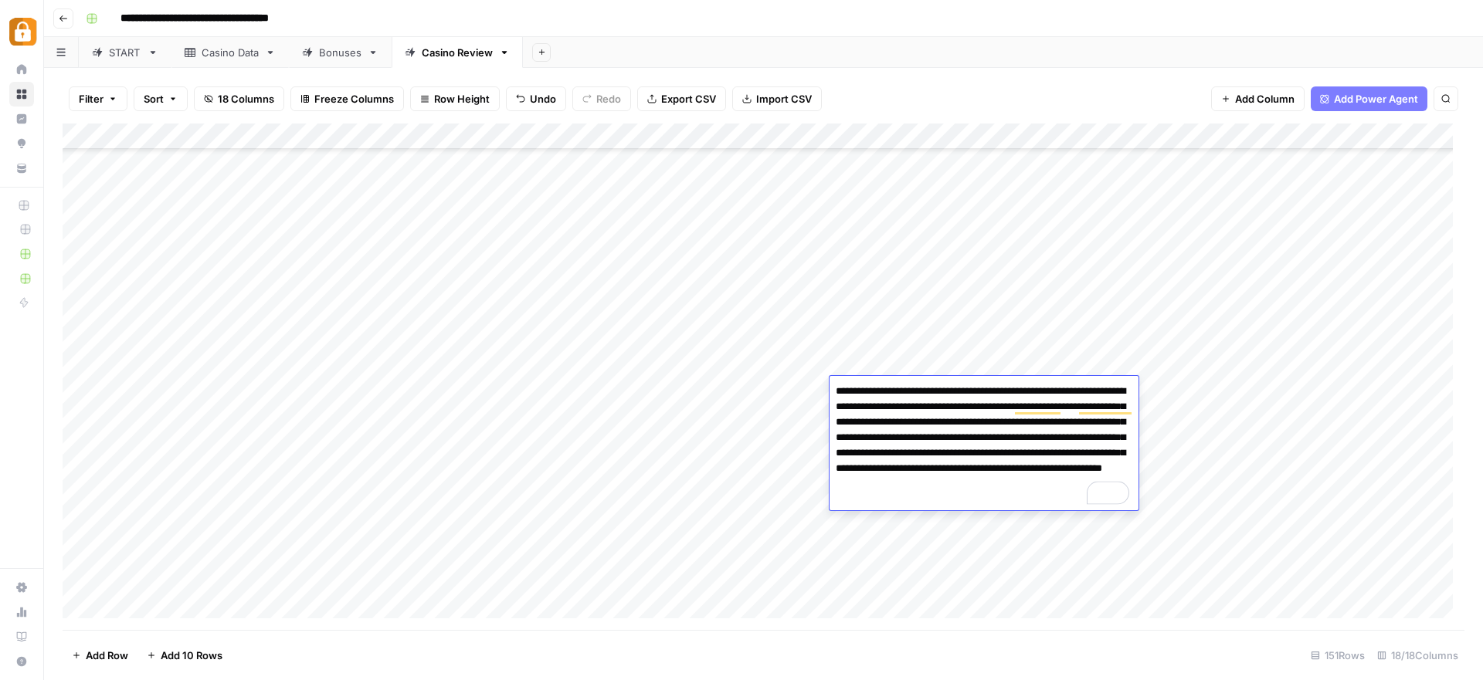
click at [913, 414] on textarea "**********" at bounding box center [984, 446] width 309 height 130
click at [972, 576] on div "Add Column" at bounding box center [764, 377] width 1402 height 507
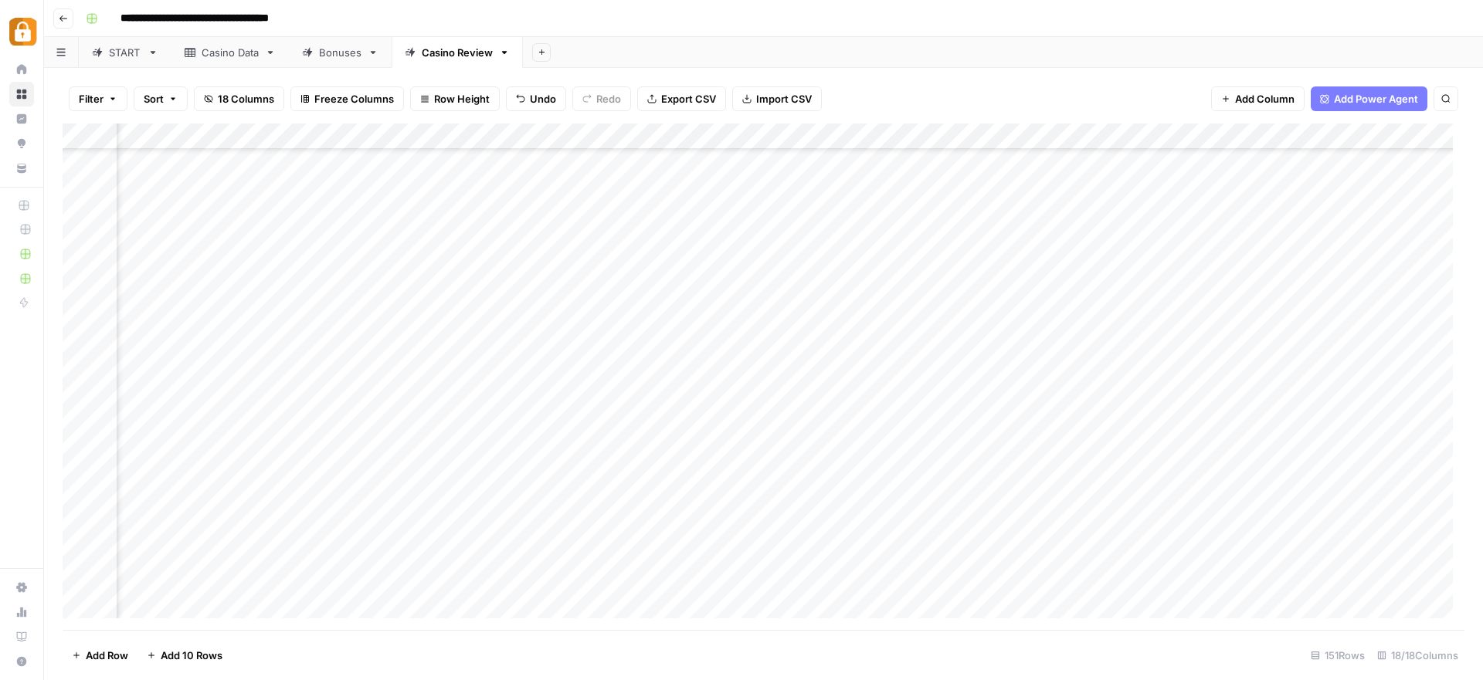
scroll to position [3395, 1674]
click at [1158, 358] on div "Add Column" at bounding box center [764, 377] width 1402 height 507
click at [1155, 389] on div "Add Column" at bounding box center [764, 377] width 1402 height 507
click at [1154, 417] on div "Add Column" at bounding box center [764, 377] width 1402 height 507
click at [1152, 440] on div "Add Column" at bounding box center [764, 377] width 1402 height 507
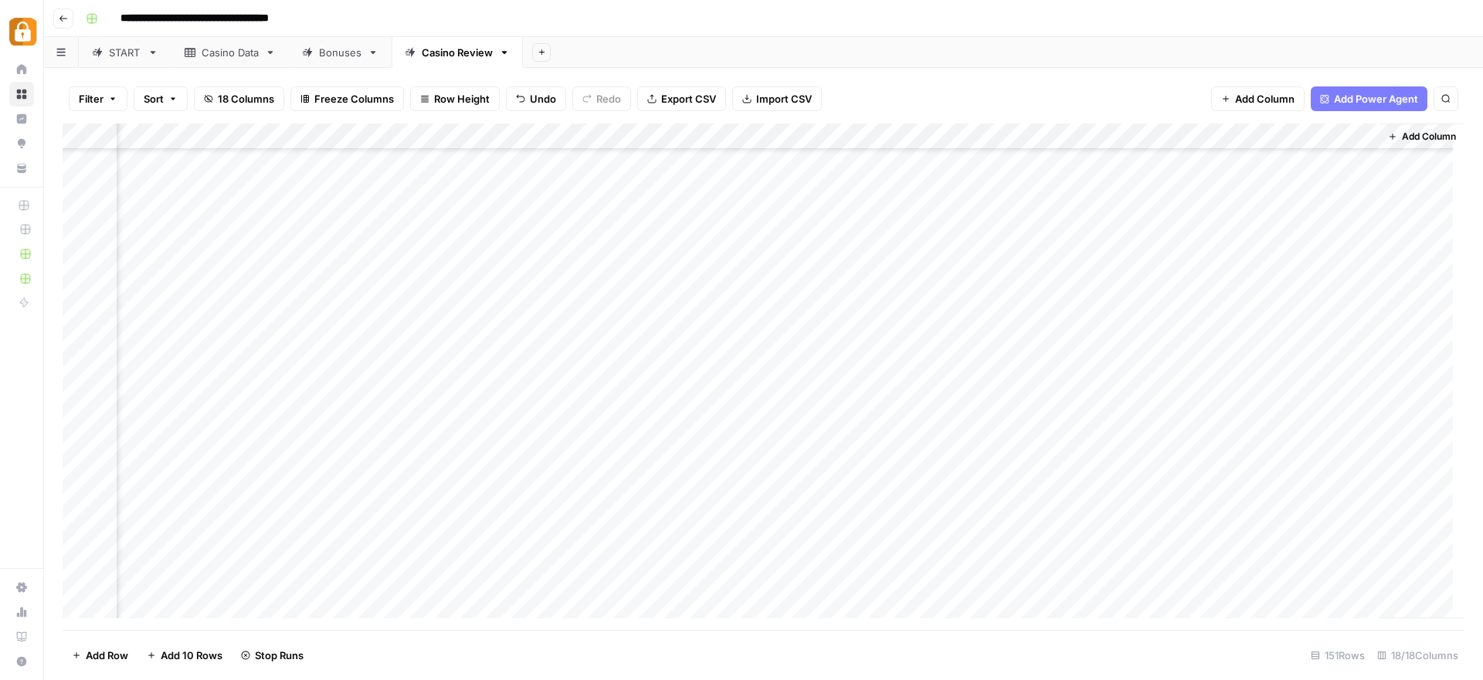
click at [1157, 466] on div "Add Column" at bounding box center [764, 377] width 1402 height 507
click at [922, 544] on div "Add Column" at bounding box center [764, 377] width 1402 height 507
click at [652, 595] on div "Add Column" at bounding box center [764, 377] width 1402 height 507
click at [128, 54] on div "START" at bounding box center [125, 52] width 32 height 15
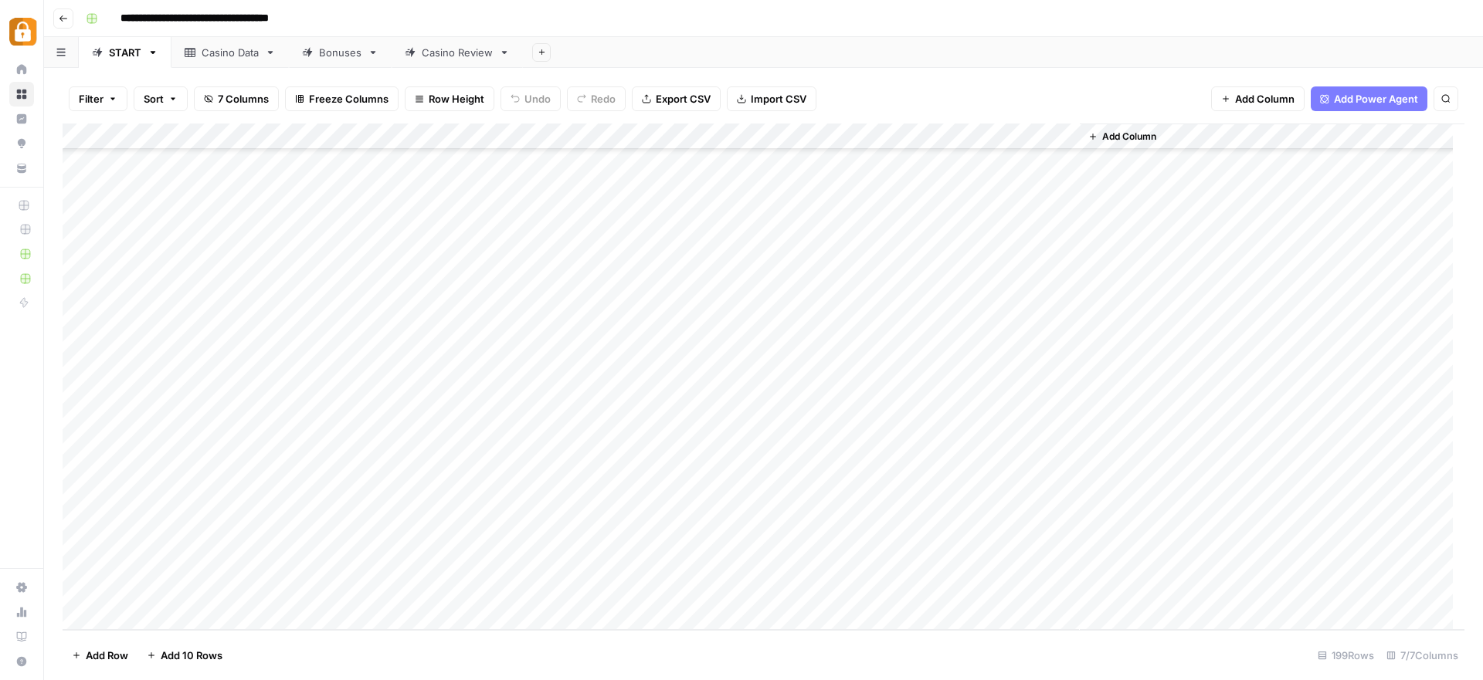
click at [226, 49] on div "Casino Data" at bounding box center [230, 52] width 57 height 15
click at [349, 46] on div "Bonuses" at bounding box center [340, 52] width 42 height 15
click at [447, 57] on div "Casino Review" at bounding box center [457, 52] width 71 height 15
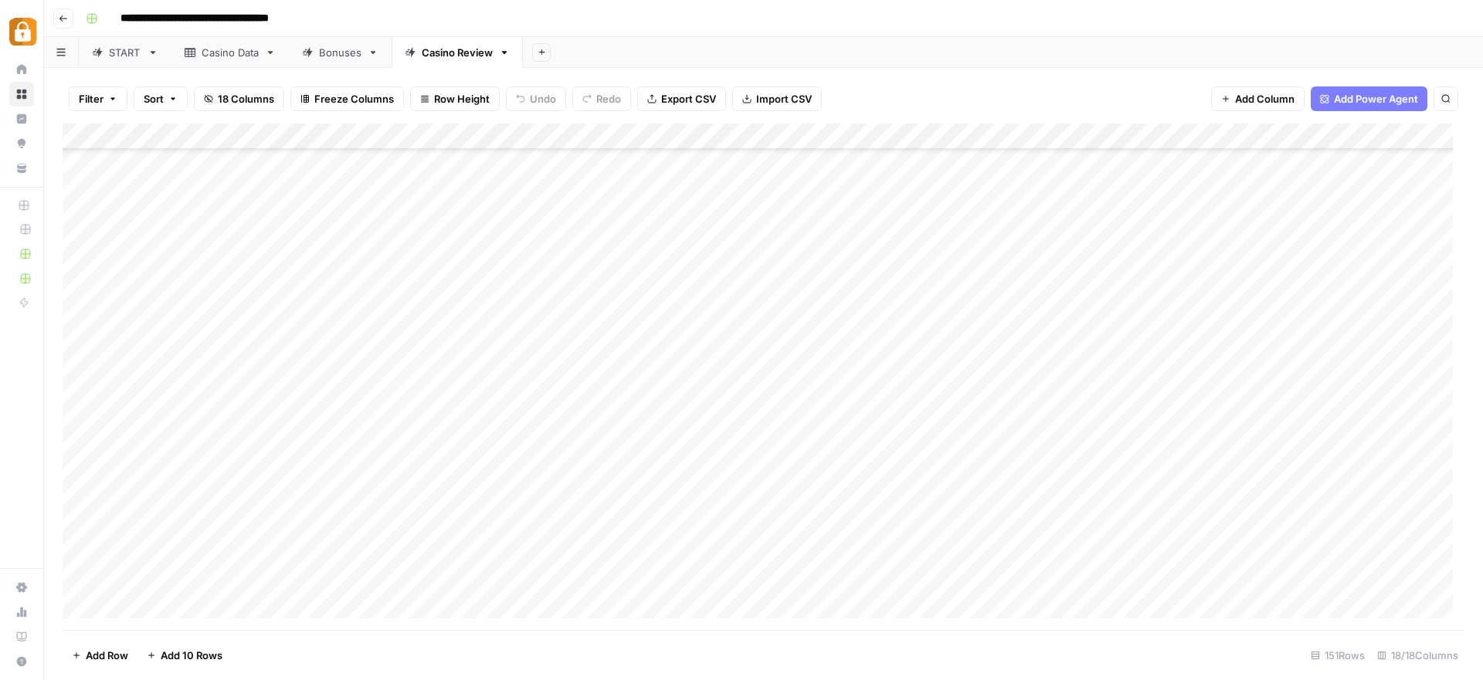
click at [121, 57] on div "START" at bounding box center [125, 52] width 32 height 15
click at [248, 53] on div "Casino Data" at bounding box center [230, 52] width 57 height 15
click at [78, 554] on div "Add Column" at bounding box center [764, 377] width 1402 height 507
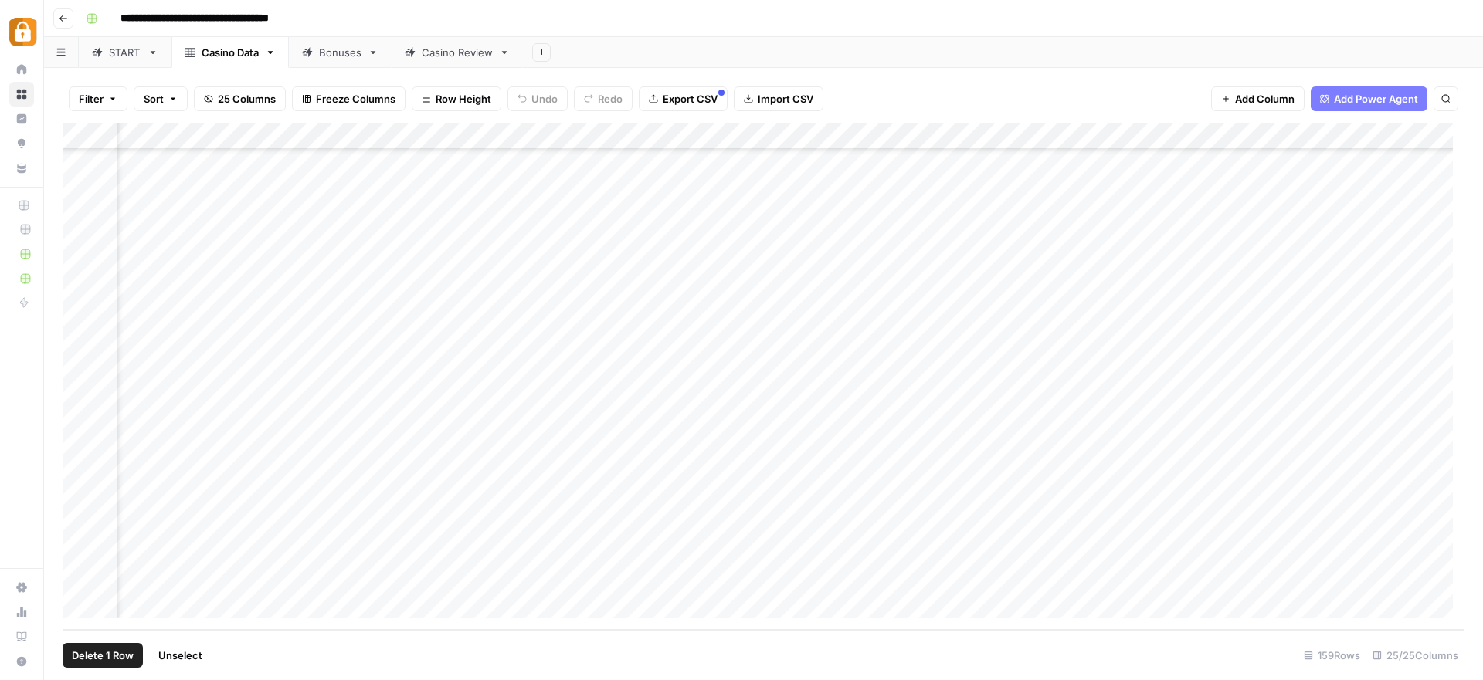
scroll to position [3731, 2396]
click at [1034, 552] on div "Add Column" at bounding box center [764, 377] width 1402 height 507
click at [445, 56] on div "Casino Review" at bounding box center [457, 52] width 71 height 15
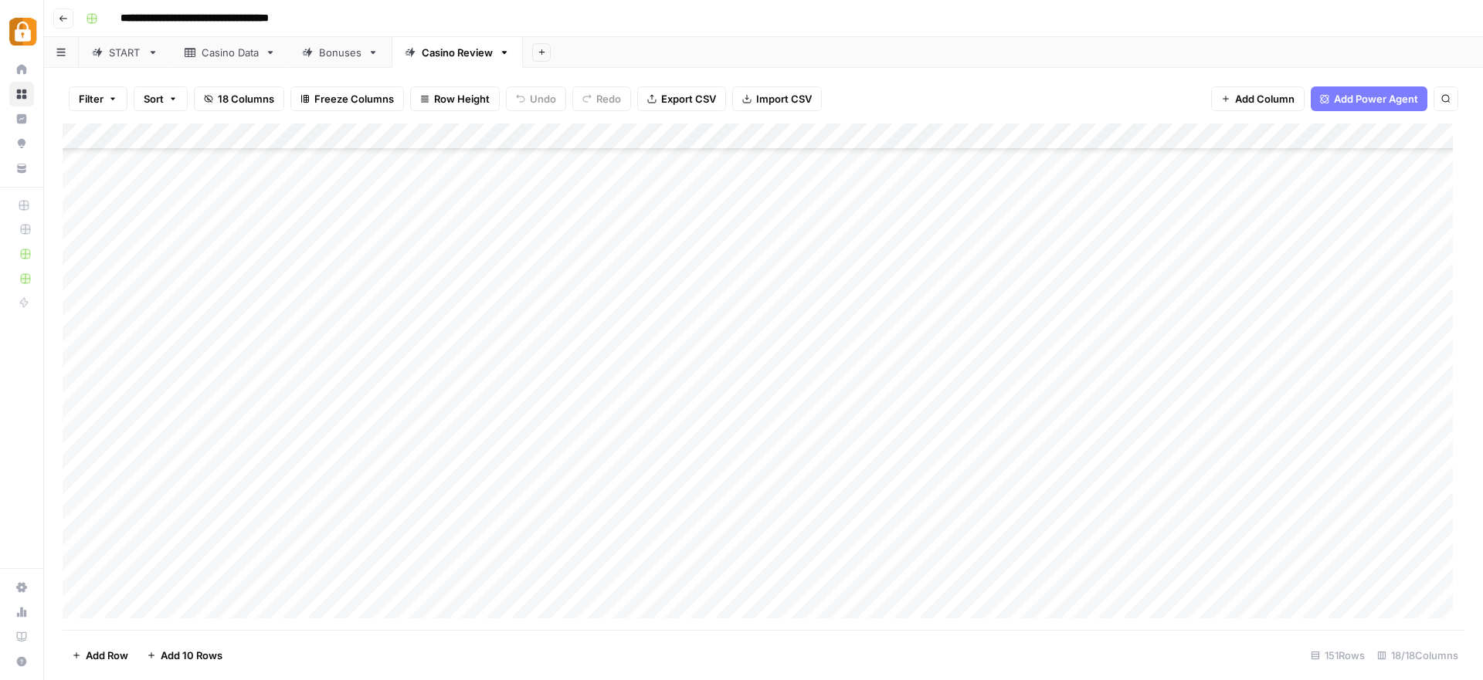
click at [225, 56] on div "Casino Data" at bounding box center [230, 52] width 57 height 15
click at [178, 558] on div "Add Column" at bounding box center [764, 377] width 1402 height 507
click at [83, 554] on div "Add Column" at bounding box center [764, 377] width 1402 height 507
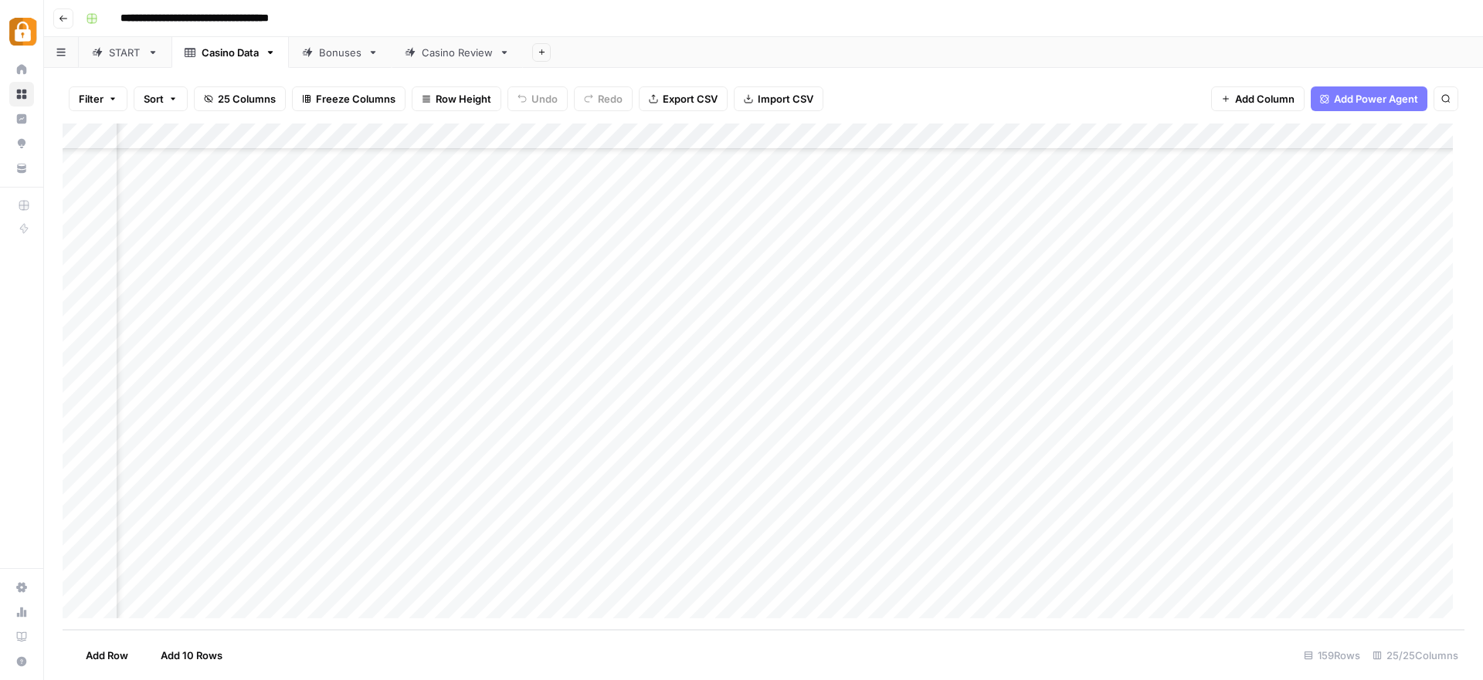
click at [828, 525] on div "Add Column" at bounding box center [764, 377] width 1402 height 507
click at [837, 557] on div "Add Column" at bounding box center [764, 377] width 1402 height 507
drag, startPoint x: 984, startPoint y: 630, endPoint x: 857, endPoint y: 635, distance: 127.5
click at [854, 636] on footer "Add Row Add 10 Rows 159 Rows 25/25 Columns" at bounding box center [764, 655] width 1402 height 50
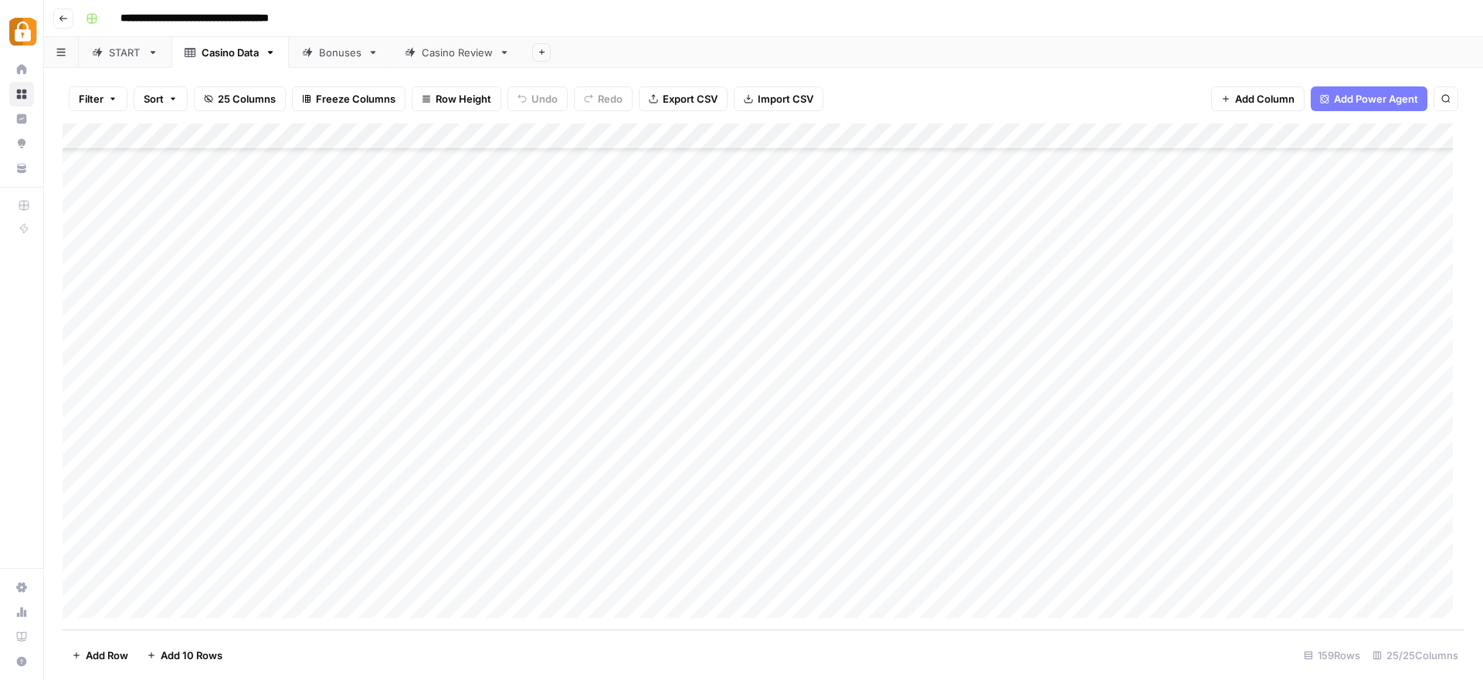
click at [208, 558] on div "Add Column" at bounding box center [764, 377] width 1402 height 507
click at [115, 59] on div "START" at bounding box center [125, 52] width 32 height 15
click at [185, 358] on div "Add Column" at bounding box center [764, 377] width 1402 height 507
click at [587, 355] on div "Add Column" at bounding box center [764, 377] width 1402 height 507
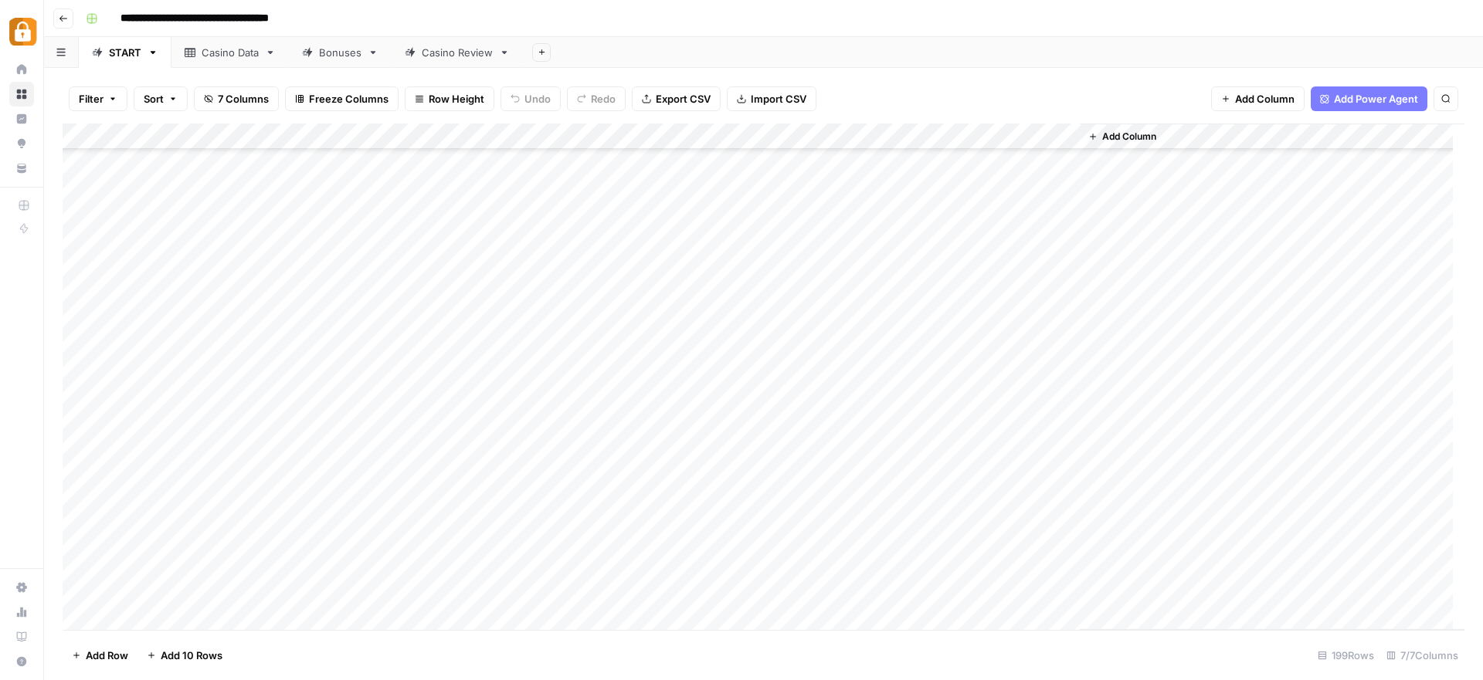
click at [228, 49] on div "Casino Data" at bounding box center [230, 52] width 57 height 15
click at [134, 53] on div "START" at bounding box center [125, 52] width 32 height 15
click at [196, 531] on div "Add Column" at bounding box center [764, 377] width 1402 height 507
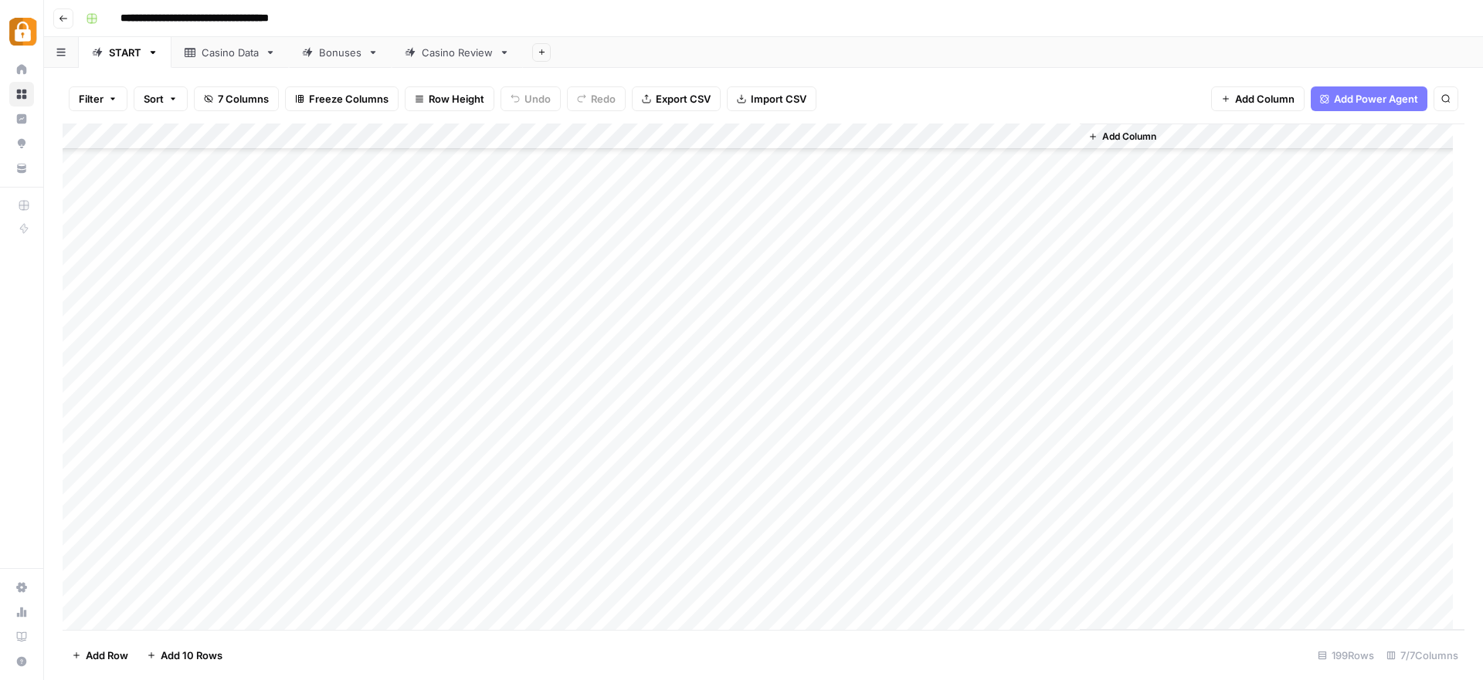
click at [224, 59] on div "Casino Data" at bounding box center [230, 52] width 57 height 15
click at [209, 575] on div "Add Column" at bounding box center [764, 377] width 1402 height 507
click at [433, 52] on div "Casino Review" at bounding box center [457, 52] width 71 height 15
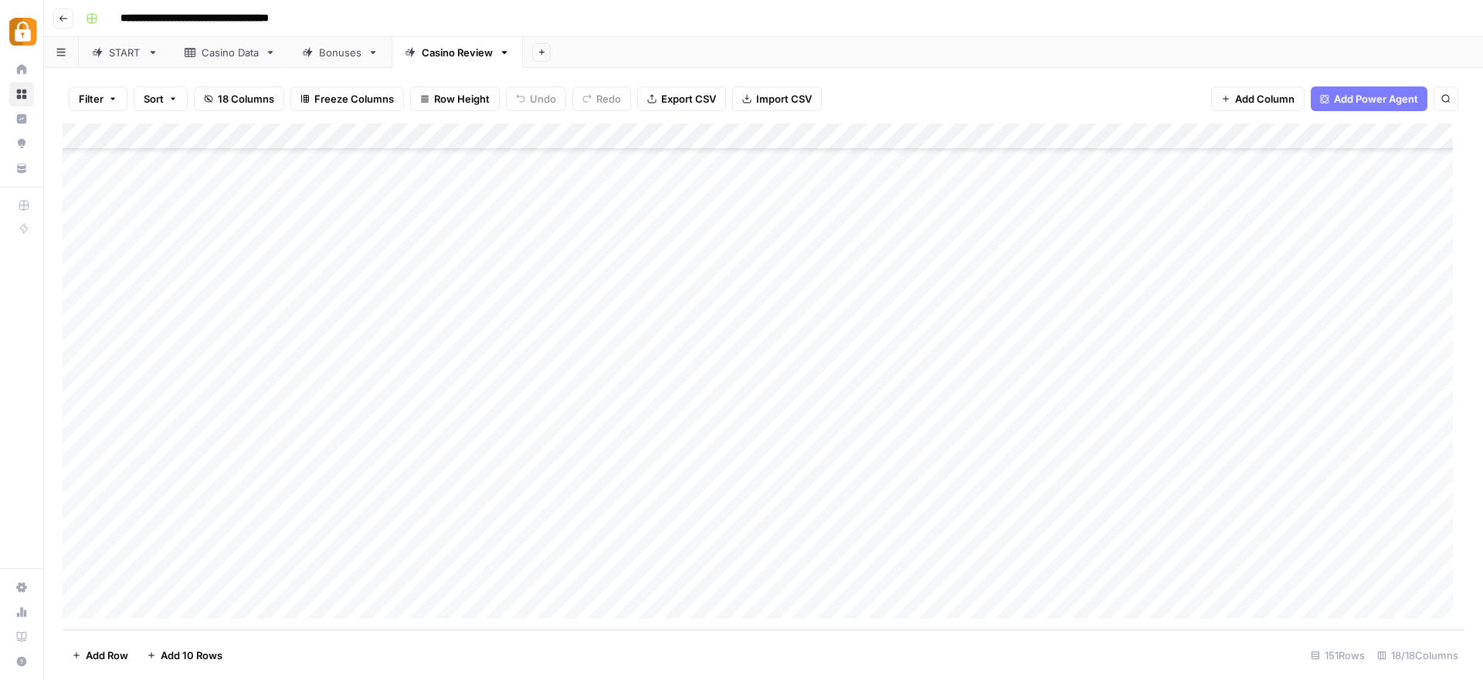
click at [364, 375] on div "Add Column" at bounding box center [764, 377] width 1402 height 507
click at [232, 53] on div "Casino Data" at bounding box center [230, 52] width 57 height 15
click at [461, 49] on div "Casino Review" at bounding box center [457, 52] width 71 height 15
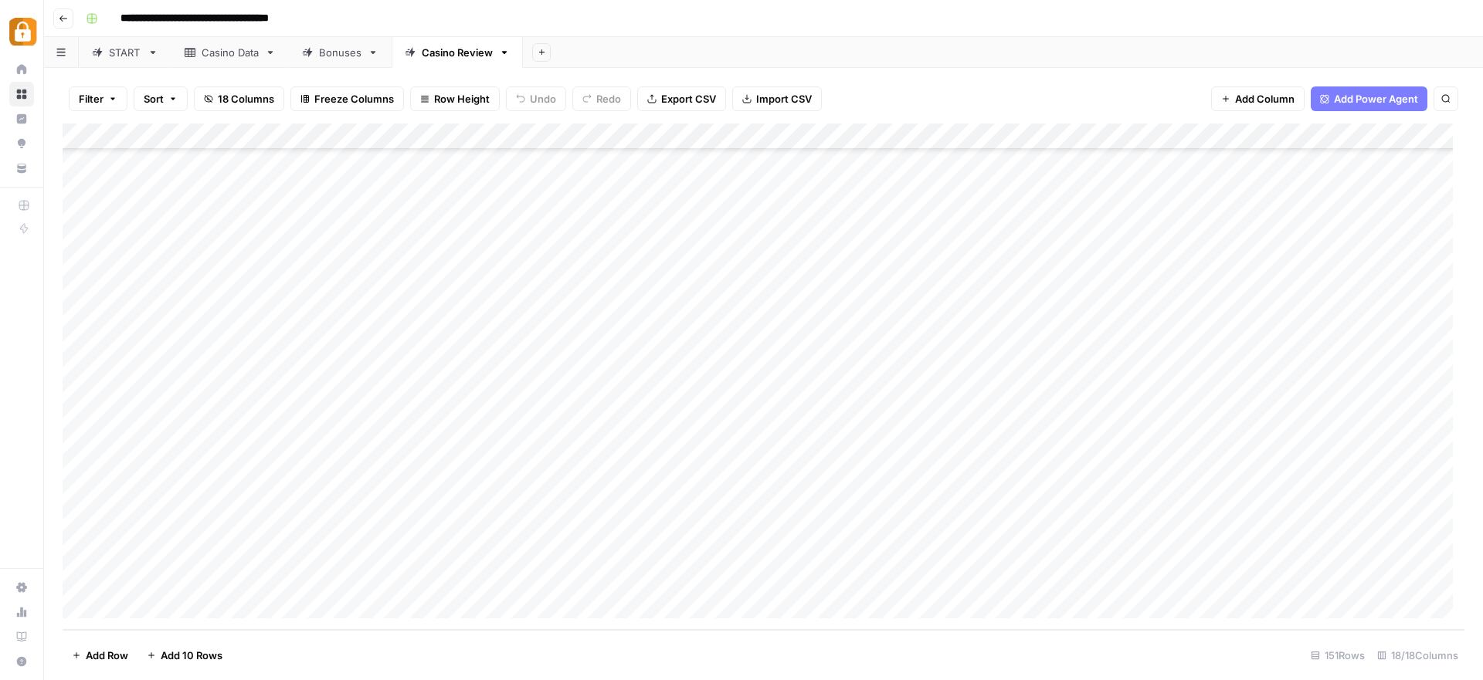
click at [277, 374] on div "Add Column" at bounding box center [764, 377] width 1402 height 507
click at [222, 341] on div "Add Column" at bounding box center [764, 377] width 1402 height 507
drag, startPoint x: 253, startPoint y: 355, endPoint x: 254, endPoint y: 369, distance: 14.8
click at [254, 369] on div "Add Column" at bounding box center [764, 377] width 1402 height 507
click at [623, 377] on div "Add Column" at bounding box center [764, 377] width 1402 height 507
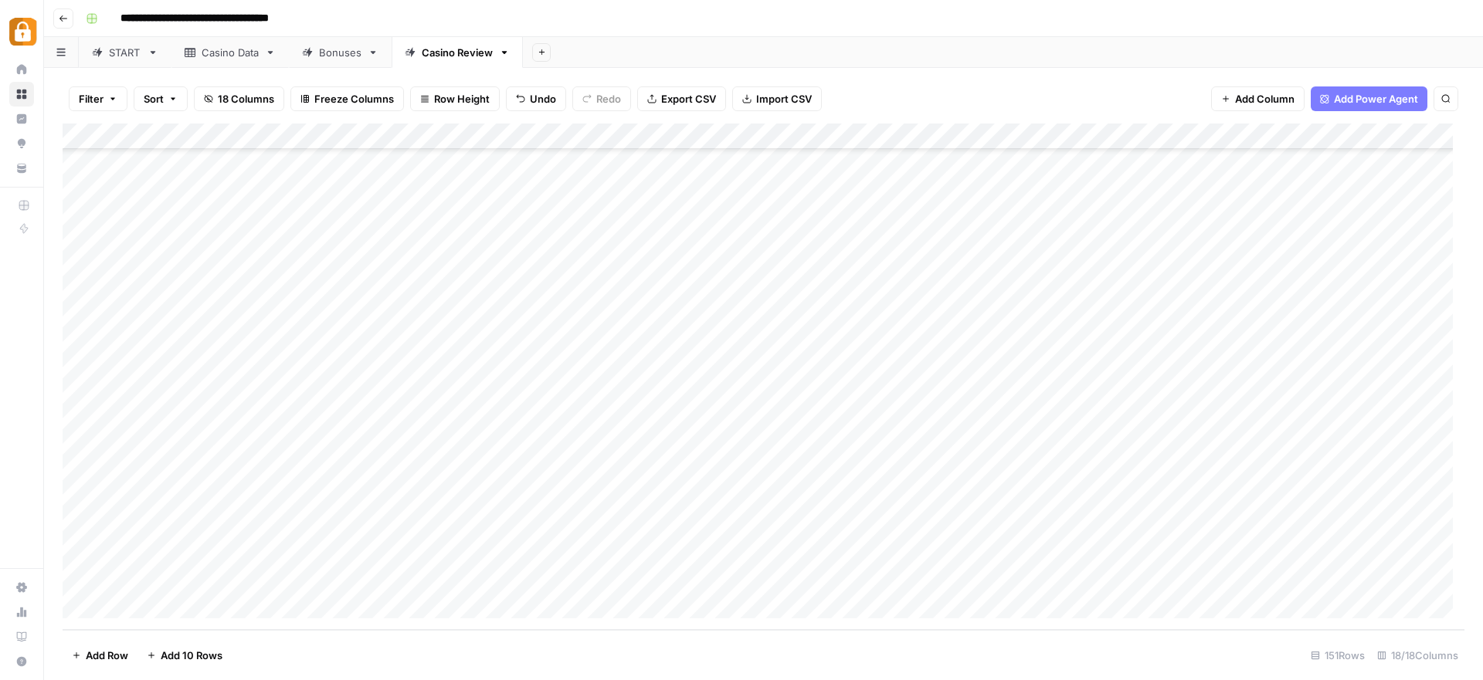
click at [464, 368] on div "Add Column" at bounding box center [764, 377] width 1402 height 507
click at [1165, 487] on div "Add Column" at bounding box center [764, 377] width 1402 height 507
click at [226, 50] on div "Casino Data" at bounding box center [230, 52] width 57 height 15
click at [481, 57] on div "Casino Review" at bounding box center [457, 52] width 71 height 15
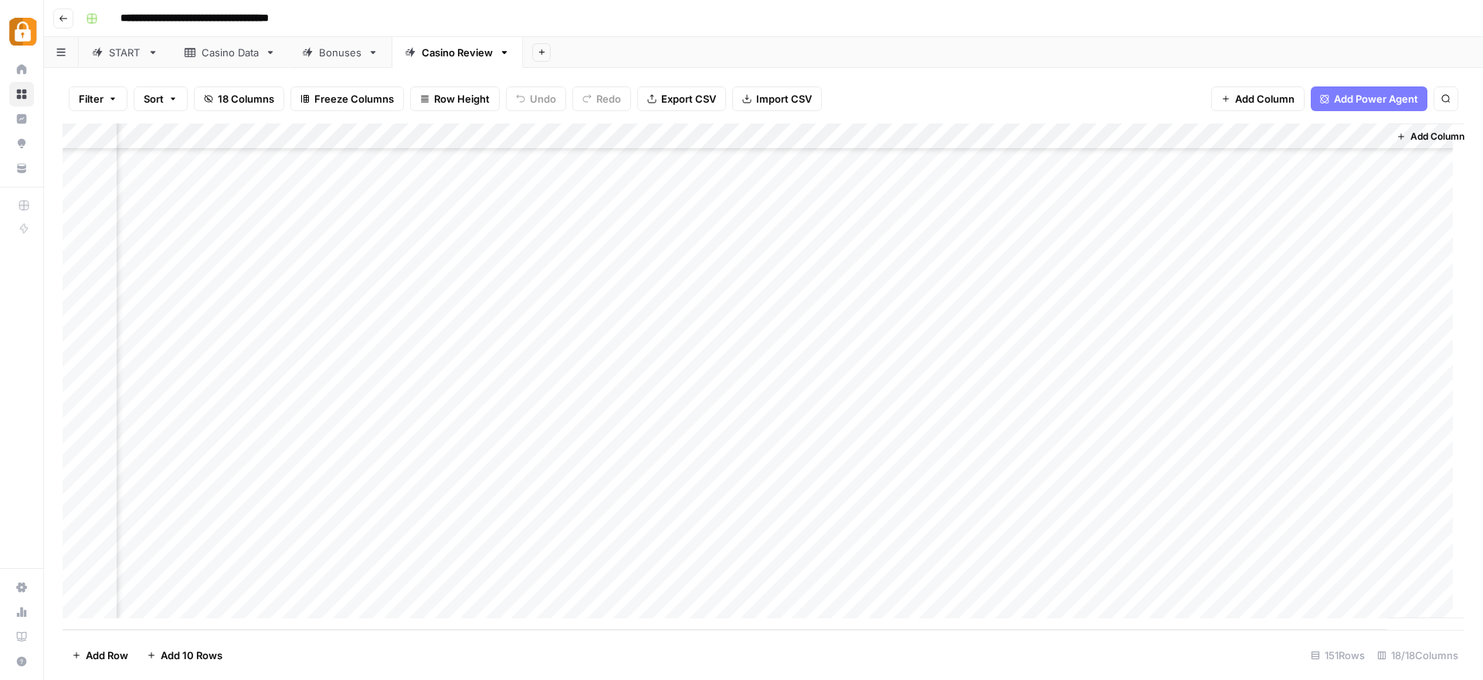
scroll to position [3521, 1674]
click at [1161, 368] on div "Add Column" at bounding box center [764, 377] width 1402 height 507
click at [83, 289] on div "Add Column" at bounding box center [764, 377] width 1402 height 507
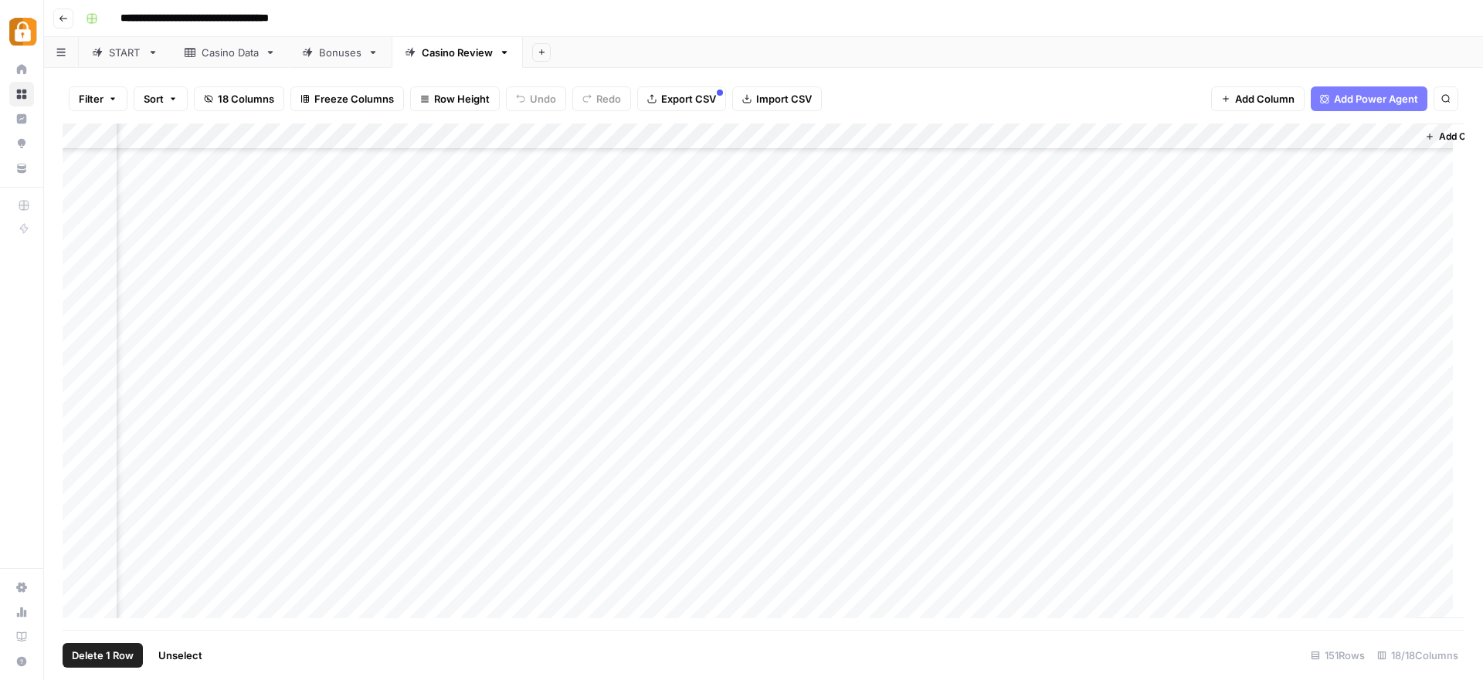
click at [1210, 491] on div "Add Column" at bounding box center [764, 377] width 1402 height 507
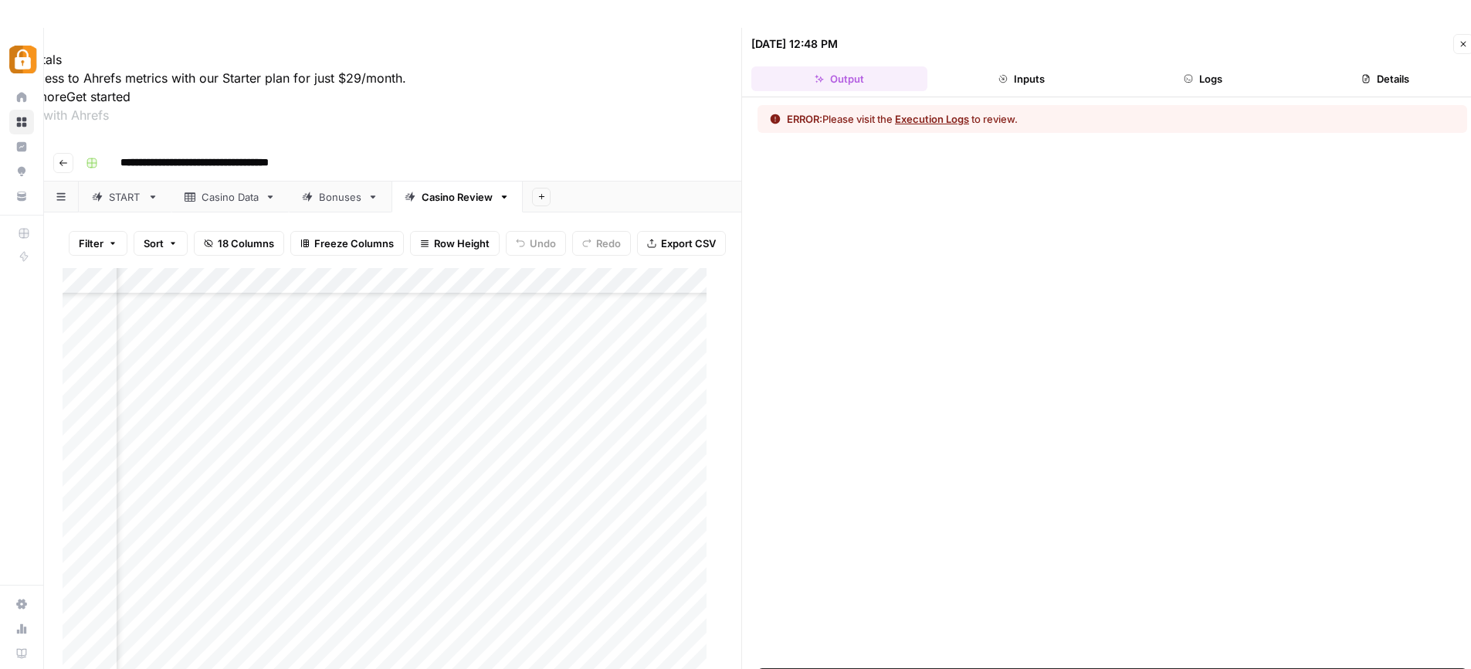
click at [877, 285] on div "ERROR: Please visit the Execution Logs to review." at bounding box center [1112, 382] width 741 height 571
click at [1467, 45] on icon "button" at bounding box center [1463, 43] width 9 height 9
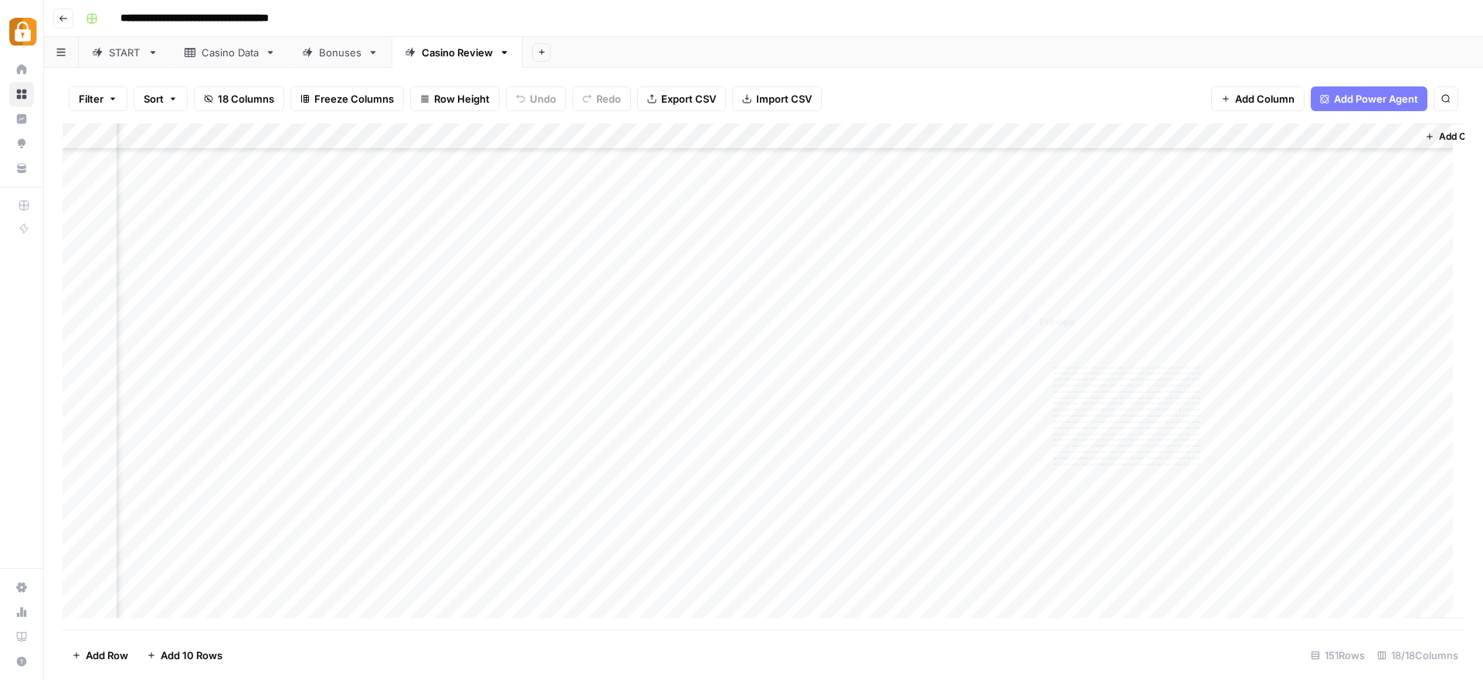
click at [1027, 572] on div "Add Column" at bounding box center [764, 377] width 1402 height 507
click at [1047, 517] on div "Add Column" at bounding box center [764, 377] width 1402 height 507
click at [1213, 492] on div "Add Column" at bounding box center [764, 377] width 1402 height 507
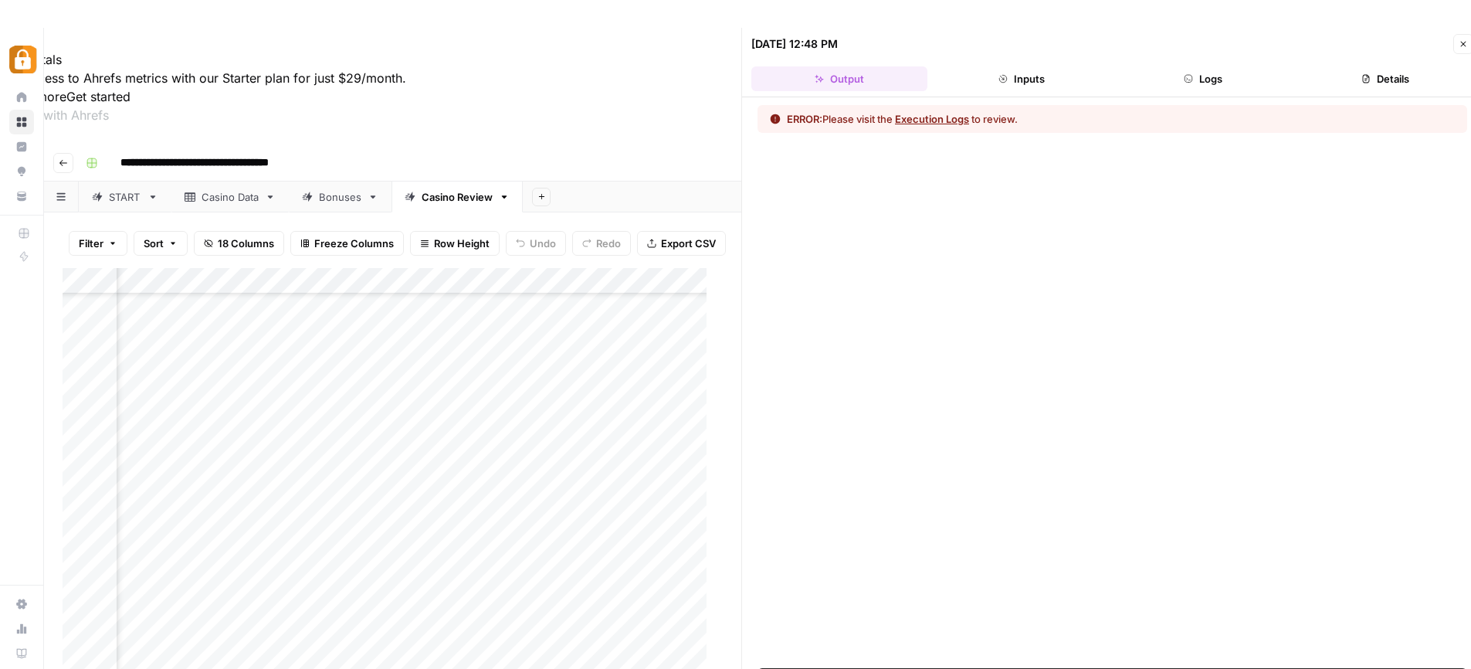
click at [948, 123] on button "Execution Logs" at bounding box center [932, 118] width 74 height 15
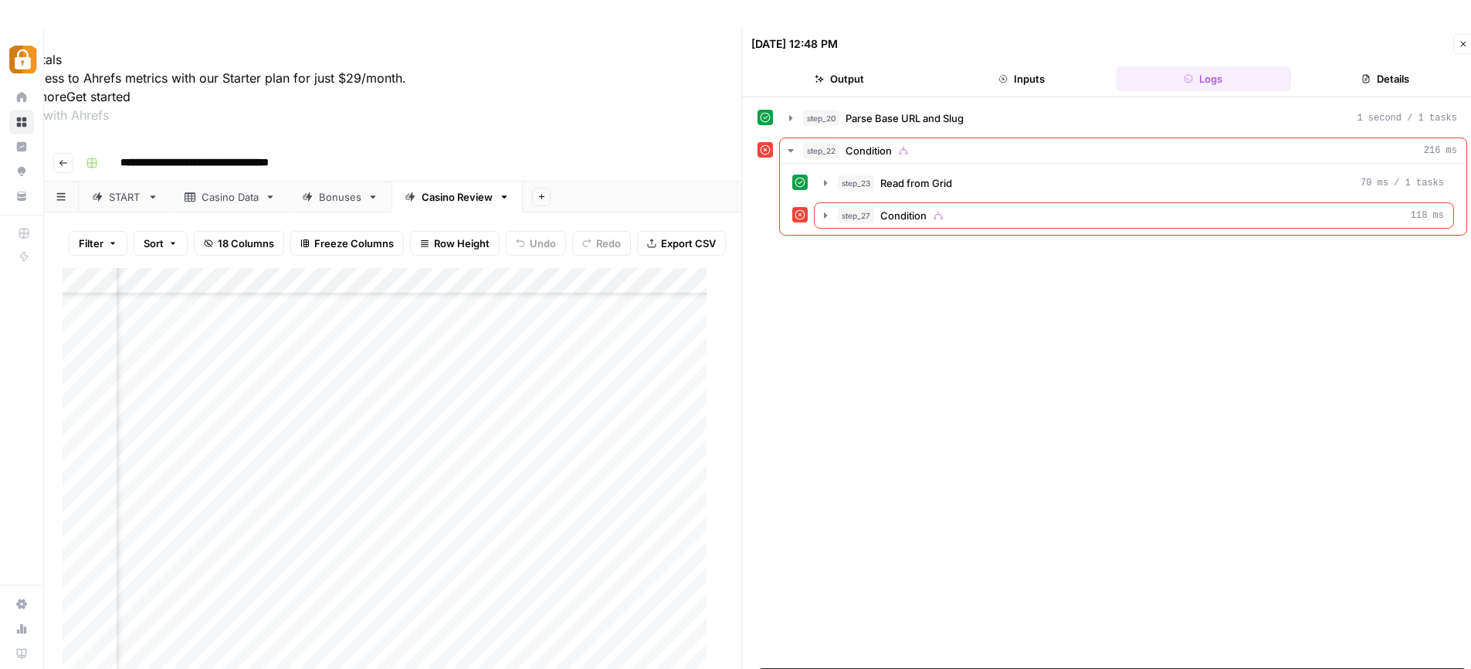
click at [956, 303] on div "step_20 Parse Base URL and Slug 1 second / 1 tasks step_22 Condition 216 ms ste…" at bounding box center [1113, 382] width 710 height 555
click at [826, 217] on icon "button" at bounding box center [825, 215] width 12 height 12
click at [861, 249] on icon "button" at bounding box center [860, 248] width 12 height 12
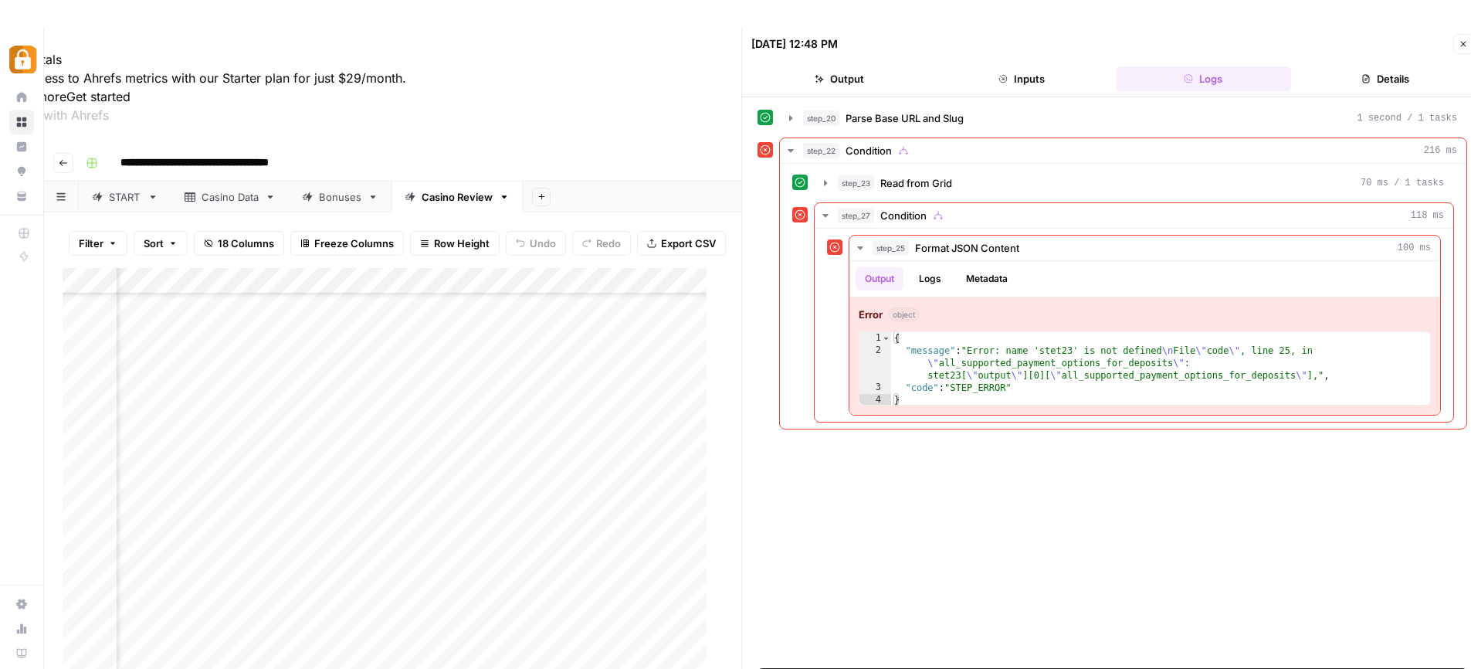
click at [1463, 41] on icon "button" at bounding box center [1463, 43] width 9 height 9
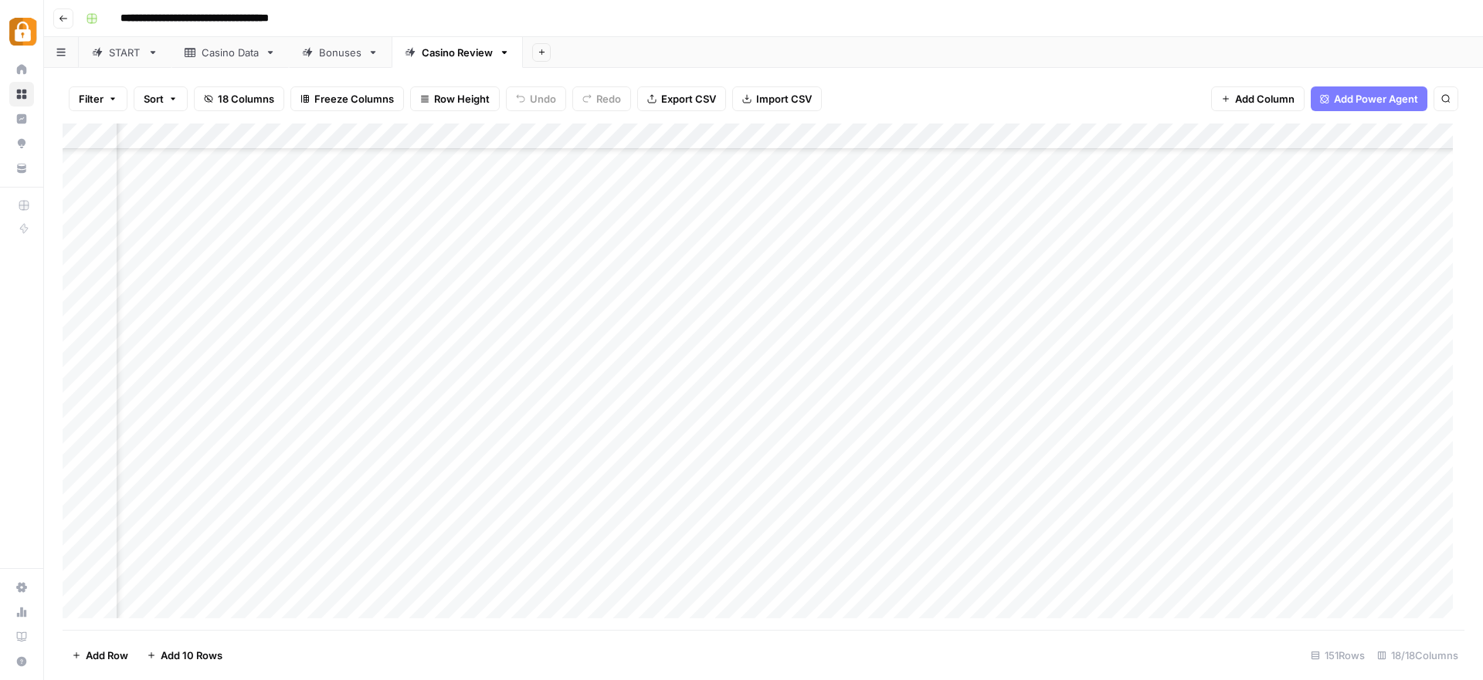
scroll to position [3394, 0]
click at [330, 490] on div "Add Column" at bounding box center [764, 377] width 1402 height 507
click at [226, 60] on link "Casino Data" at bounding box center [229, 52] width 117 height 31
click at [186, 584] on div "Add Column" at bounding box center [764, 377] width 1402 height 507
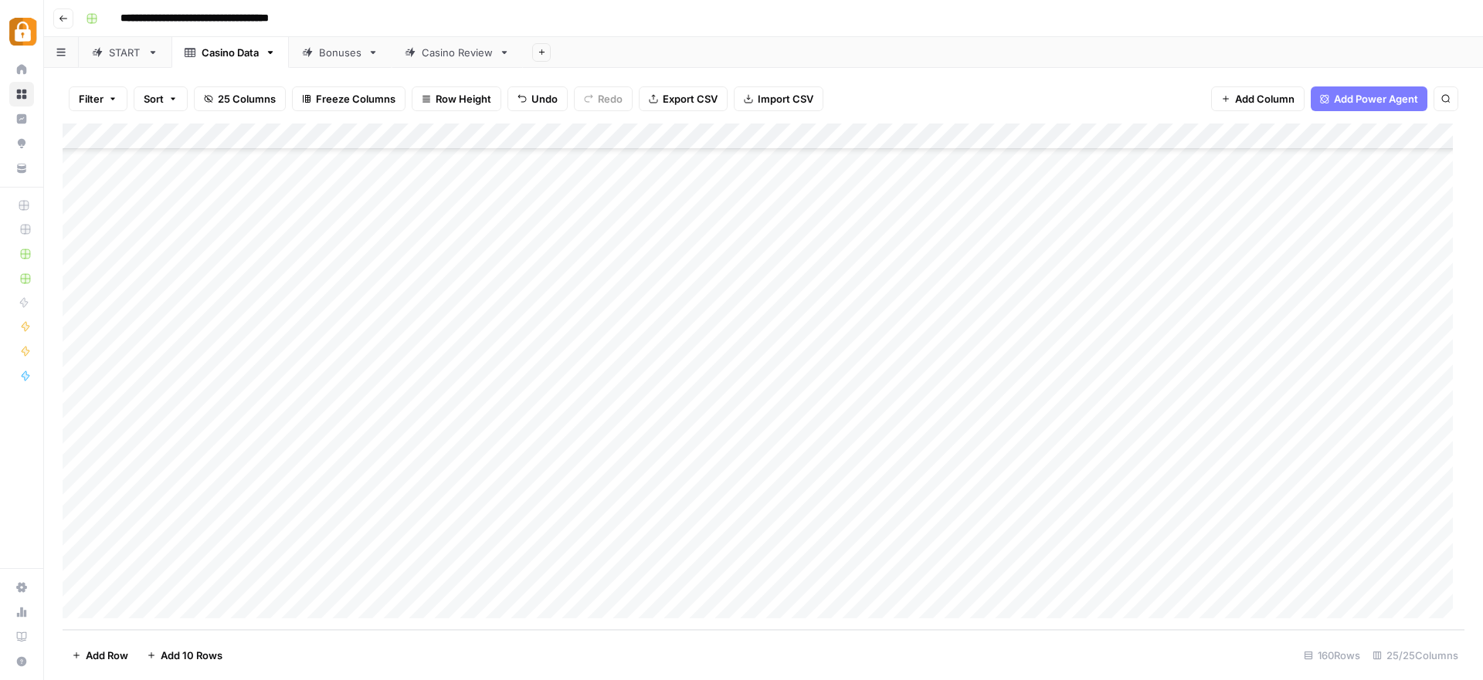
click at [447, 59] on div "Casino Review" at bounding box center [457, 52] width 71 height 15
click at [1237, 369] on div "Add Column" at bounding box center [764, 377] width 1402 height 507
click at [1213, 371] on div "Add Column" at bounding box center [764, 377] width 1402 height 507
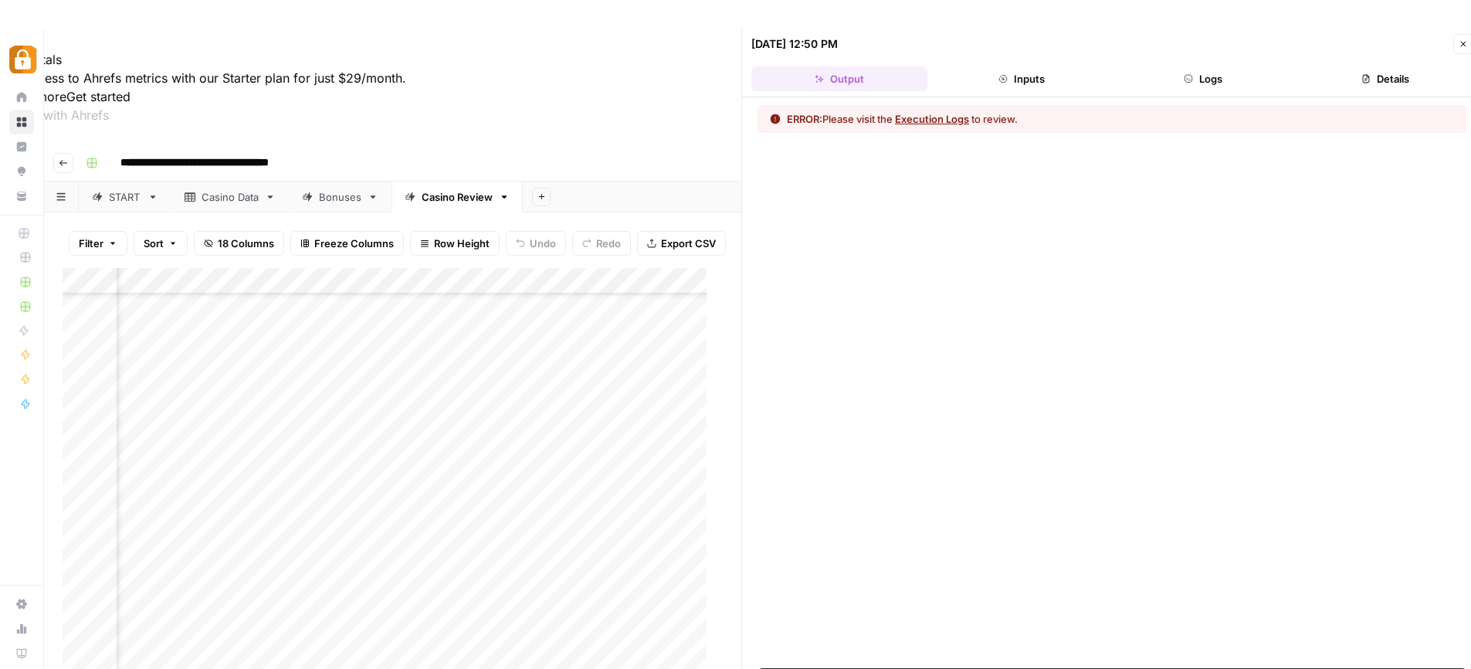
click at [1205, 75] on button "Logs" at bounding box center [1204, 78] width 176 height 25
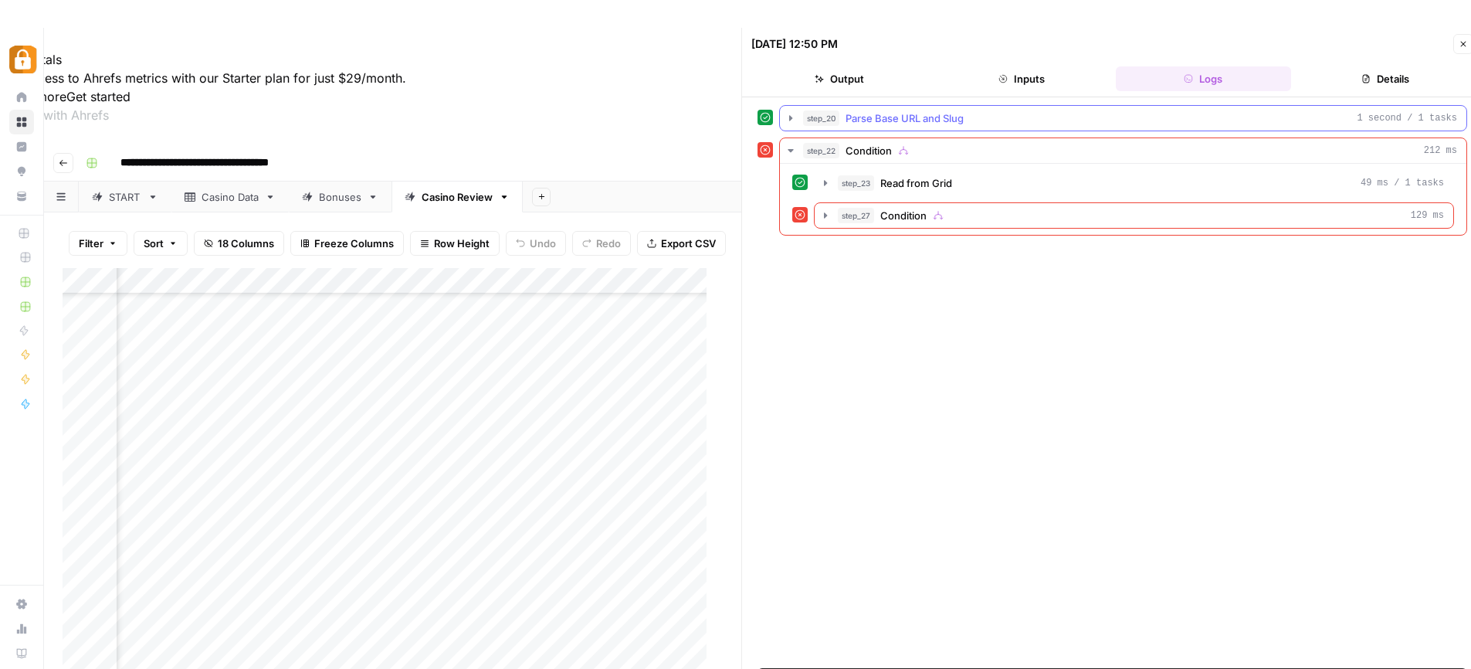
click at [792, 120] on icon "button" at bounding box center [791, 118] width 12 height 12
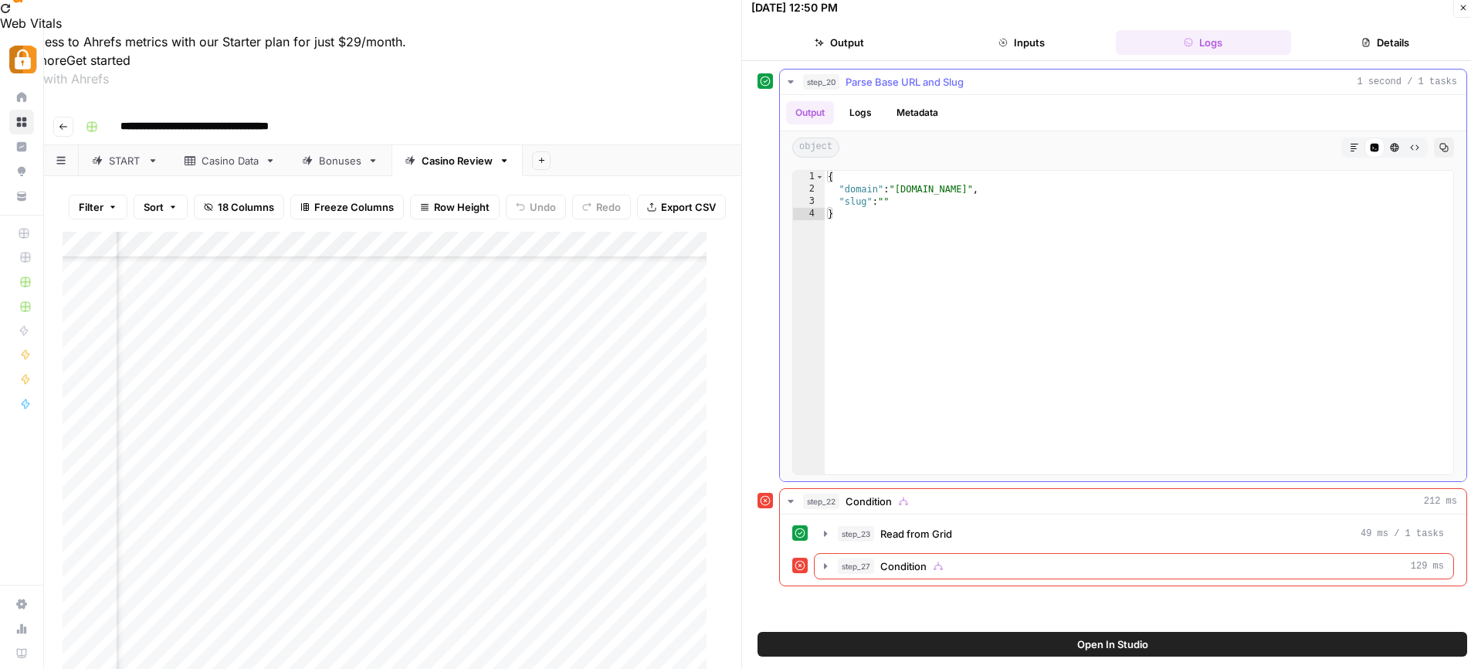
scroll to position [39, 0]
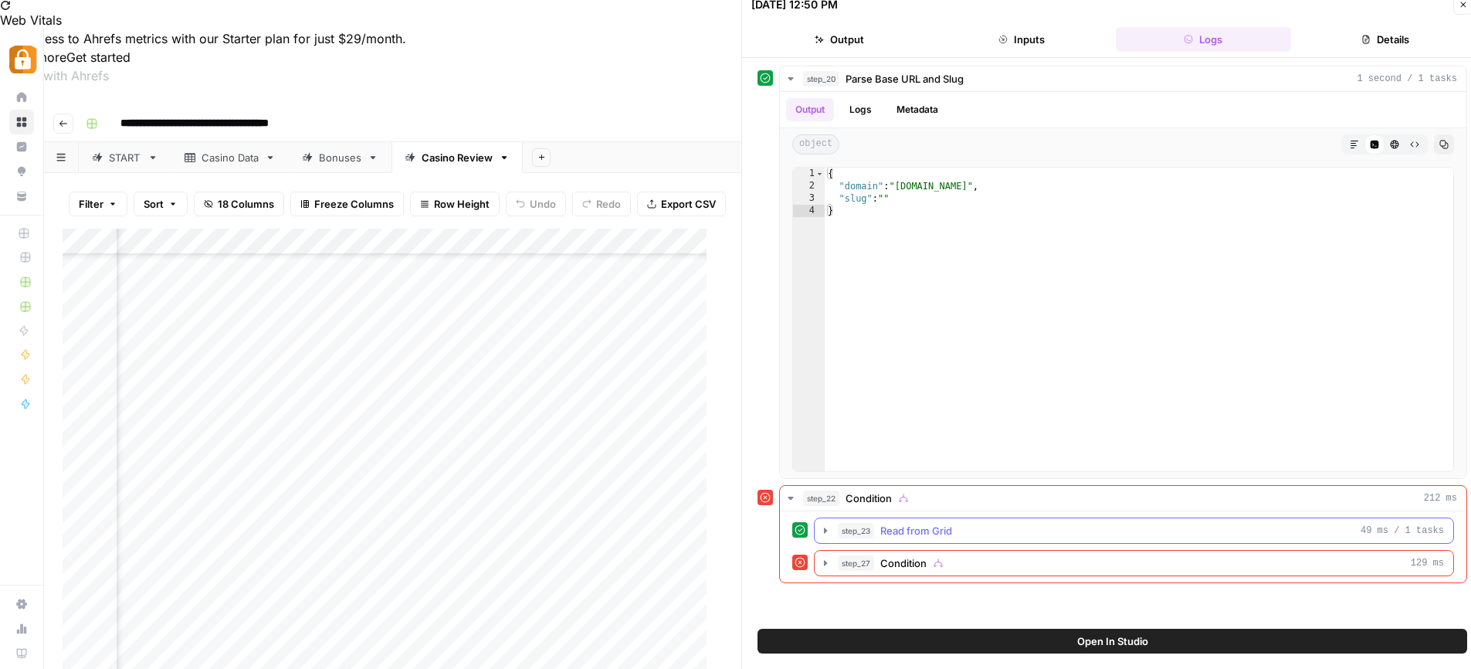
click at [827, 531] on icon "button" at bounding box center [825, 530] width 12 height 12
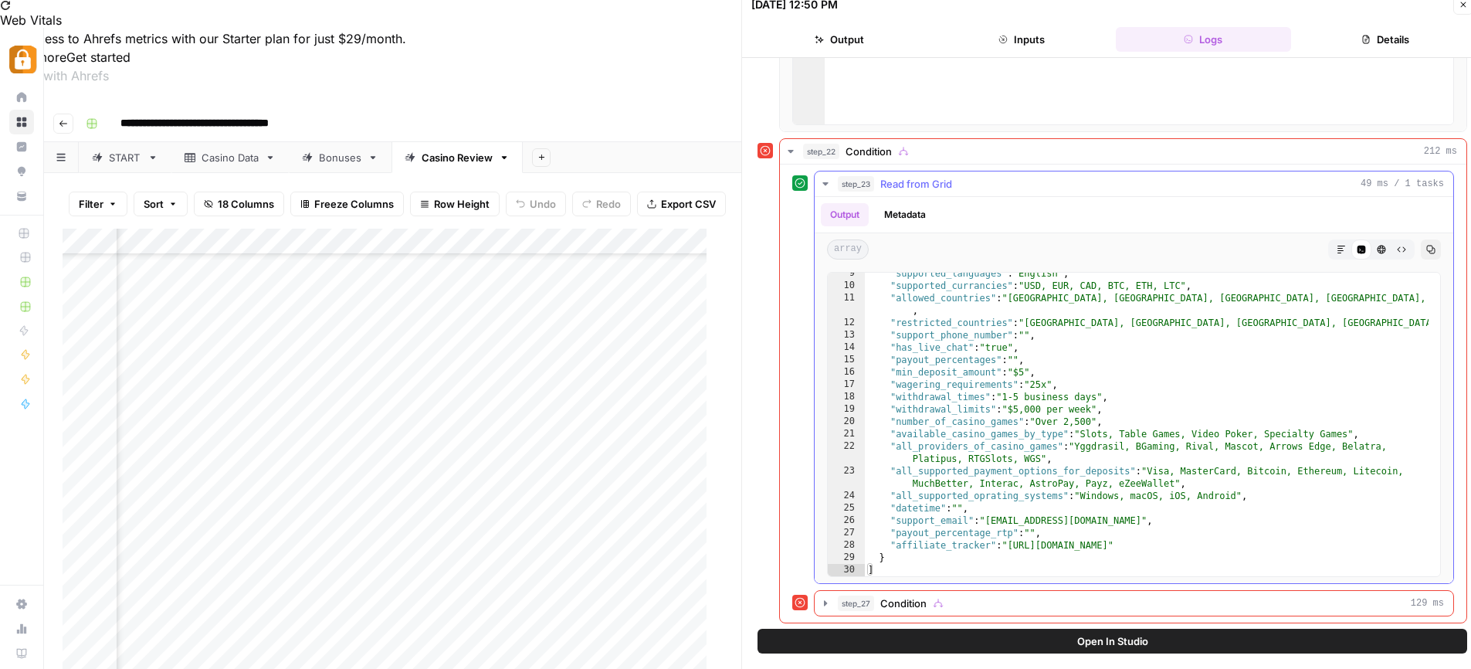
scroll to position [349, 0]
click at [823, 601] on icon "button" at bounding box center [825, 601] width 12 height 12
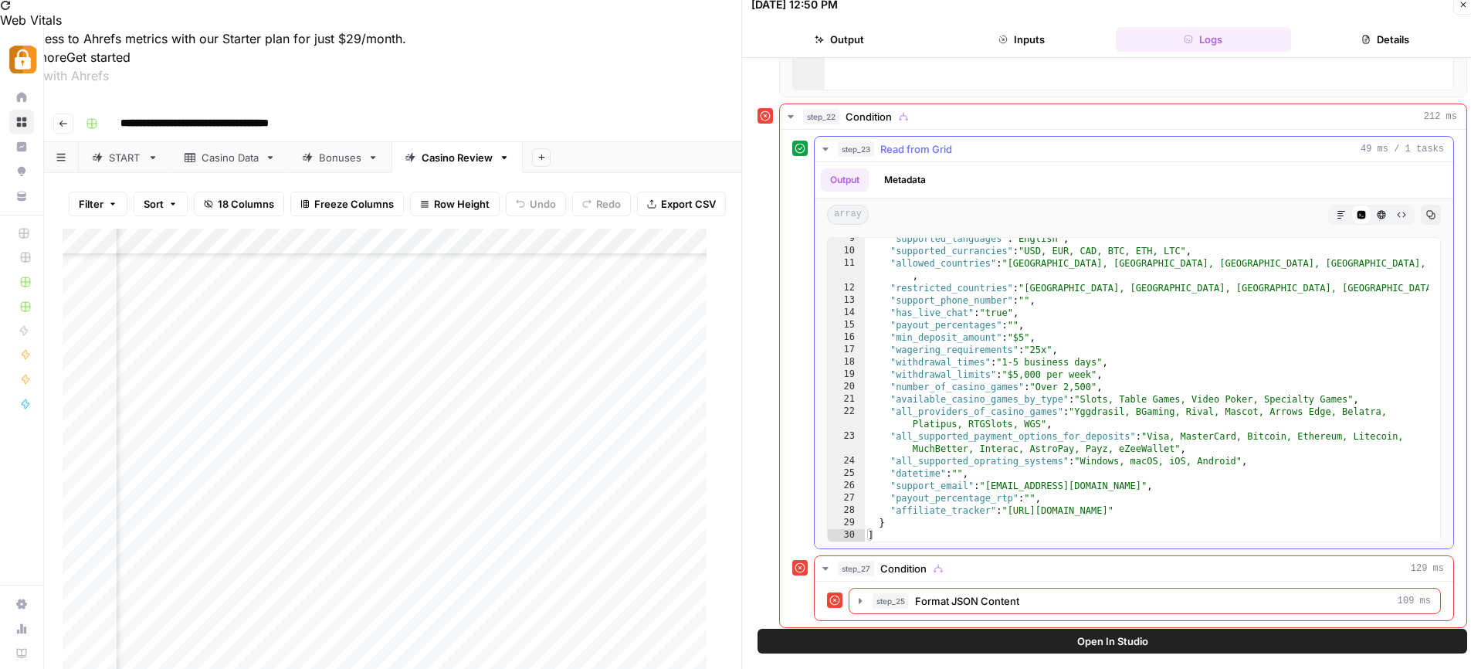
scroll to position [388, 0]
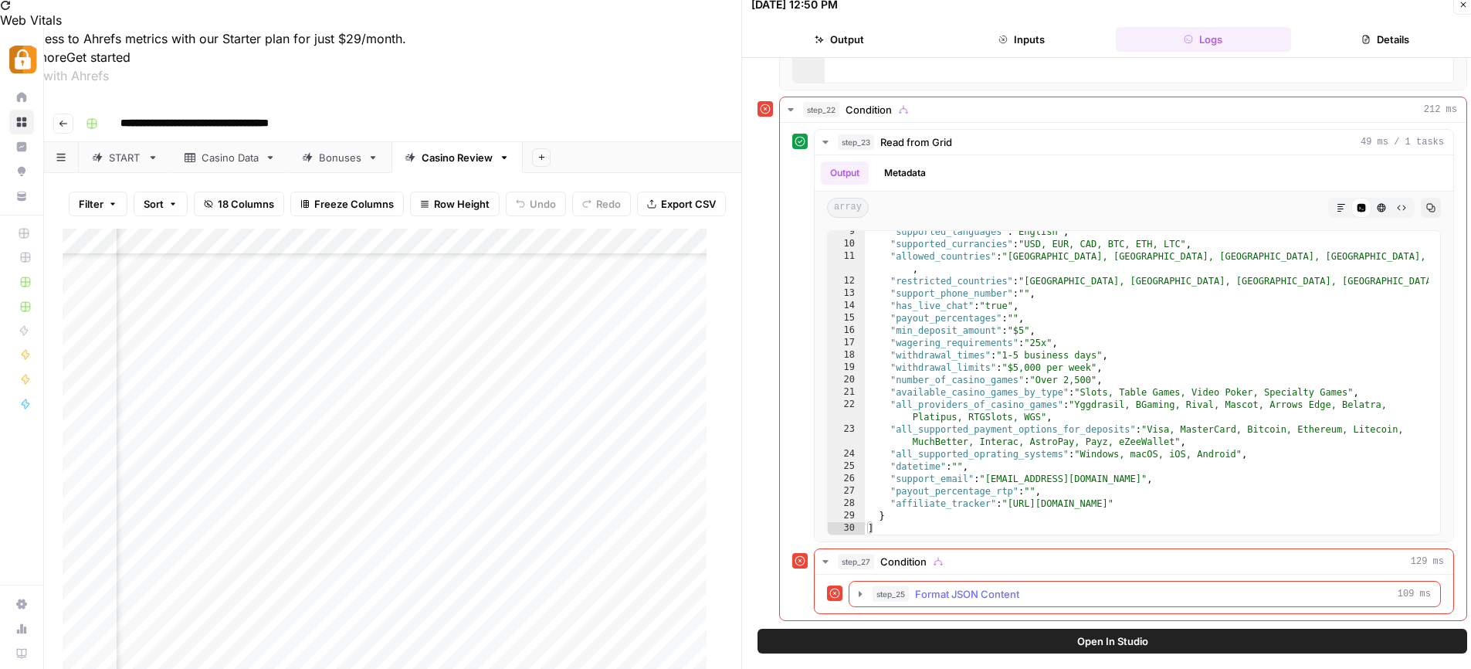
click at [861, 595] on icon "button" at bounding box center [860, 594] width 12 height 12
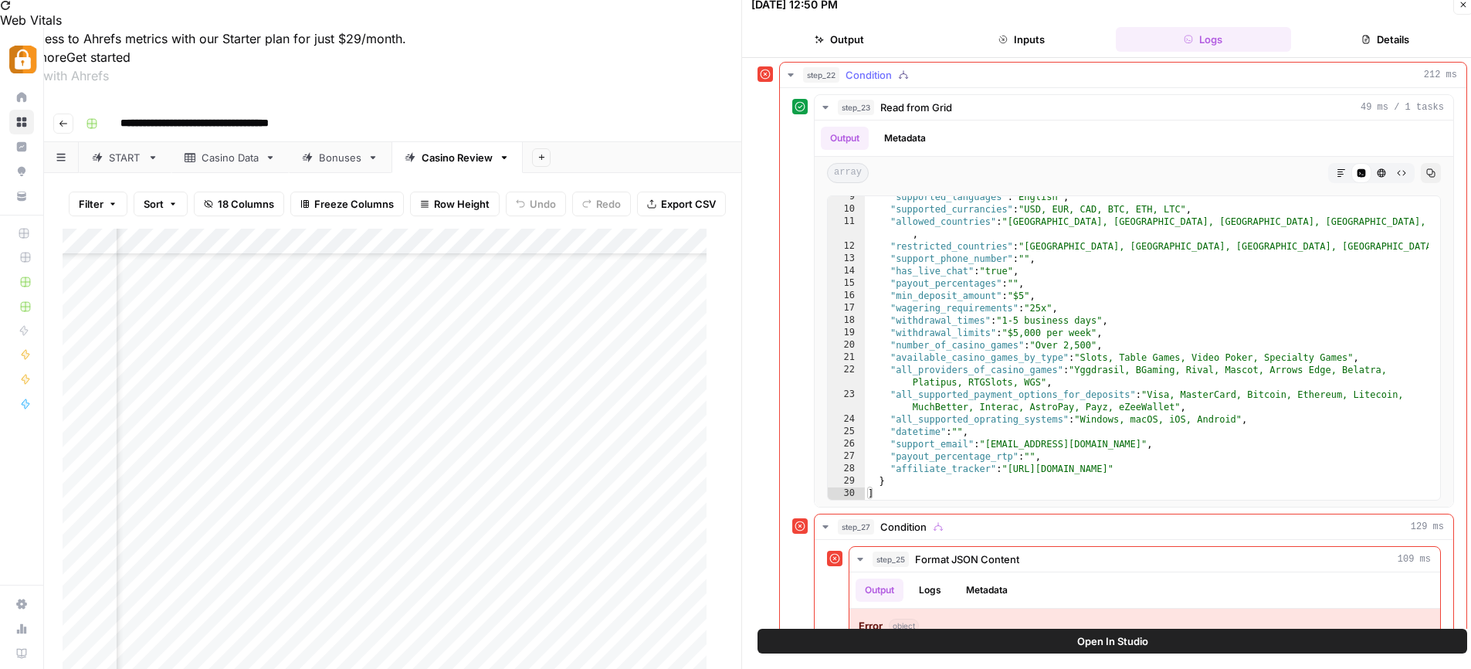
scroll to position [543, 0]
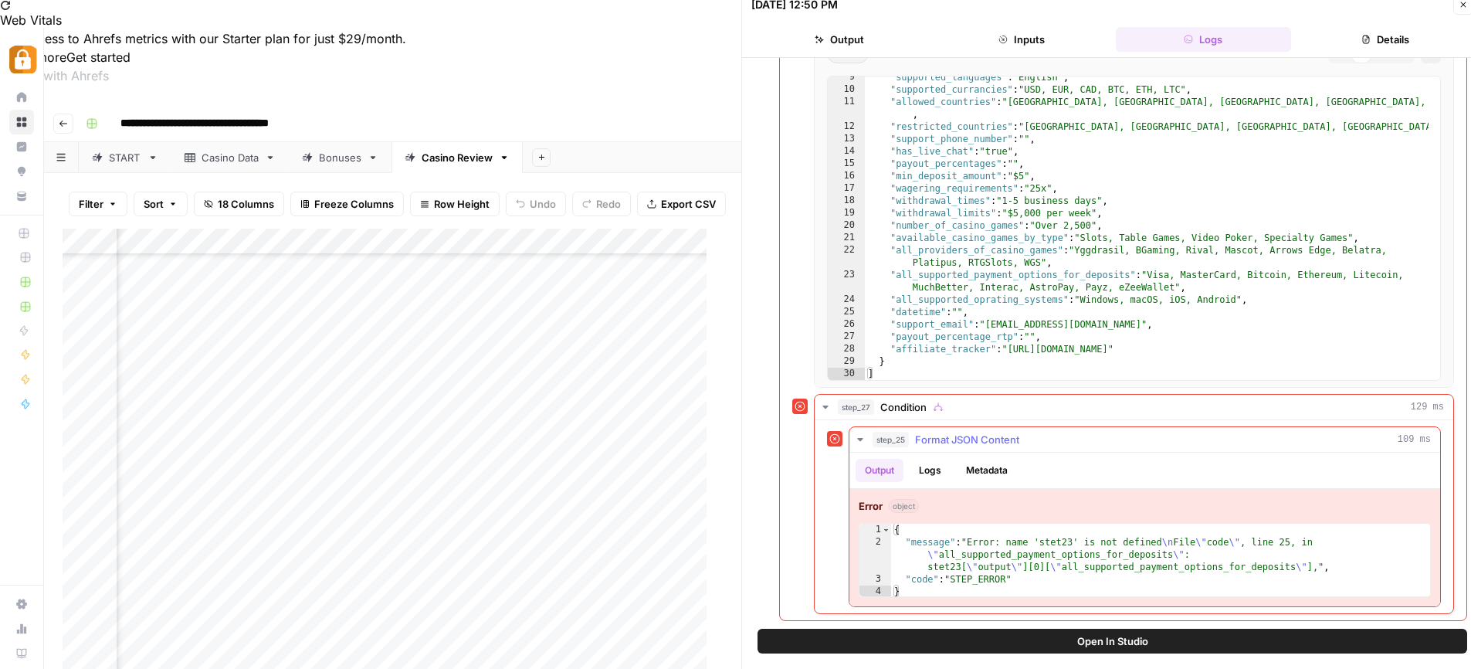
click at [1009, 555] on div "{ "message" : "Error: name 'stet23' is not defined \n File \" code \" , line 25…" at bounding box center [1160, 573] width 539 height 99
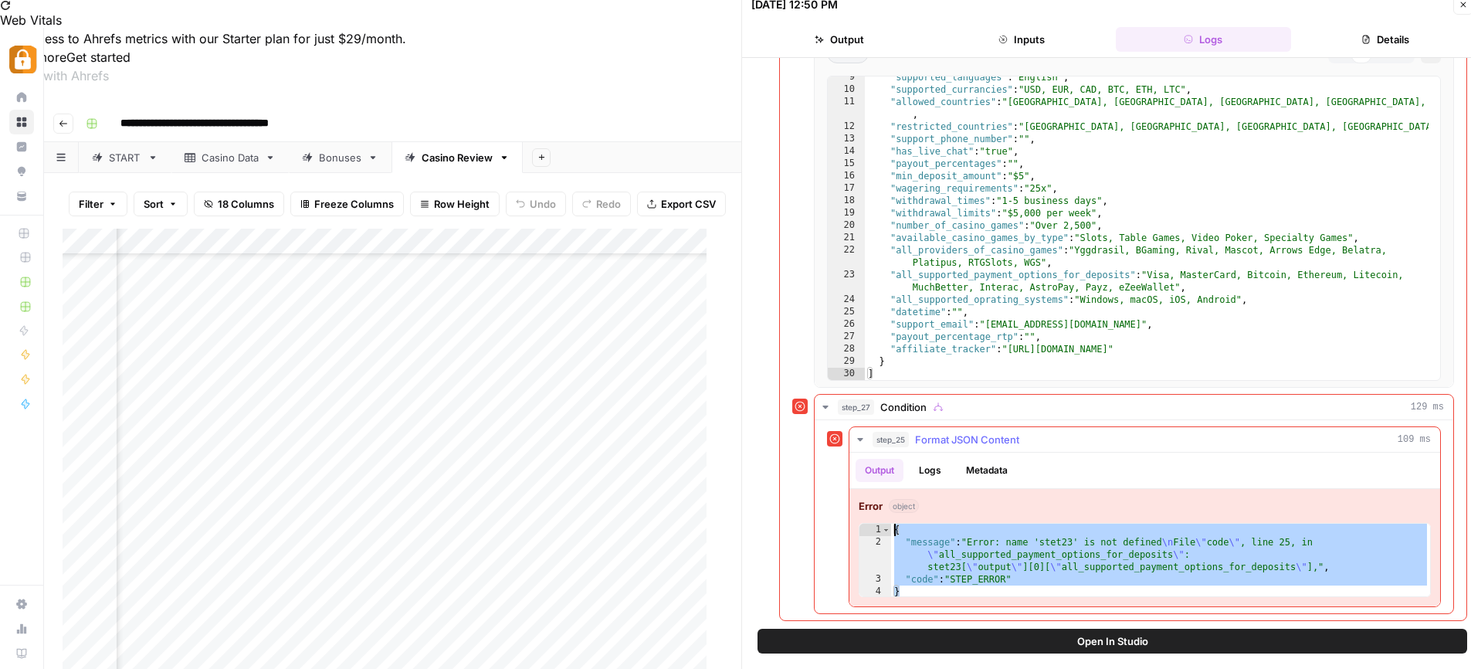
drag, startPoint x: 923, startPoint y: 589, endPoint x: 879, endPoint y: 524, distance: 79.0
click at [879, 524] on div "**********" at bounding box center [1145, 560] width 572 height 74
type textarea "**********"
click at [1467, 9] on button "Close" at bounding box center [1464, 5] width 20 height 20
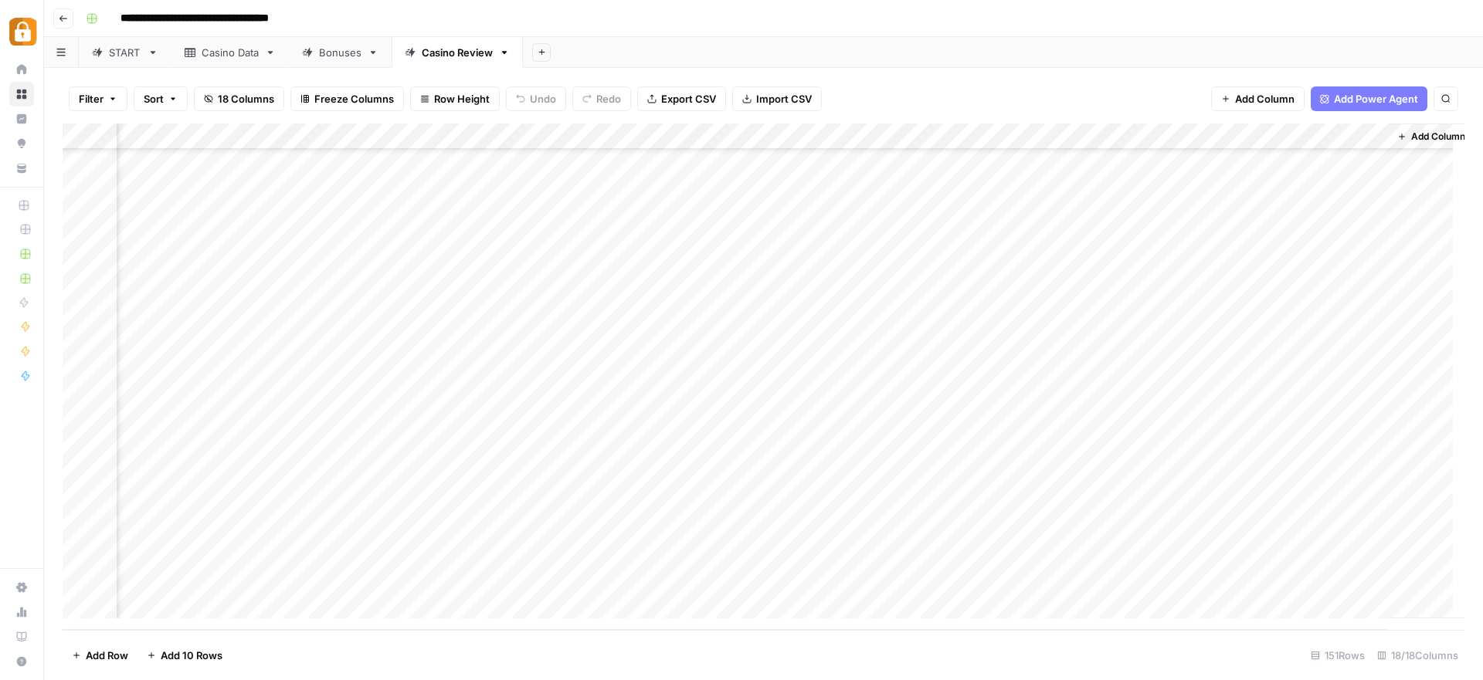
click at [1216, 141] on div "Add Column" at bounding box center [764, 377] width 1402 height 507
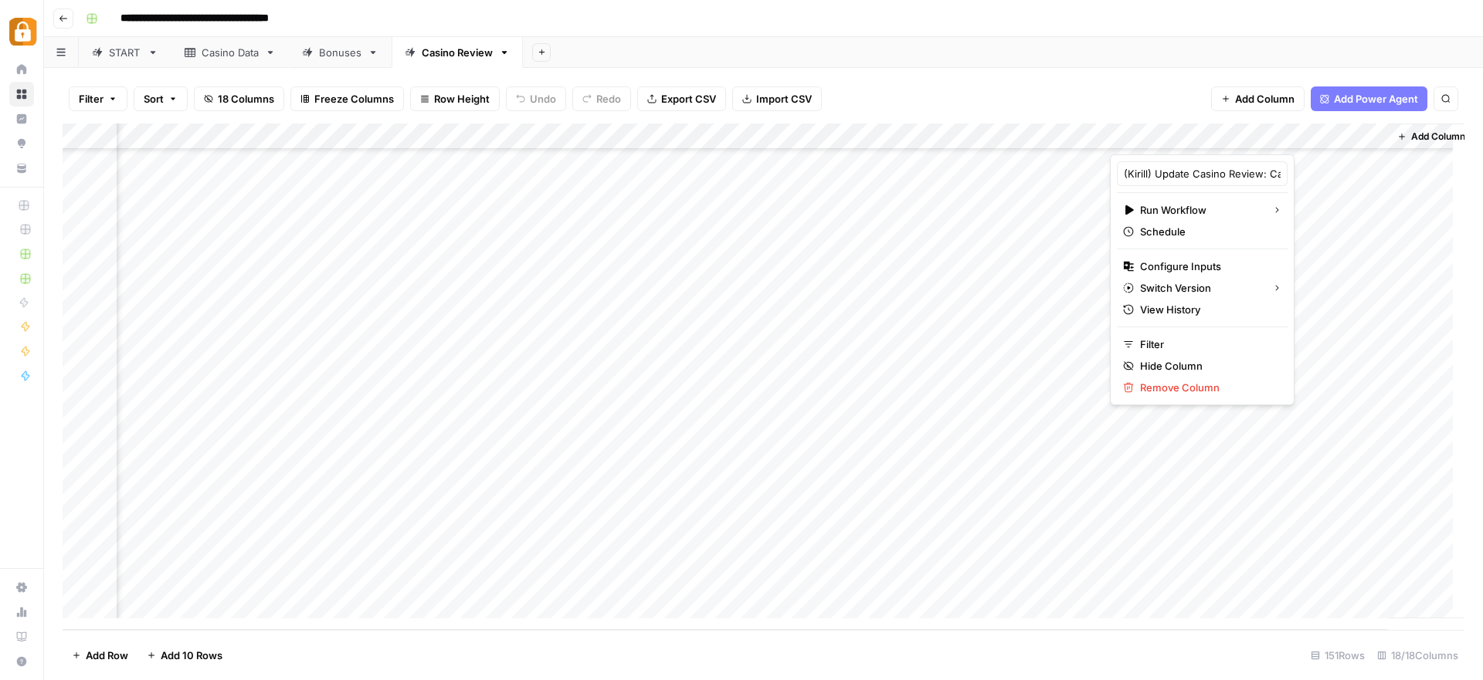
click at [957, 439] on div "Add Column" at bounding box center [764, 377] width 1402 height 507
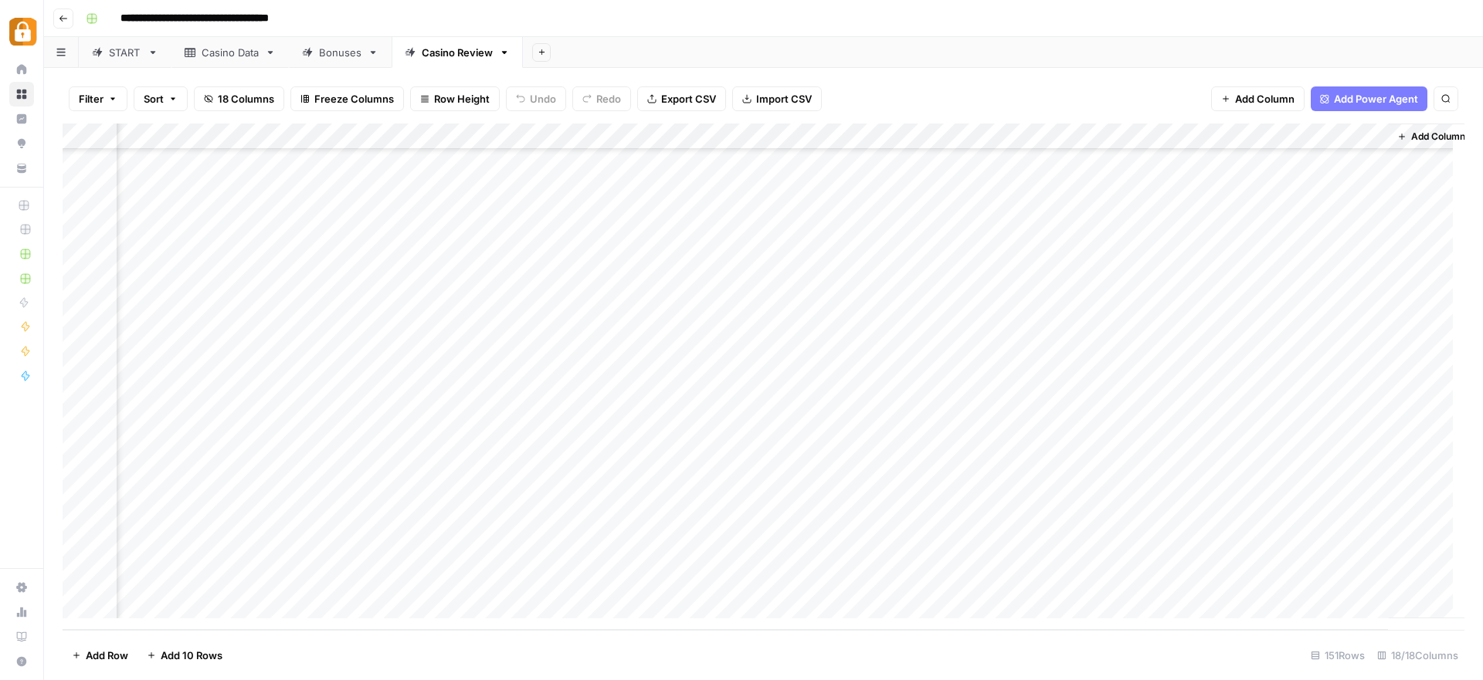
click at [1210, 369] on div "Add Column" at bounding box center [764, 377] width 1402 height 507
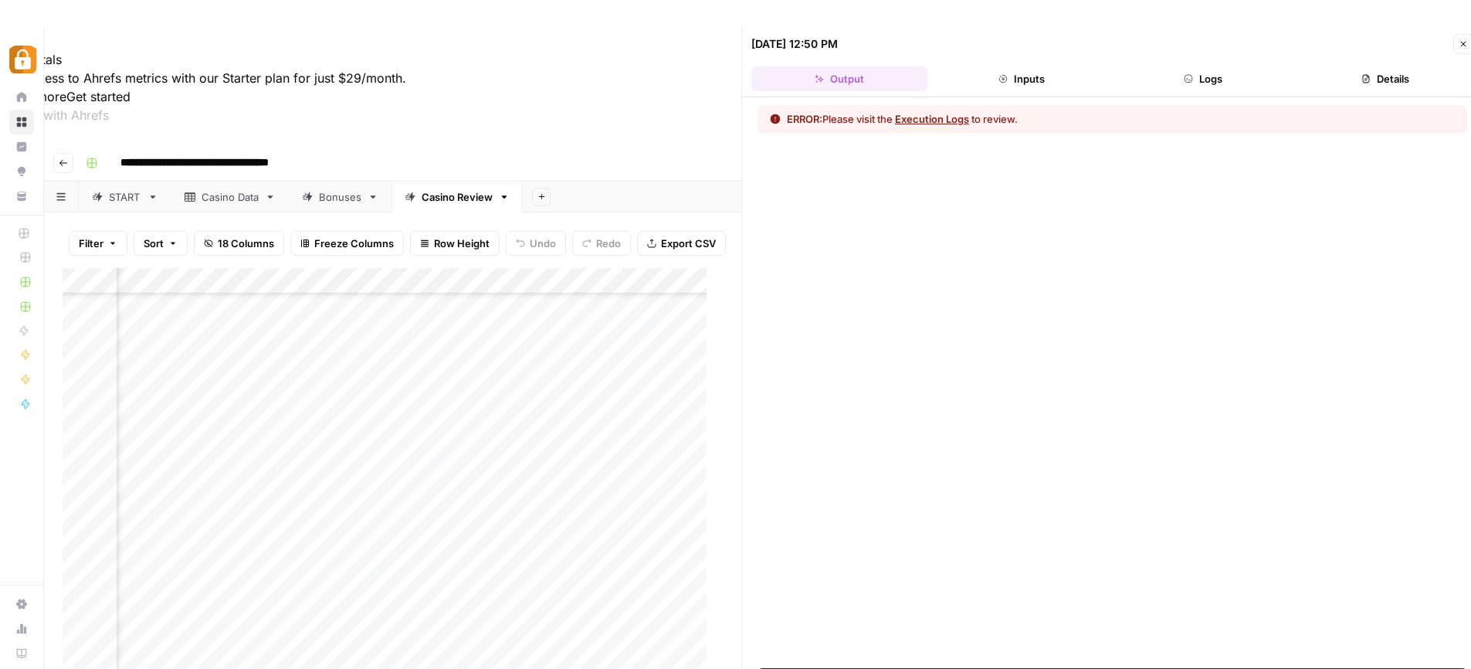
click at [1466, 45] on icon "button" at bounding box center [1463, 43] width 9 height 9
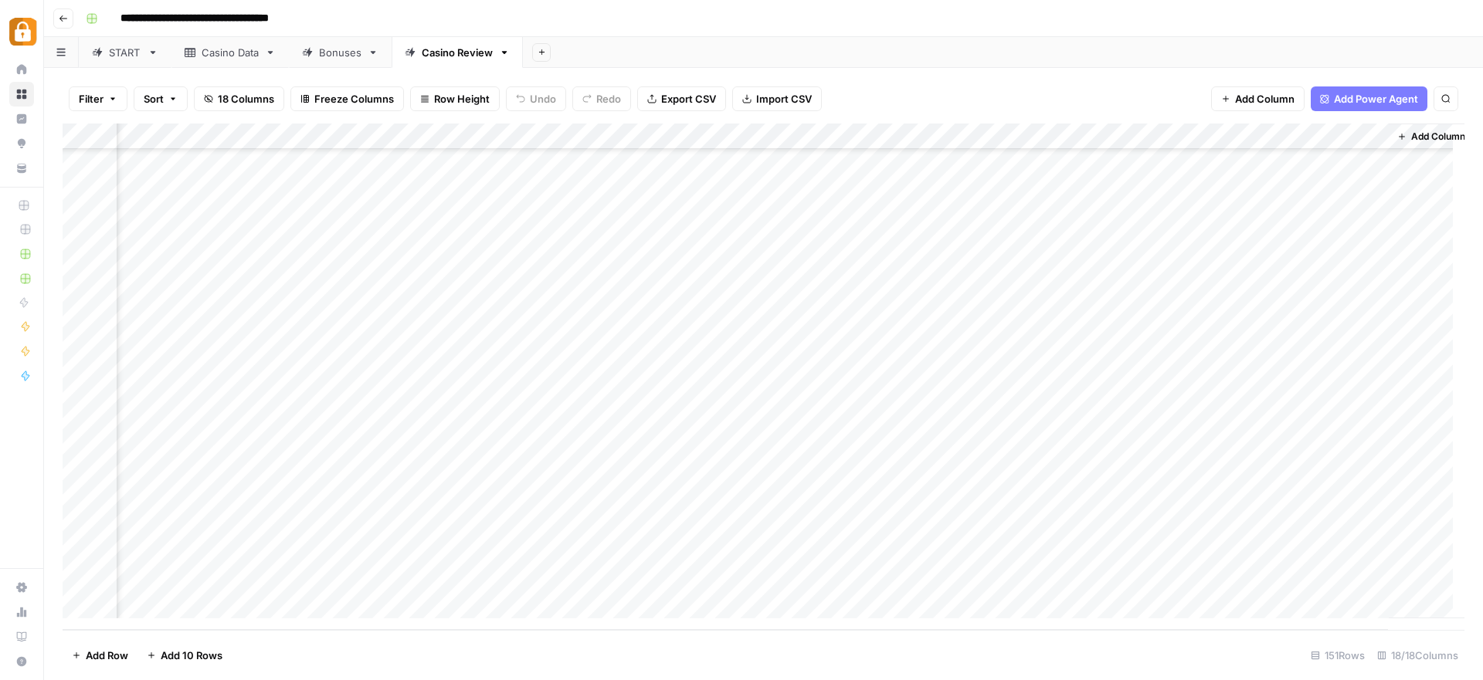
click at [867, 514] on div "Add Column" at bounding box center [764, 377] width 1402 height 507
click at [80, 462] on div "Add Column" at bounding box center [764, 377] width 1402 height 507
click at [236, 53] on div "Casino Data" at bounding box center [230, 52] width 57 height 15
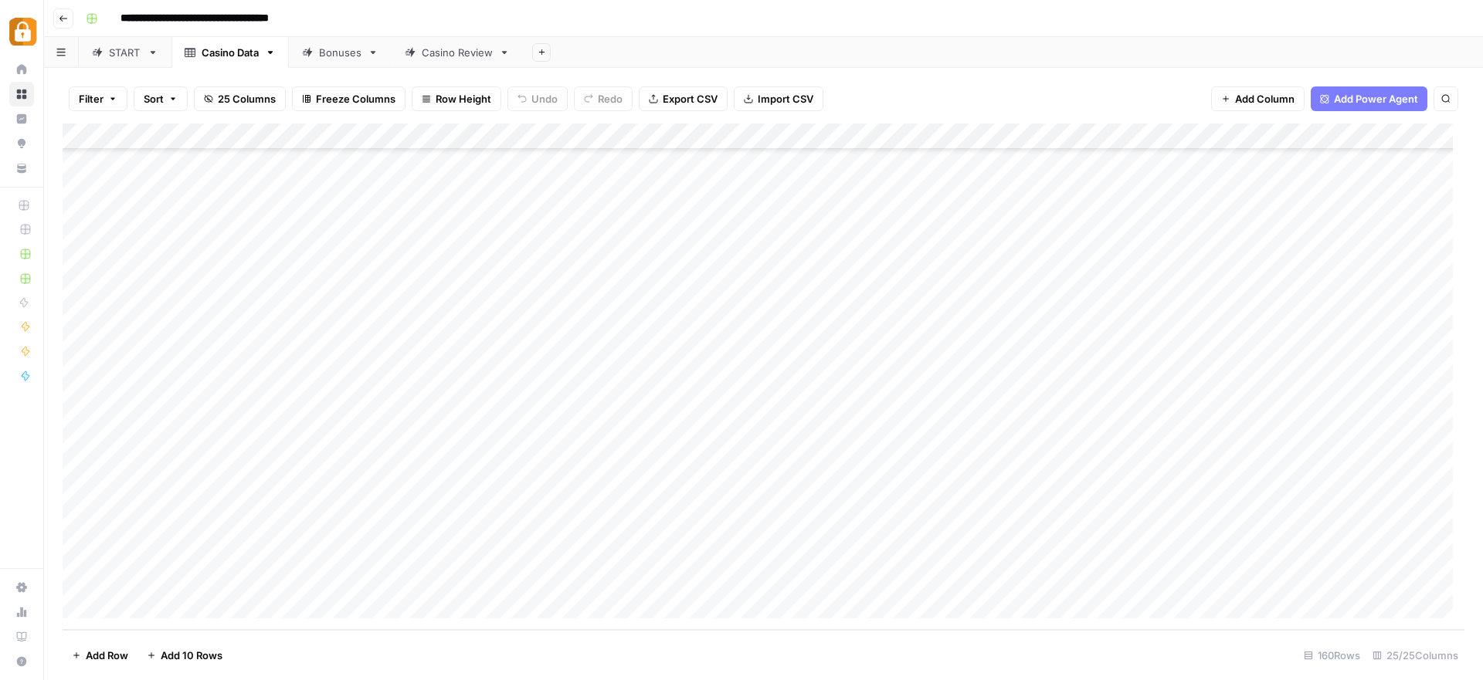
click at [83, 500] on div "Add Column" at bounding box center [764, 377] width 1402 height 507
click at [1239, 498] on div "Add Column" at bounding box center [764, 377] width 1402 height 507
click at [1111, 505] on div "Add Column" at bounding box center [764, 377] width 1402 height 507
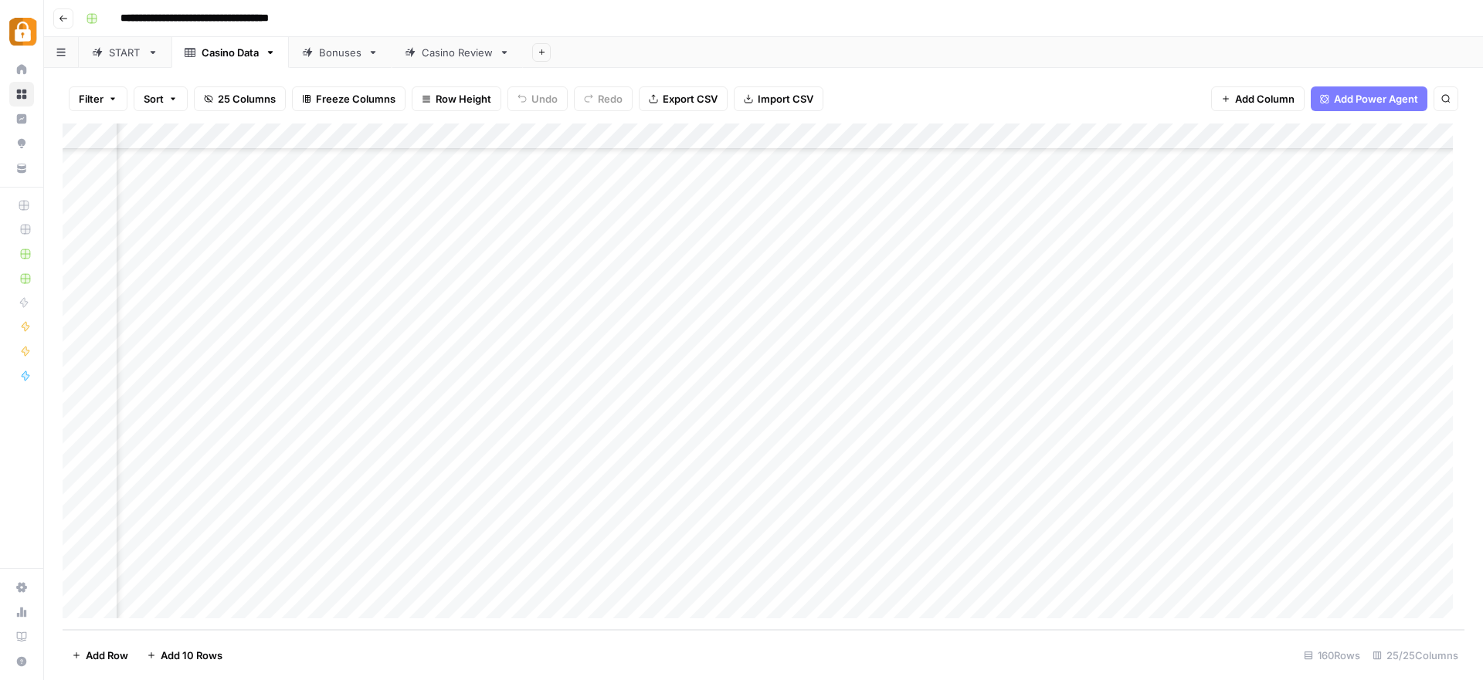
click at [1111, 505] on div "Add Column" at bounding box center [764, 377] width 1402 height 507
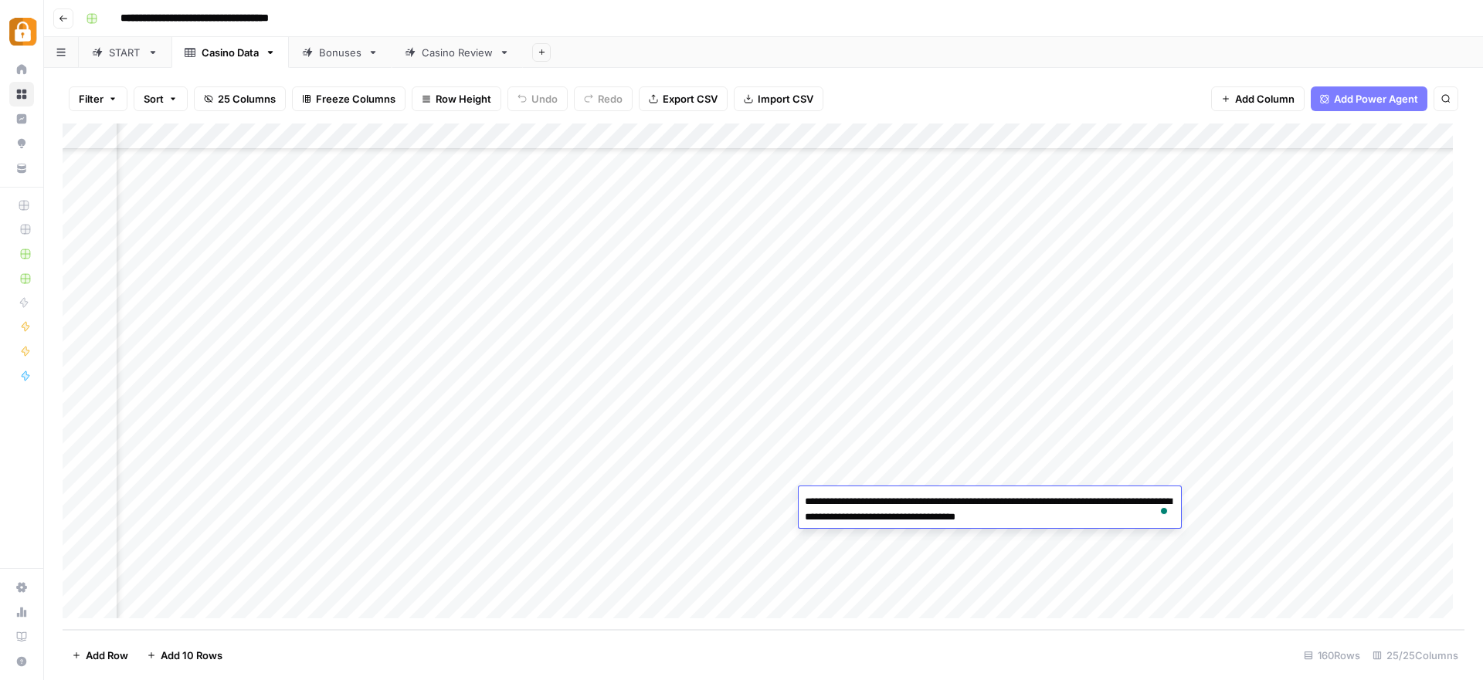
click at [636, 500] on div "Add Column" at bounding box center [764, 377] width 1402 height 507
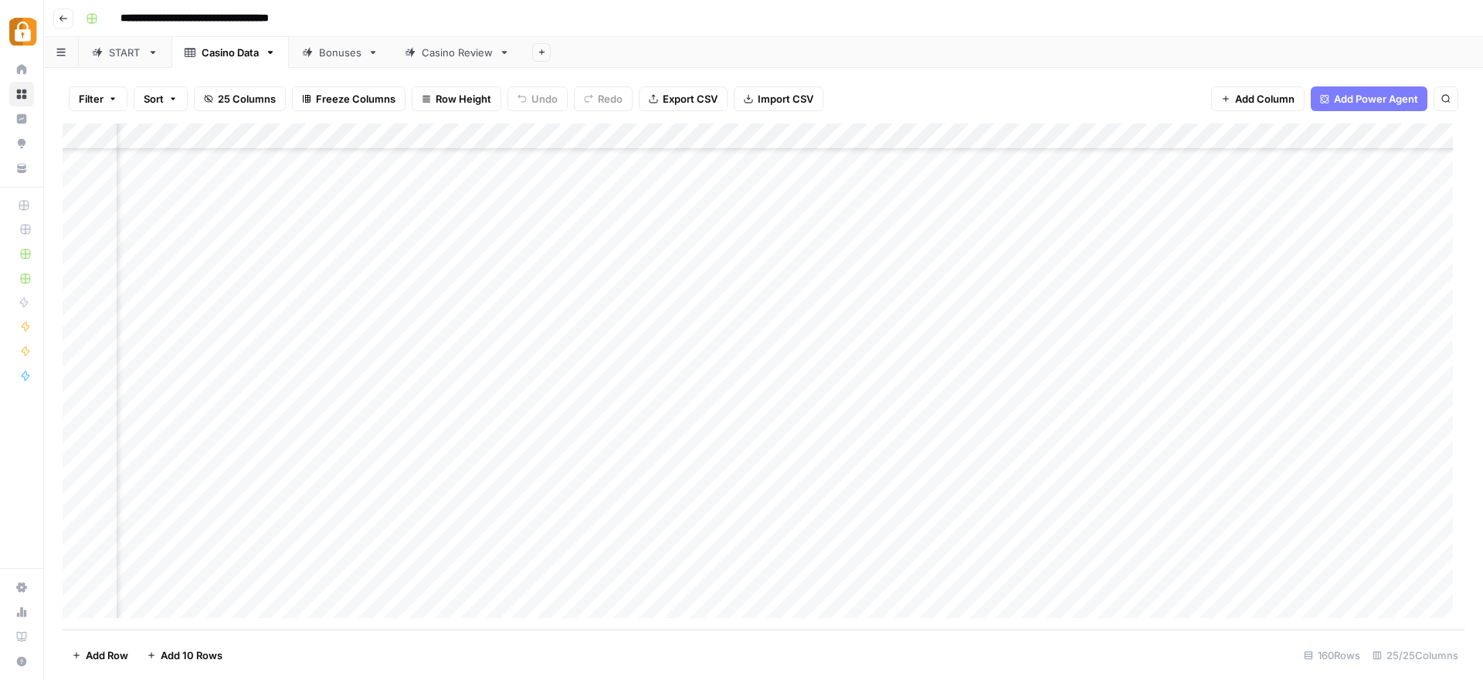
scroll to position [3757, 0]
click at [647, 497] on div "Add Column" at bounding box center [764, 377] width 1402 height 507
click at [647, 497] on textarea "**********" at bounding box center [659, 502] width 253 height 22
click at [453, 53] on div "Casino Review" at bounding box center [457, 52] width 71 height 15
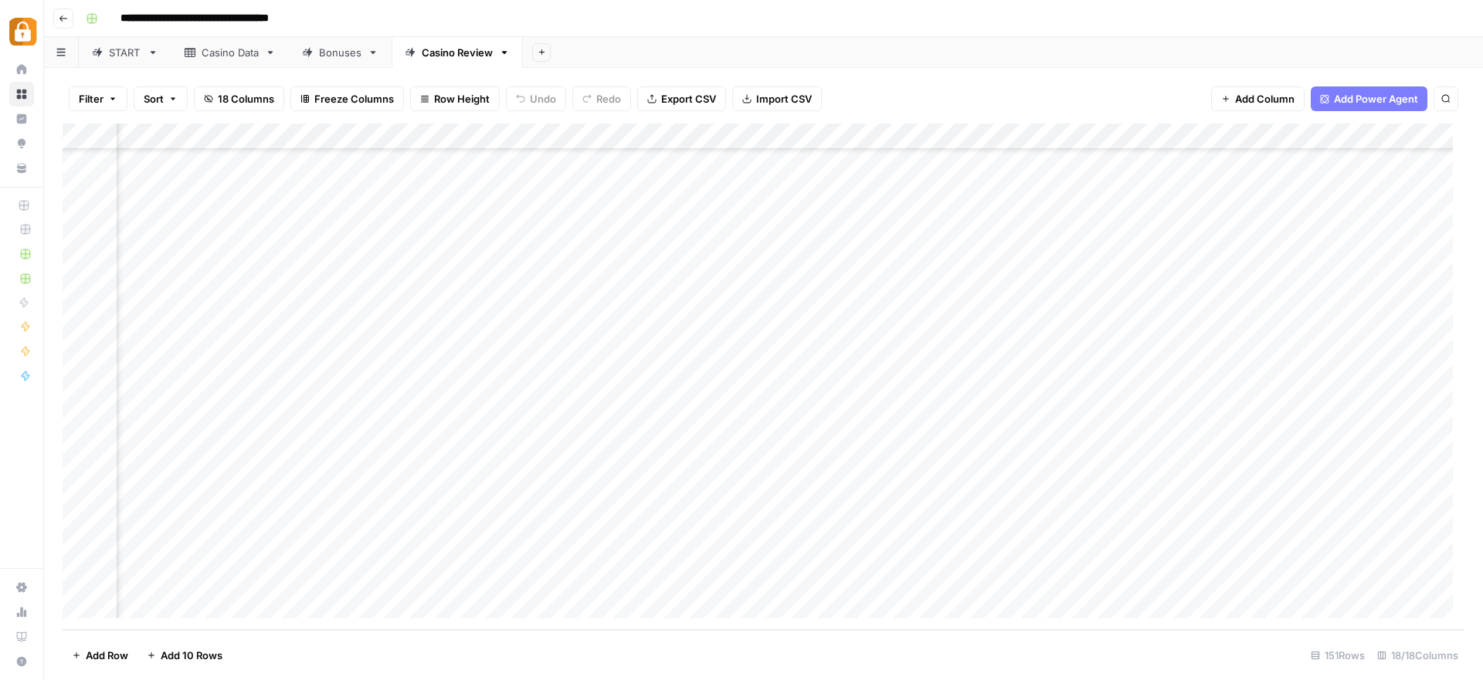
scroll to position [3521, 0]
click at [681, 457] on div "Add Column" at bounding box center [764, 377] width 1402 height 507
